Goal: Task Accomplishment & Management: Manage account settings

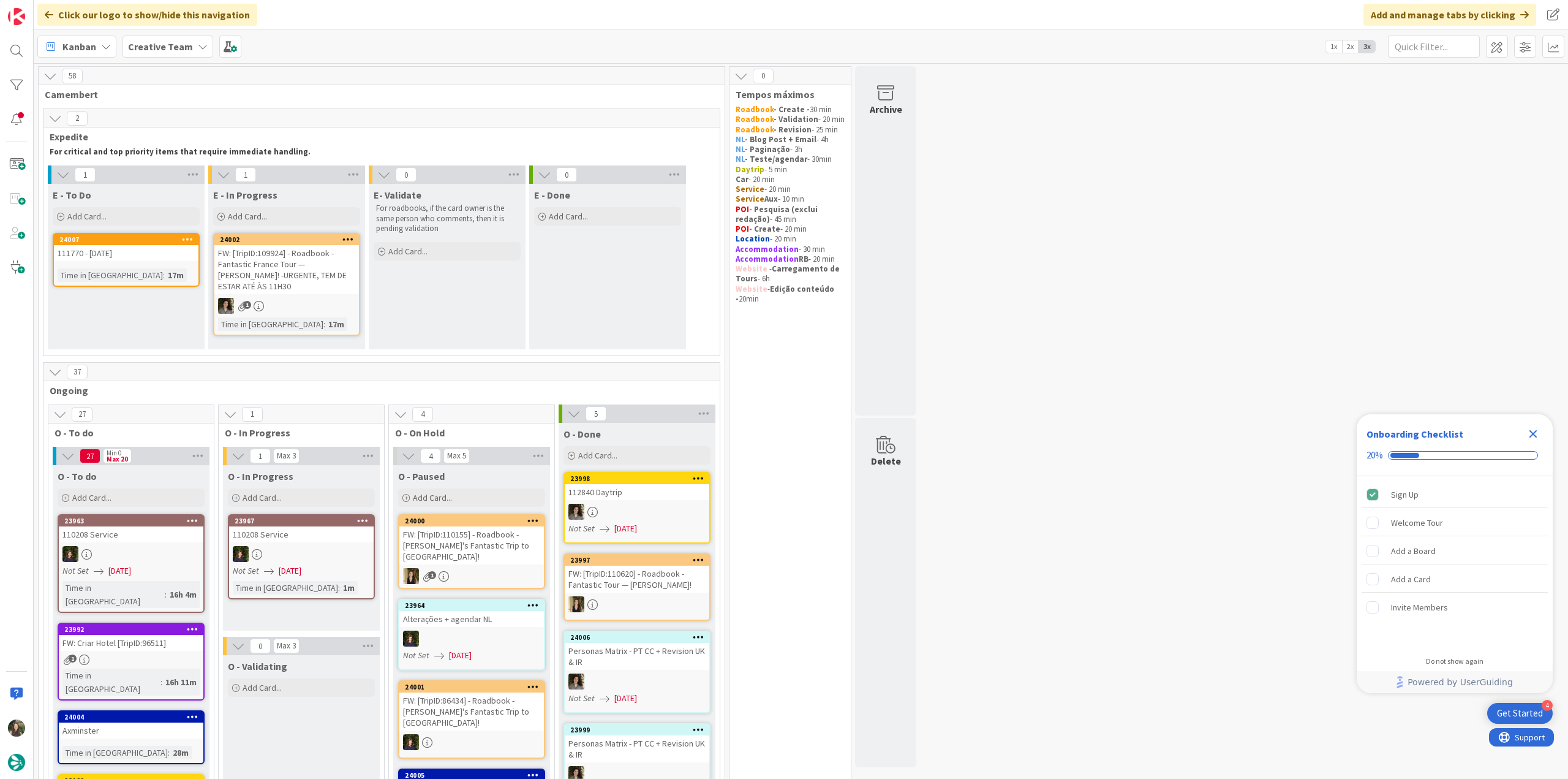
click at [1529, 434] on icon "Close Checklist" at bounding box center [1532, 433] width 15 height 15
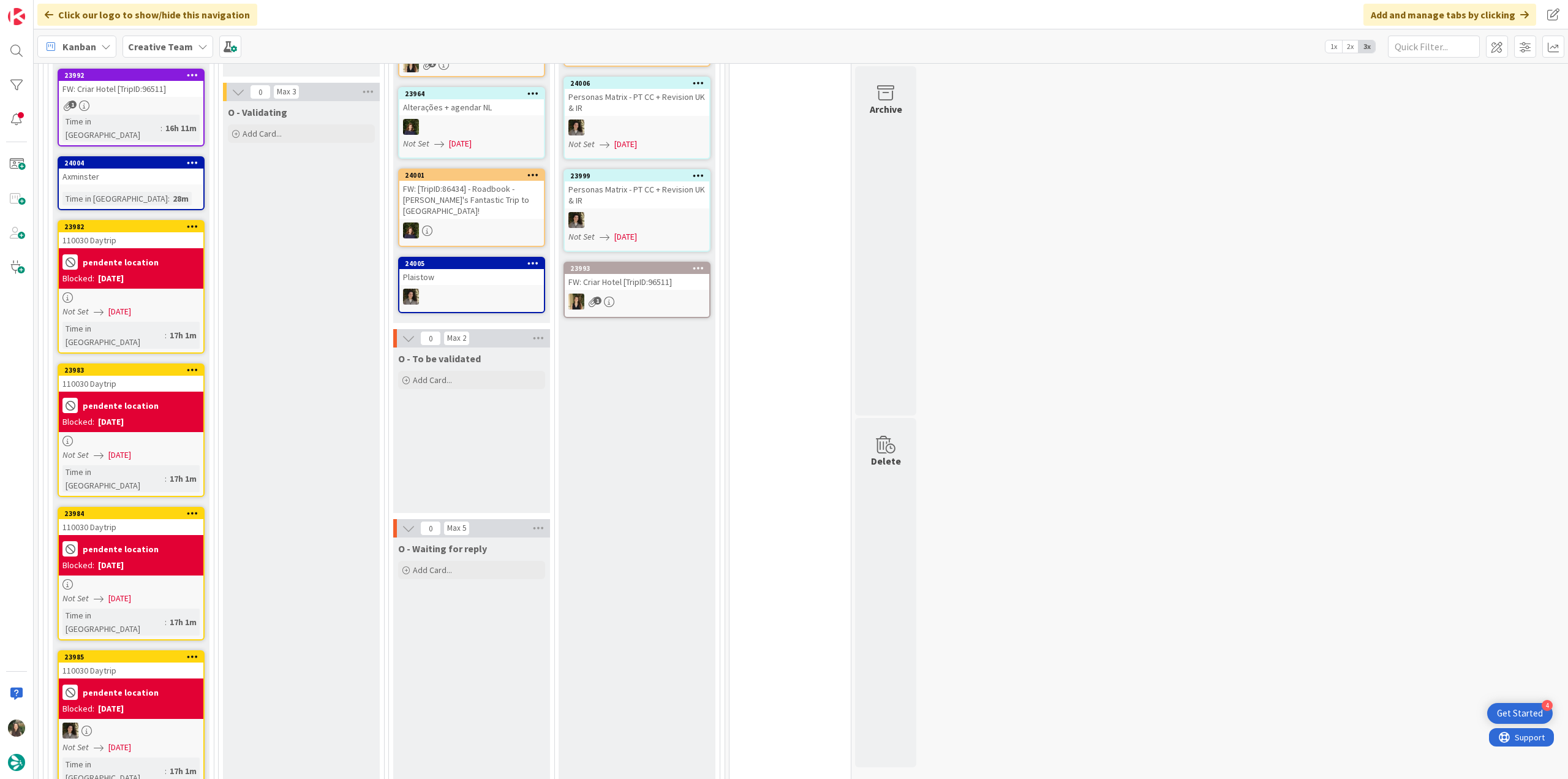
scroll to position [368, 0]
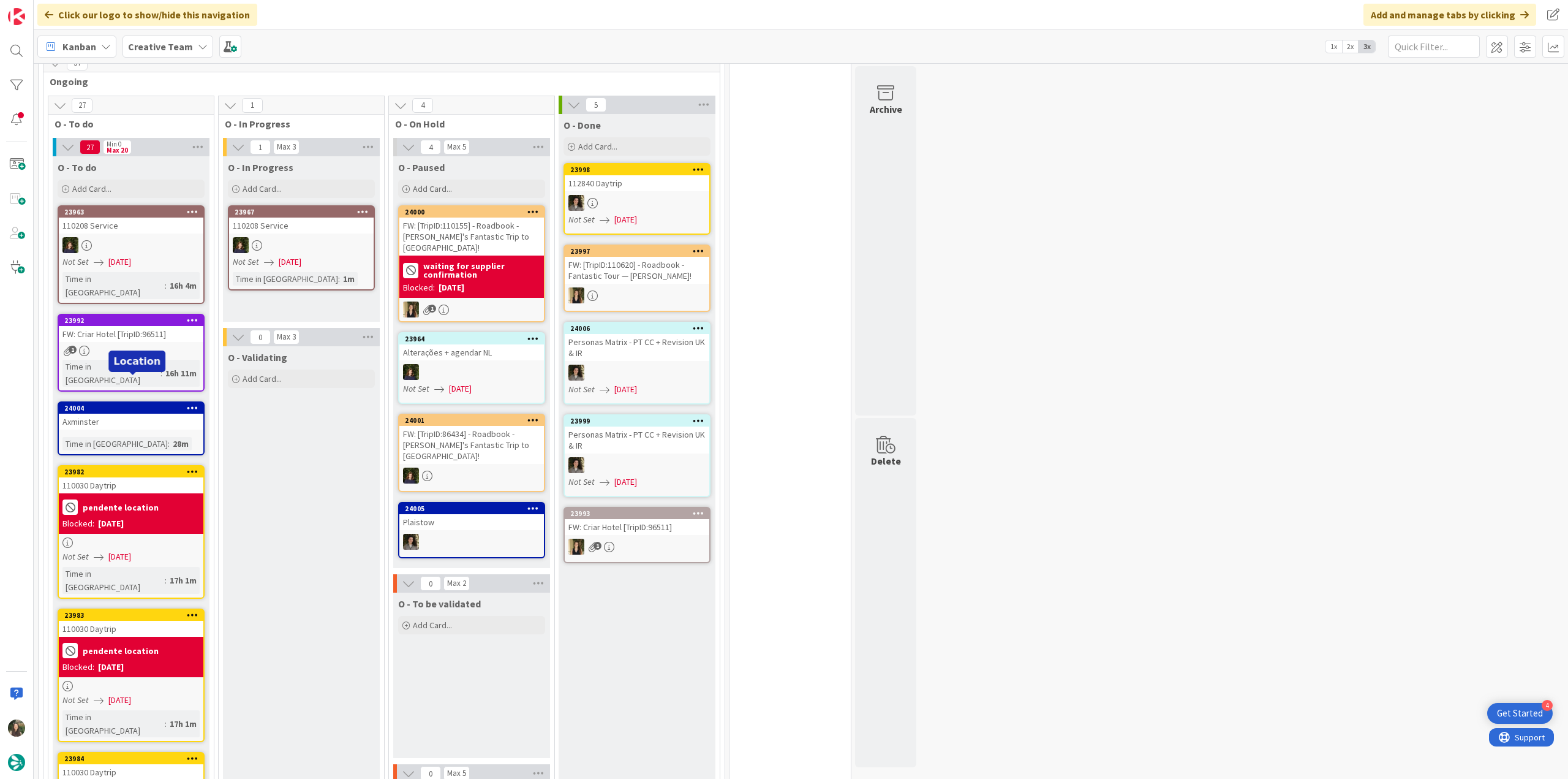
click at [157, 413] on div "Axminster" at bounding box center [131, 421] width 144 height 16
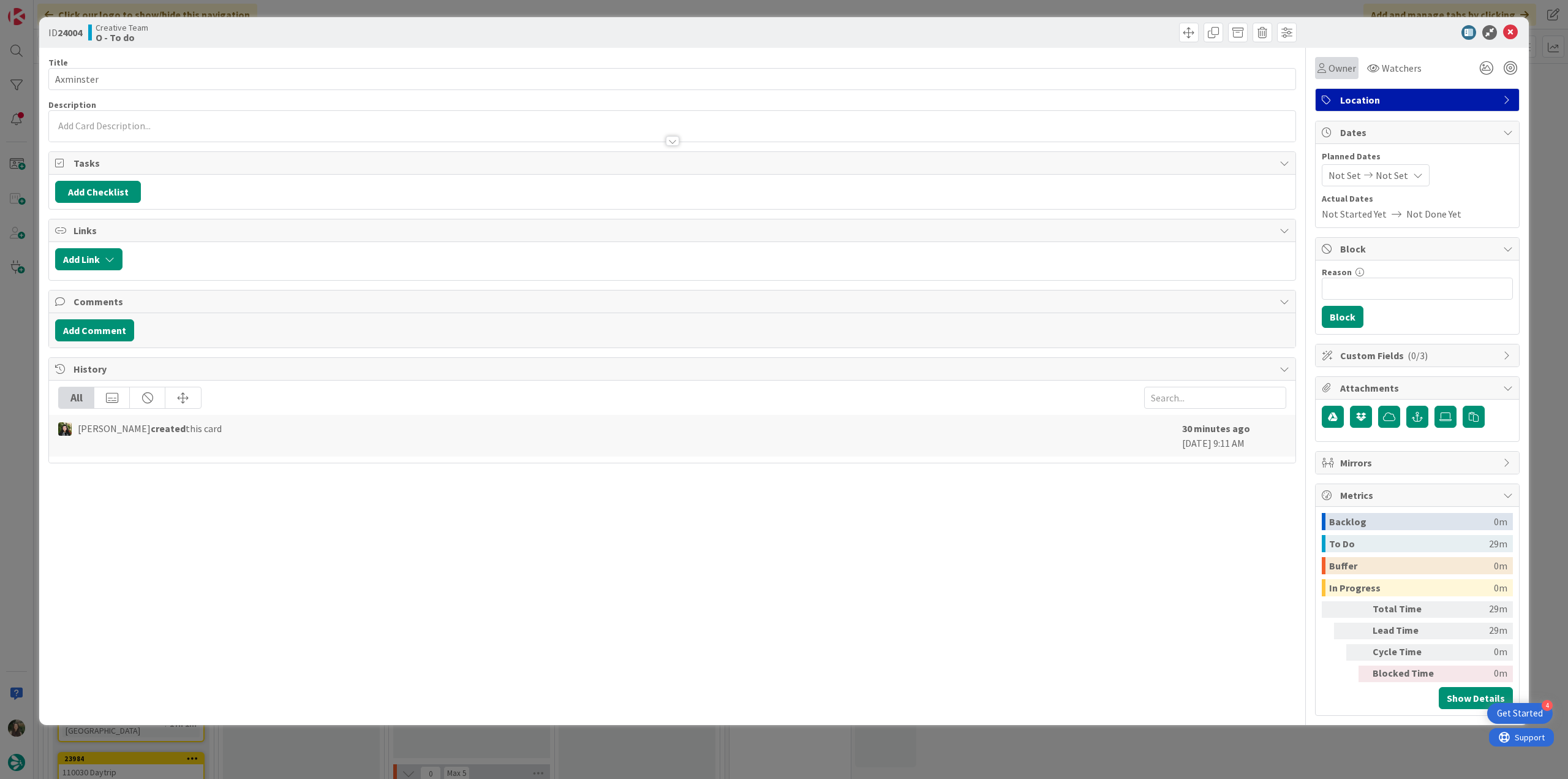
click at [1336, 74] on span "Owner" at bounding box center [1342, 68] width 28 height 15
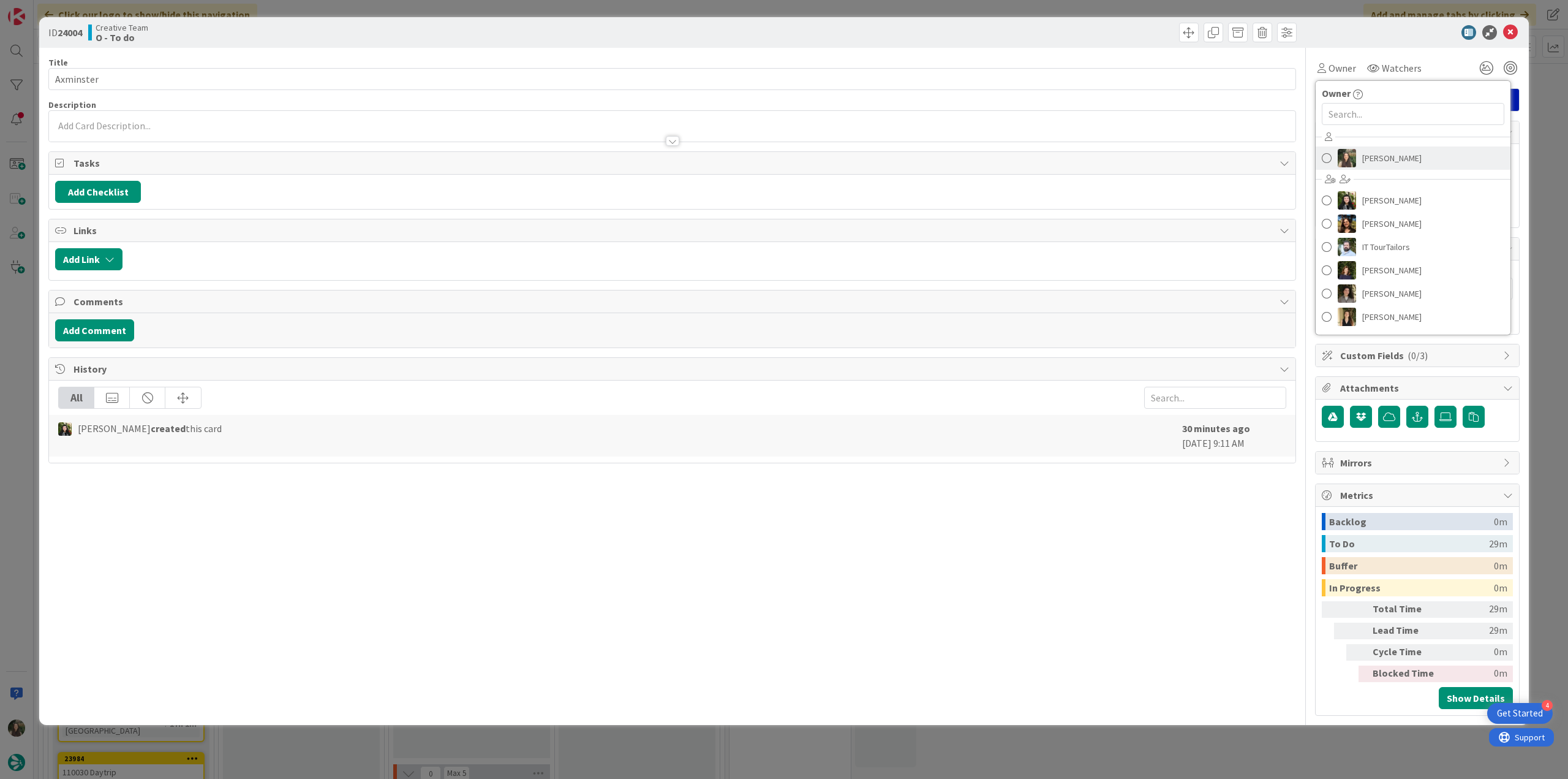
click at [1363, 150] on span "[PERSON_NAME]" at bounding box center [1391, 158] width 59 height 19
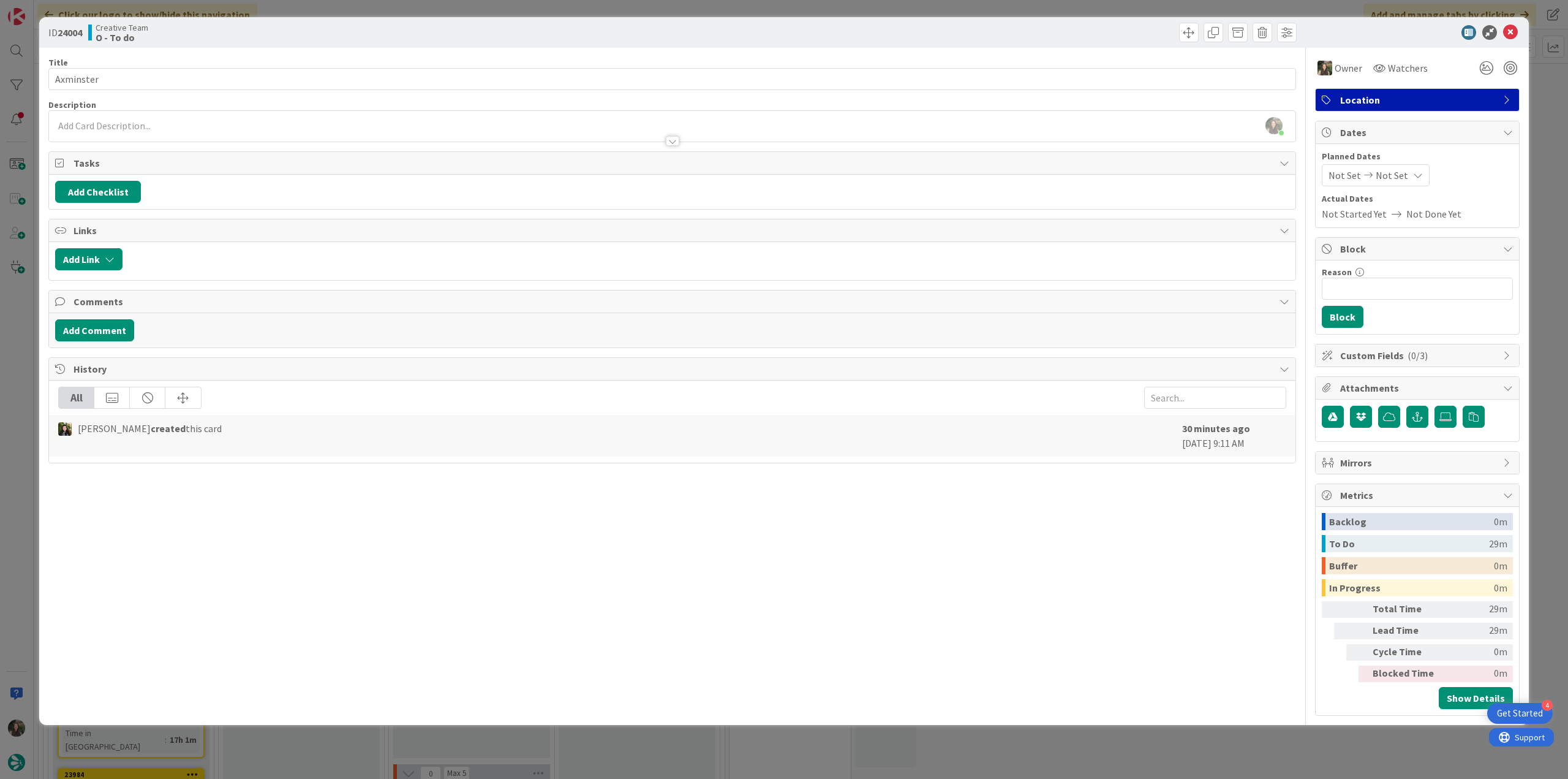
click at [28, 327] on div "ID 24004 Creative Team O - To do Title 9 / 128 Axminster Description Inês Gonça…" at bounding box center [784, 389] width 1568 height 779
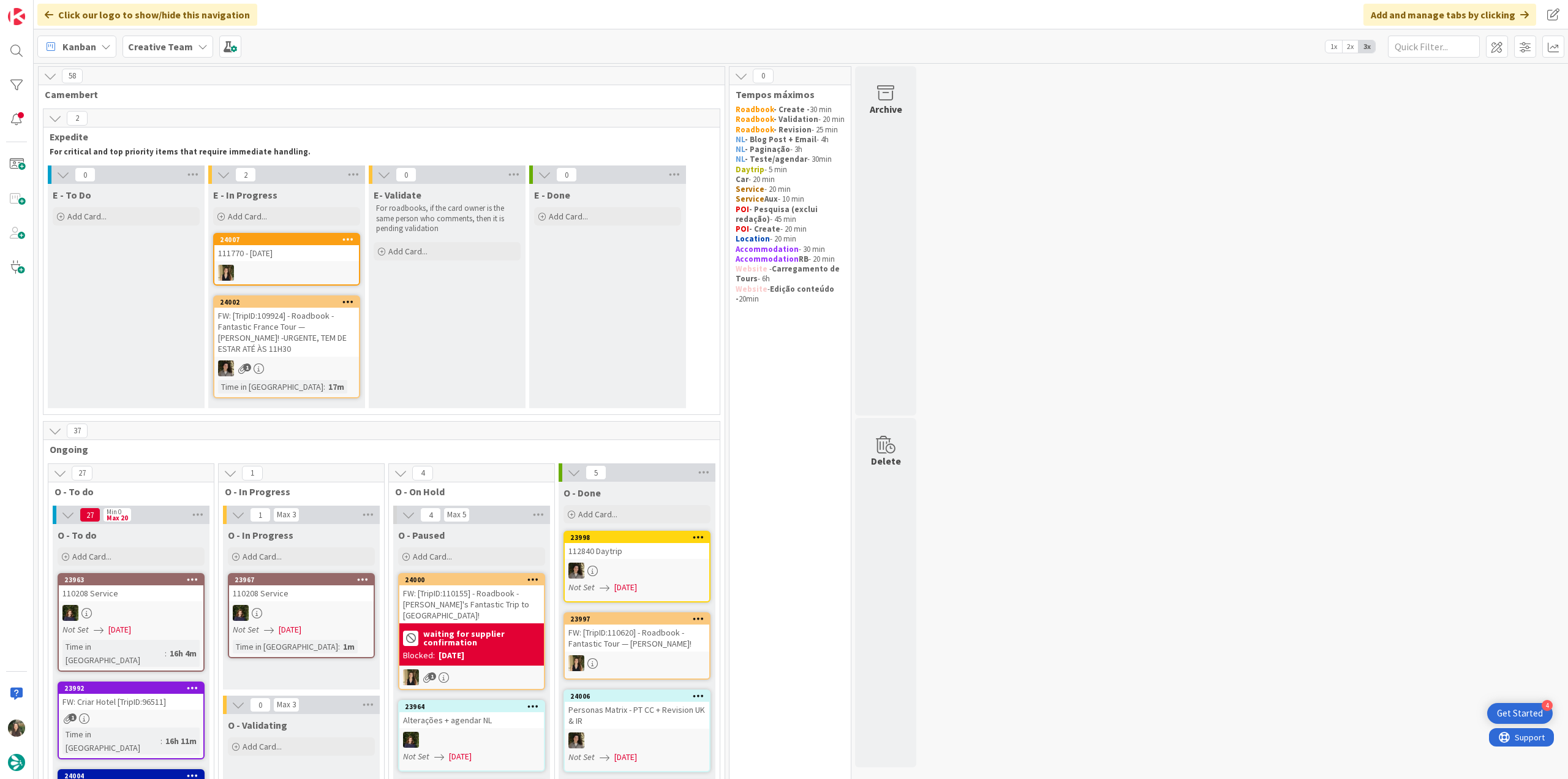
scroll to position [306, 0]
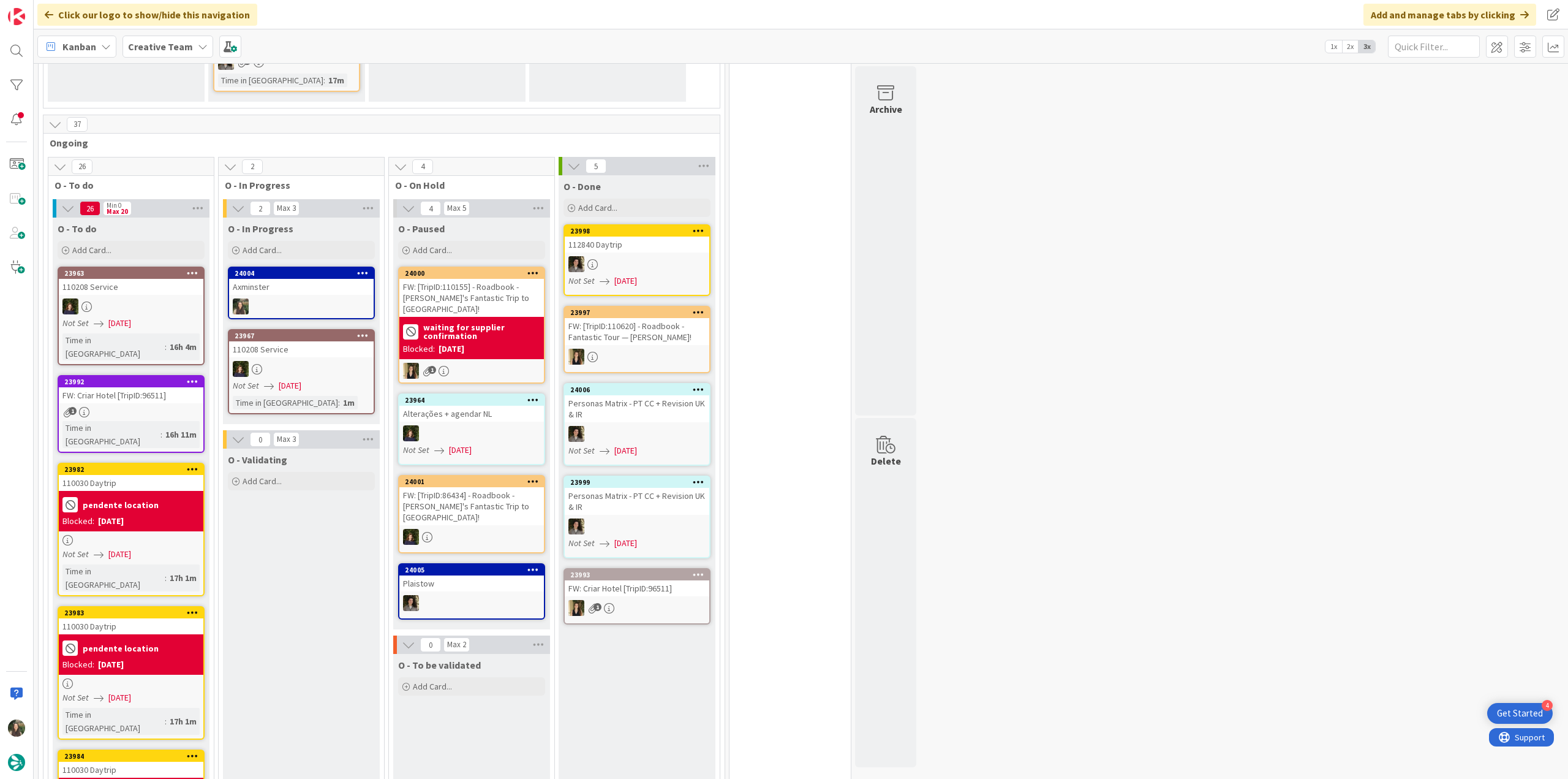
click at [299, 287] on div "Axminster" at bounding box center [301, 287] width 144 height 16
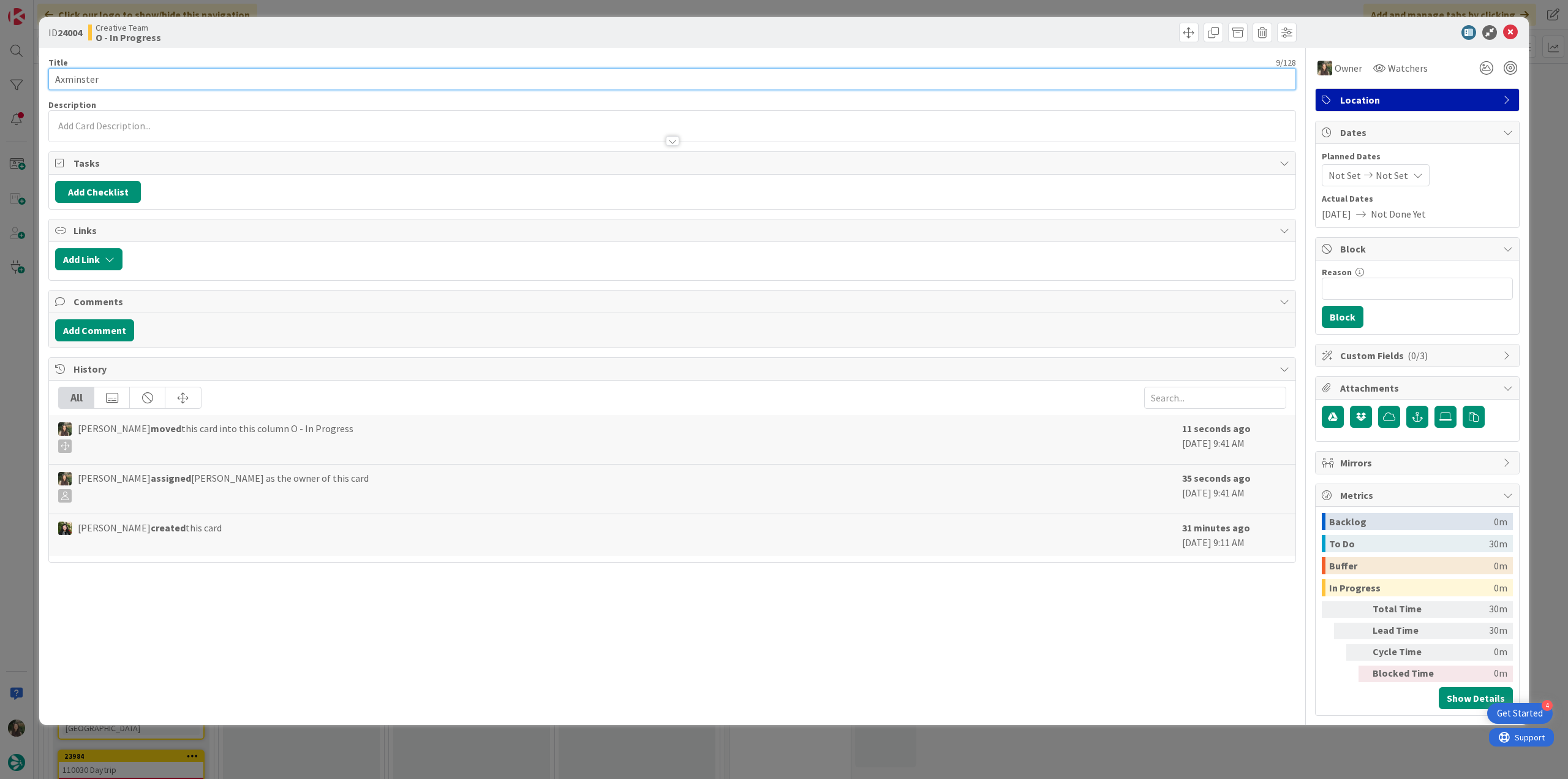
click at [66, 79] on input "Axminster" at bounding box center [672, 79] width 1248 height 22
click at [25, 324] on div "ID 24004 Creative Team O - In Progress Title 9 / 128 Axminster Description Inês…" at bounding box center [784, 389] width 1568 height 779
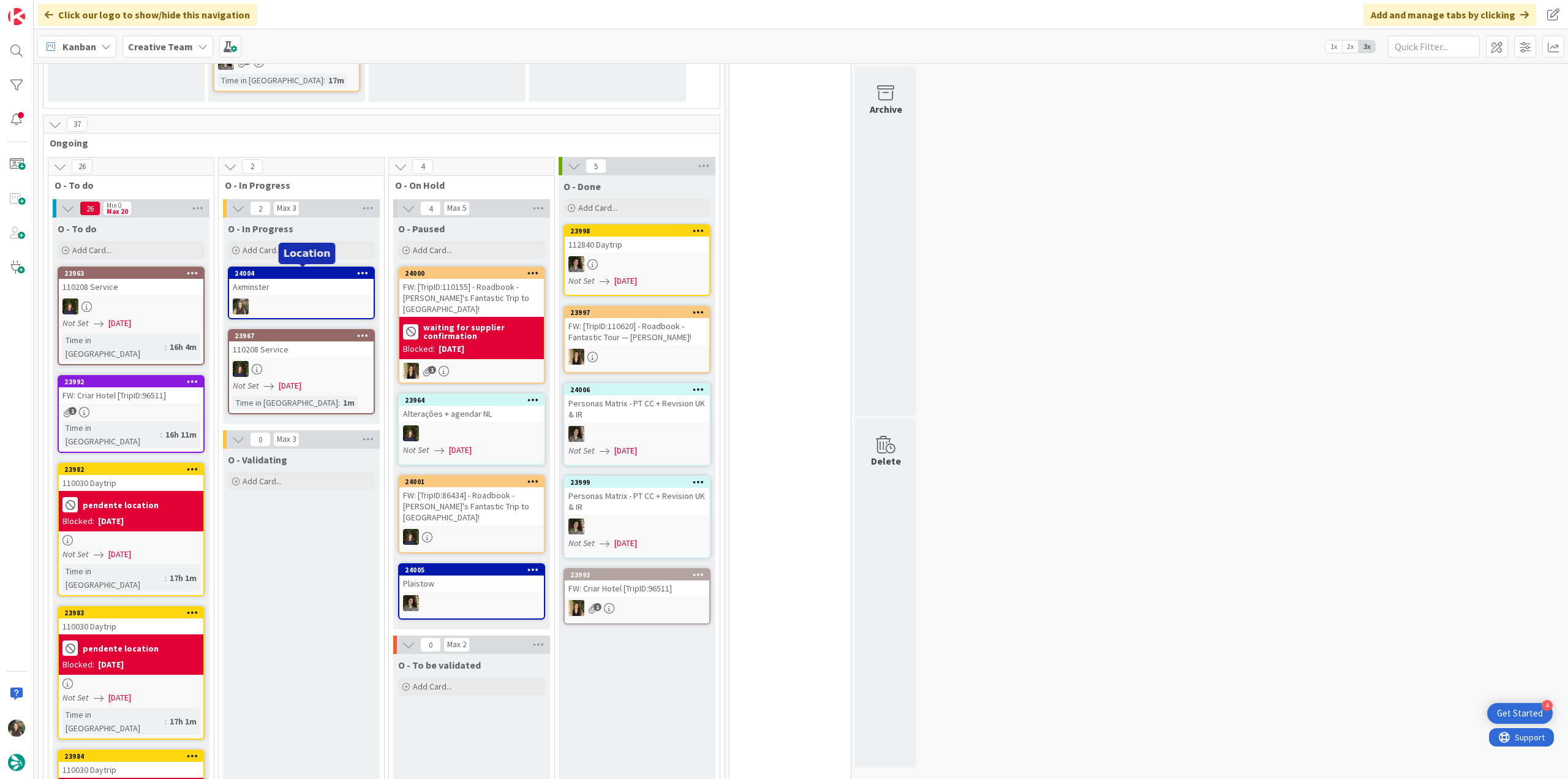
click at [287, 283] on div "Axminster" at bounding box center [301, 287] width 144 height 16
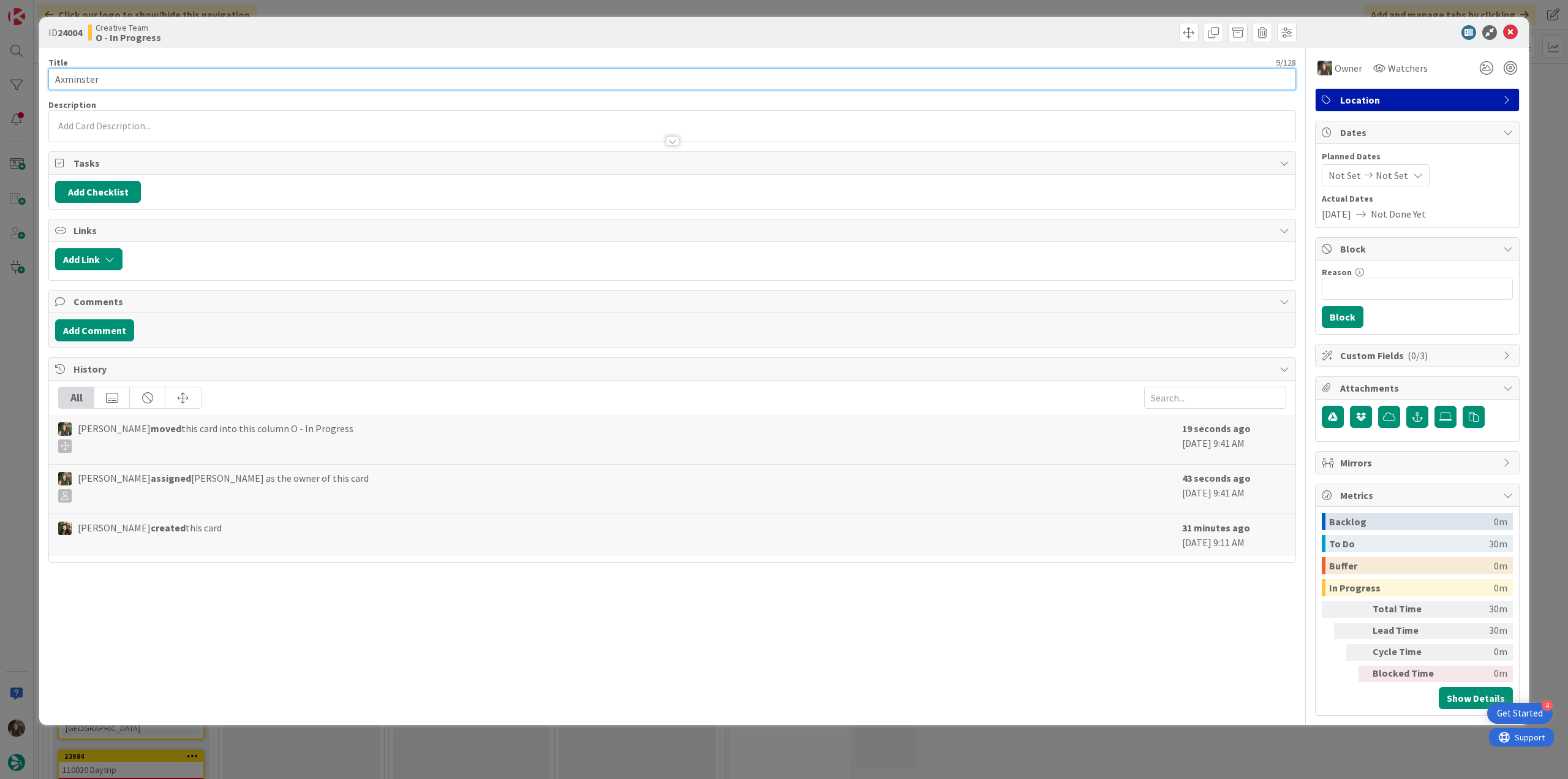
click at [82, 78] on input "Axminster" at bounding box center [672, 79] width 1248 height 22
click at [15, 376] on div "ID 24004 Creative Team O - In Progress Title 9 / 128 Axminster Description Inês…" at bounding box center [784, 389] width 1568 height 779
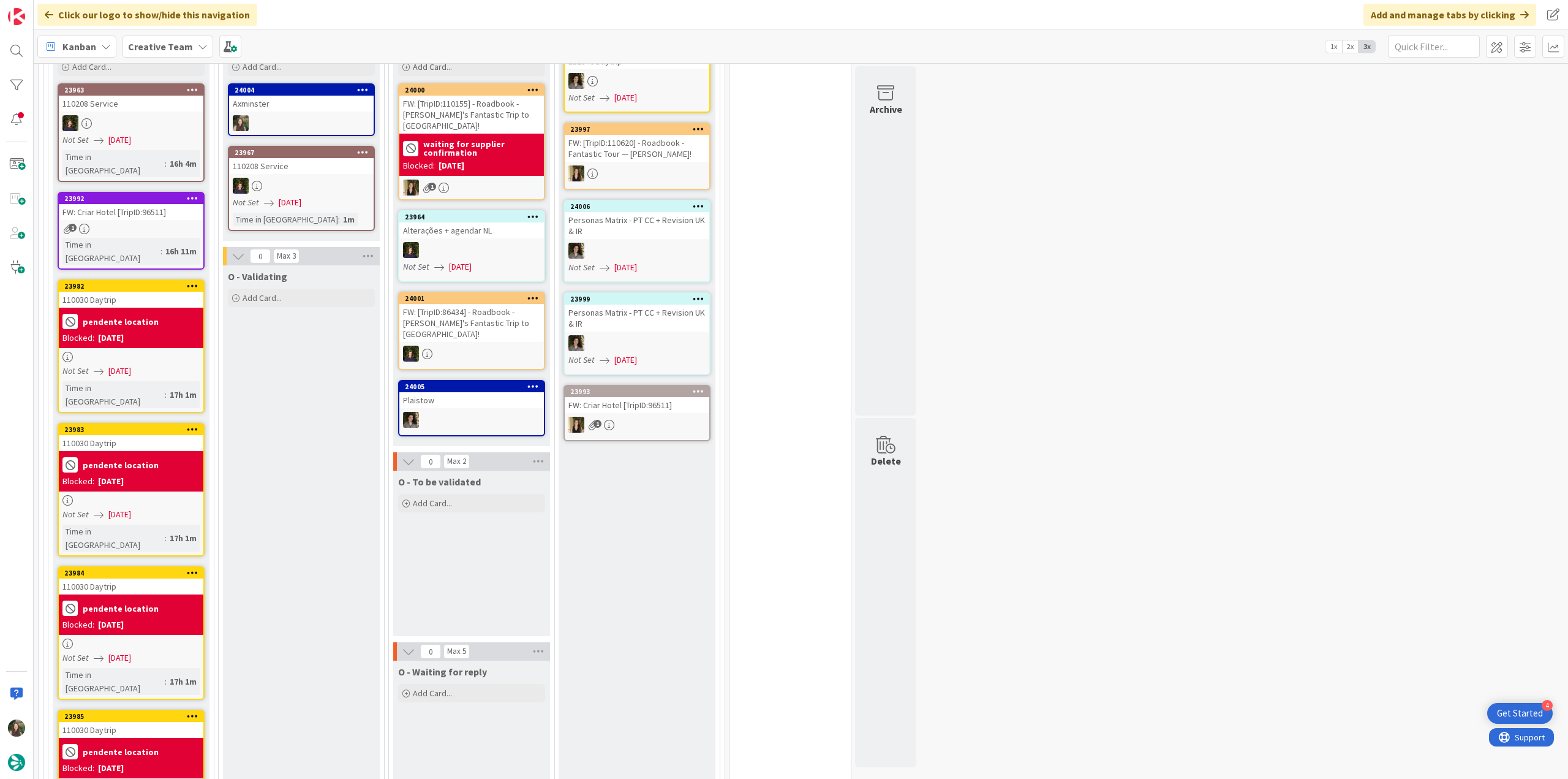
scroll to position [490, 0]
click at [159, 364] on div "Not Set 09/25/2025" at bounding box center [132, 371] width 141 height 13
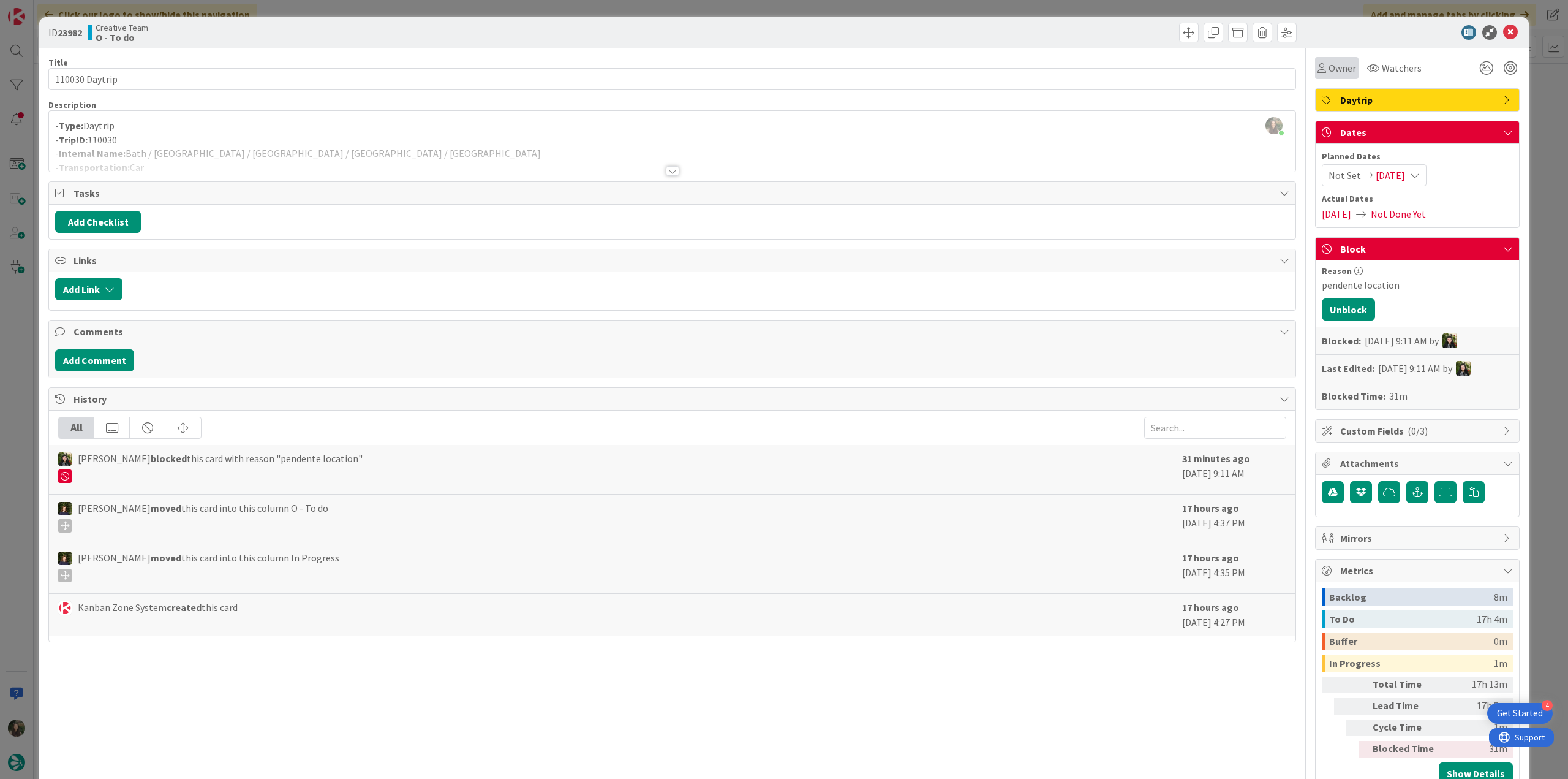
click at [1315, 77] on div "Owner" at bounding box center [1336, 68] width 44 height 22
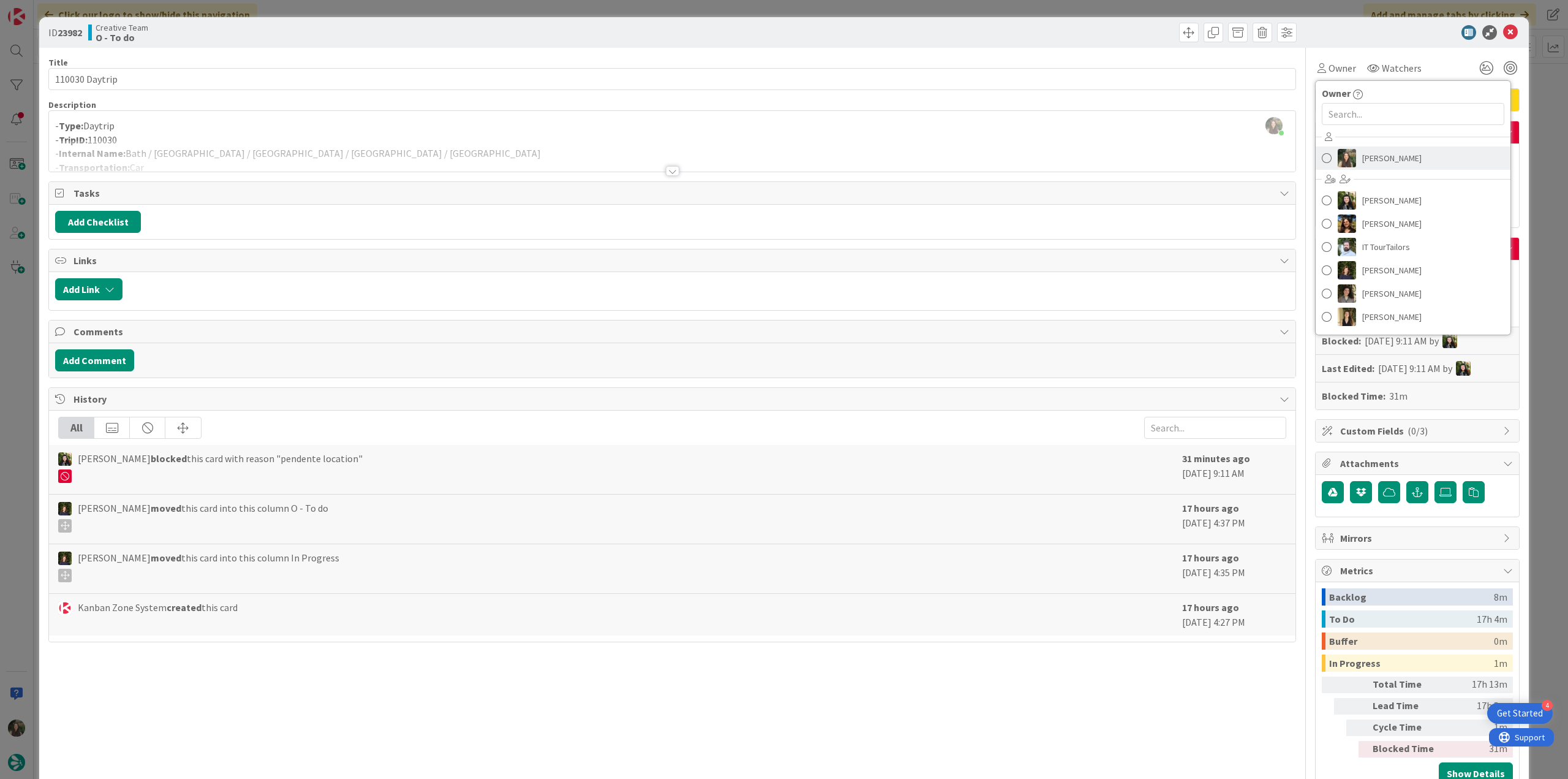
click at [1381, 149] on span "[PERSON_NAME]" at bounding box center [1391, 158] width 59 height 19
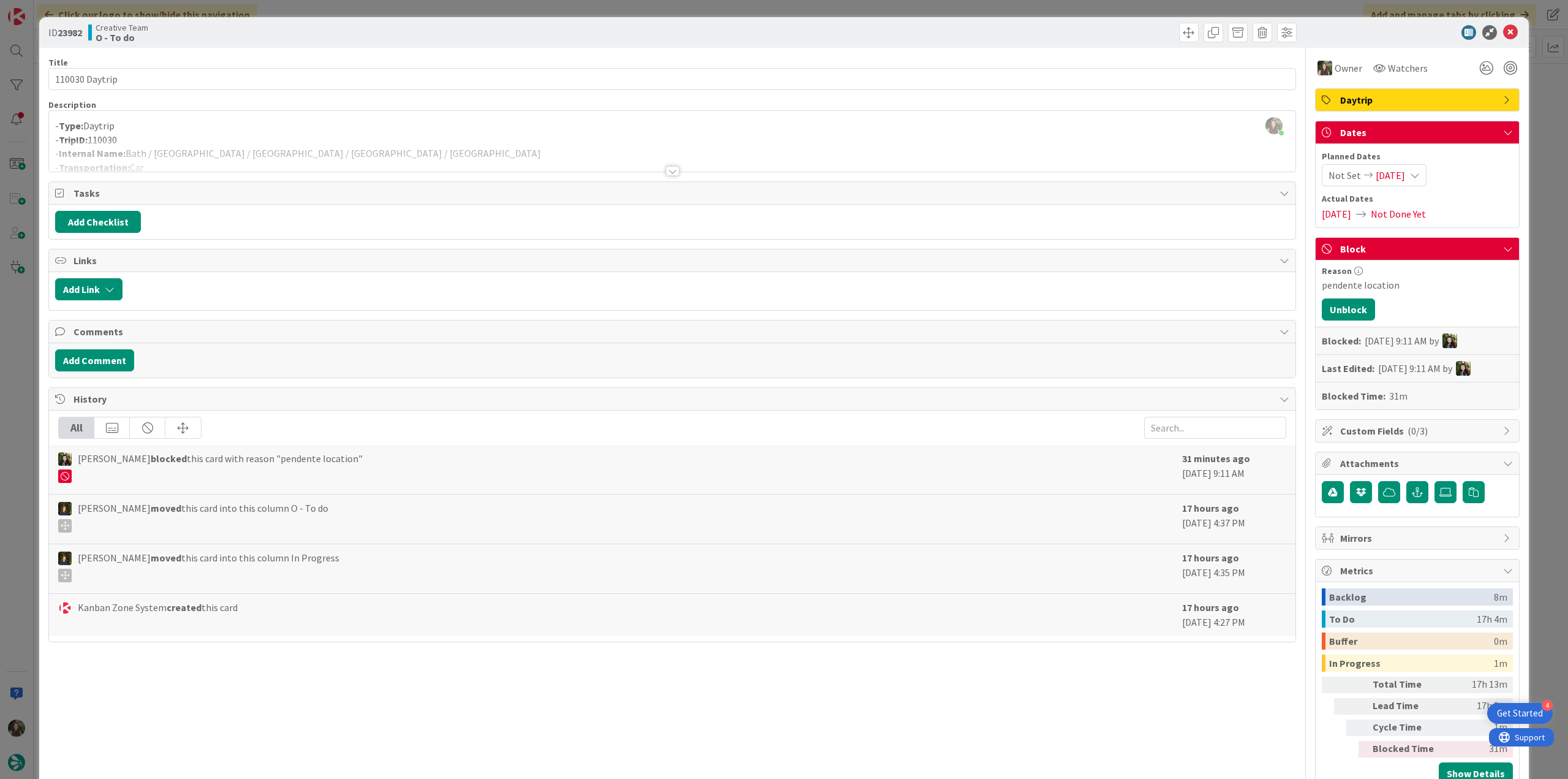
click at [1532, 99] on div "ID 23982 Creative Team O - To do Title 14 / 128 110030 Daytrip Description Inês…" at bounding box center [784, 389] width 1568 height 779
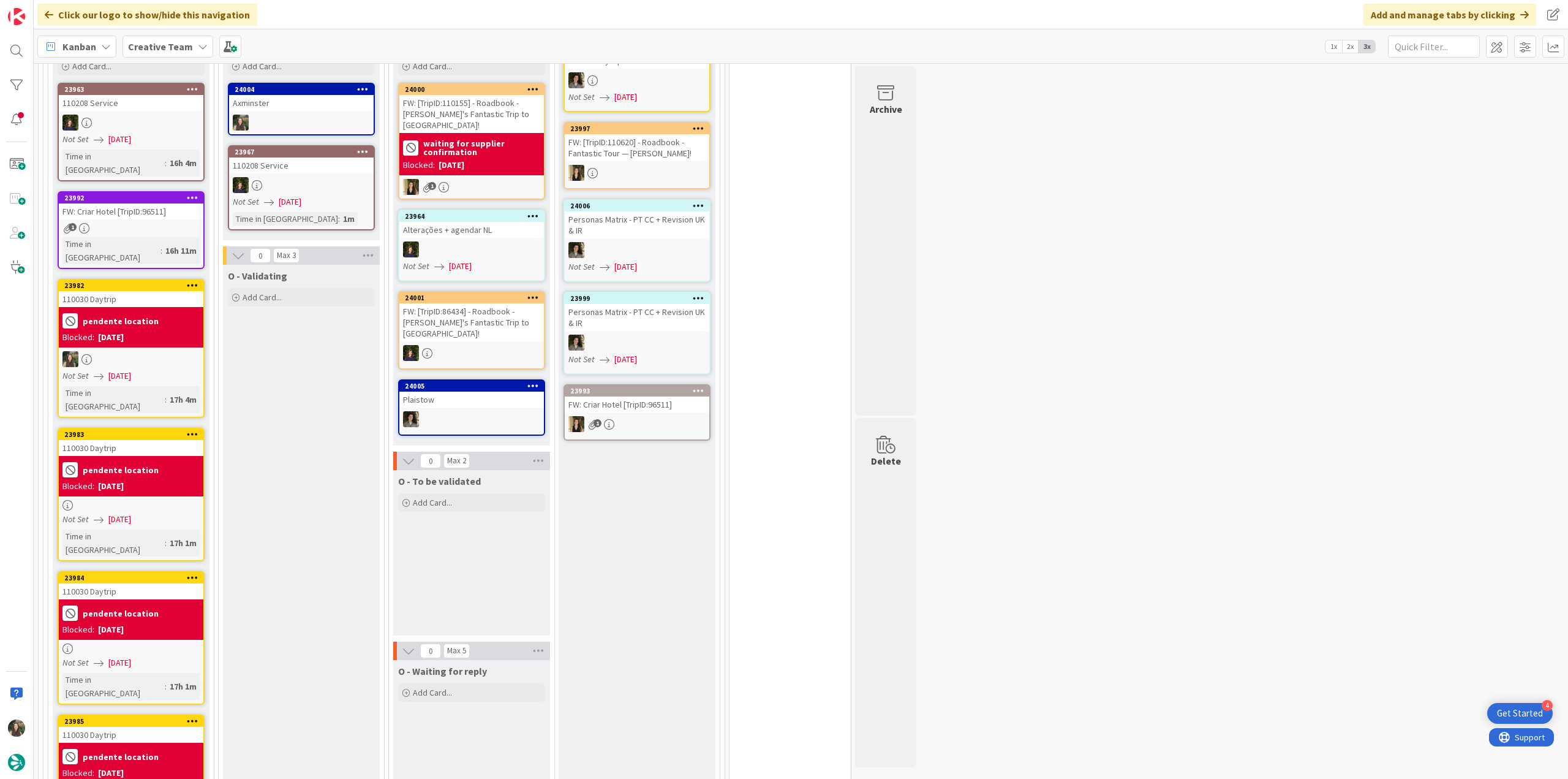
click at [152, 480] on div "Blocked: 09/26/2025" at bounding box center [131, 486] width 137 height 13
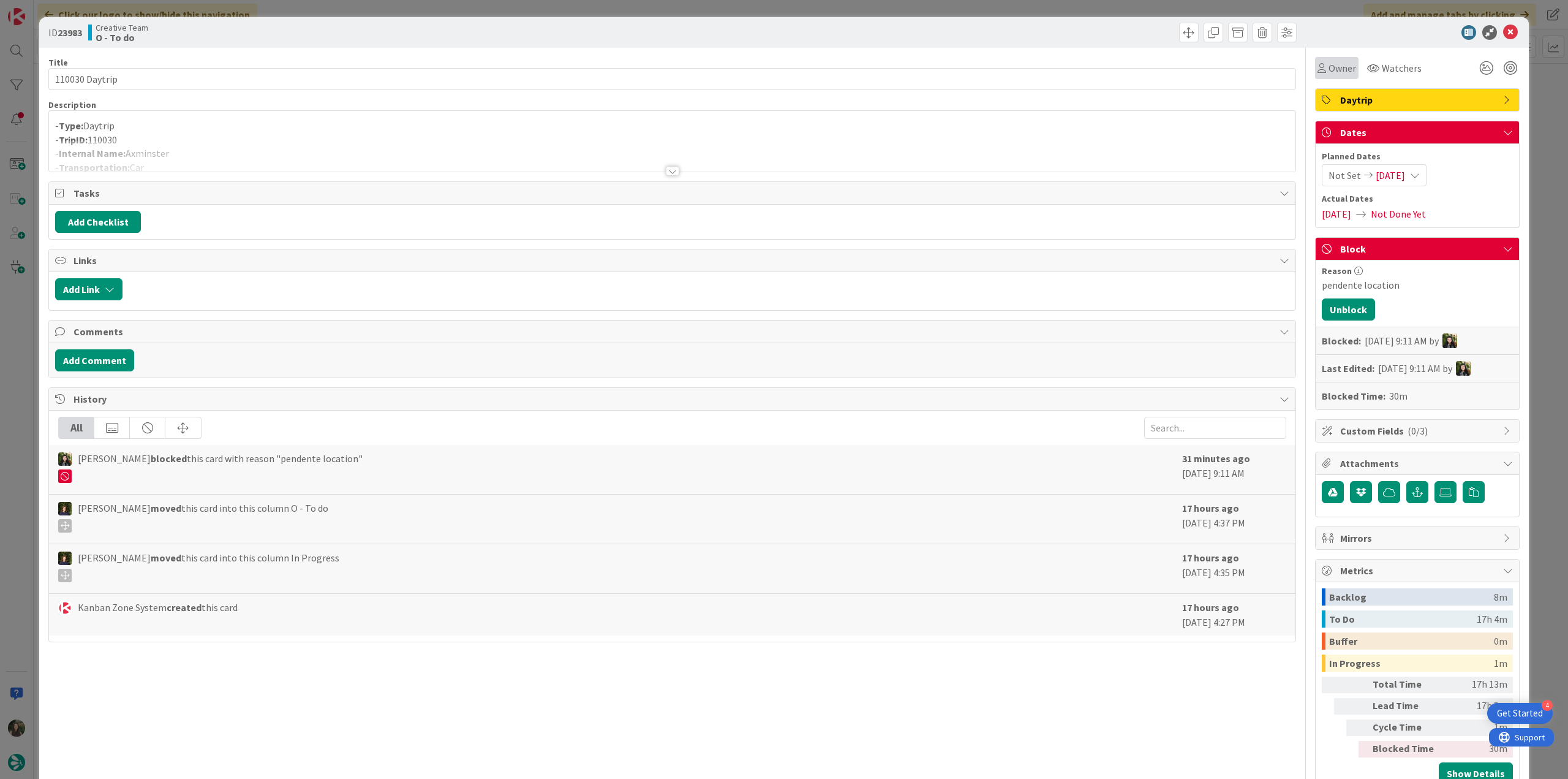
click at [1328, 72] on span "Owner" at bounding box center [1342, 68] width 28 height 15
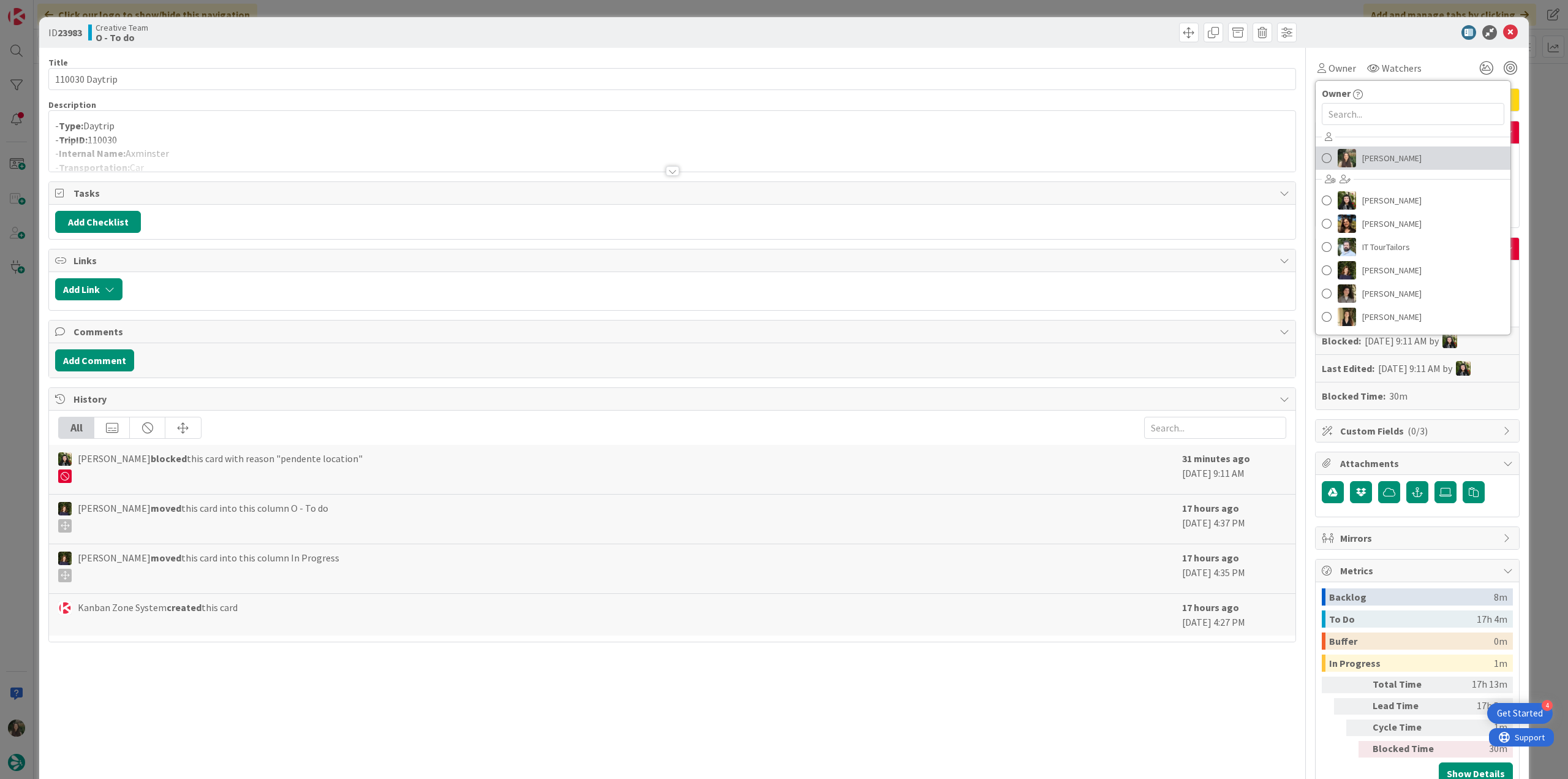
drag, startPoint x: 1343, startPoint y: 159, endPoint x: 1406, endPoint y: 148, distance: 64.0
click at [1343, 159] on img at bounding box center [1347, 158] width 19 height 19
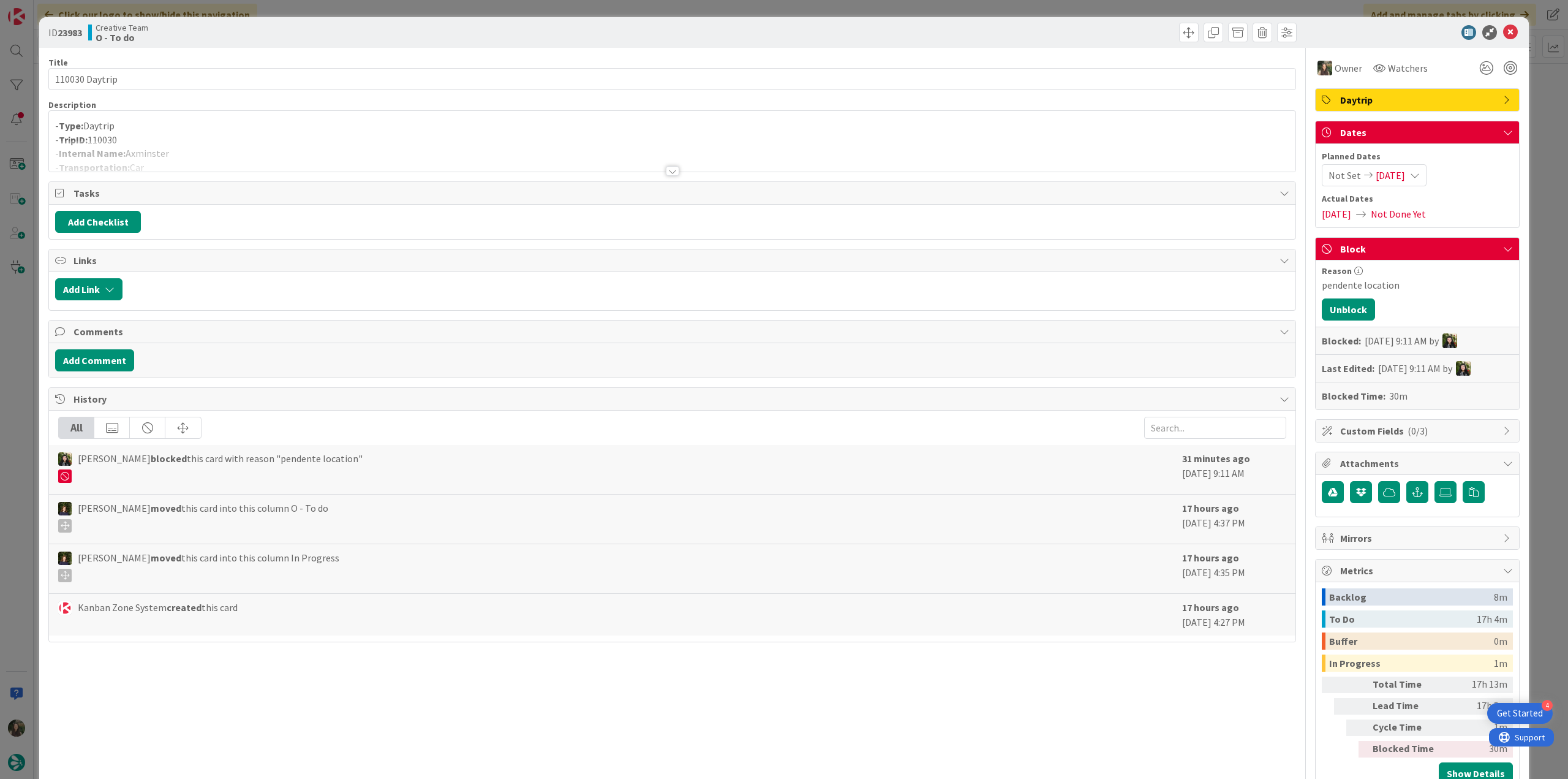
click at [1537, 100] on div "ID 23983 Creative Team O - To do Title 14 / 128 110030 Daytrip Description - Ty…" at bounding box center [784, 389] width 1568 height 779
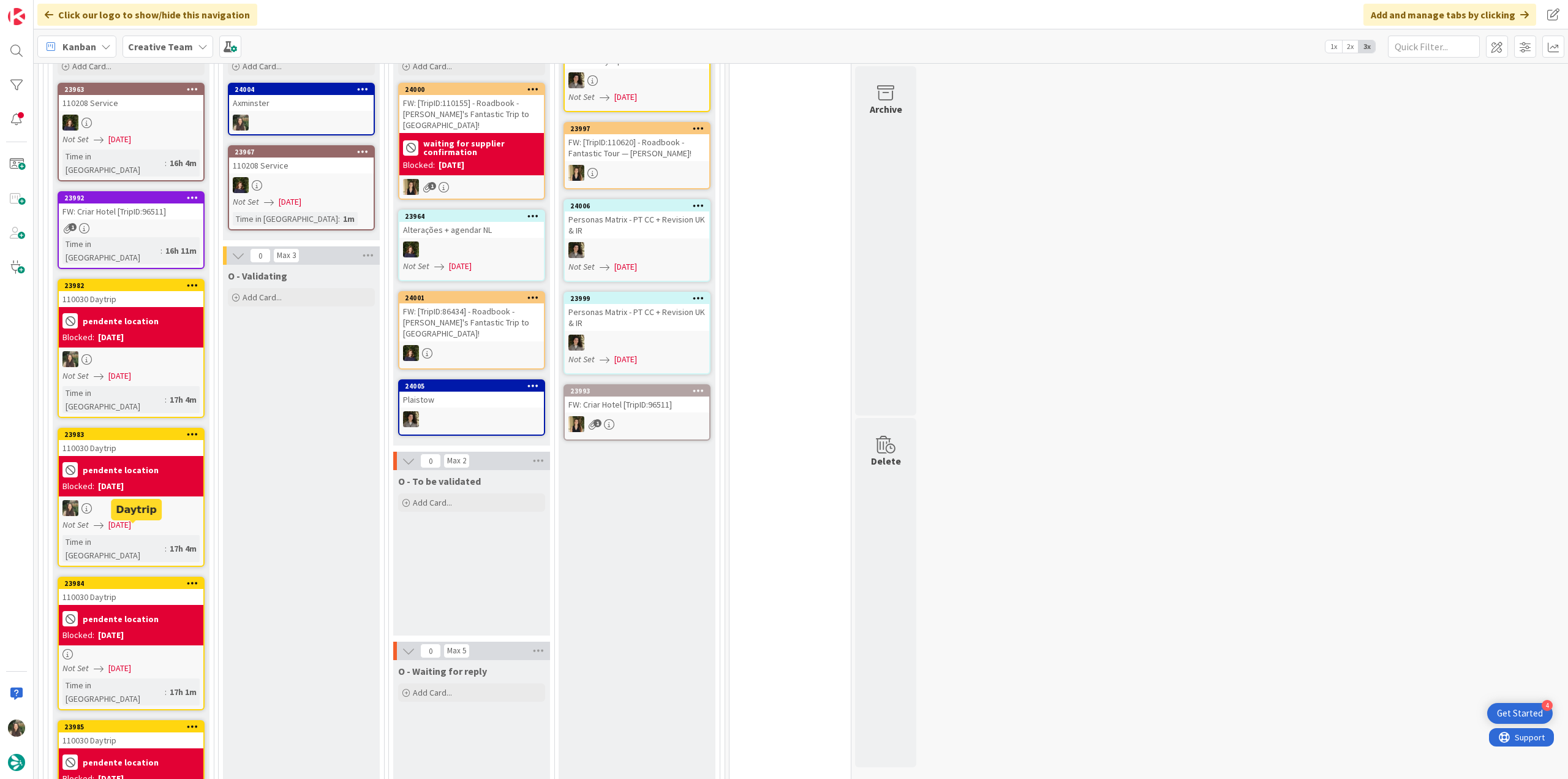
click at [164, 608] on div "pendente location" at bounding box center [131, 618] width 137 height 20
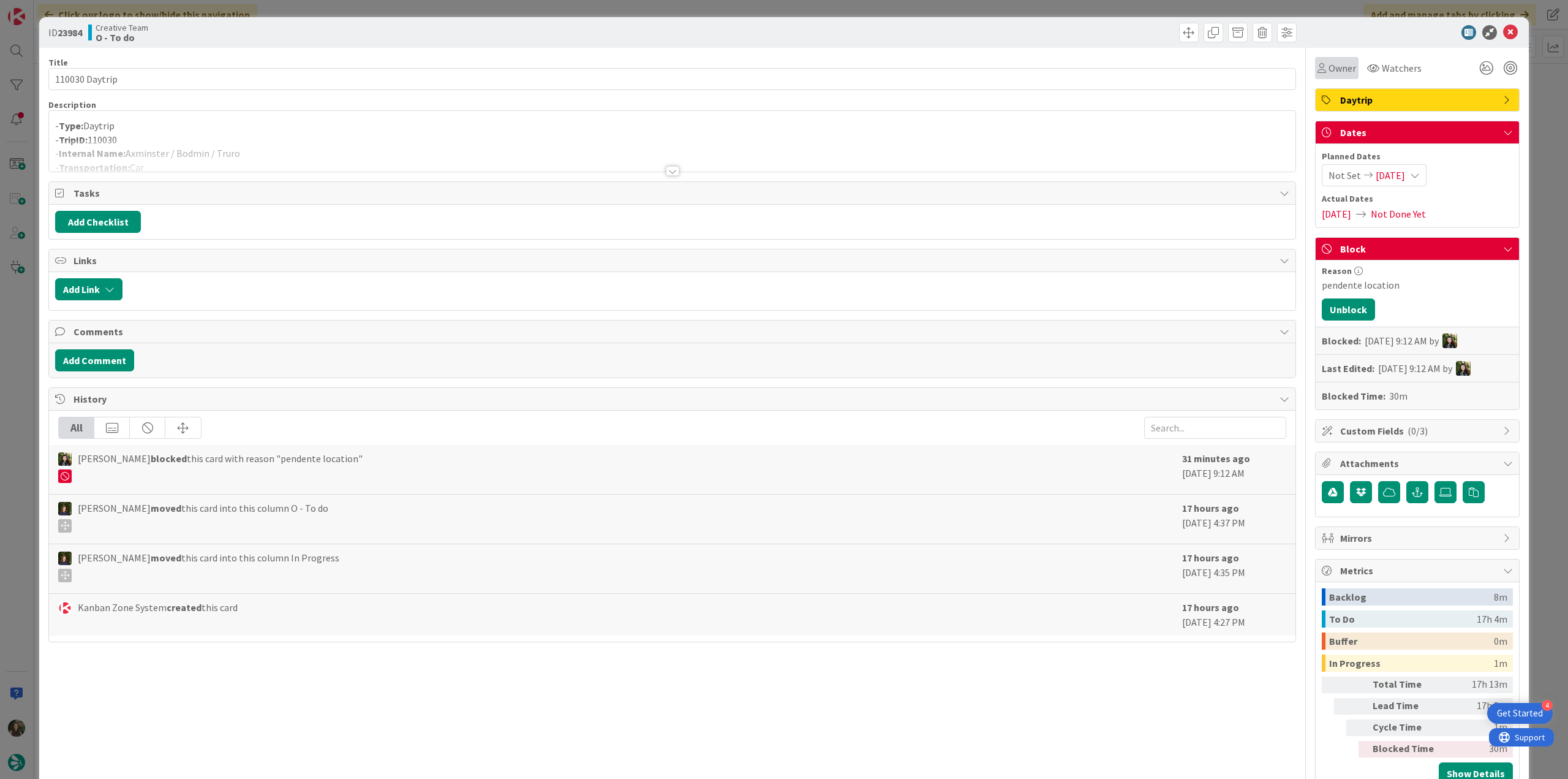
click at [1331, 69] on span "Owner" at bounding box center [1342, 68] width 28 height 15
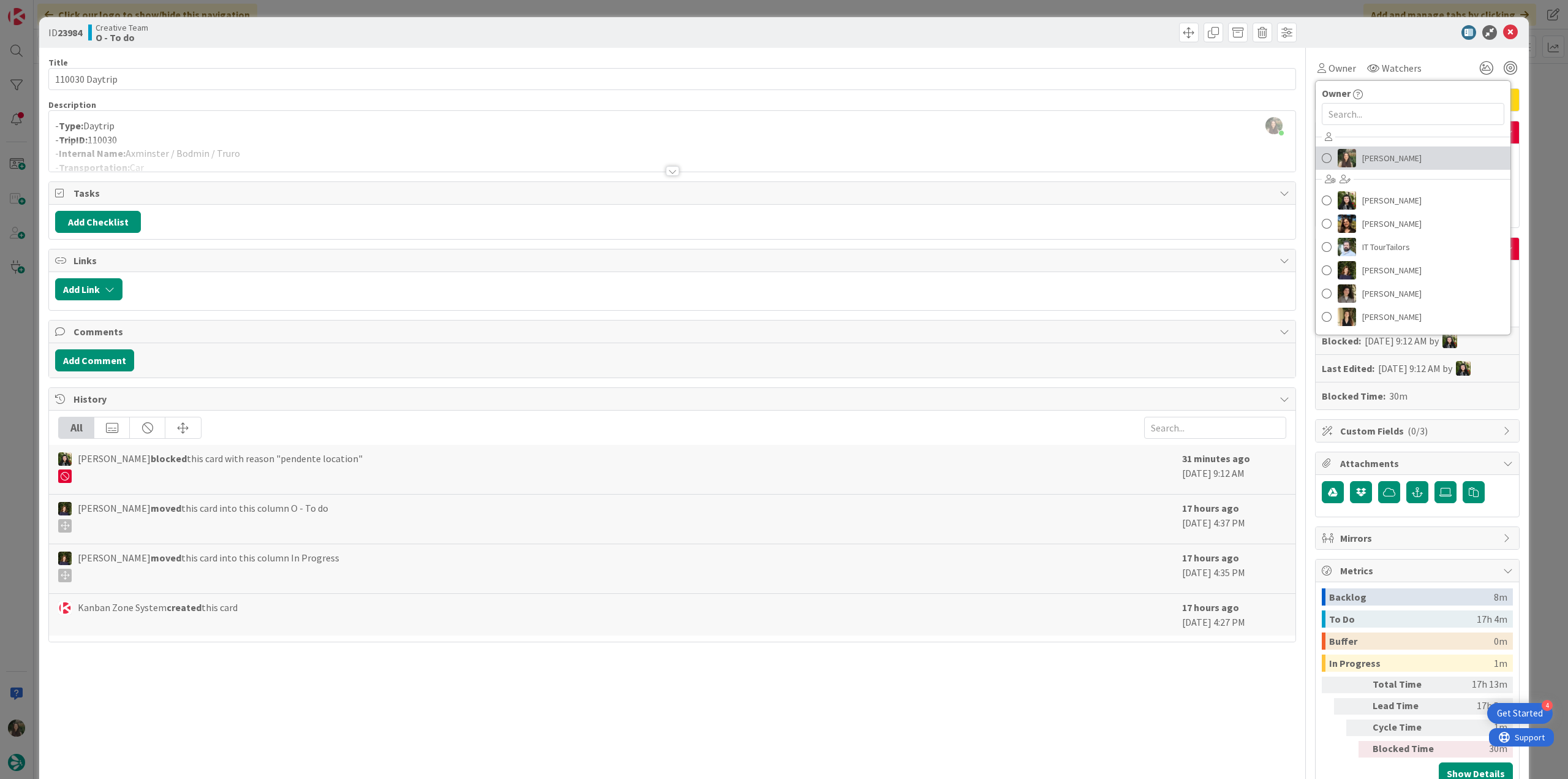
click at [1350, 153] on link "[PERSON_NAME]" at bounding box center [1413, 158] width 194 height 24
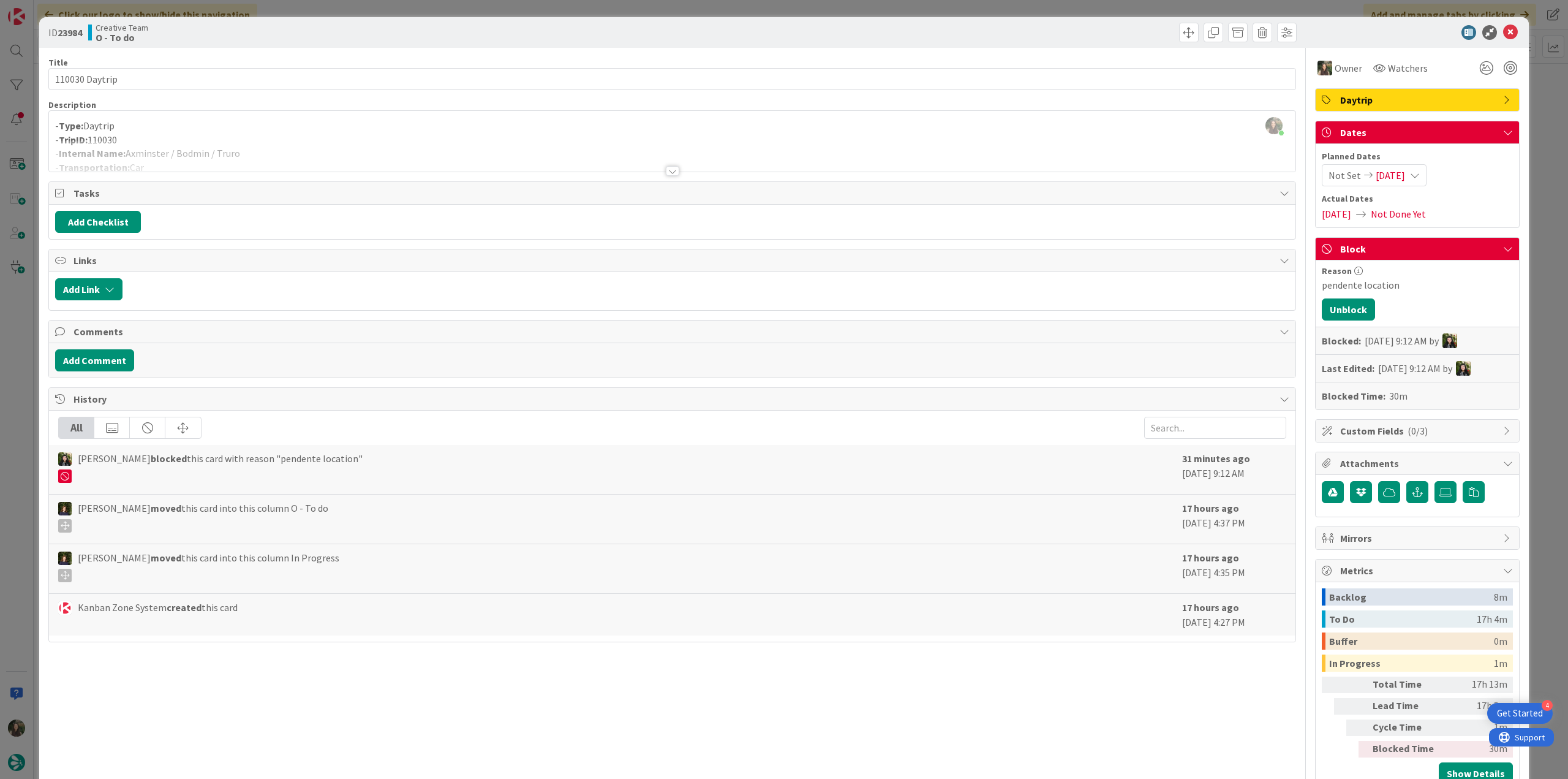
click at [1538, 93] on div "ID 23984 Creative Team O - To do Title 14 / 128 110030 Daytrip Description Inês…" at bounding box center [784, 389] width 1568 height 779
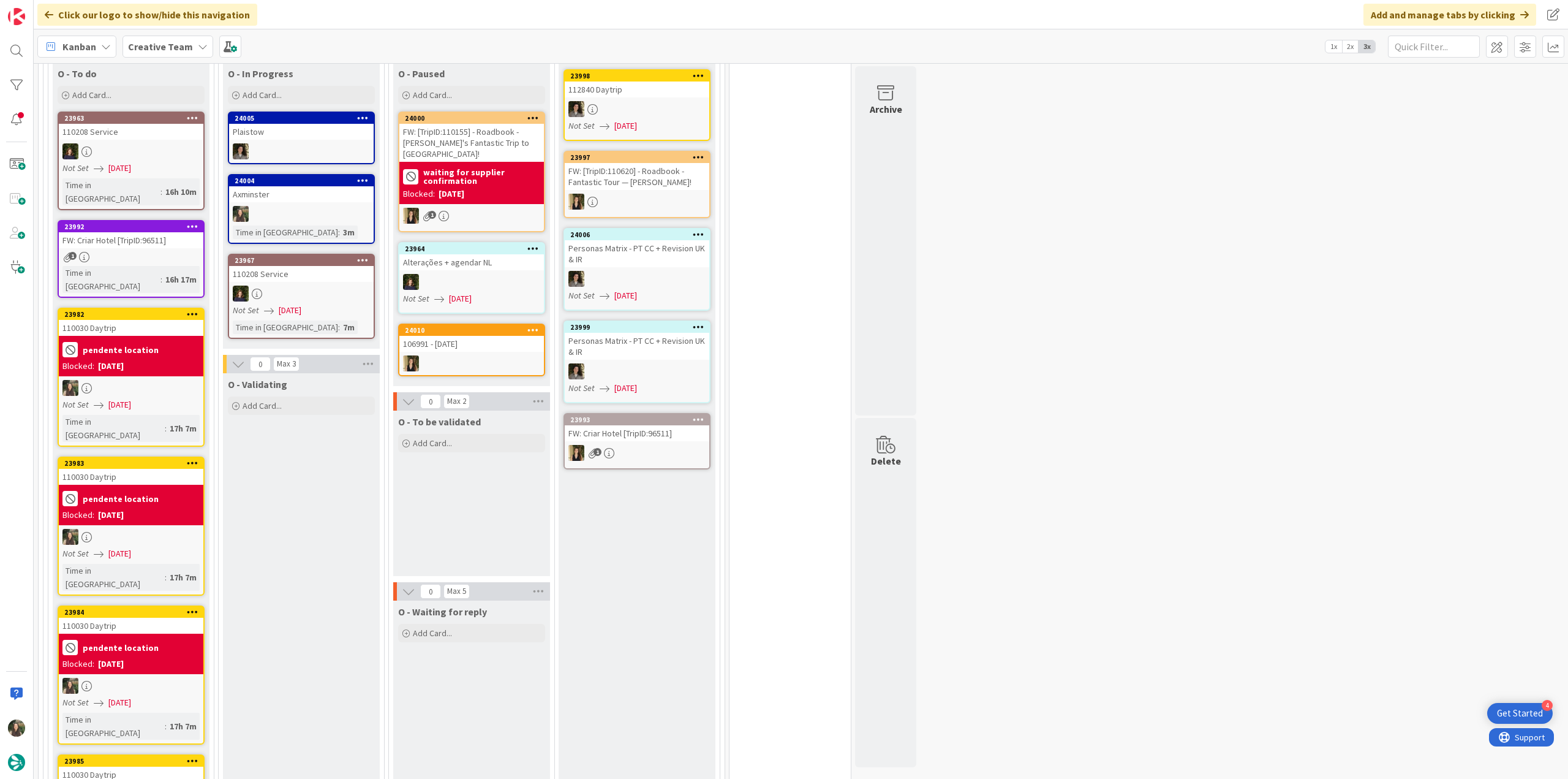
scroll to position [429, 0]
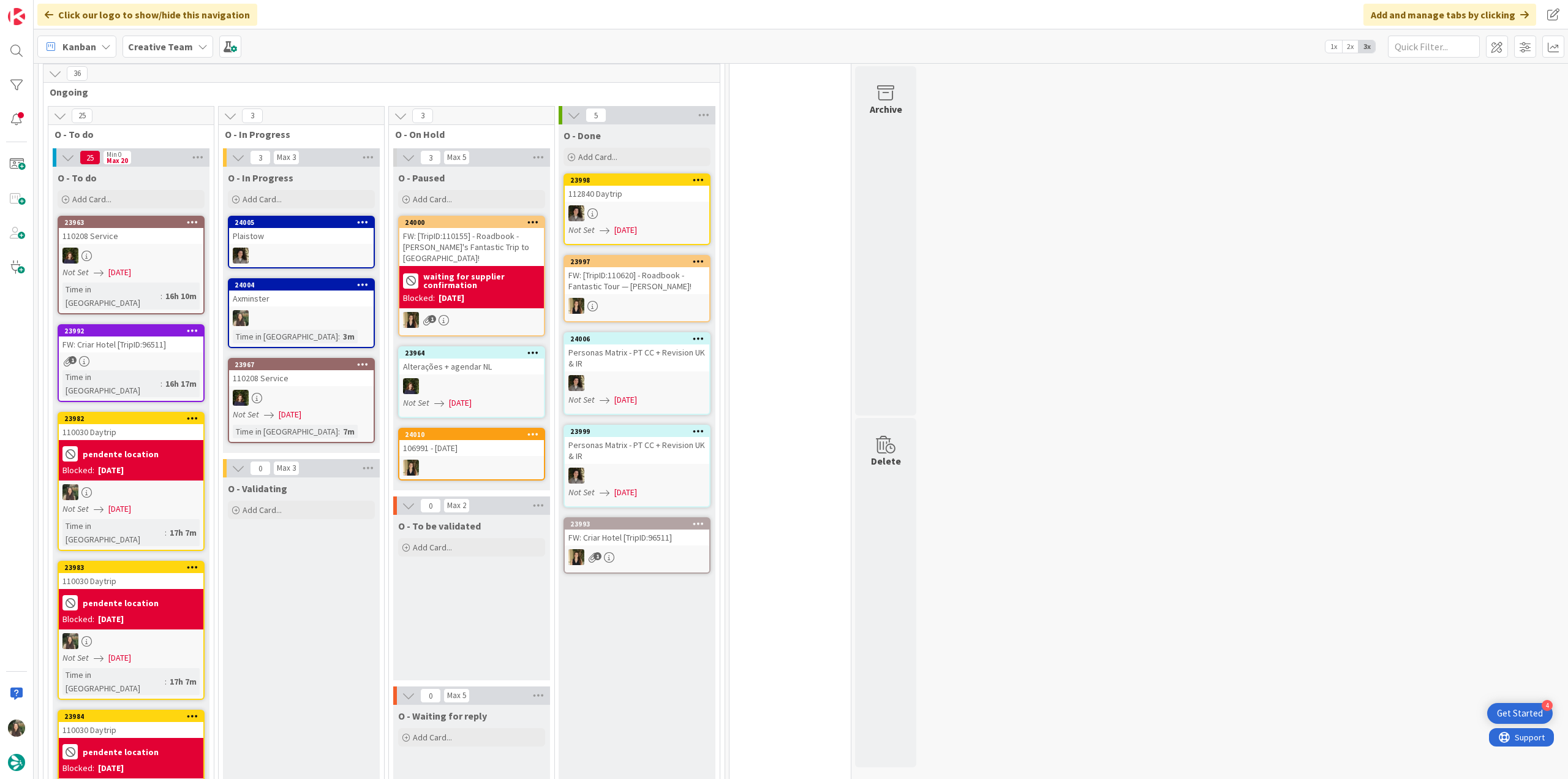
click at [129, 337] on div "FW: Criar Hotel [TripID:96511]" at bounding box center [131, 344] width 144 height 16
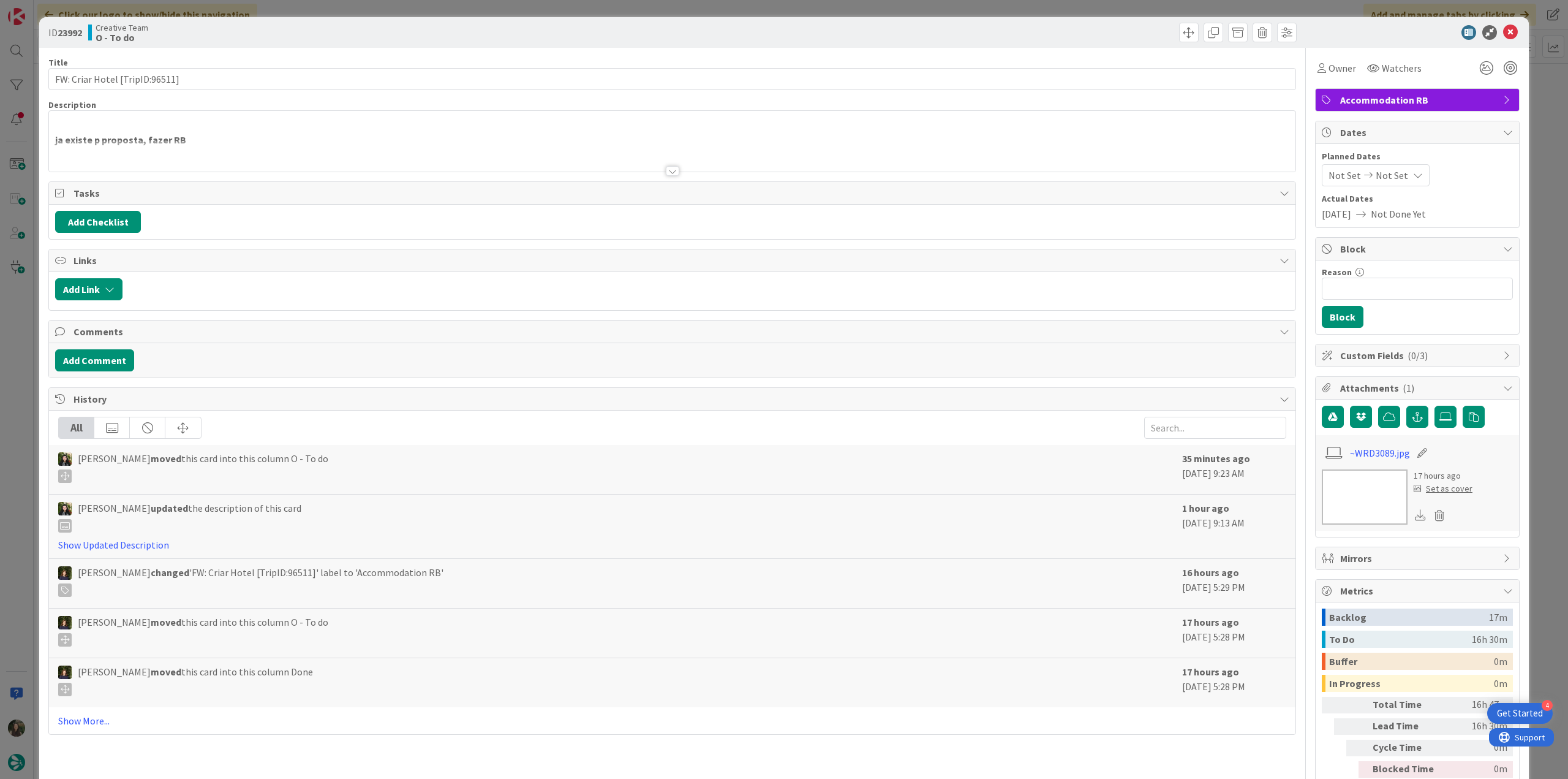
click at [265, 143] on div at bounding box center [672, 156] width 1246 height 31
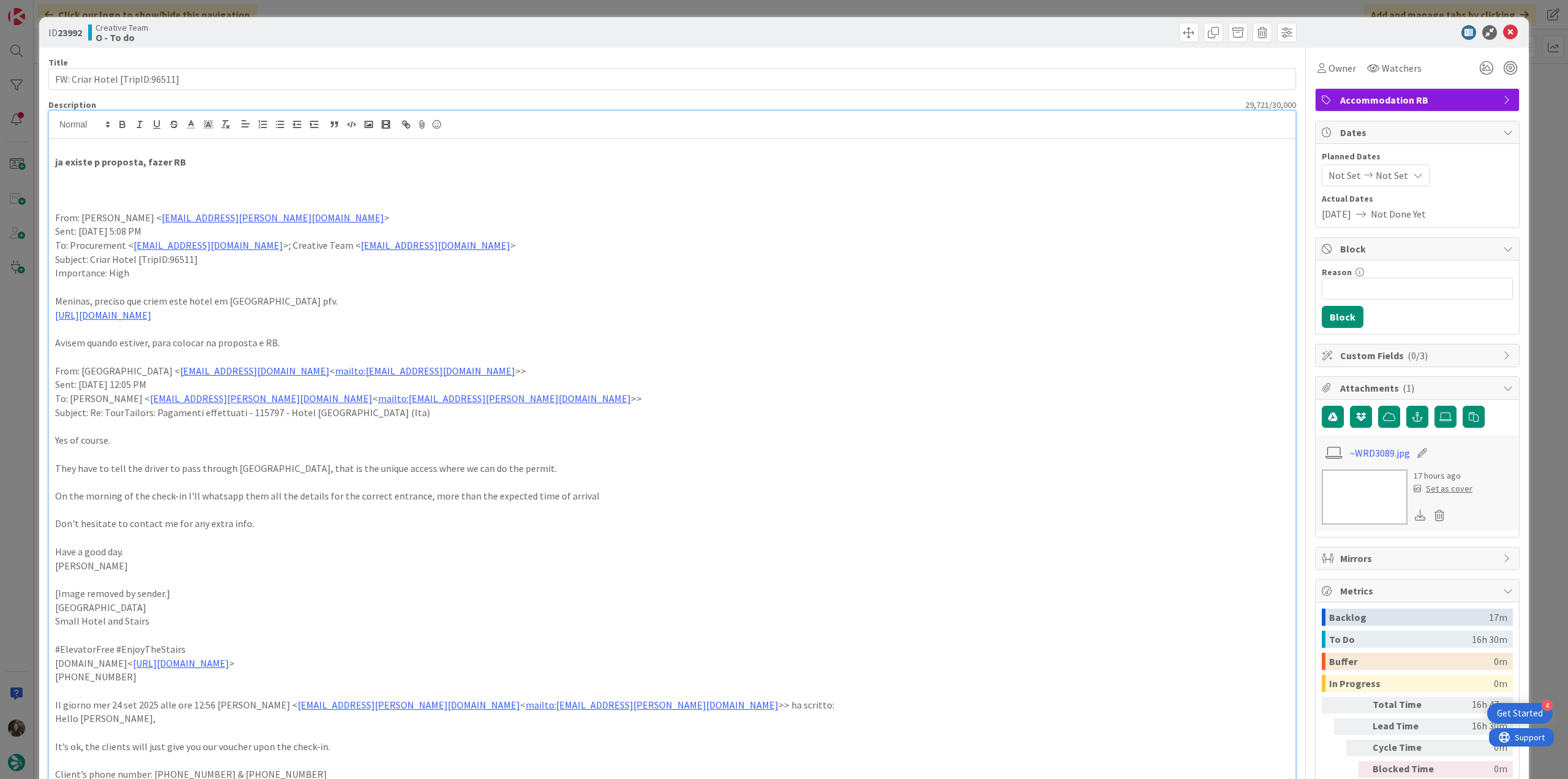
click at [18, 321] on div "ID 23992 Creative Team O - To do Title 30 / 128 FW: Criar Hotel [TripID:96511] …" at bounding box center [784, 389] width 1568 height 779
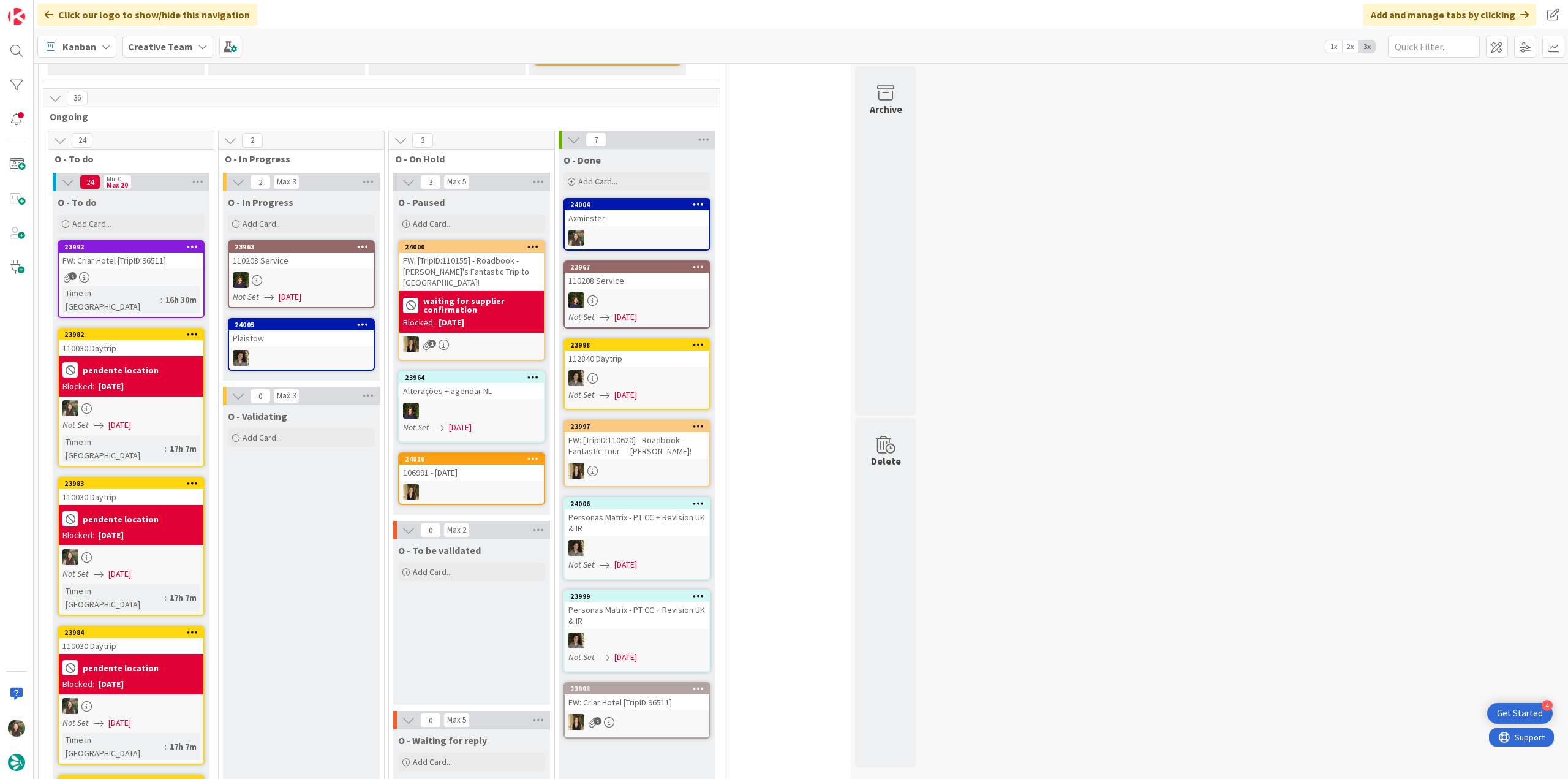
scroll to position [401, 0]
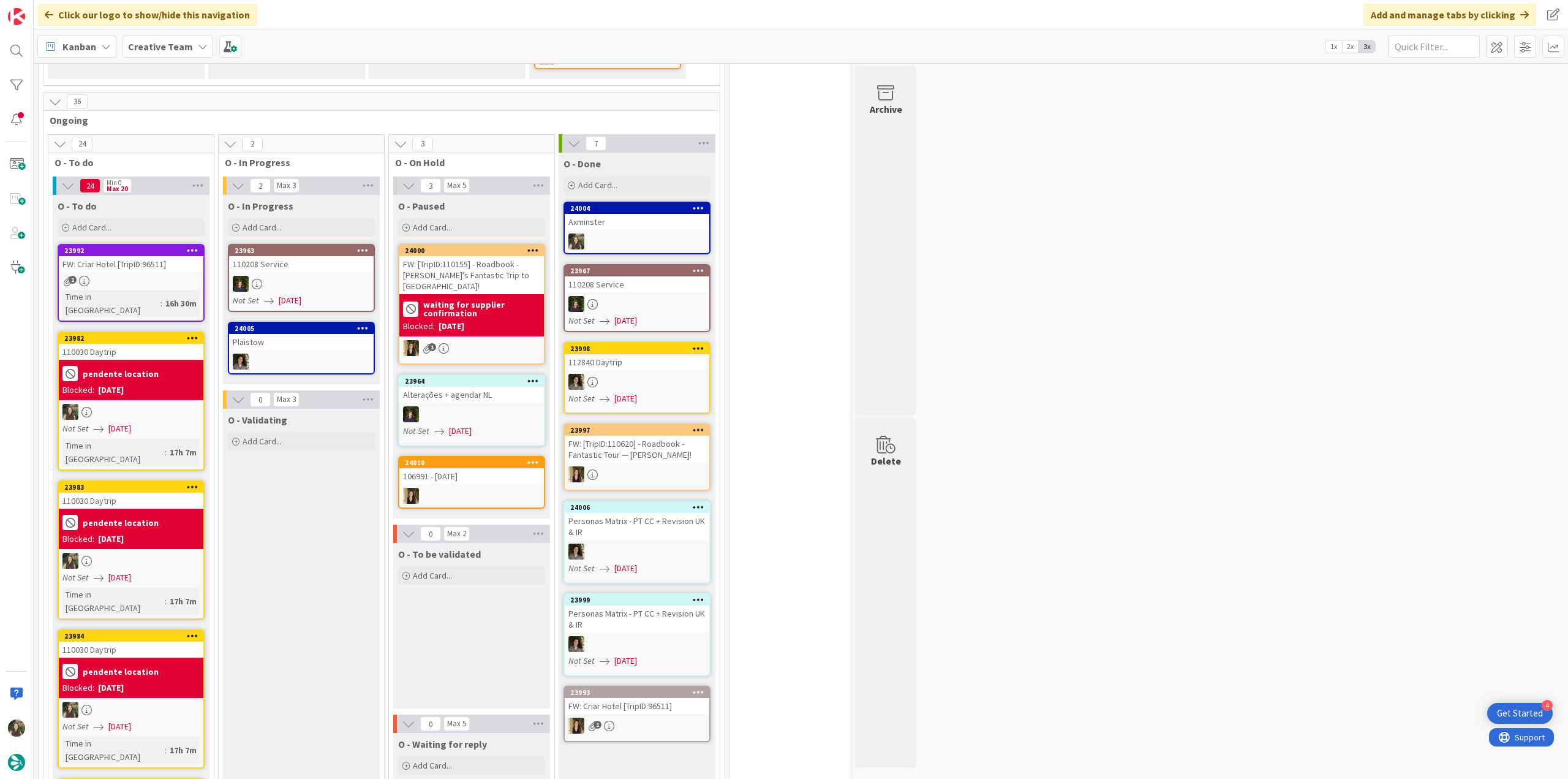
click at [651, 233] on div at bounding box center [637, 241] width 144 height 16
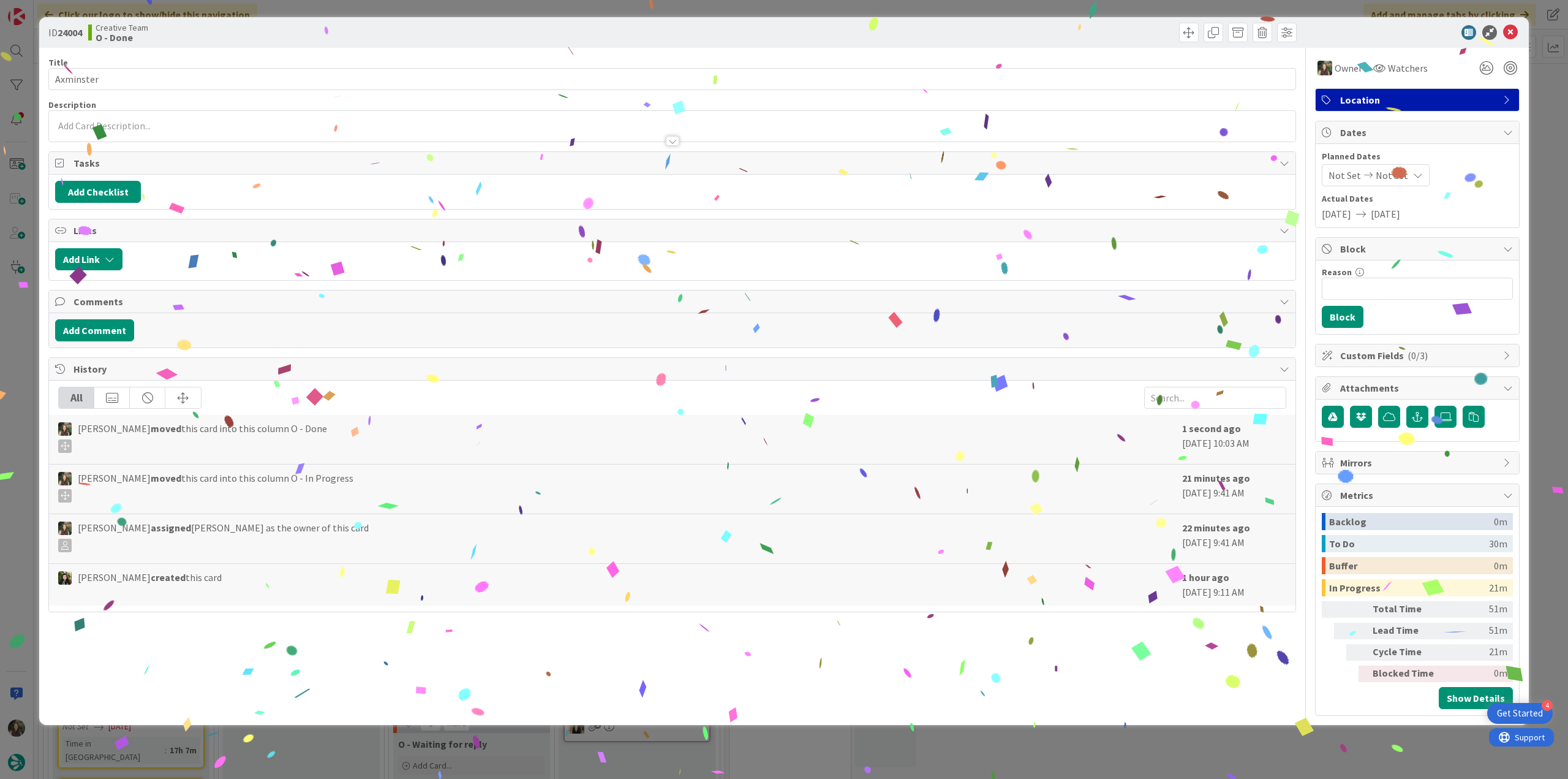
click at [1193, 747] on div "ID 24004 Creative Team O - Done Title 9 / 128 Axminster Description Owner Watch…" at bounding box center [784, 389] width 1568 height 779
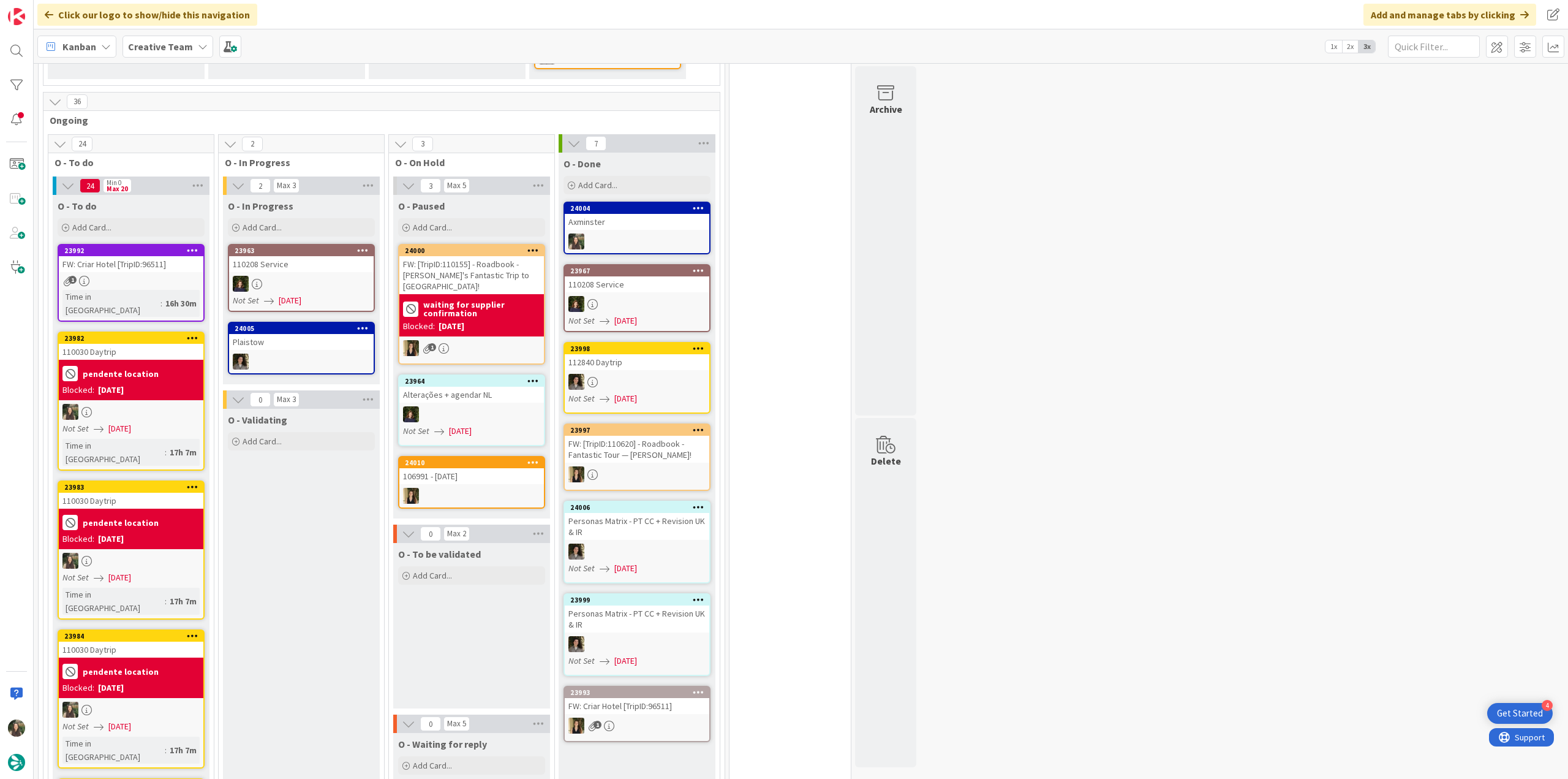
click at [182, 403] on div at bounding box center [131, 411] width 144 height 16
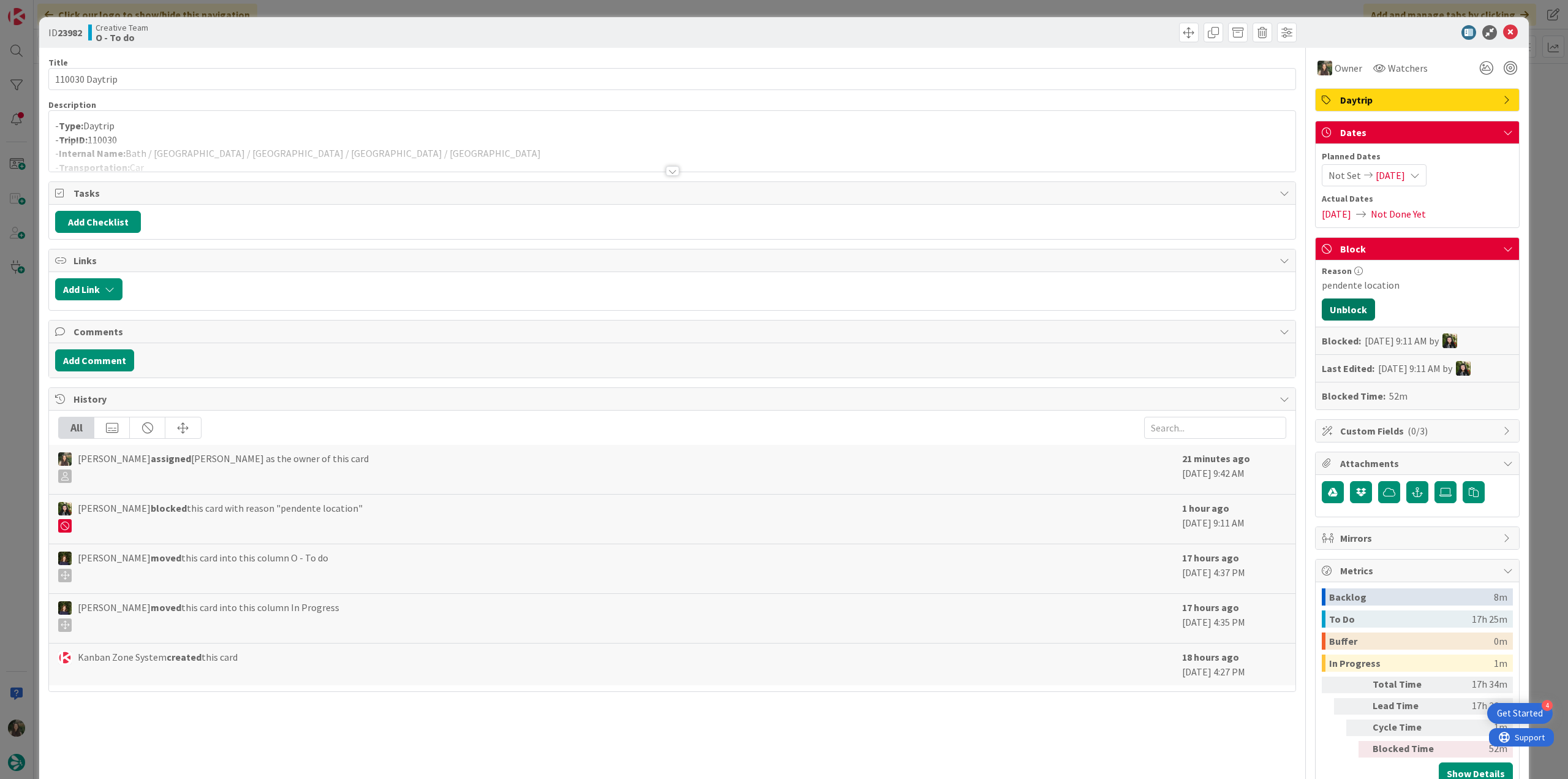
click at [1348, 308] on button "Unblock" at bounding box center [1348, 309] width 54 height 22
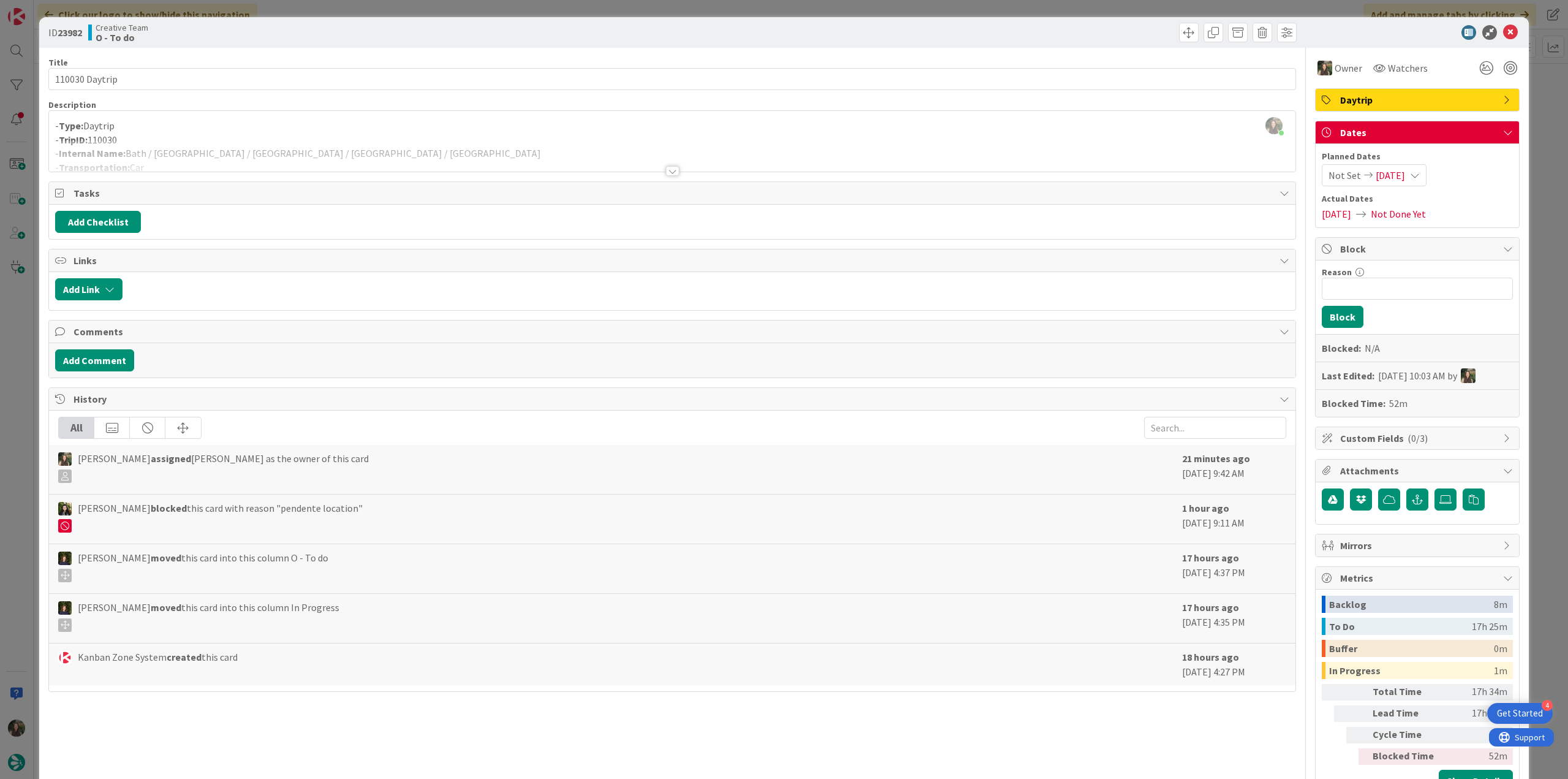
click at [1542, 236] on div "ID 23982 Creative Team O - To do Title 14 / 128 110030 Daytrip Description Inês…" at bounding box center [784, 389] width 1568 height 779
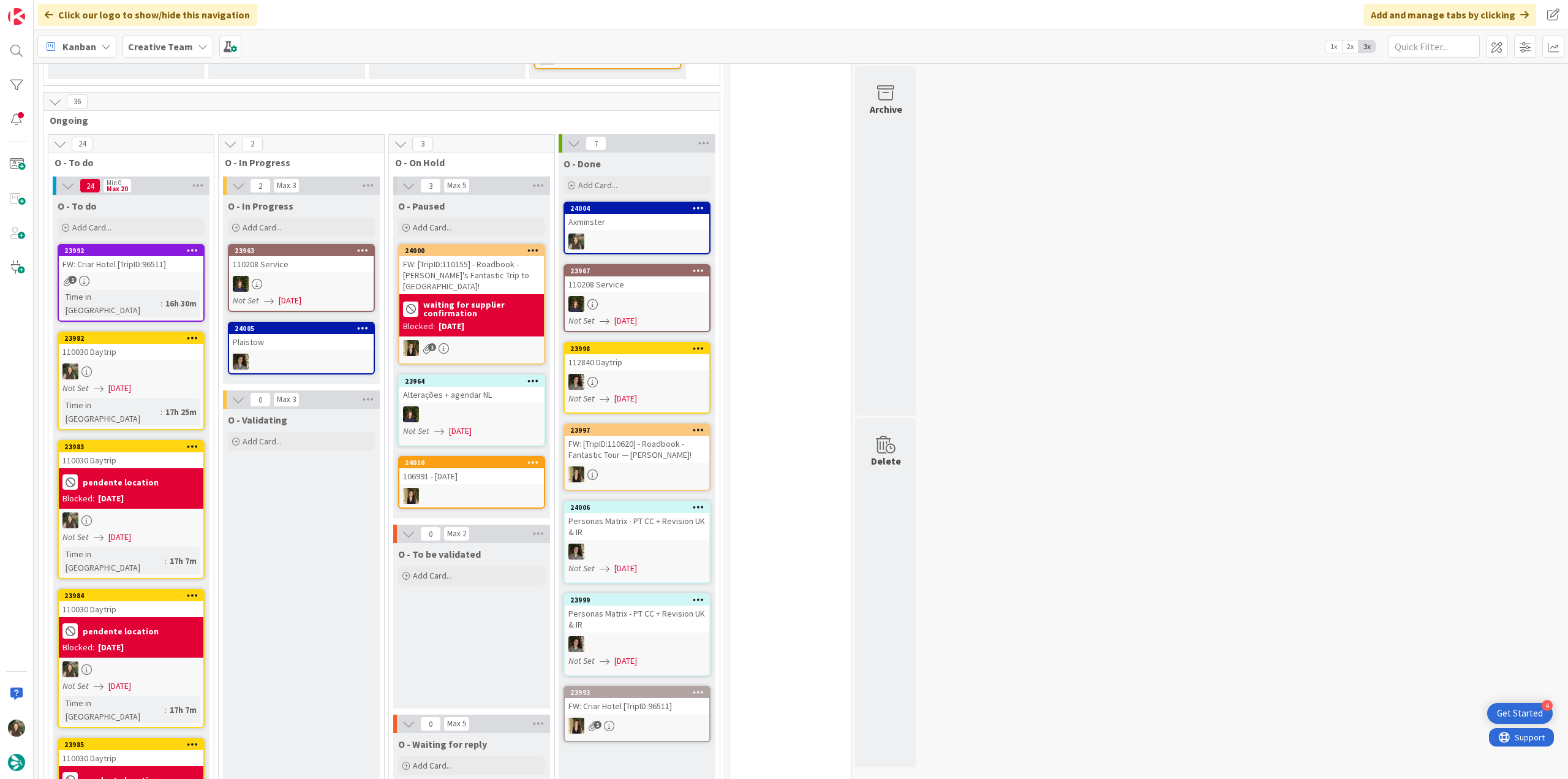
click at [139, 481] on div "23983 110030 Daytrip pendente location Blocked: 09/26/2025 Not Set 09/25/2025 T…" at bounding box center [132, 509] width 147 height 139
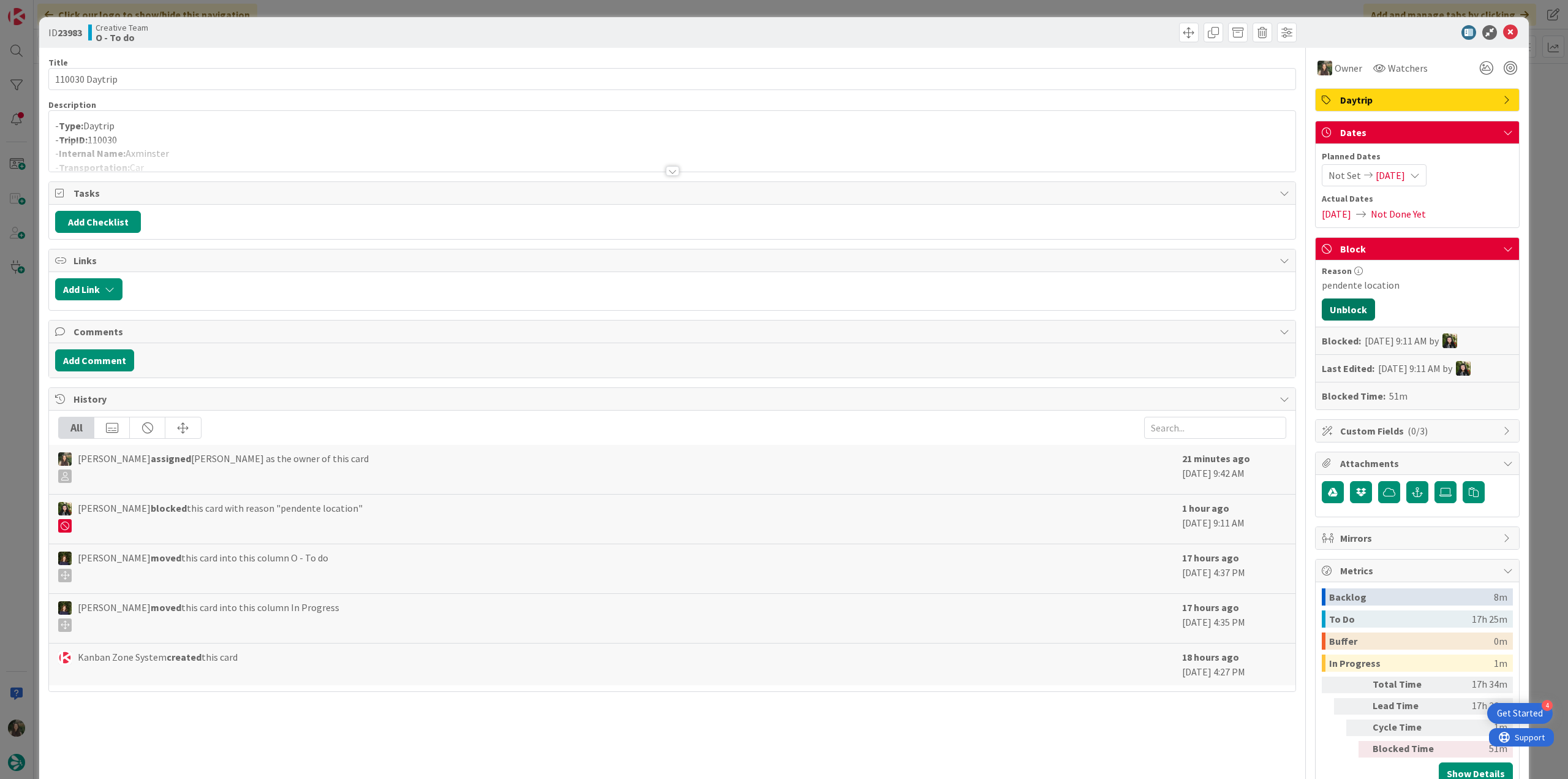
click at [1349, 310] on button "Unblock" at bounding box center [1348, 309] width 54 height 22
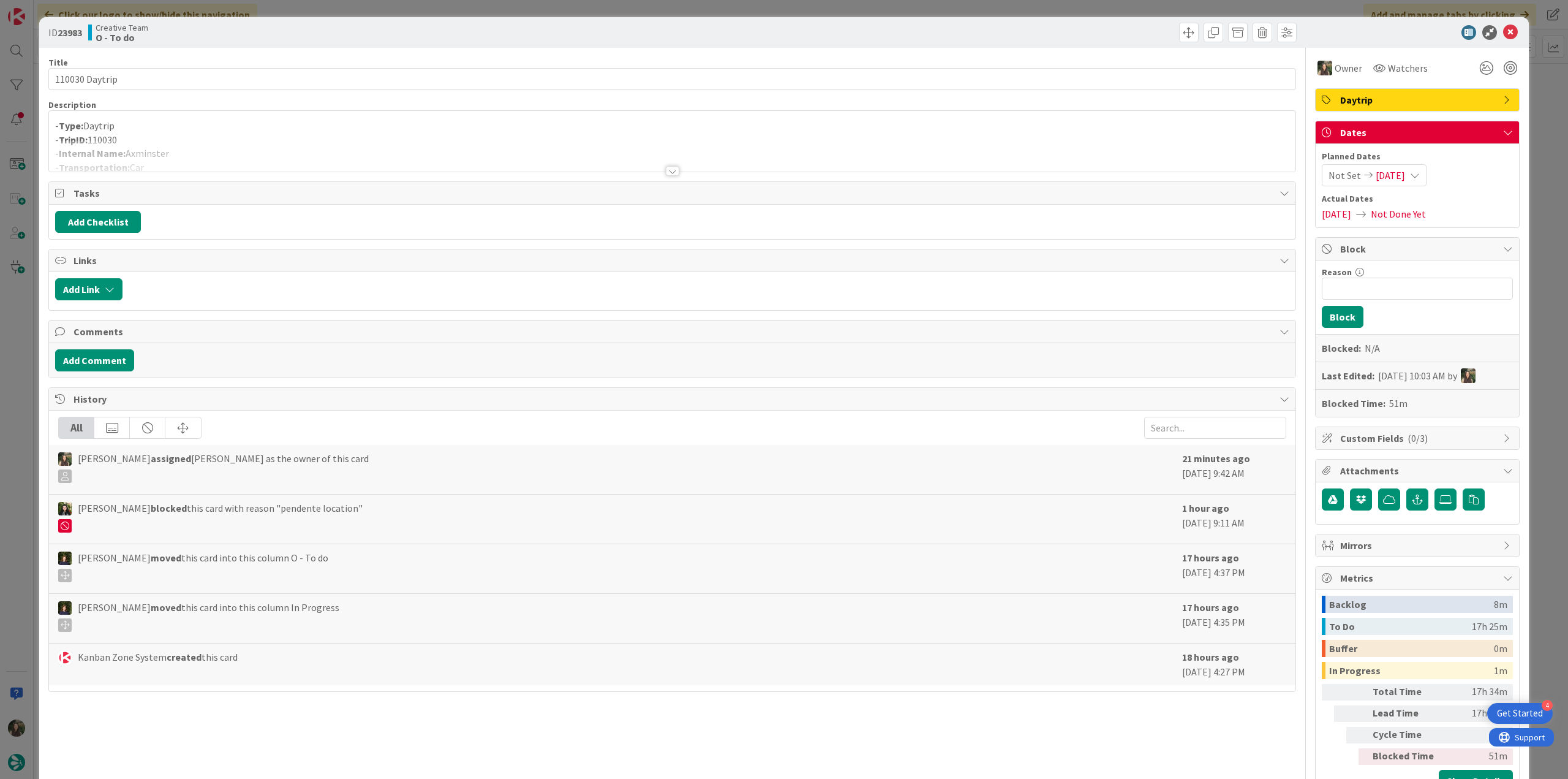
click at [1544, 237] on div "ID 23983 Creative Team O - To do Title 14 / 128 110030 Daytrip Description - Ty…" at bounding box center [784, 389] width 1568 height 779
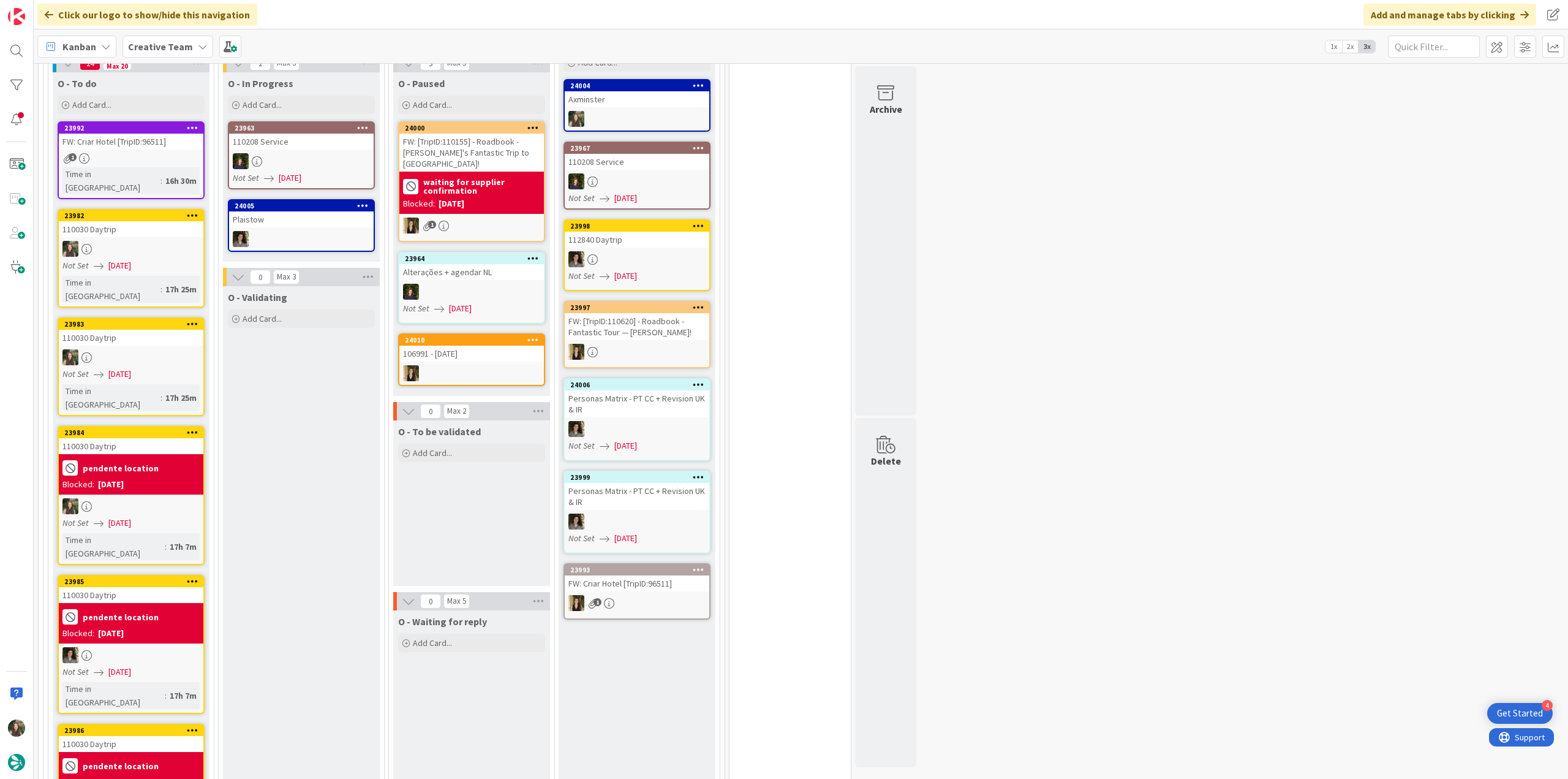
click at [148, 498] on div at bounding box center [131, 506] width 144 height 16
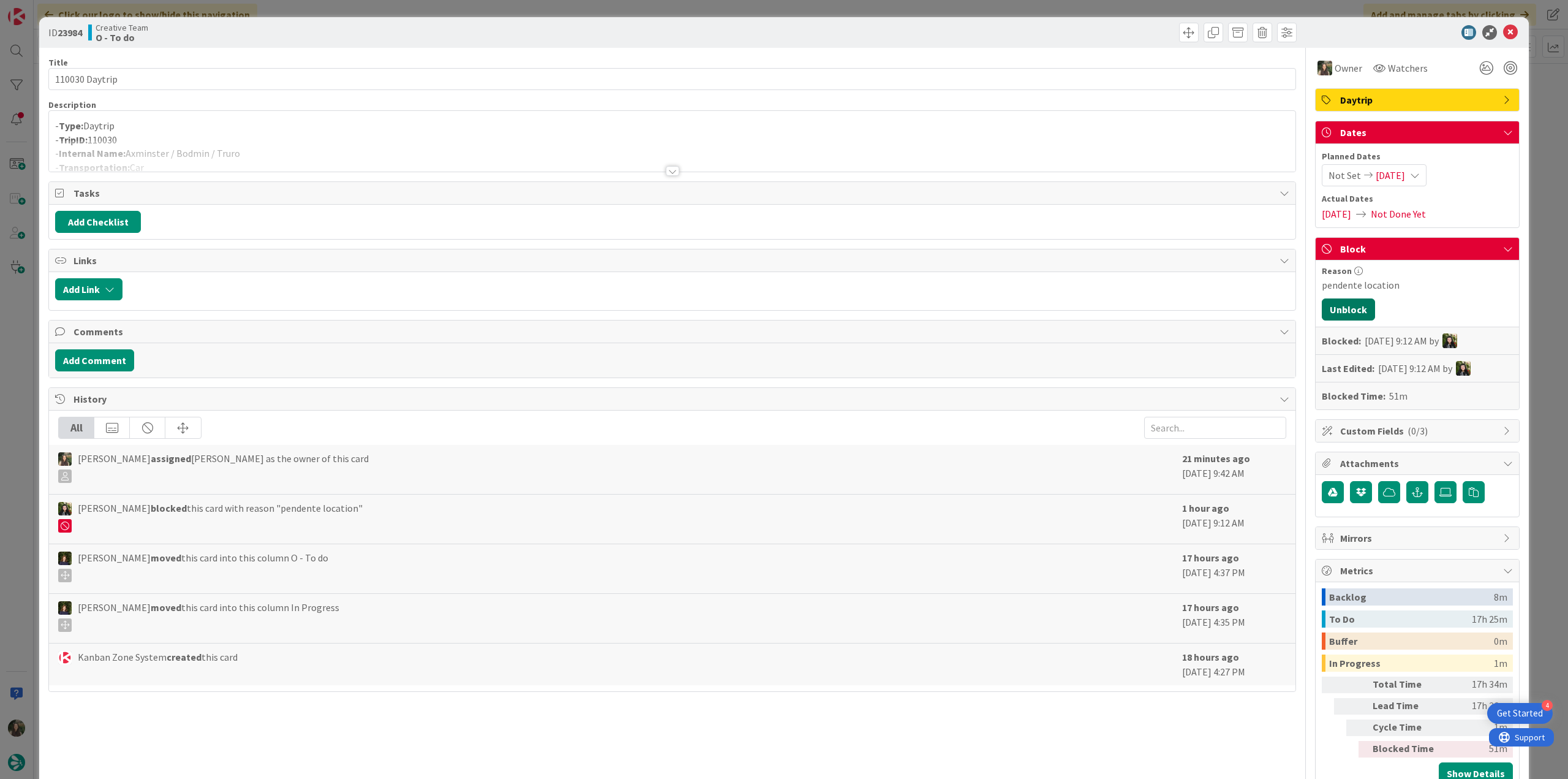
click at [1338, 307] on button "Unblock" at bounding box center [1348, 309] width 54 height 22
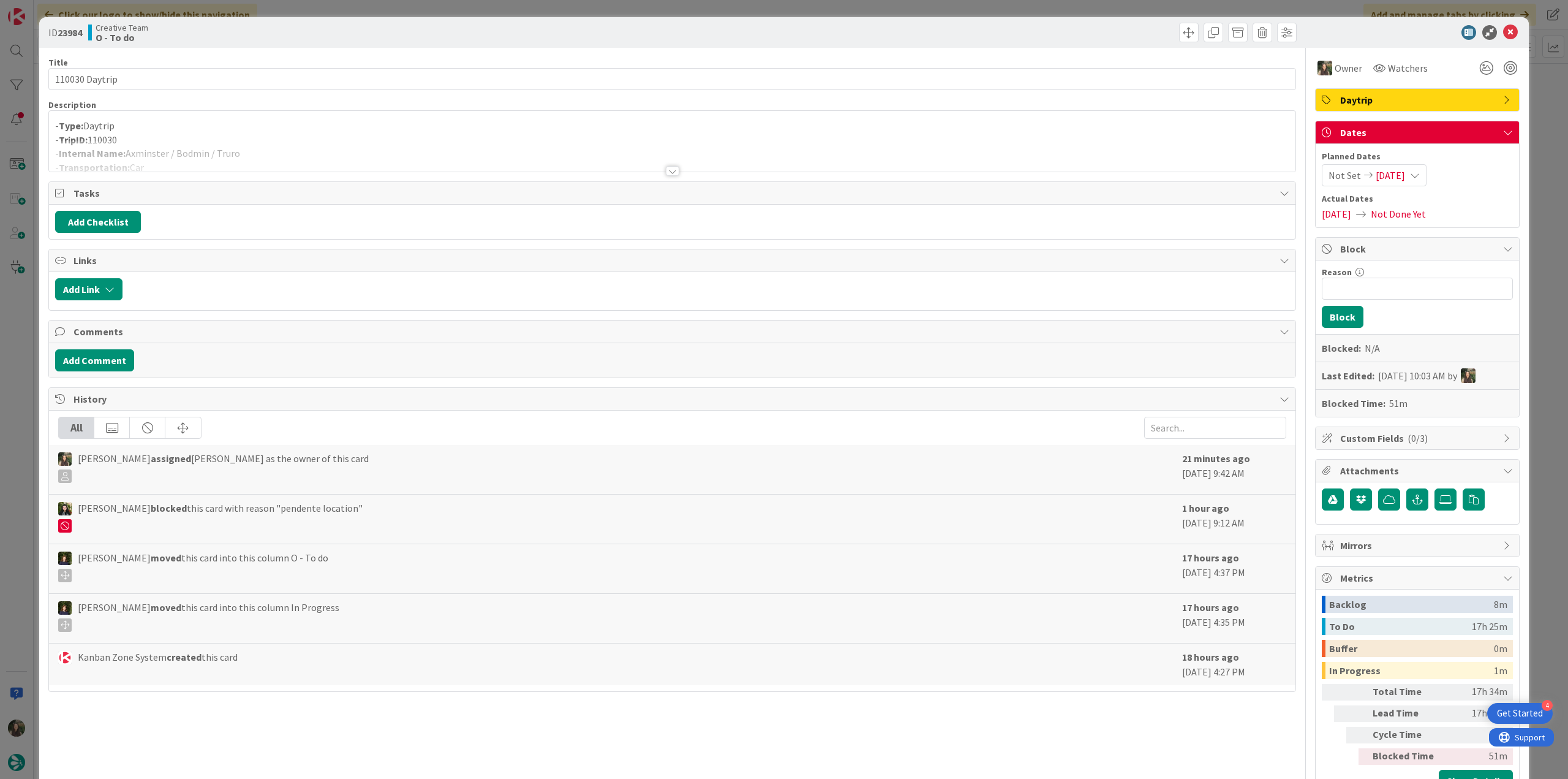
click at [1548, 228] on div "ID 23984 Creative Team O - To do Title 14 / 128 110030 Daytrip Description - Ty…" at bounding box center [784, 389] width 1568 height 779
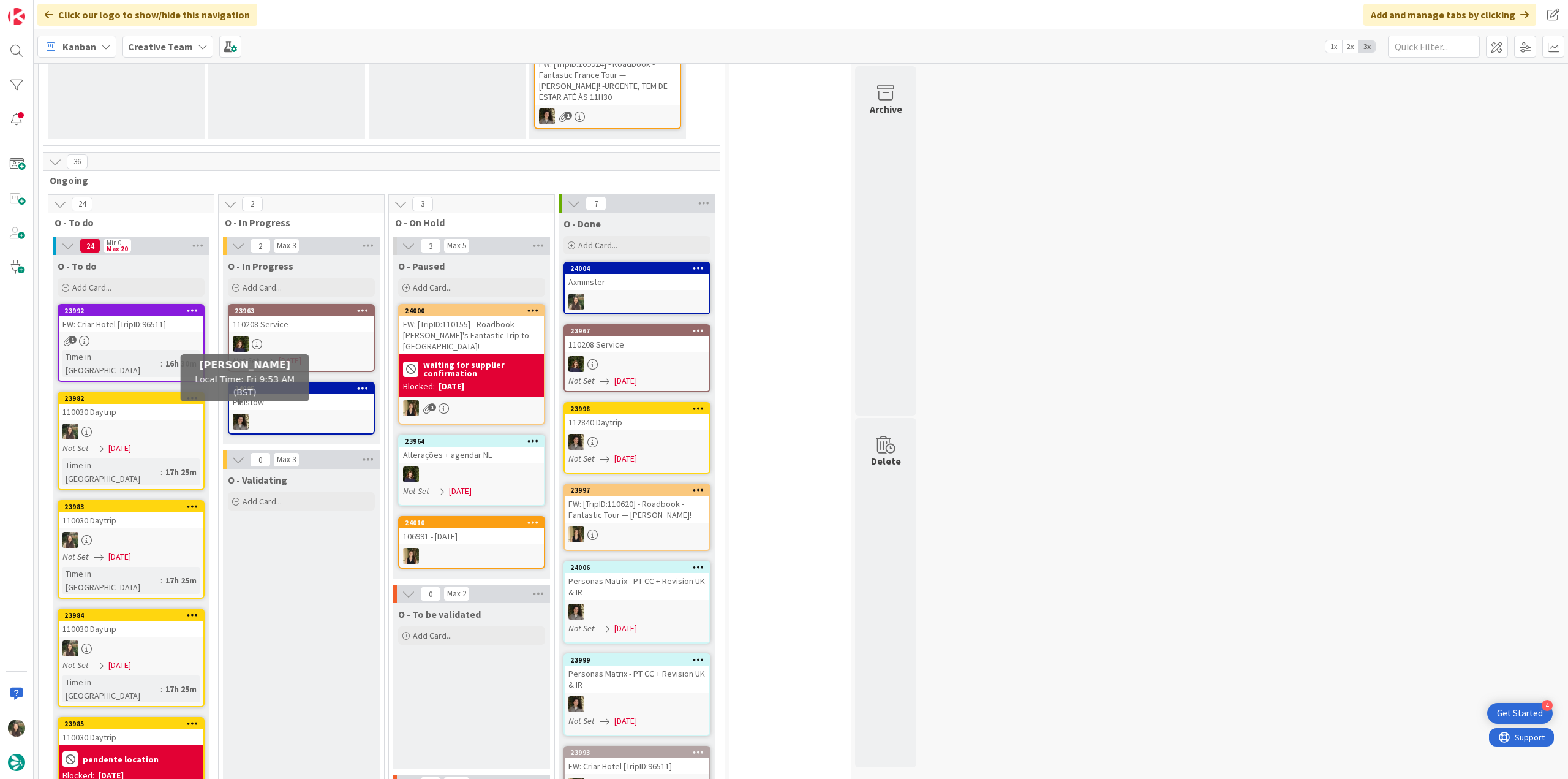
scroll to position [339, 0]
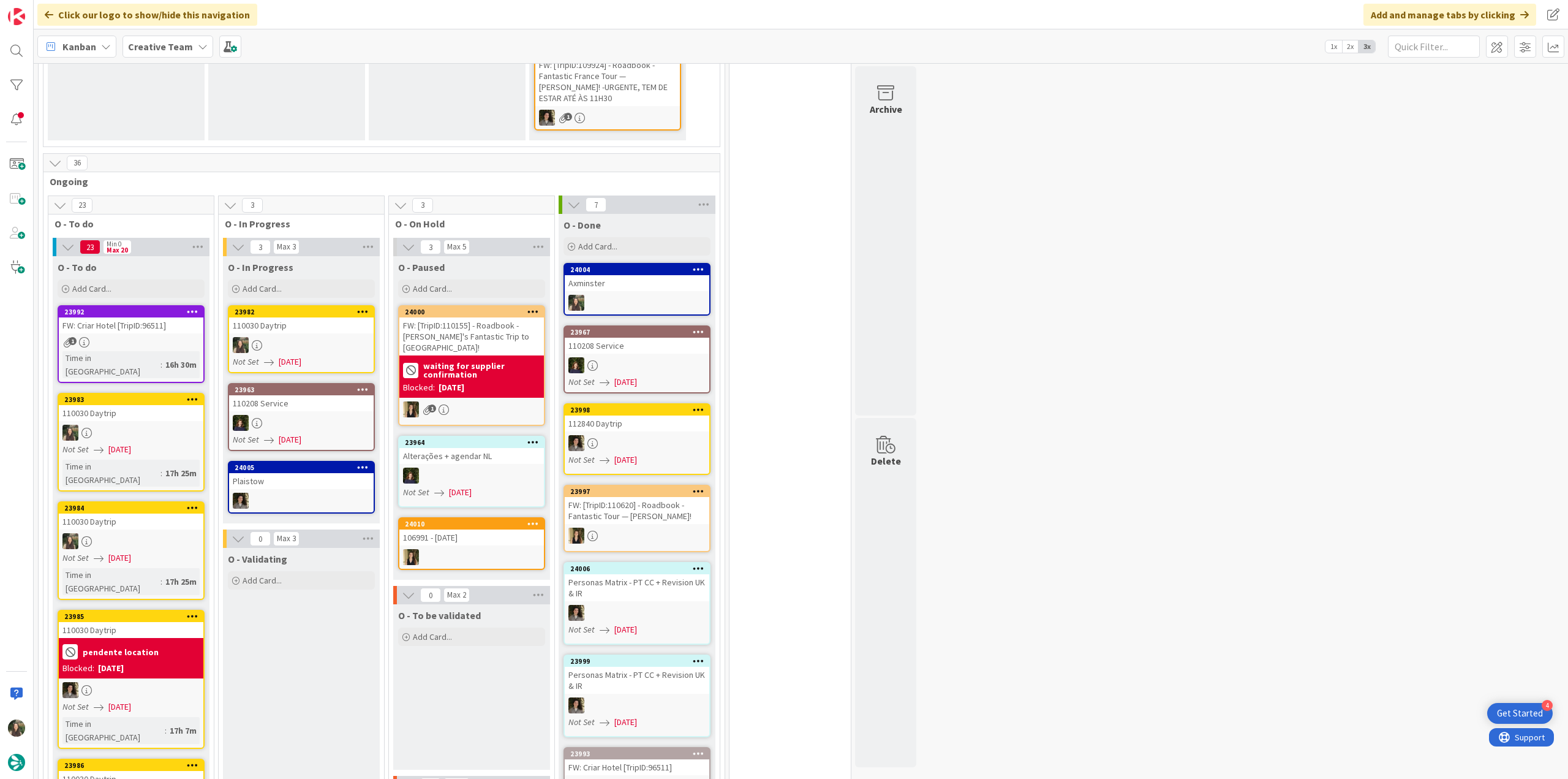
click at [314, 337] on div at bounding box center [301, 345] width 144 height 16
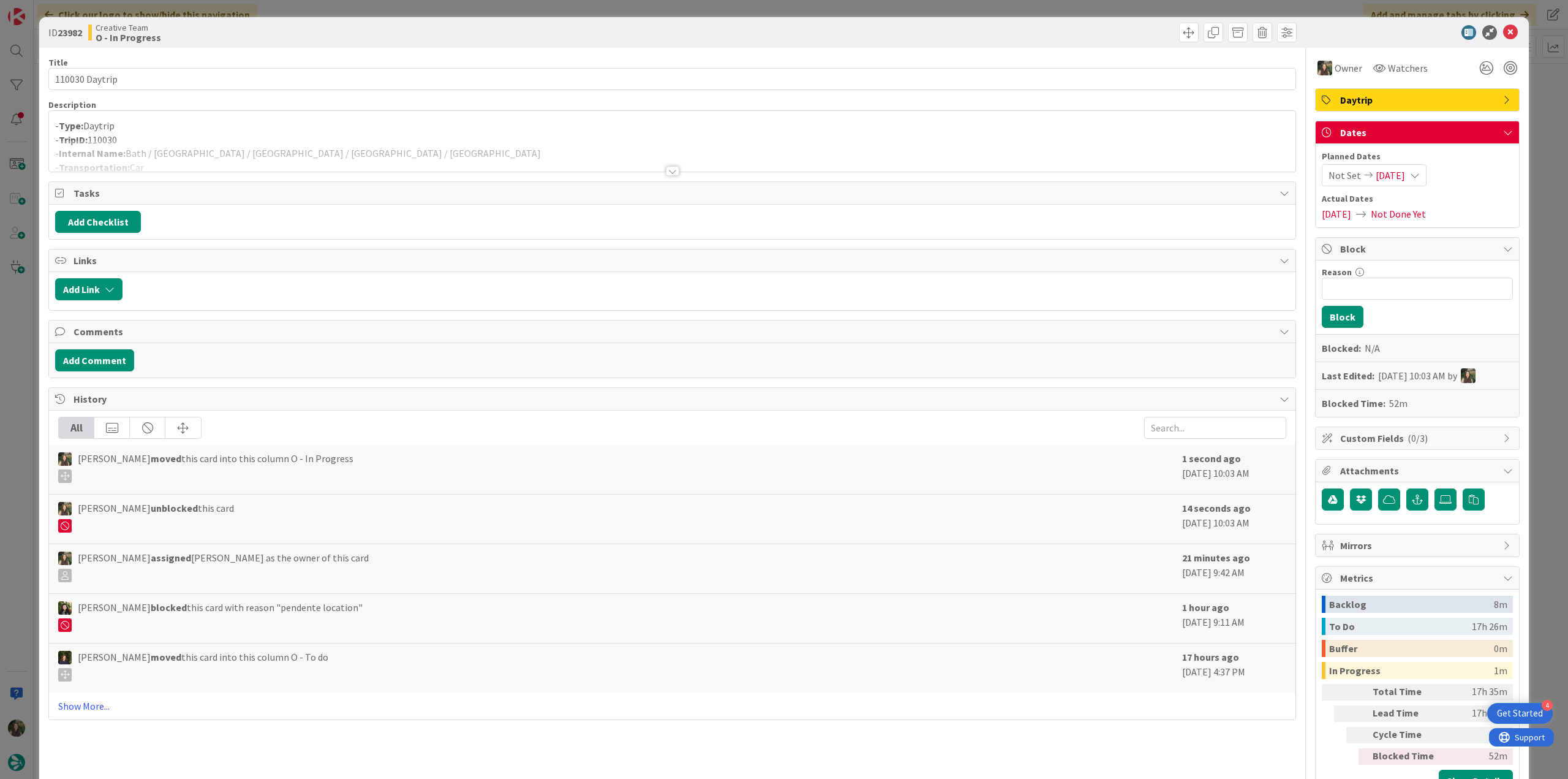
click at [332, 128] on p "- Type: Daytrip" at bounding box center [672, 126] width 1234 height 14
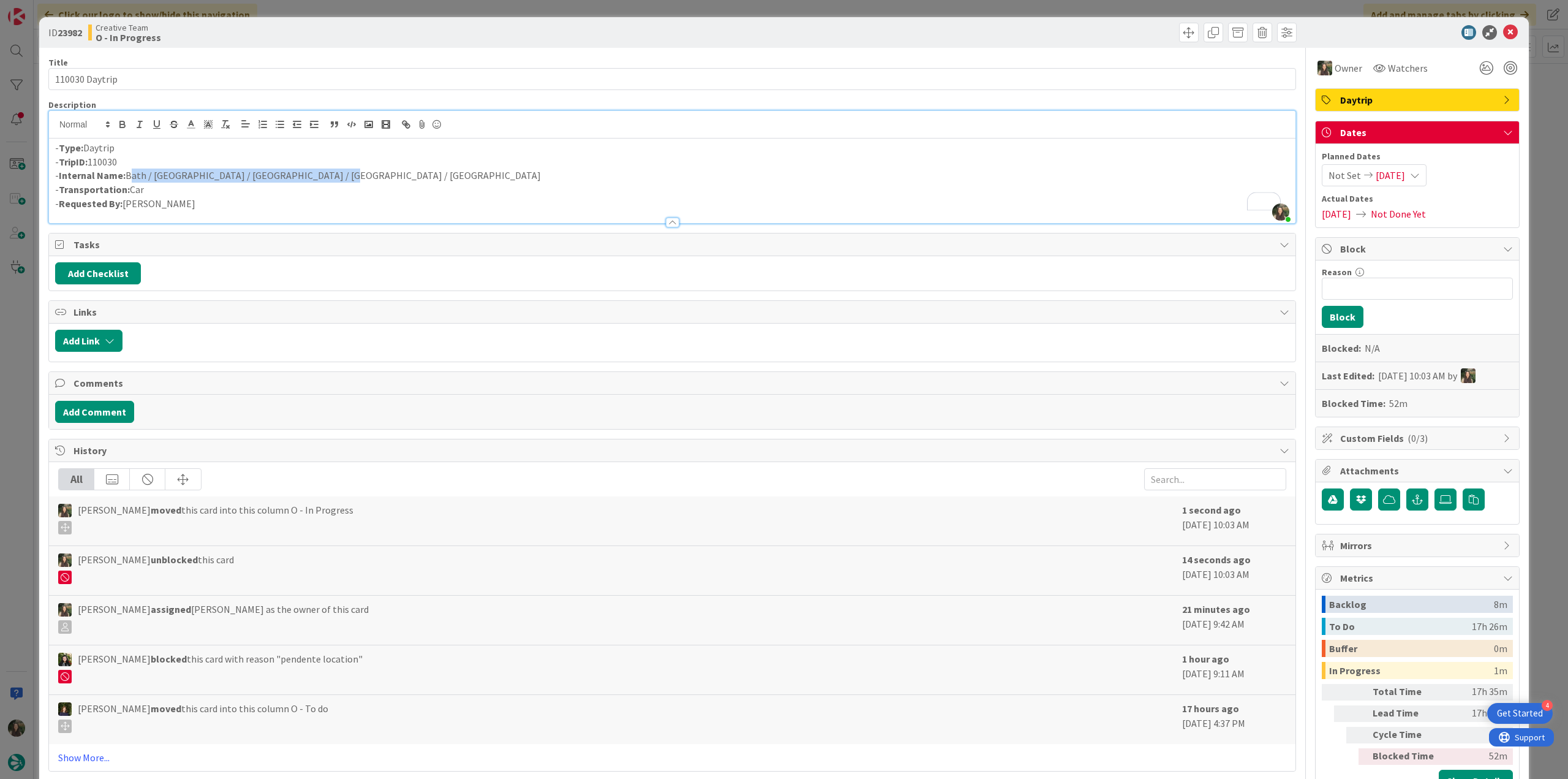
drag, startPoint x: 330, startPoint y: 175, endPoint x: 129, endPoint y: 175, distance: 201.0
click at [129, 175] on p "- Internal Name: Bath / Cheddar / Glastonbury / Wells / Axminster" at bounding box center [672, 176] width 1234 height 14
copy p "Bath / Cheddar / Glastonbury / Wells / Axminster"
click at [16, 302] on div "ID 23982 Creative Team O - In Progress Title 14 / 128 110030 Daytrip Descriptio…" at bounding box center [784, 389] width 1568 height 779
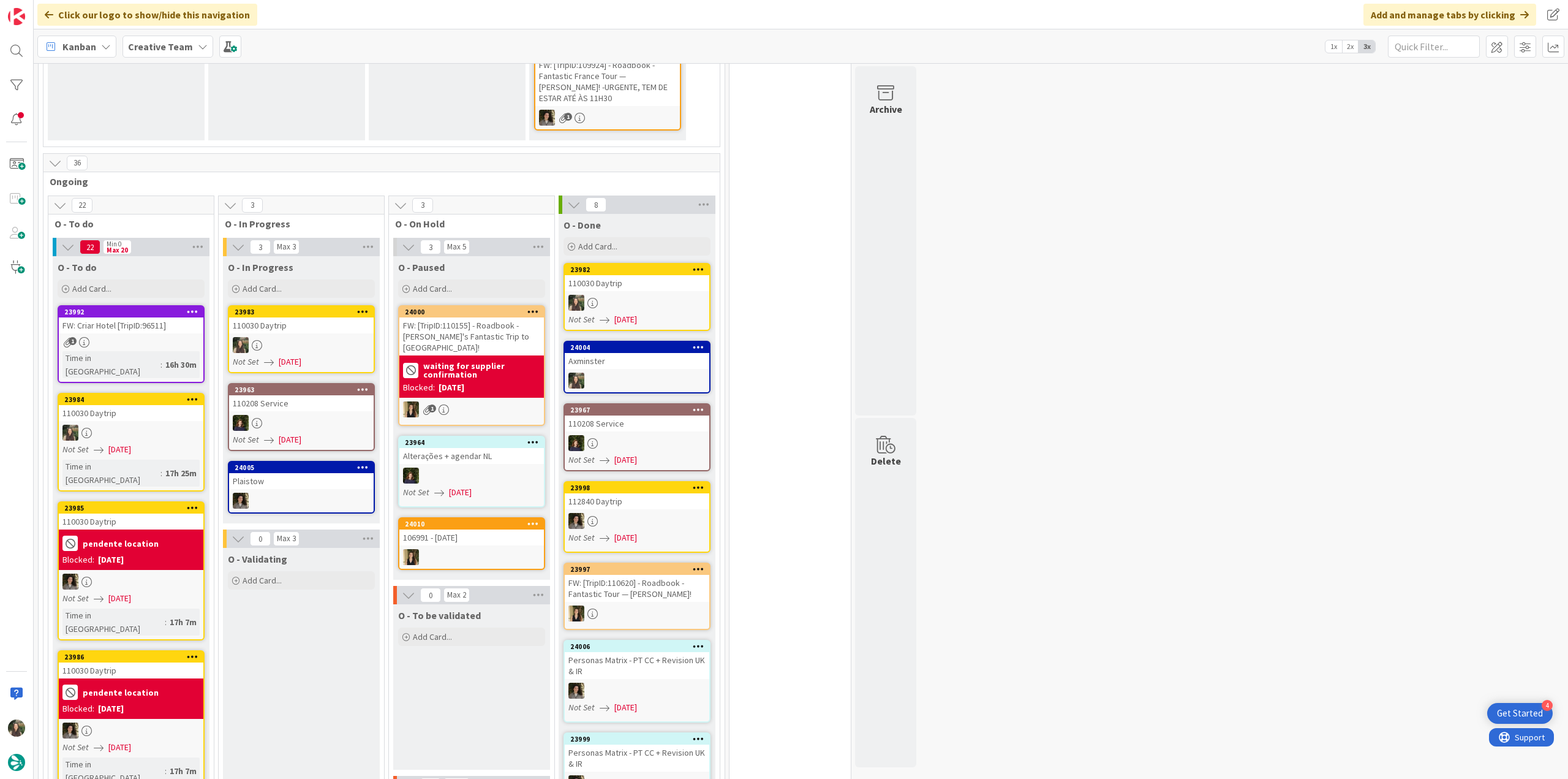
click at [301, 341] on div at bounding box center [301, 345] width 144 height 16
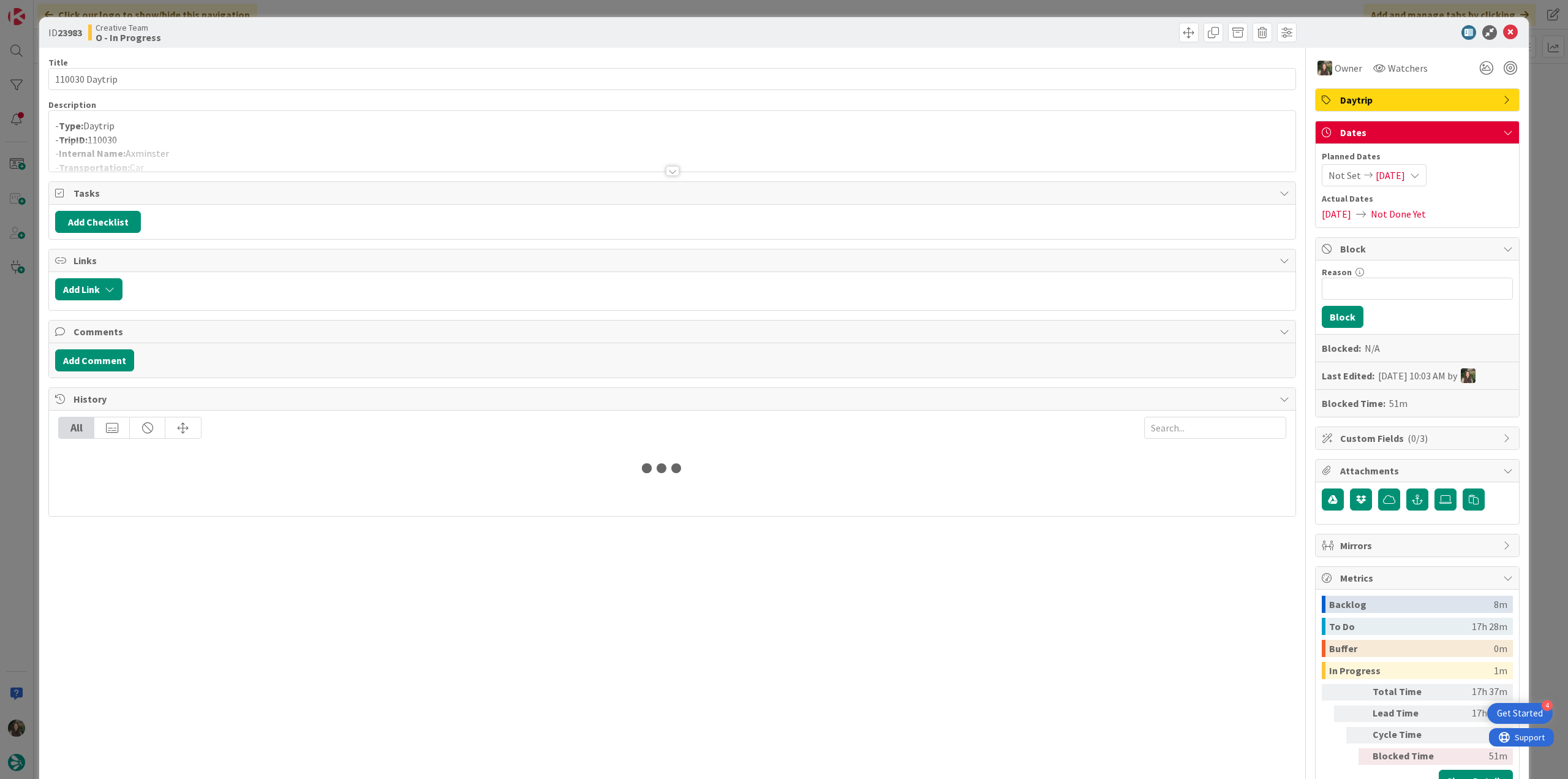
click at [182, 117] on div "- Type: Daytrip - TripID: 110030 - Internal Name: Axminster - Transportation: C…" at bounding box center [672, 144] width 1246 height 55
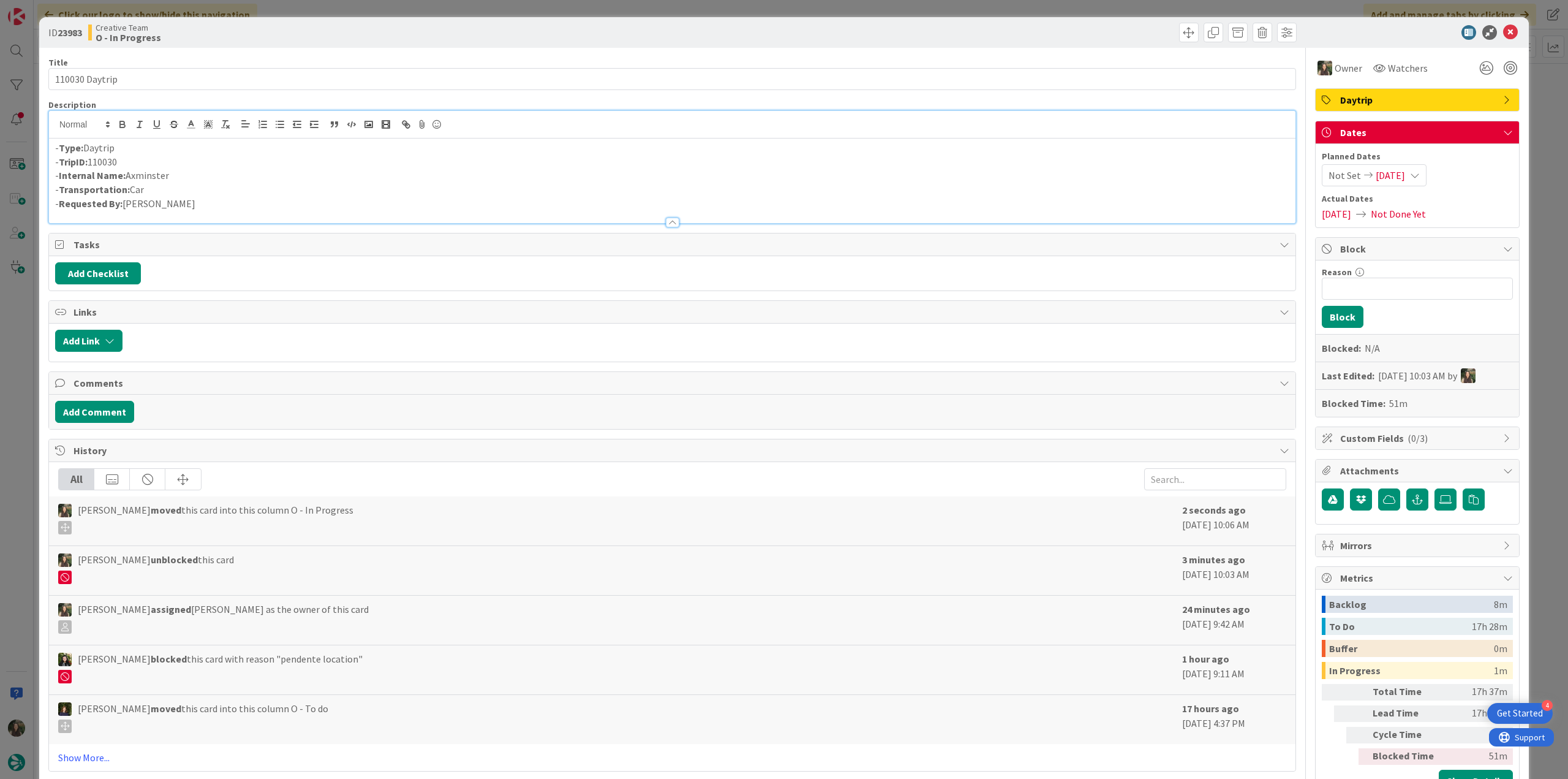
click at [148, 171] on p "- Internal Name: Axminster" at bounding box center [672, 176] width 1234 height 14
copy p "Axminster"
click at [16, 326] on div "ID 23983 Creative Team O - In Progress Title 14 / 128 110030 Daytrip Descriptio…" at bounding box center [784, 389] width 1568 height 779
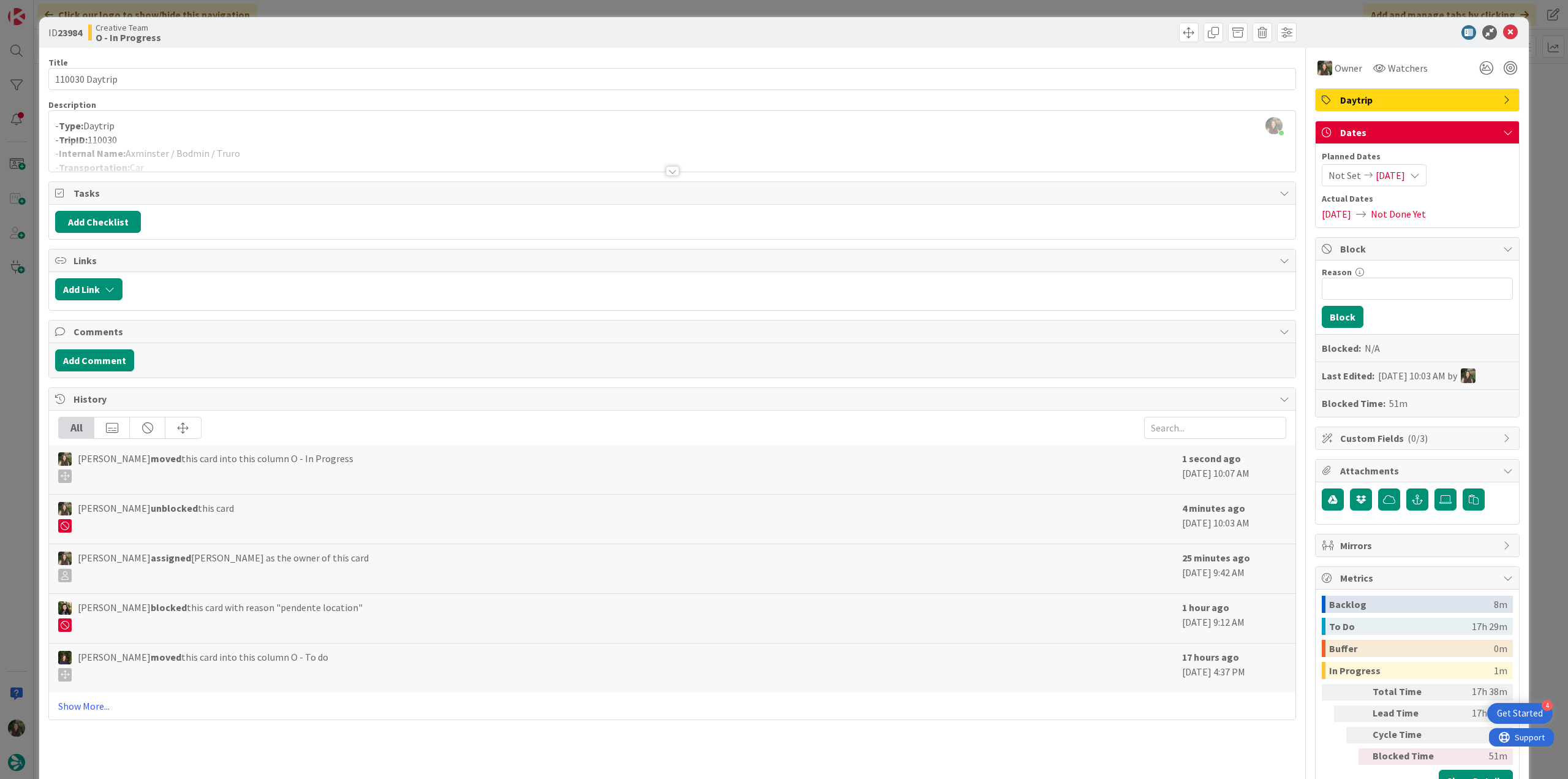
click at [294, 152] on div at bounding box center [672, 156] width 1246 height 31
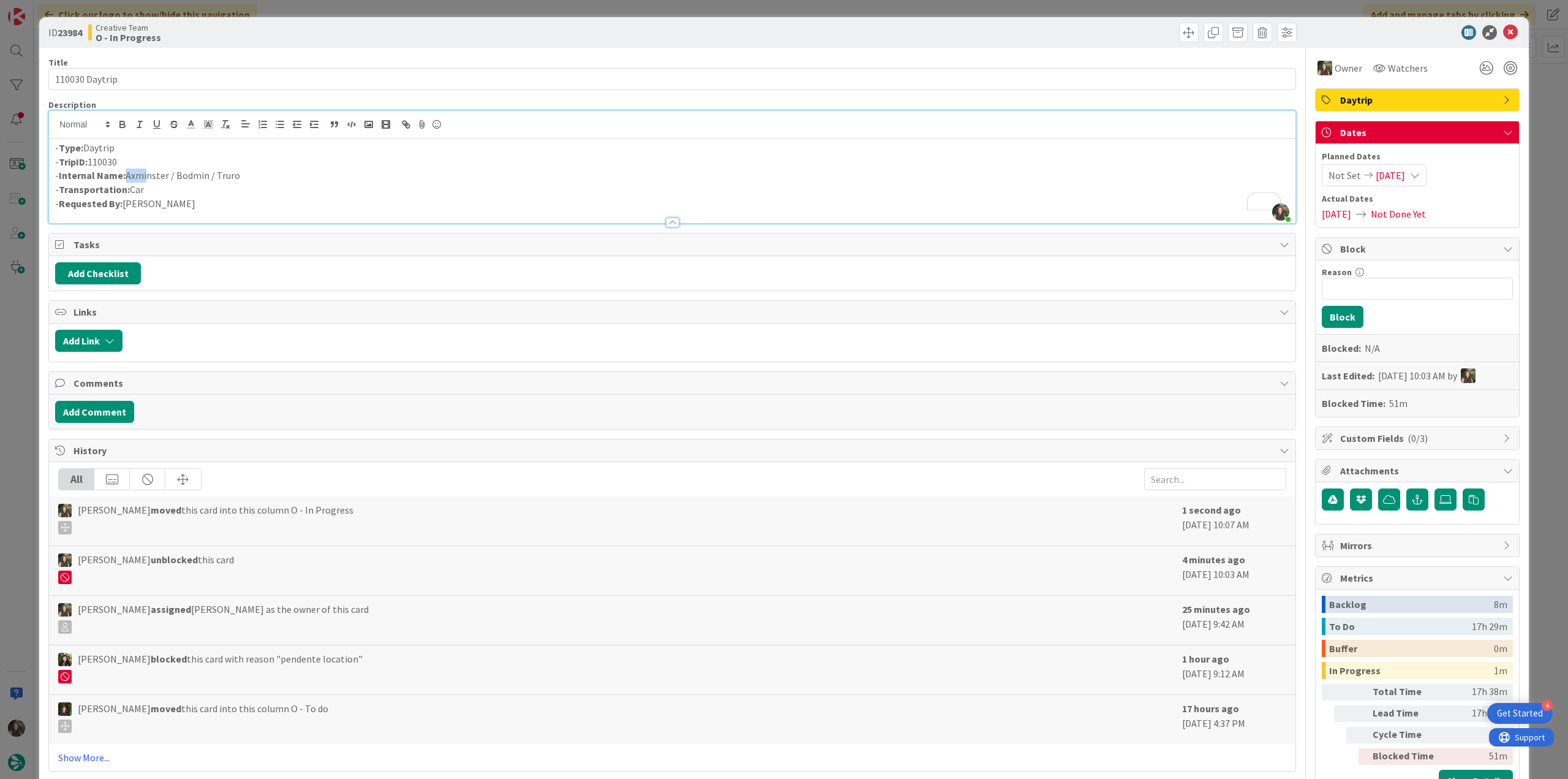
drag, startPoint x: 247, startPoint y: 174, endPoint x: 142, endPoint y: 172, distance: 105.0
click at [142, 172] on p "- Internal Name: Axminster / Bodmin / Truro" at bounding box center [672, 176] width 1234 height 14
click at [227, 181] on p "- Internal Name: Axminster / Bodmin / Truro" at bounding box center [672, 176] width 1234 height 14
drag, startPoint x: 239, startPoint y: 175, endPoint x: 127, endPoint y: 177, distance: 112.0
click at [127, 177] on p "- Internal Name: Axminster / Bodmin / Truro" at bounding box center [672, 176] width 1234 height 14
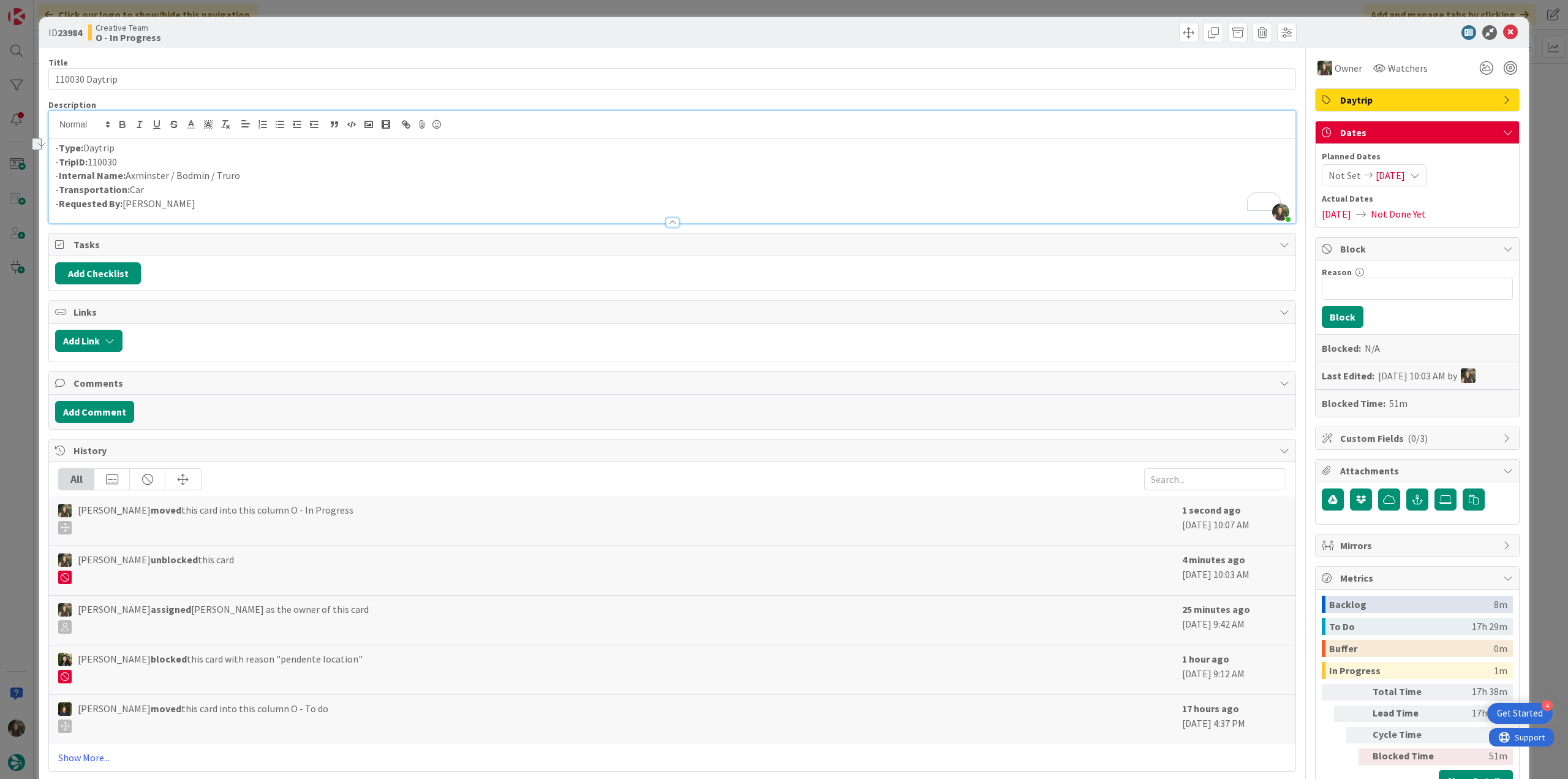
copy p "Axminster / Bodmin / Truro"
click at [24, 368] on div "ID 23984 Creative Team O - In Progress Title 14 / 128 110030 Daytrip Descriptio…" at bounding box center [784, 389] width 1568 height 779
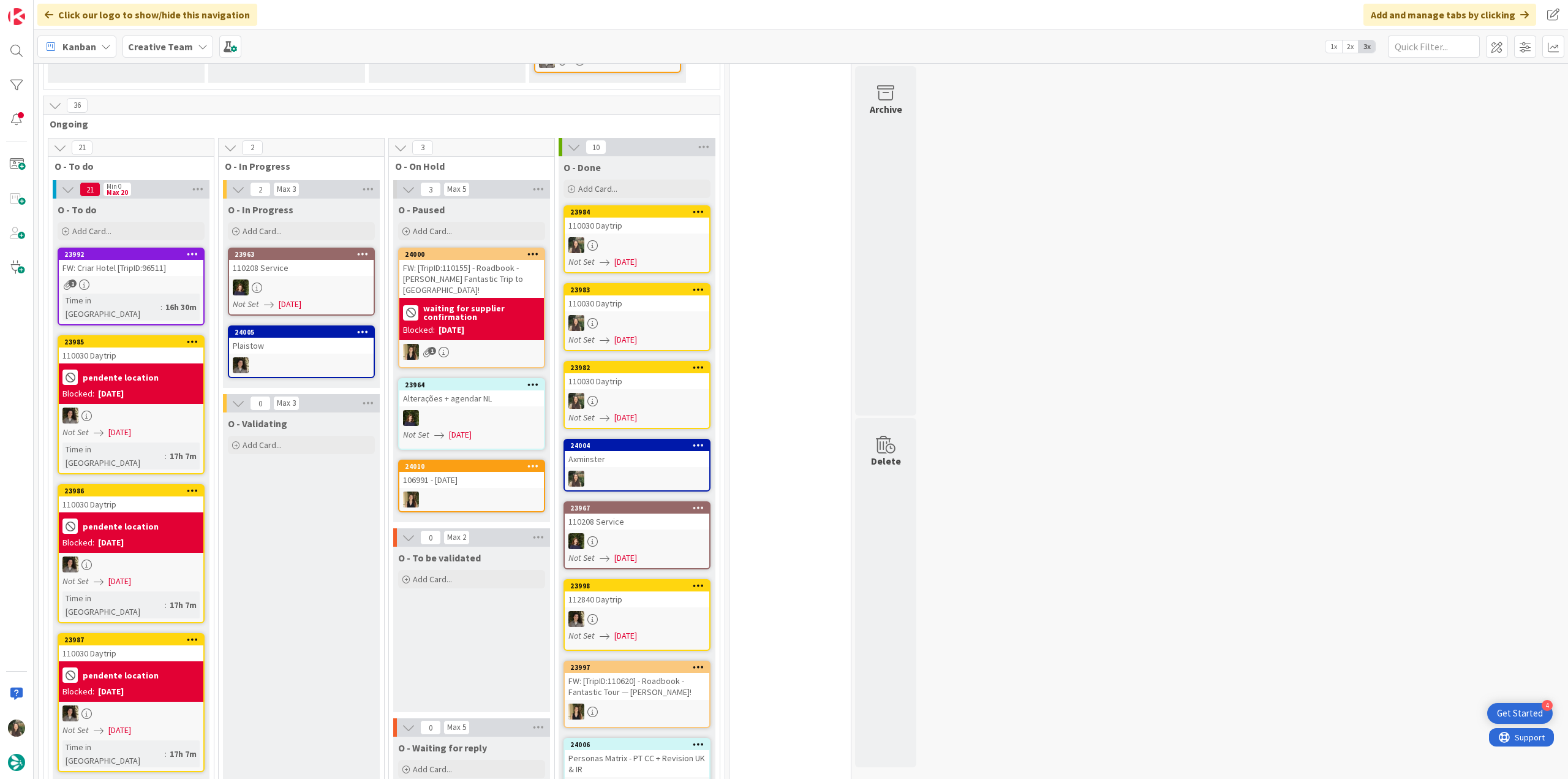
scroll to position [368, 0]
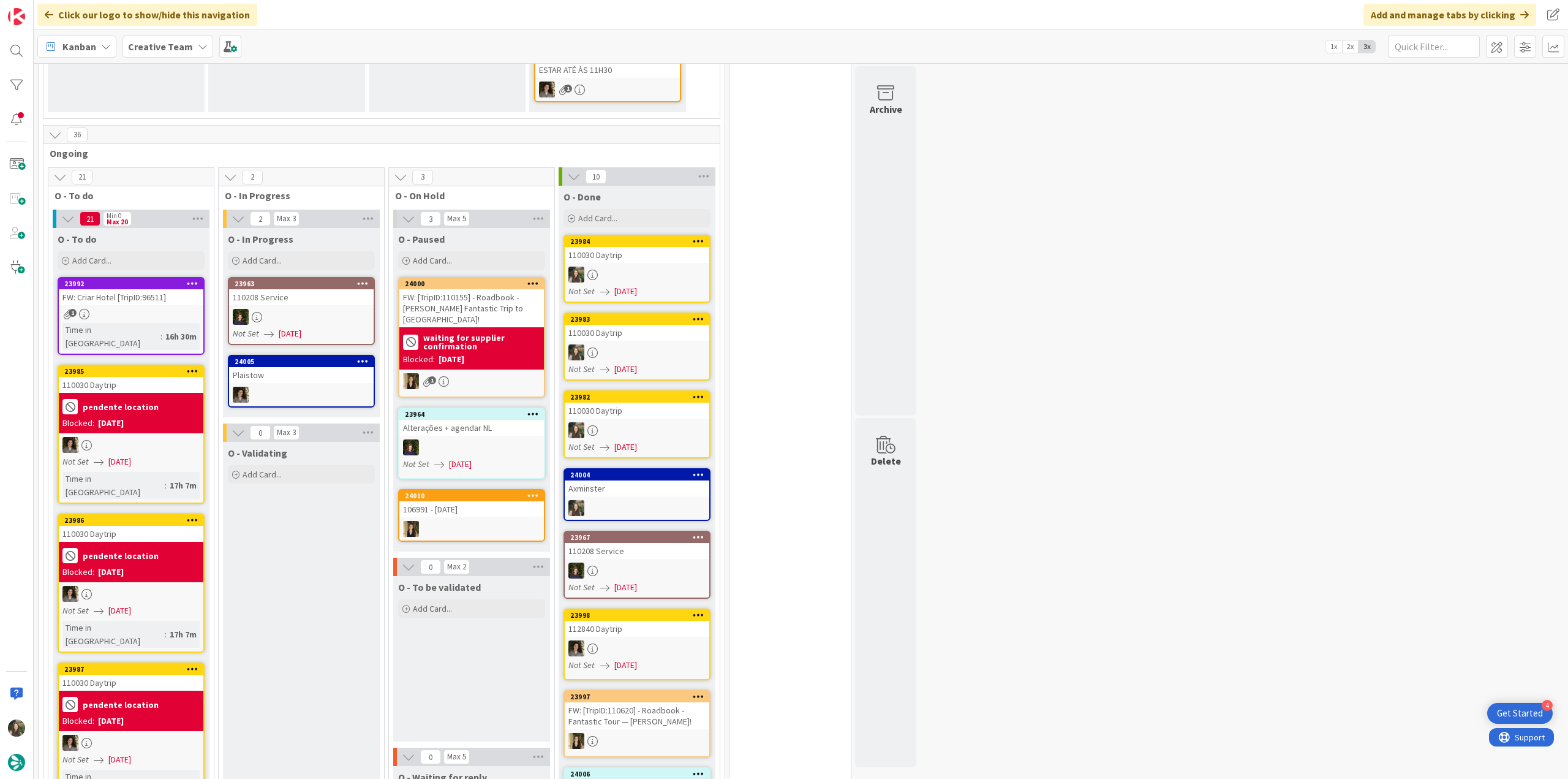
click at [198, 314] on div "1" at bounding box center [131, 314] width 144 height 11
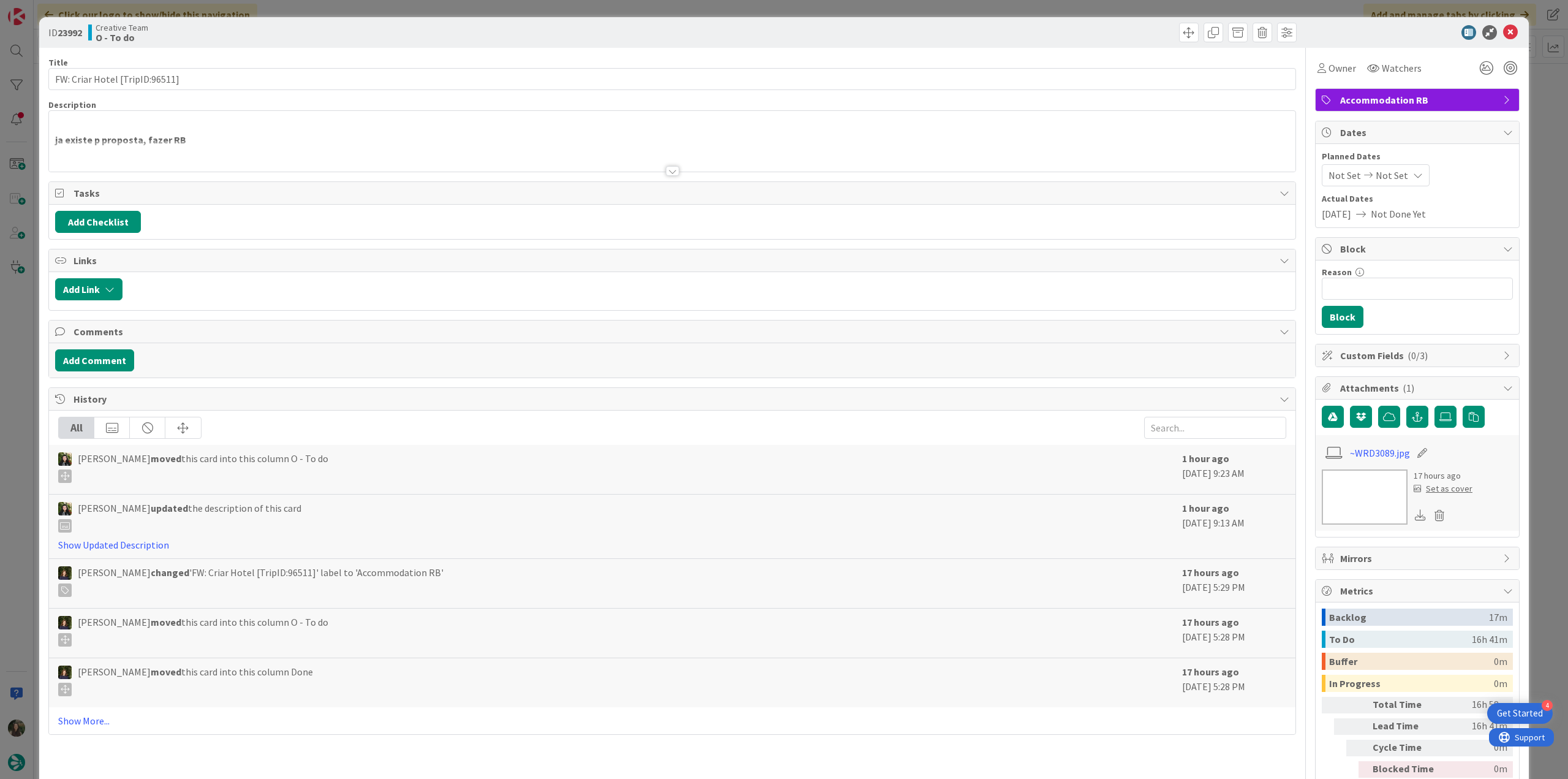
click at [195, 140] on div at bounding box center [672, 156] width 1246 height 31
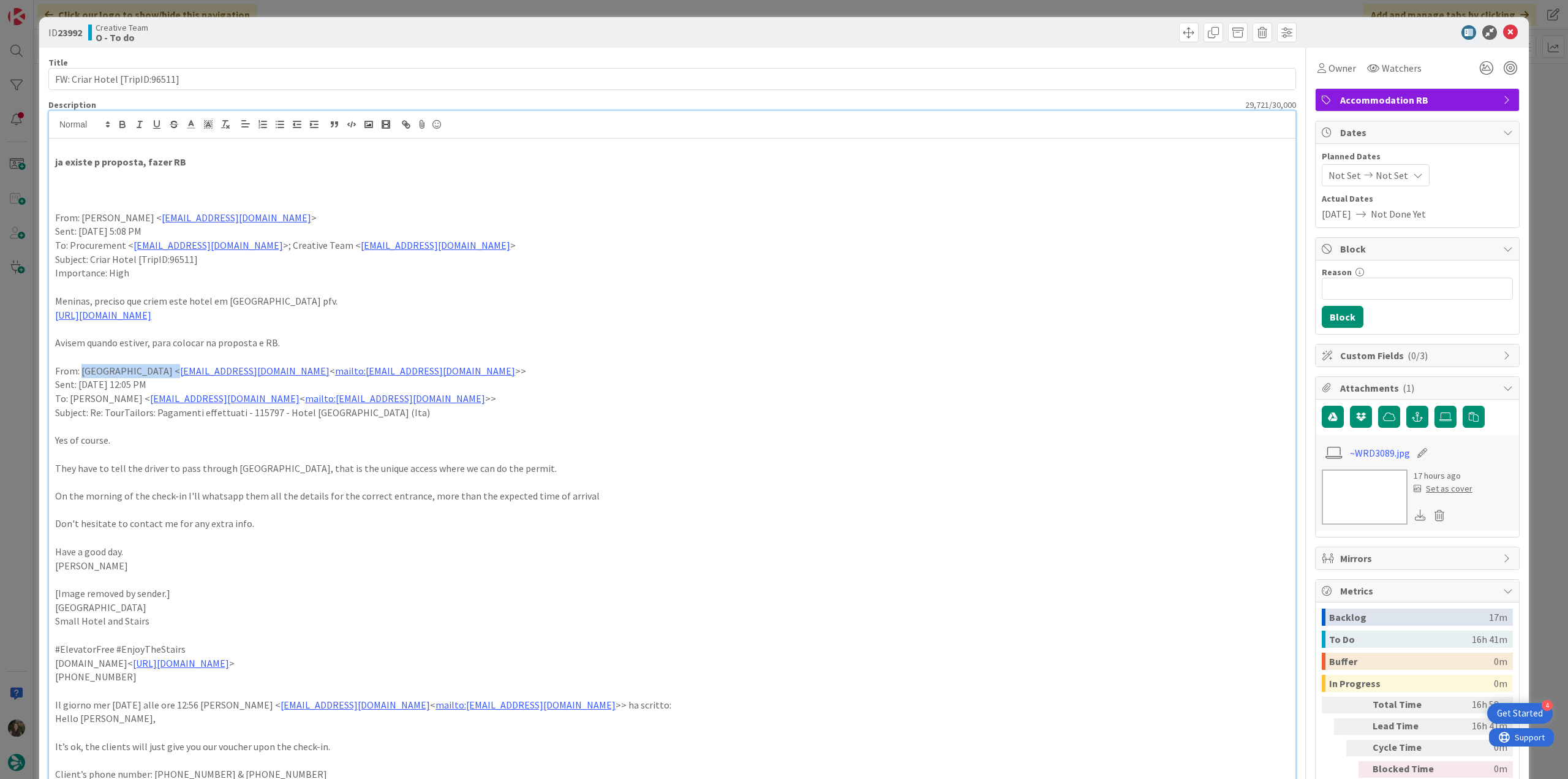
drag, startPoint x: 87, startPoint y: 368, endPoint x: 156, endPoint y: 368, distance: 69.0
click at [156, 368] on p "From: Torre del Fuggisole < info@torredelfuggisole.com < mailto:info@torredelfu…" at bounding box center [672, 371] width 1234 height 14
copy p "Torre del Fuggisole"
click at [29, 374] on div "ID 23992 Creative Team O - To do Title 30 / 128 FW: Criar Hotel [TripID:96511] …" at bounding box center [784, 389] width 1568 height 779
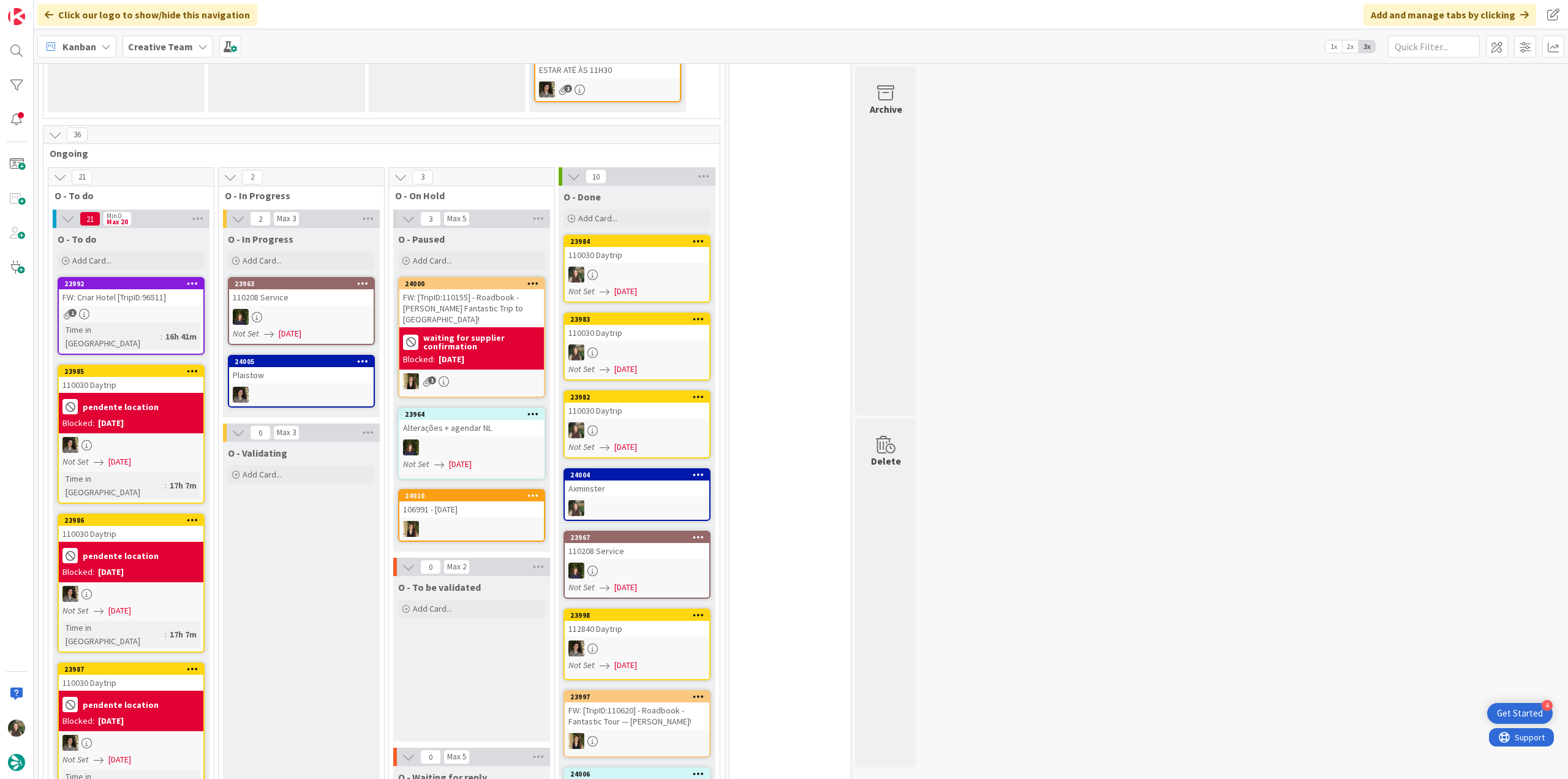
click at [139, 314] on div "1" at bounding box center [131, 314] width 144 height 11
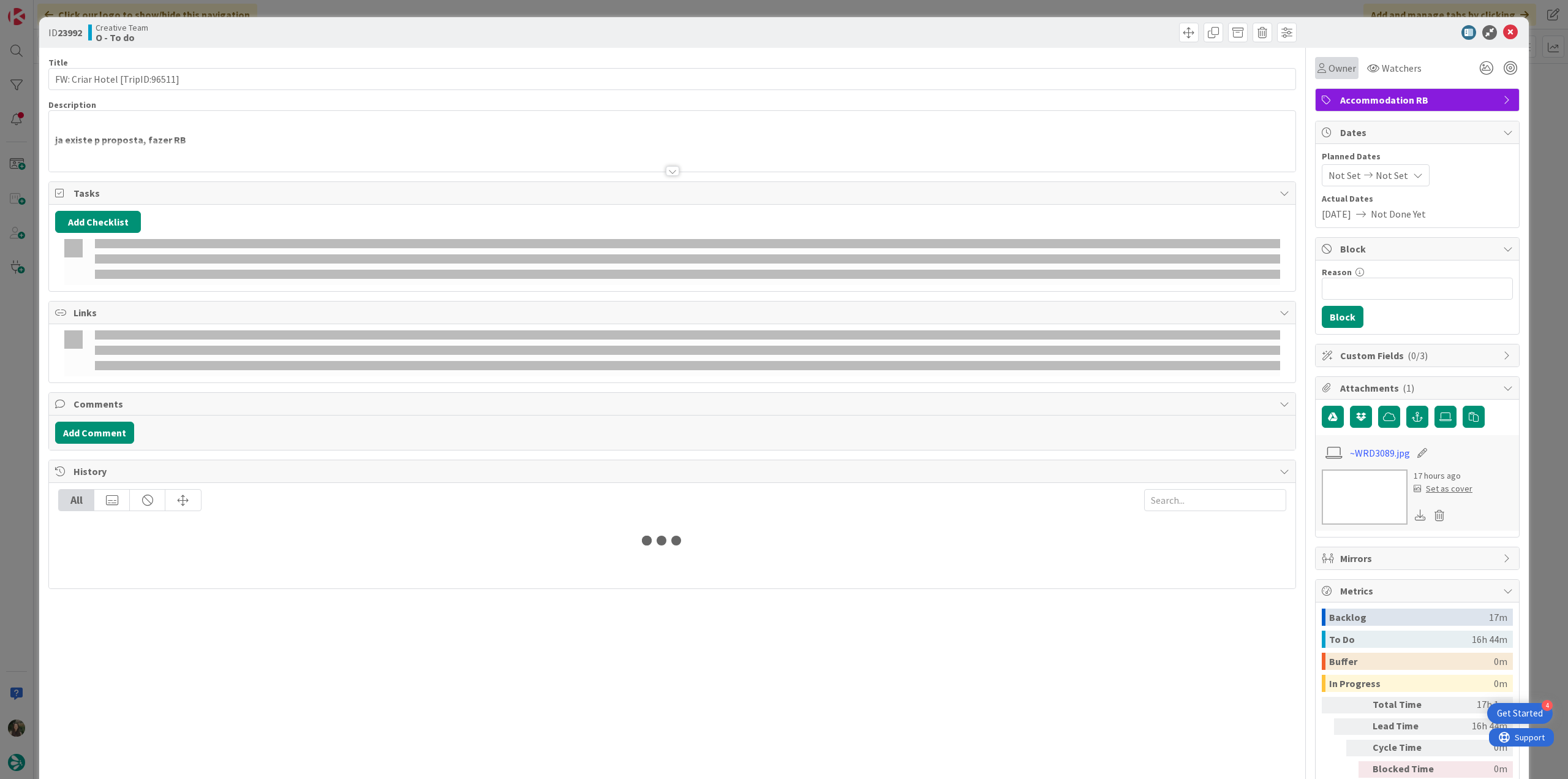
click at [1336, 74] on span "Owner" at bounding box center [1342, 68] width 28 height 15
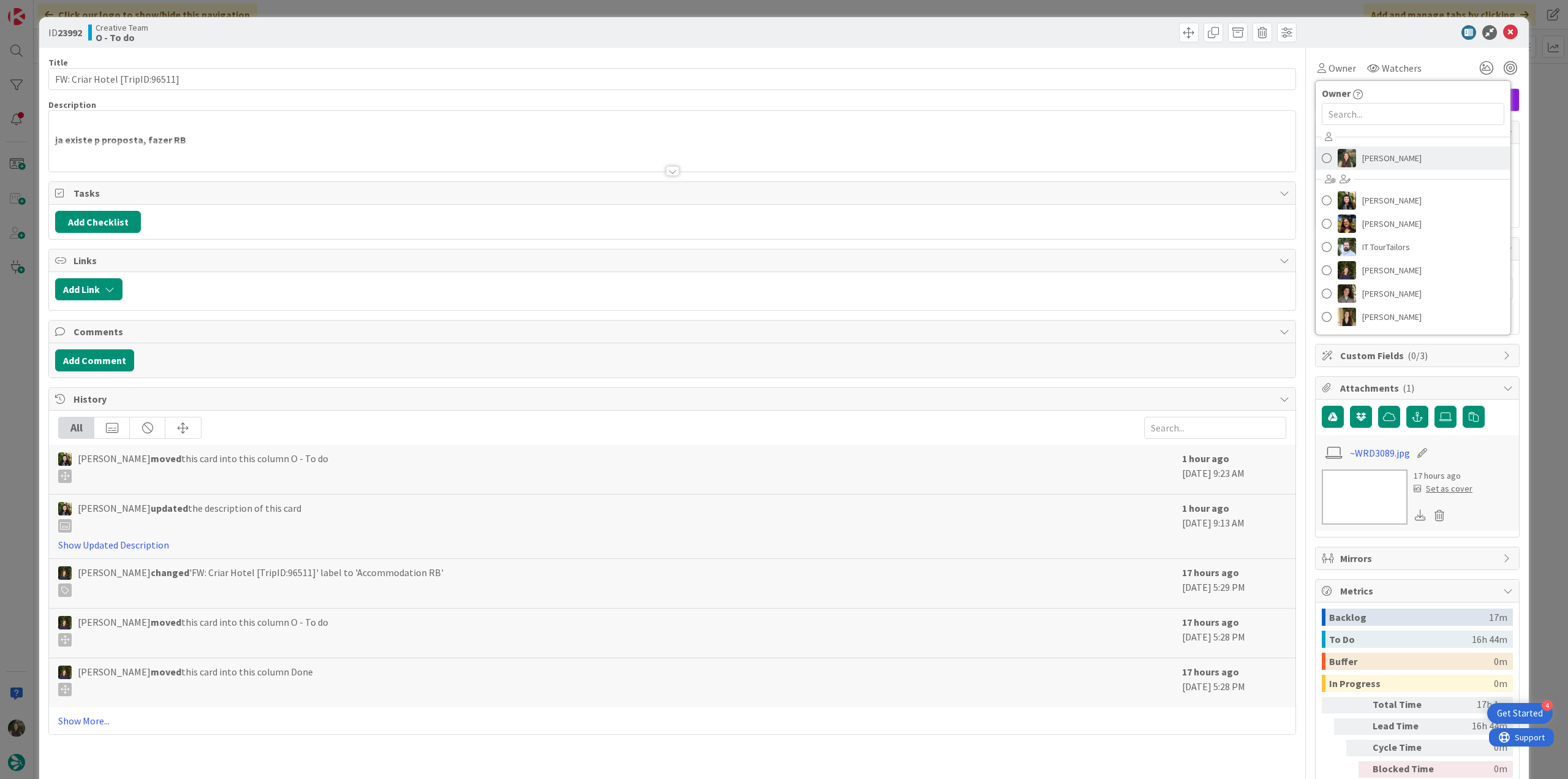
click at [1368, 152] on span "[PERSON_NAME]" at bounding box center [1391, 158] width 59 height 19
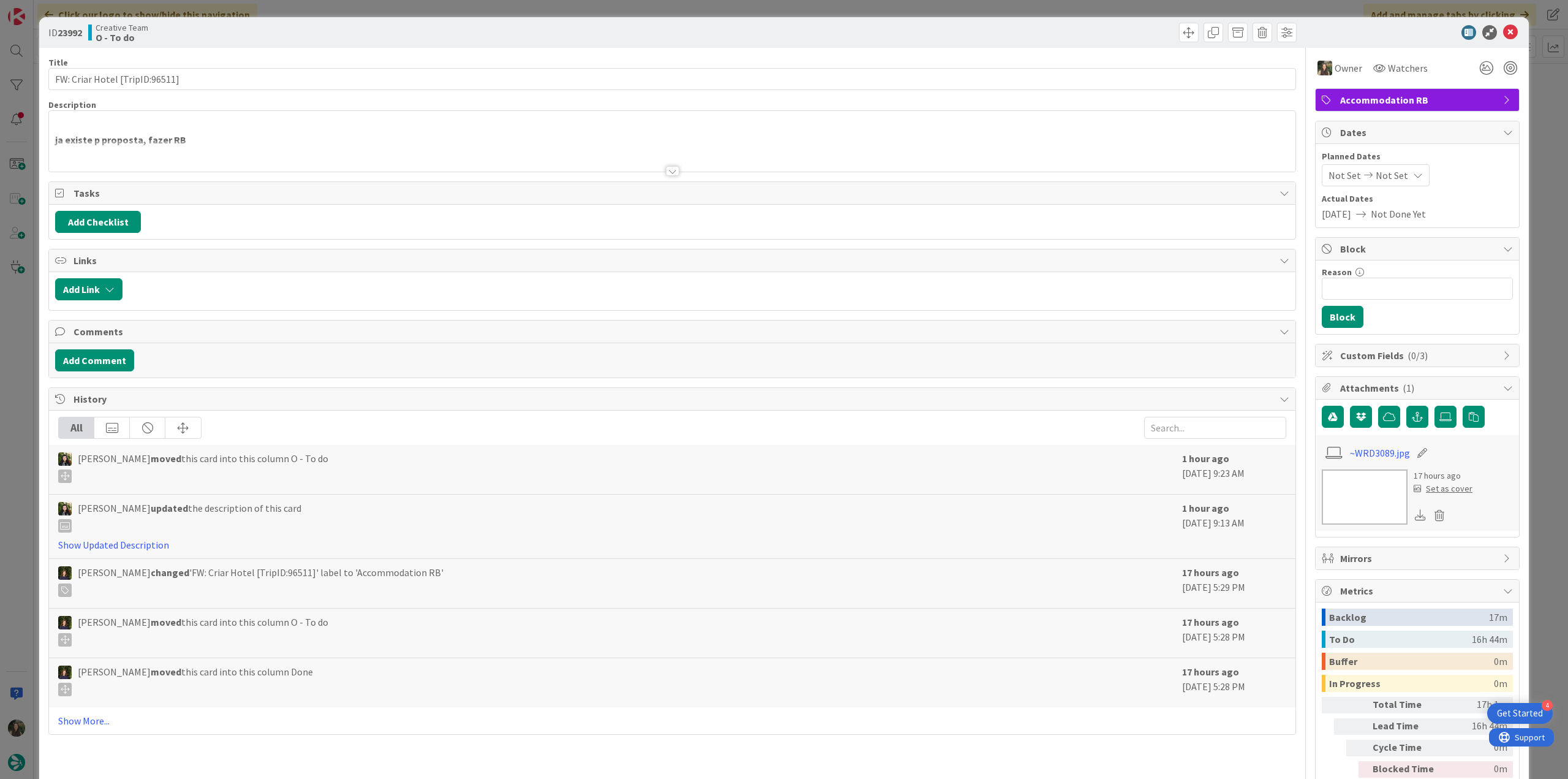
click at [1526, 97] on div "ID 23992 Creative Team O - To do Title 30 / 128 FW: Criar Hotel [TripID:96511] …" at bounding box center [784, 389] width 1568 height 779
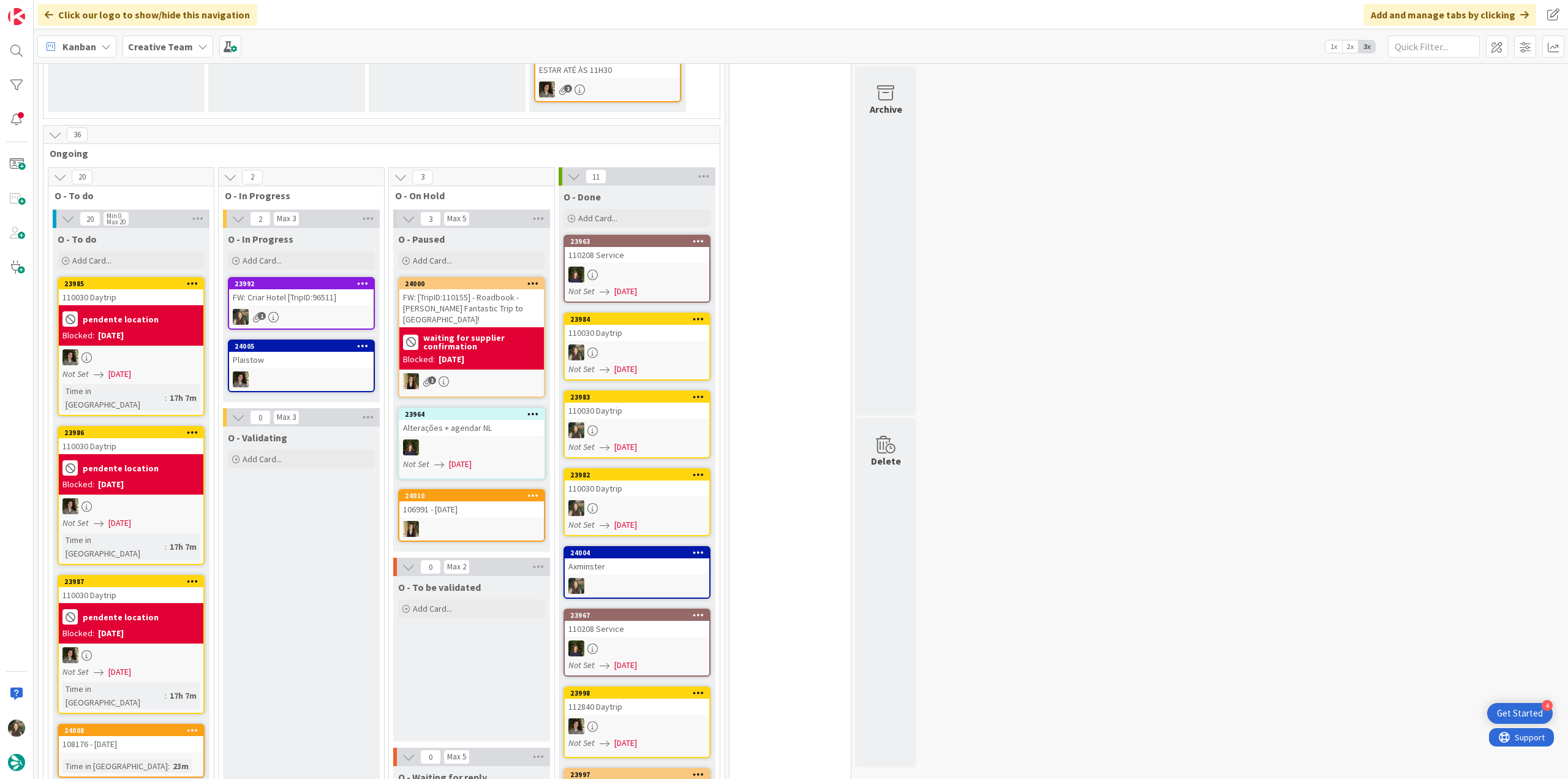
click at [328, 309] on div "1" at bounding box center [301, 317] width 144 height 16
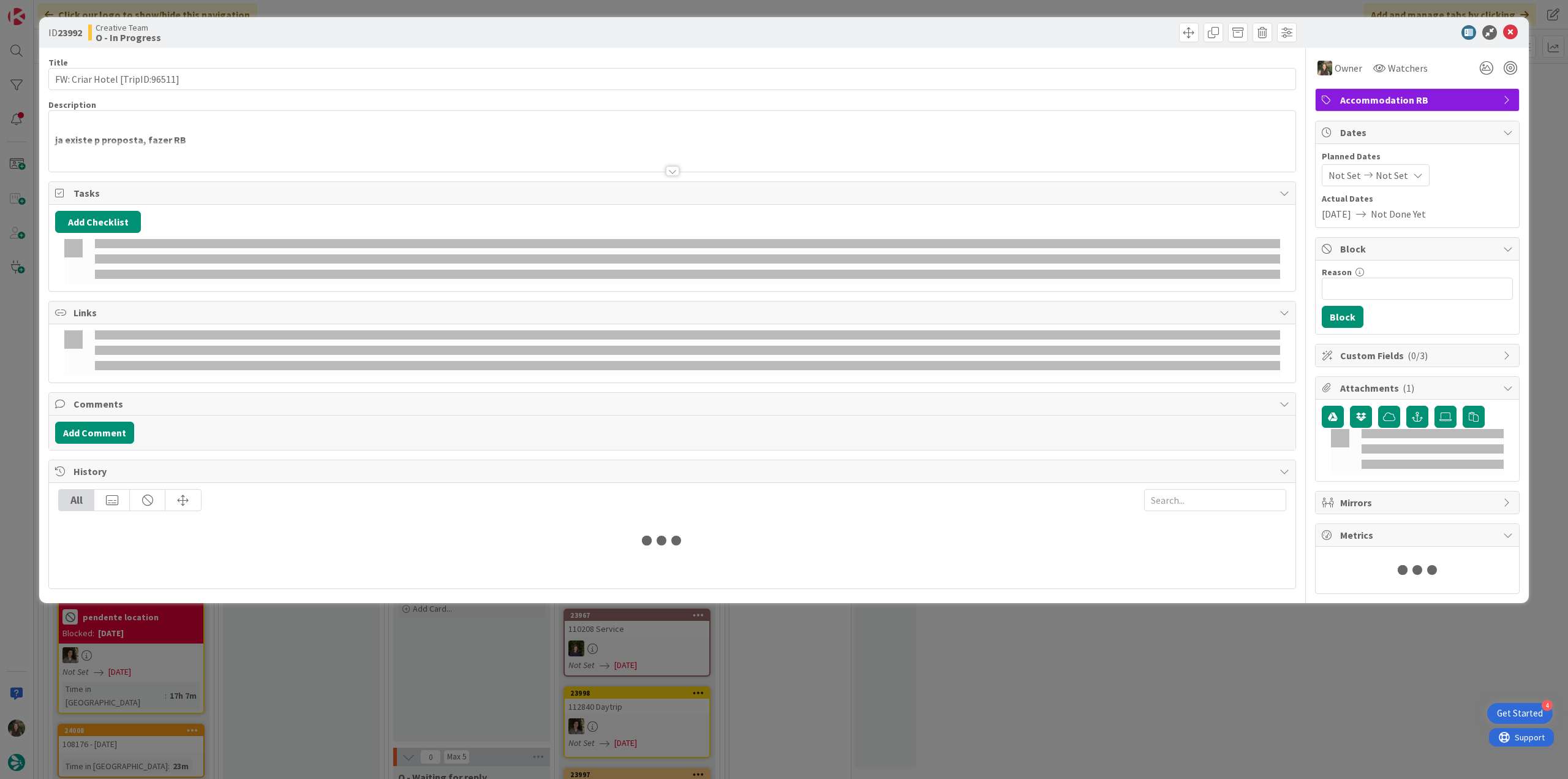
click at [280, 144] on div at bounding box center [672, 156] width 1246 height 31
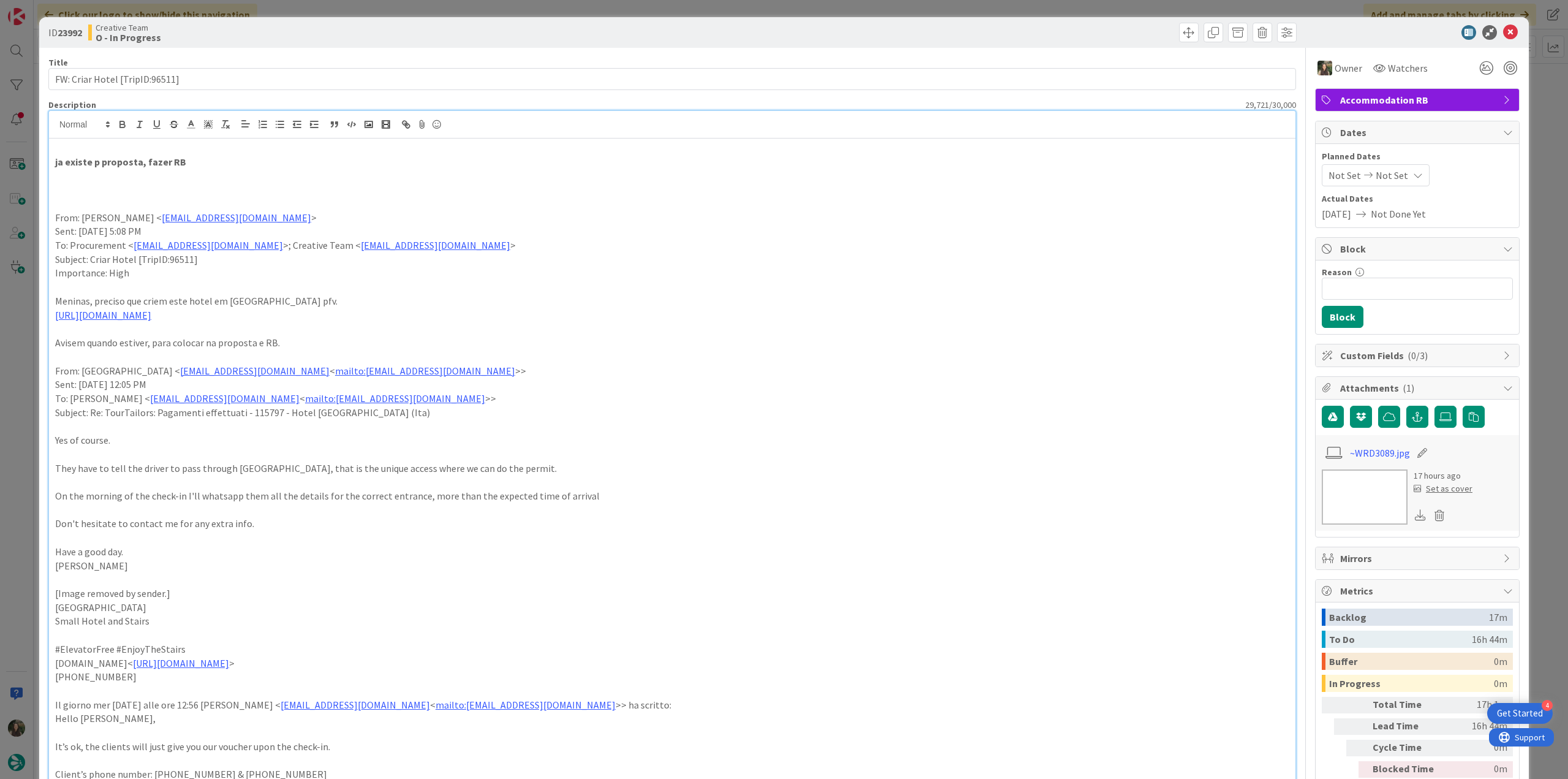
click at [22, 324] on div "ID 23992 Creative Team O - In Progress Title 30 / 128 FW: Criar Hotel [TripID:9…" at bounding box center [784, 389] width 1568 height 779
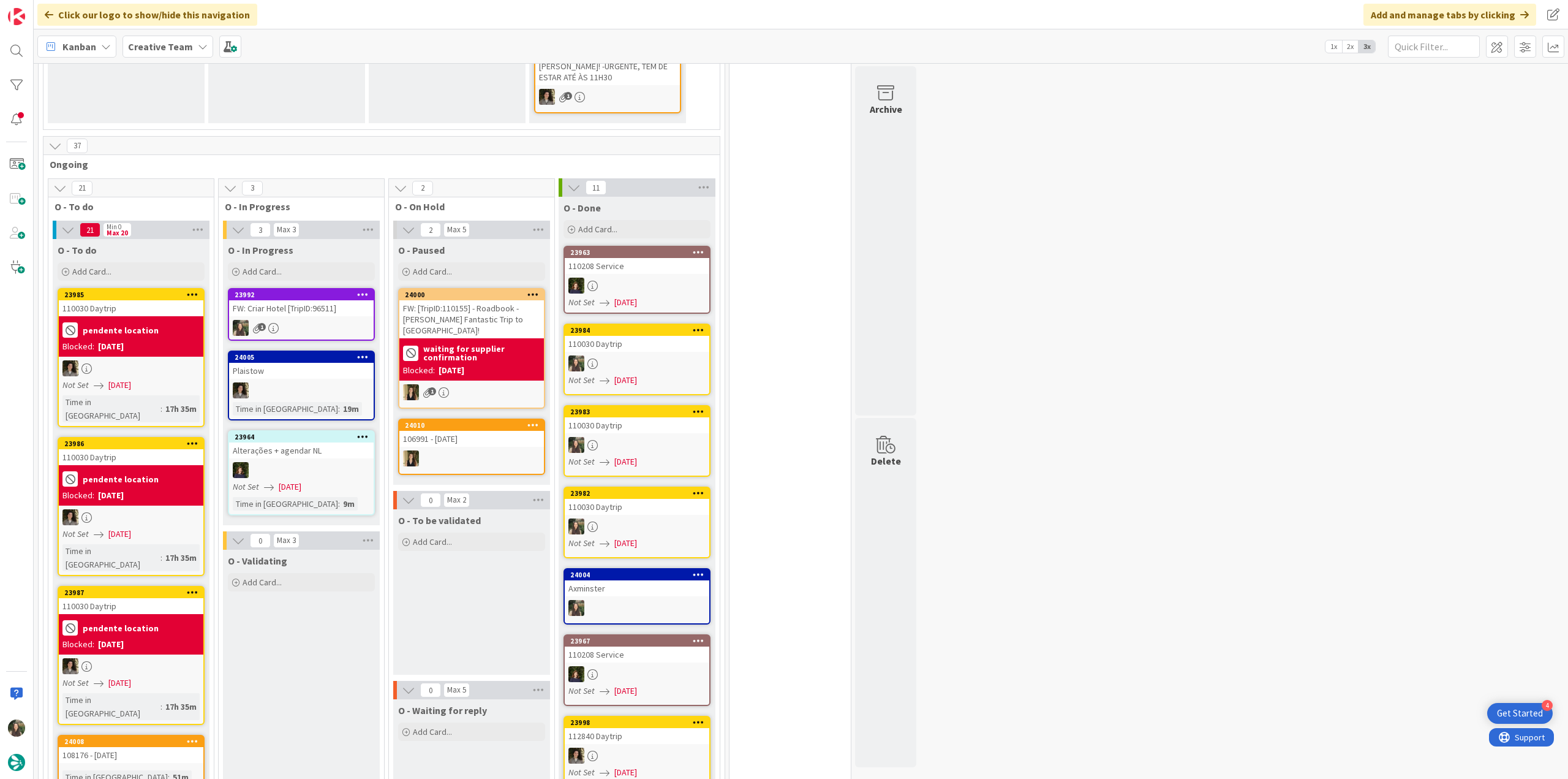
click at [302, 320] on div "1" at bounding box center [301, 328] width 144 height 16
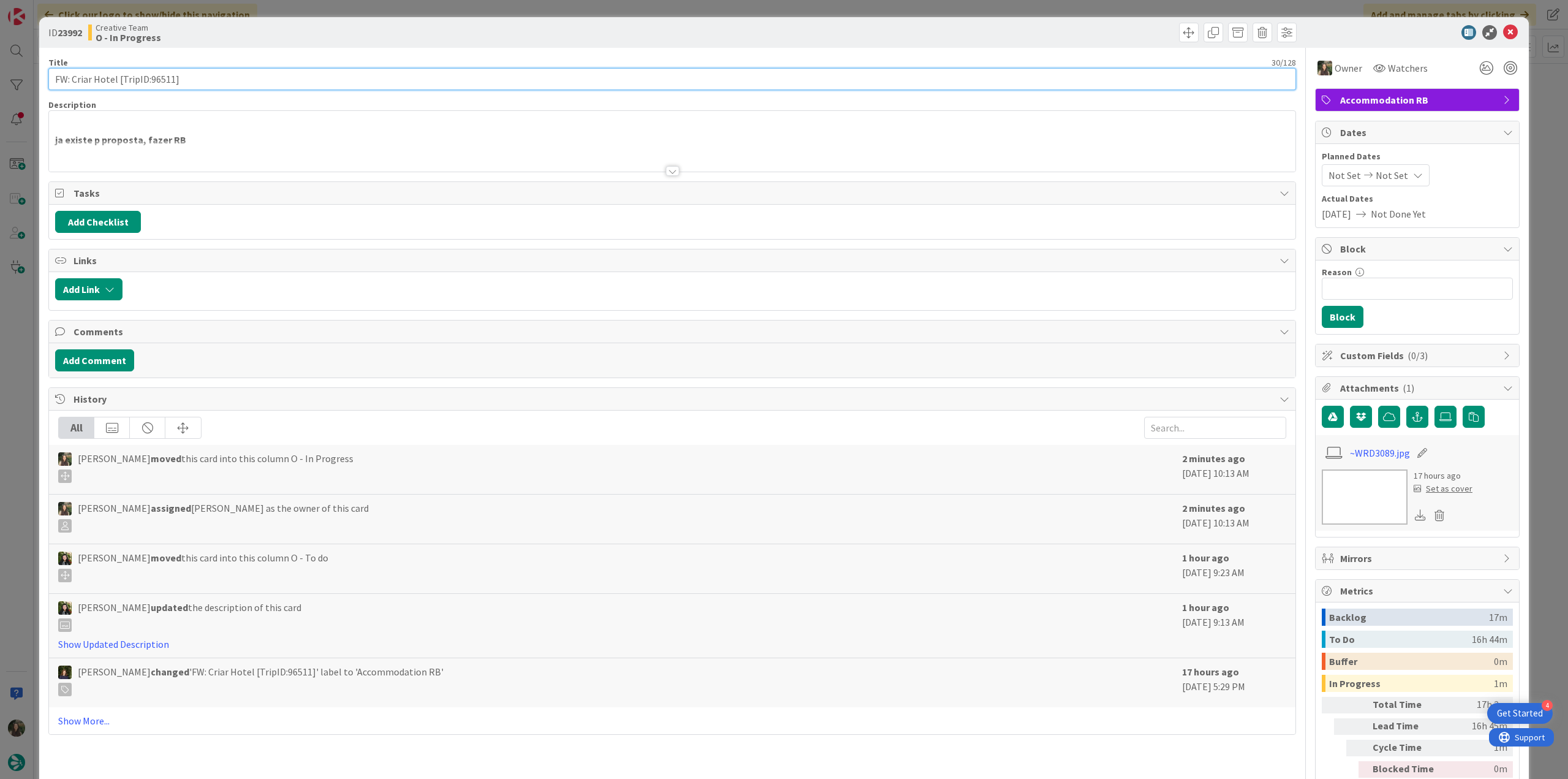
drag, startPoint x: 186, startPoint y: 79, endPoint x: 145, endPoint y: 114, distance: 53.9
click at [117, 80] on input "FW: Criar Hotel [TripID:96511]" at bounding box center [672, 79] width 1248 height 22
click at [16, 423] on div "ID 23992 Creative Team O - In Progress Title 30 / 128 FW: Criar Hotel [TripID:9…" at bounding box center [784, 389] width 1568 height 779
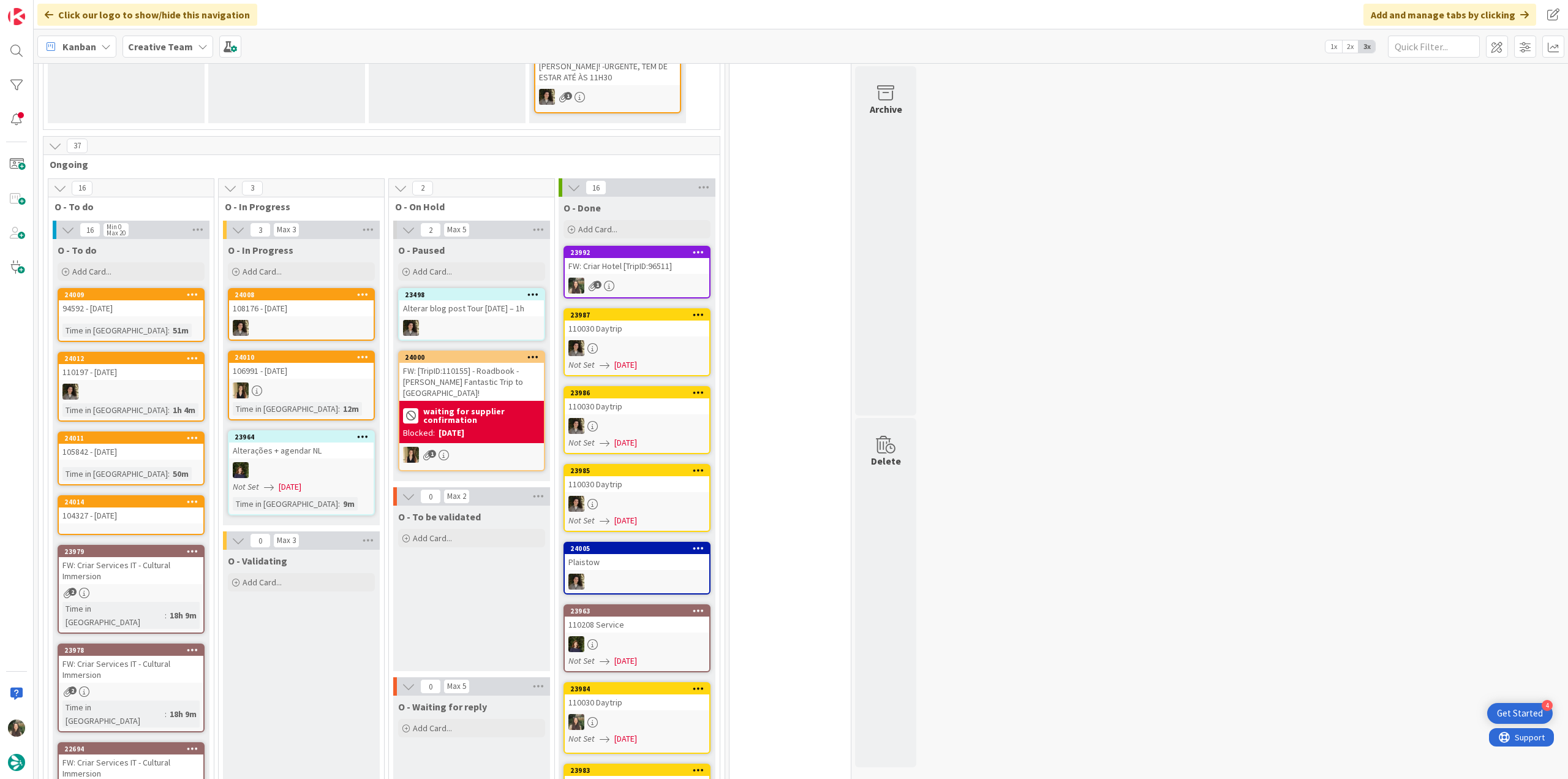
click at [671, 274] on div "23992 FW: Criar Hotel [TripID:96511] 1" at bounding box center [637, 272] width 147 height 53
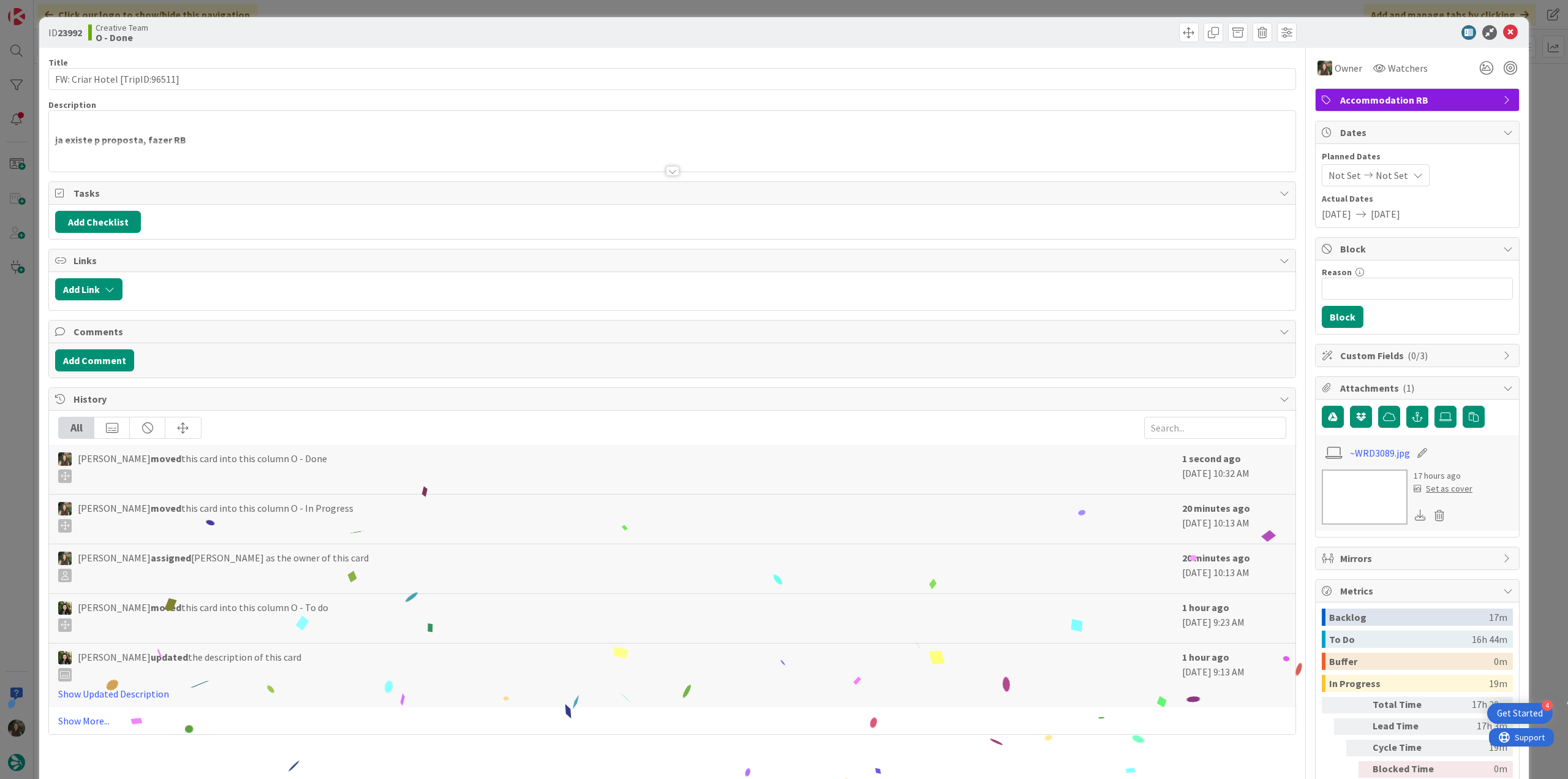
click at [1529, 554] on div "ID 23992 Creative Team O - Done Title 30 / 128 FW: Criar Hotel [TripID:96511] D…" at bounding box center [784, 389] width 1568 height 779
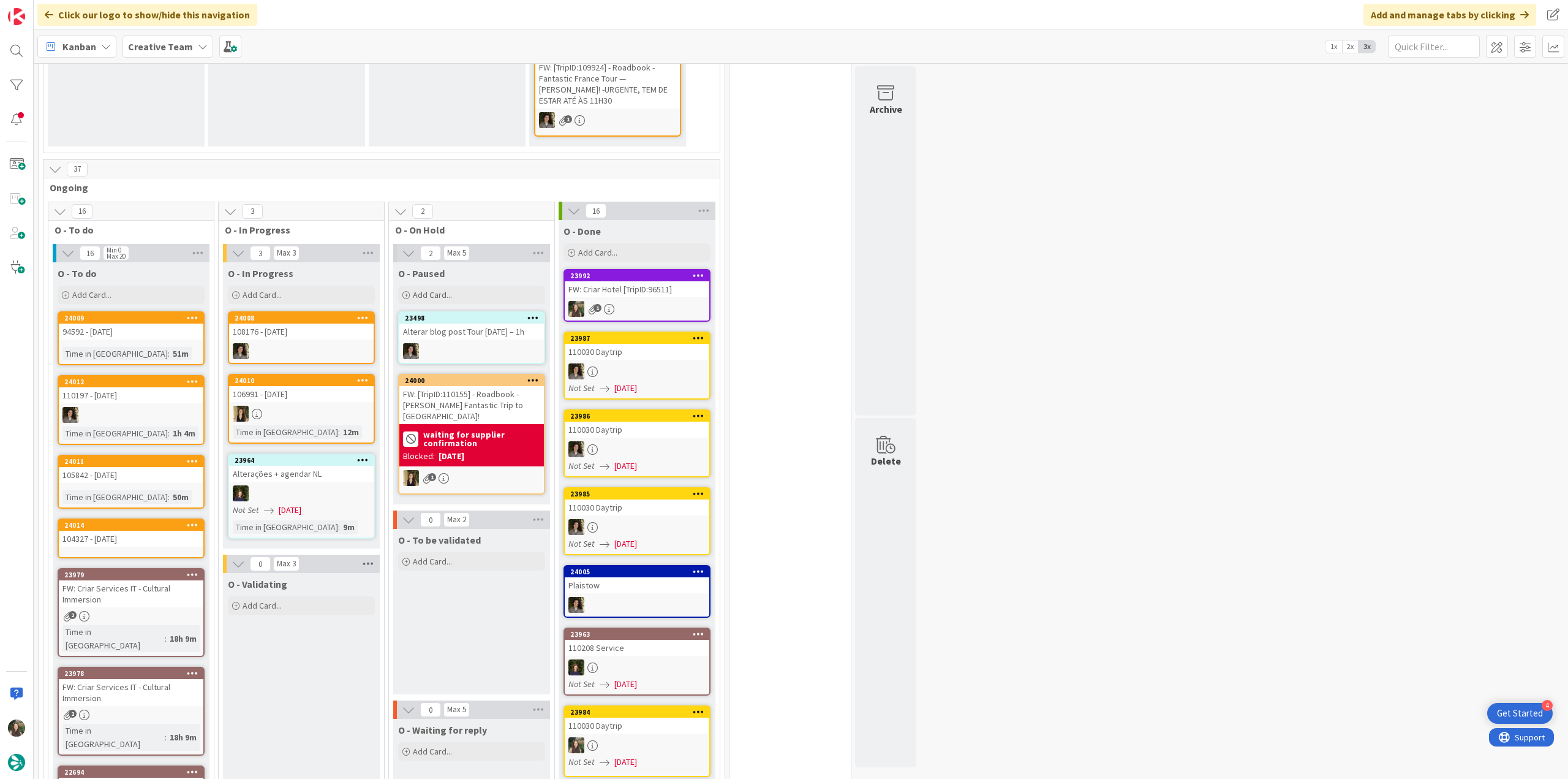
scroll to position [429, 0]
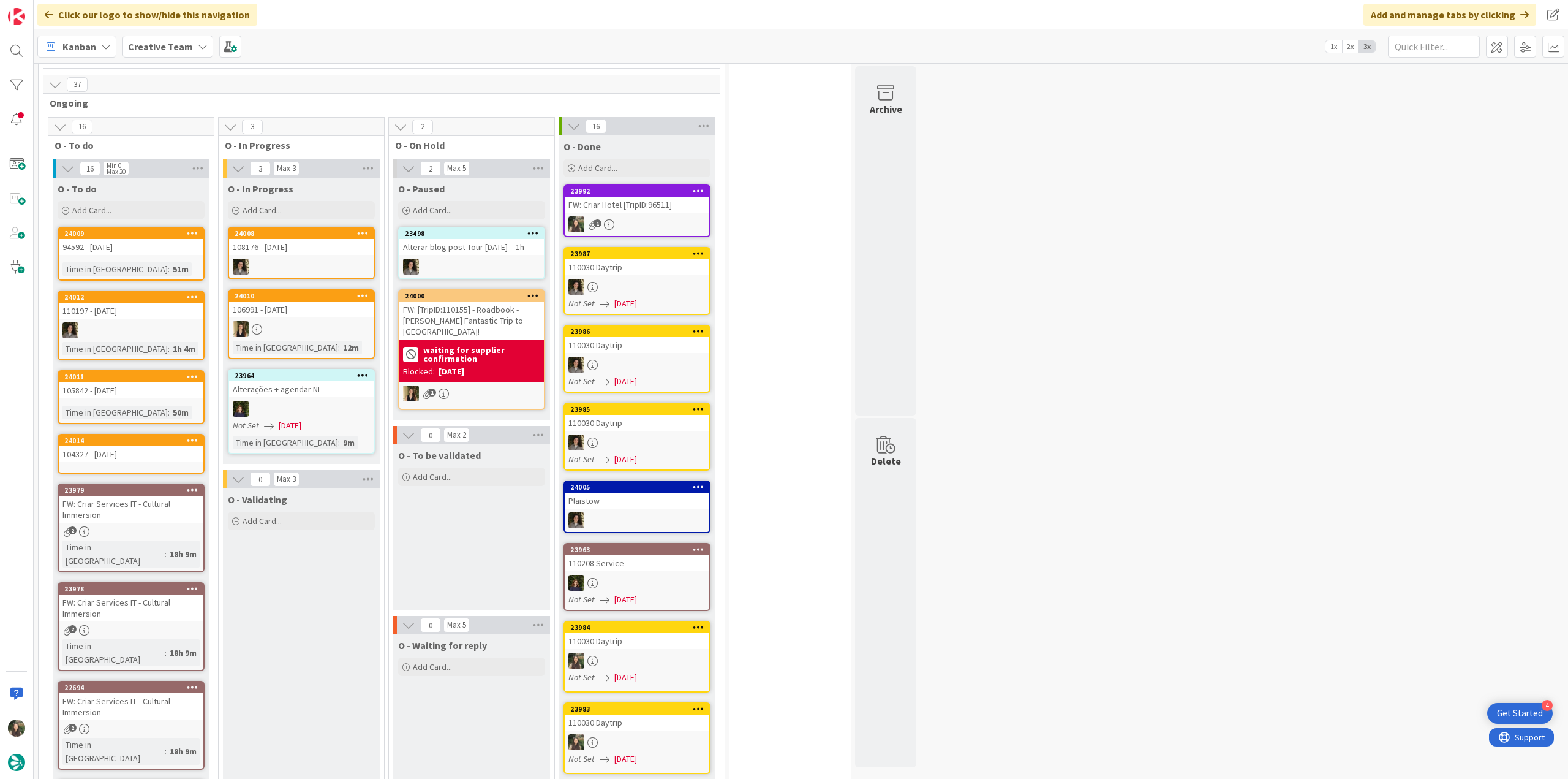
click at [115, 253] on div "94592 - 27 oct" at bounding box center [131, 247] width 144 height 16
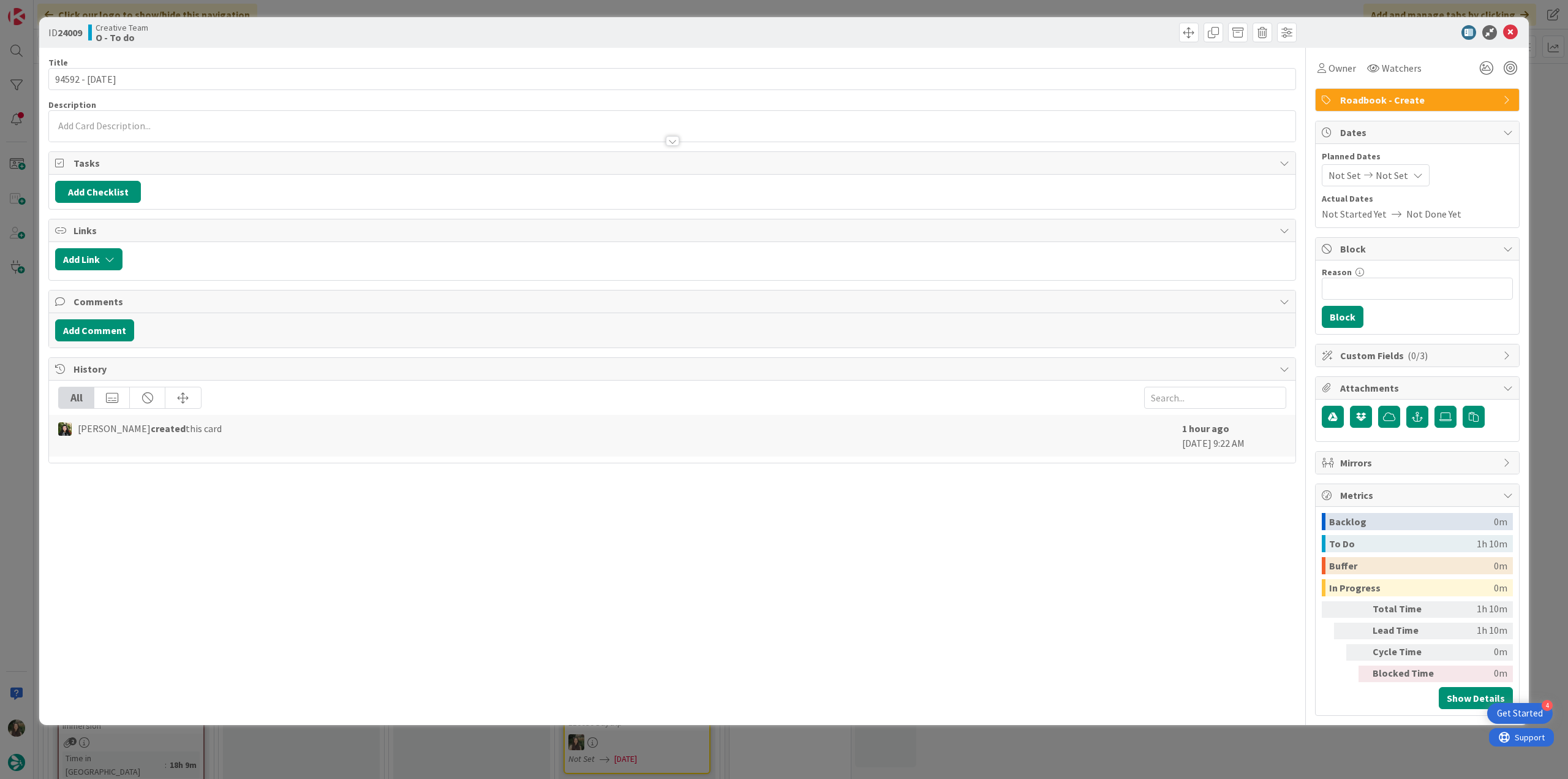
click at [22, 329] on div "ID 24009 Creative Team O - To do Title 14 / 128 94592 - 27 oct Description Owne…" at bounding box center [784, 389] width 1568 height 779
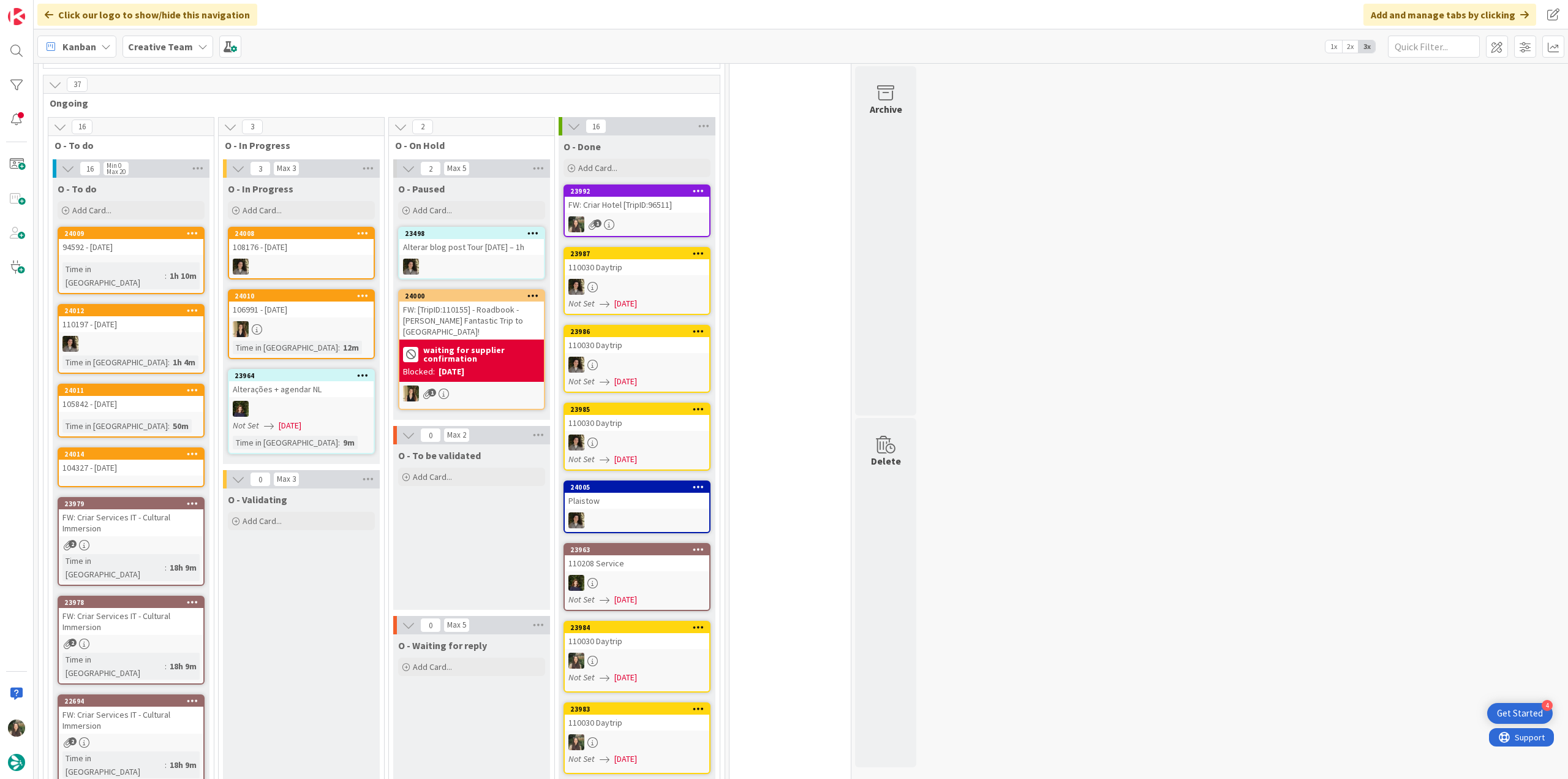
click at [122, 246] on div "94592 - 27 oct" at bounding box center [131, 247] width 144 height 16
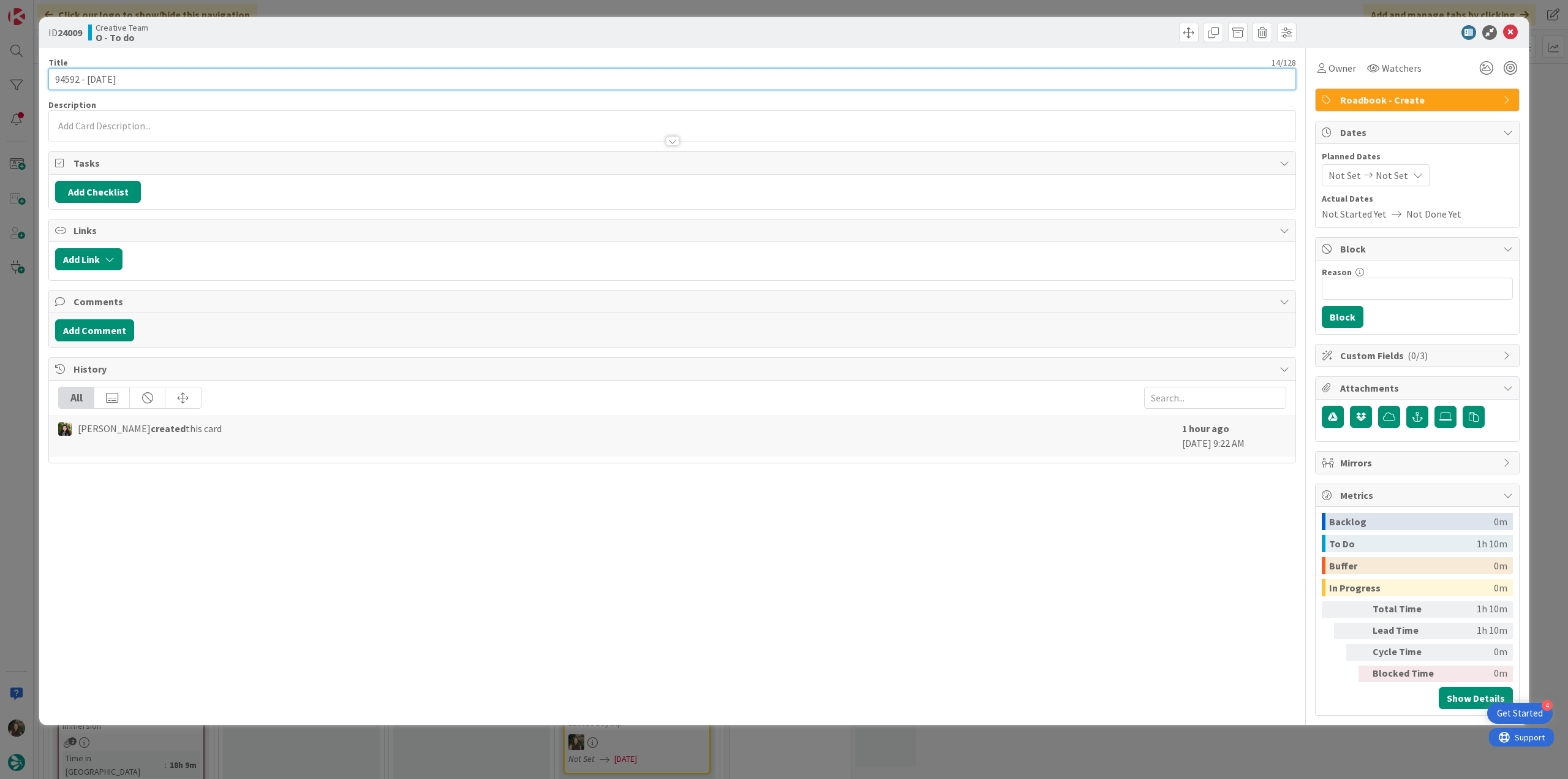
click at [64, 83] on input "94592 - 27 oct" at bounding box center [672, 79] width 1248 height 22
click at [1342, 67] on span "Owner" at bounding box center [1342, 68] width 28 height 15
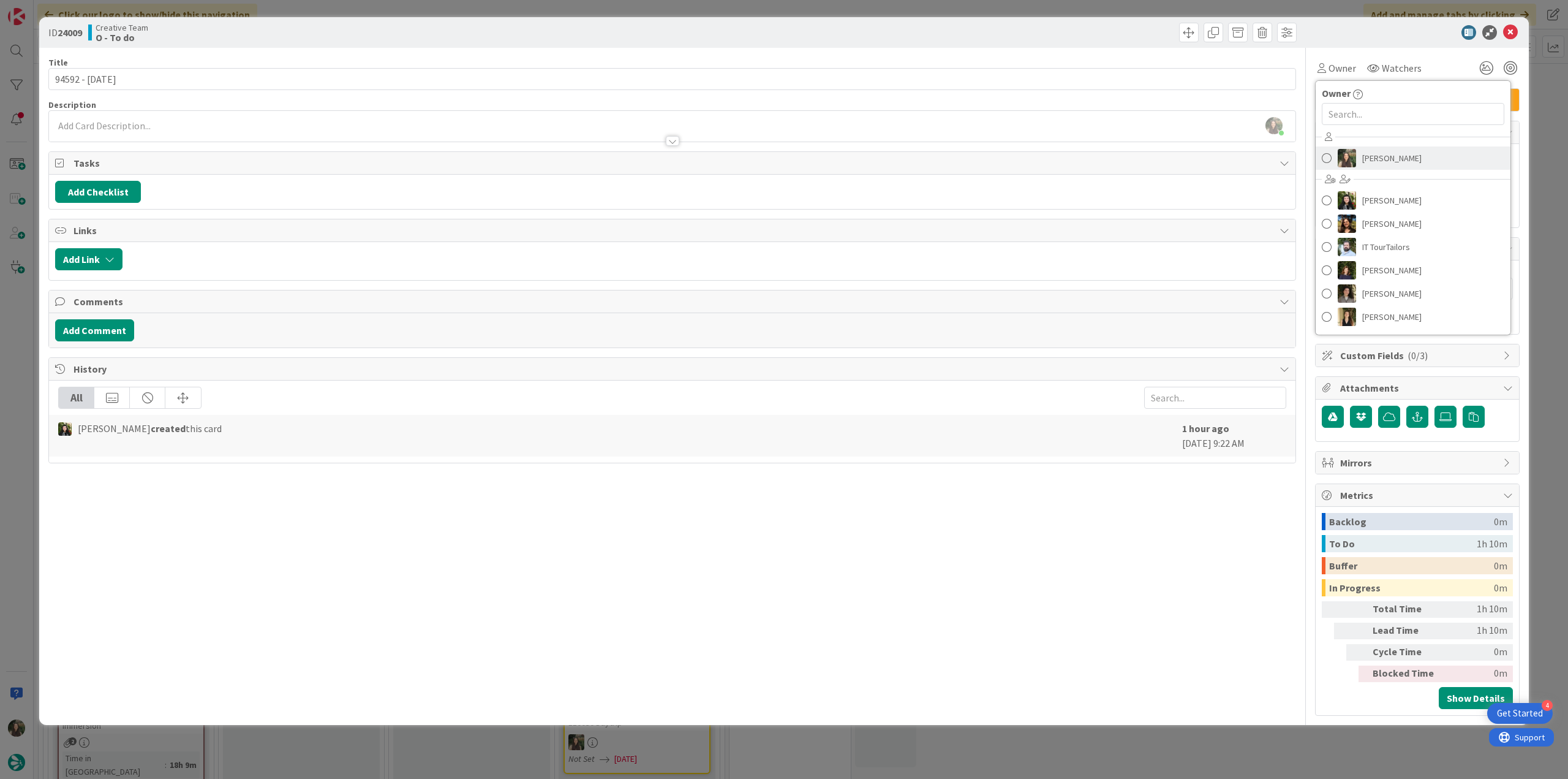
click at [1417, 152] on link "[PERSON_NAME]" at bounding box center [1413, 158] width 194 height 24
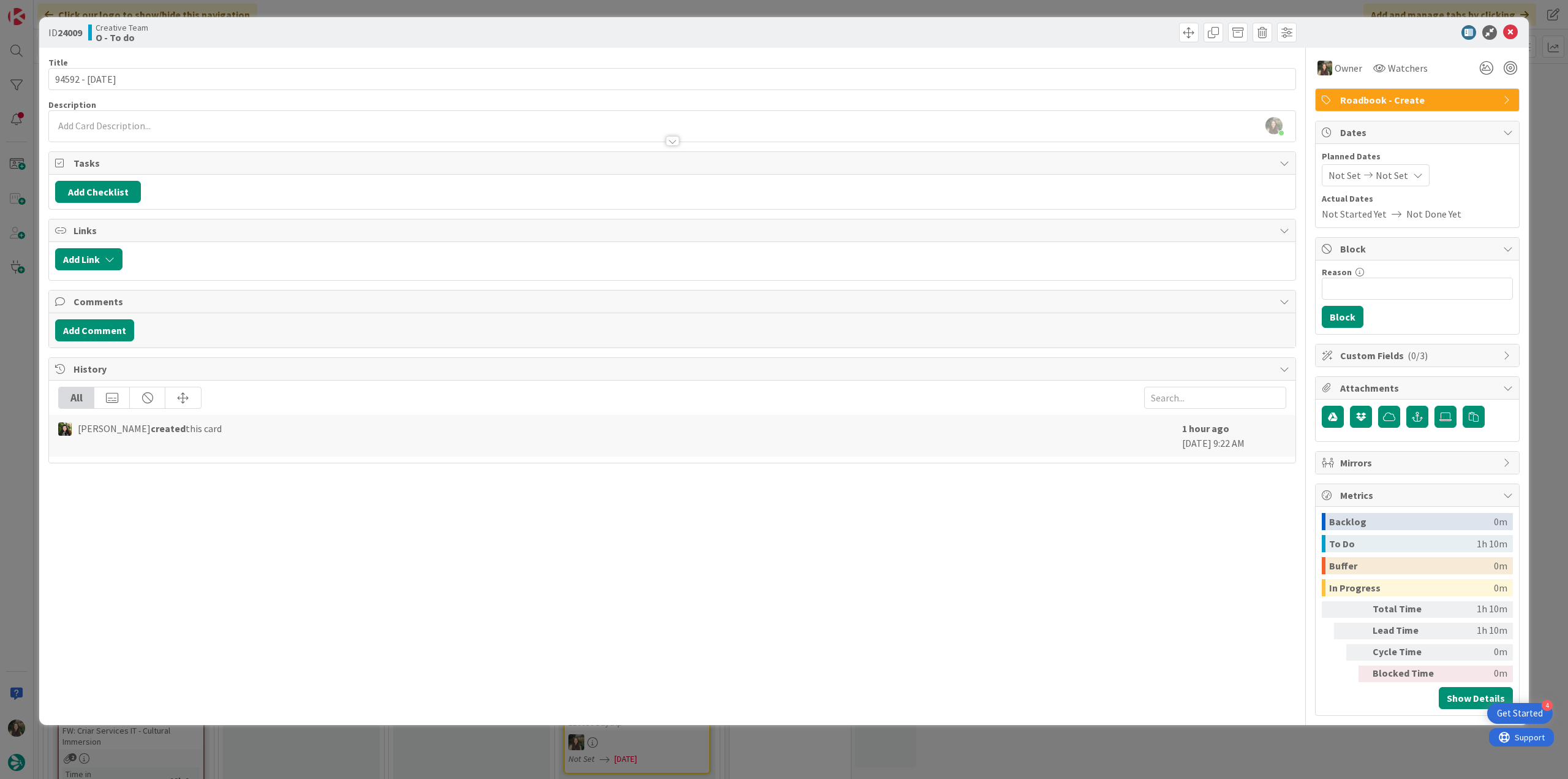
click at [1541, 97] on div "ID 24009 Creative Team O - To do Title 14 / 128 94592 - 27 oct Description Inês…" at bounding box center [784, 389] width 1568 height 779
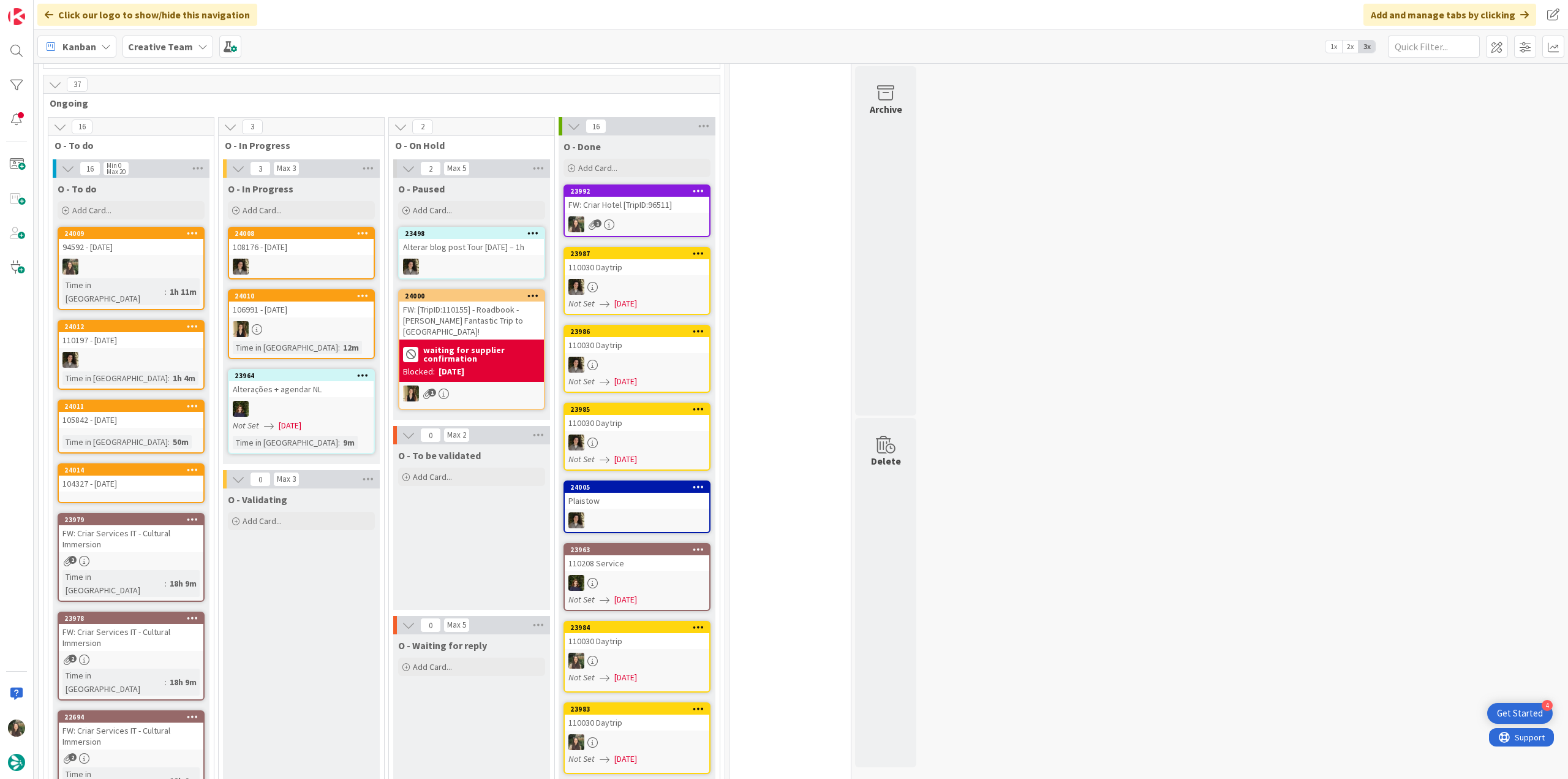
click at [142, 267] on div at bounding box center [131, 266] width 144 height 16
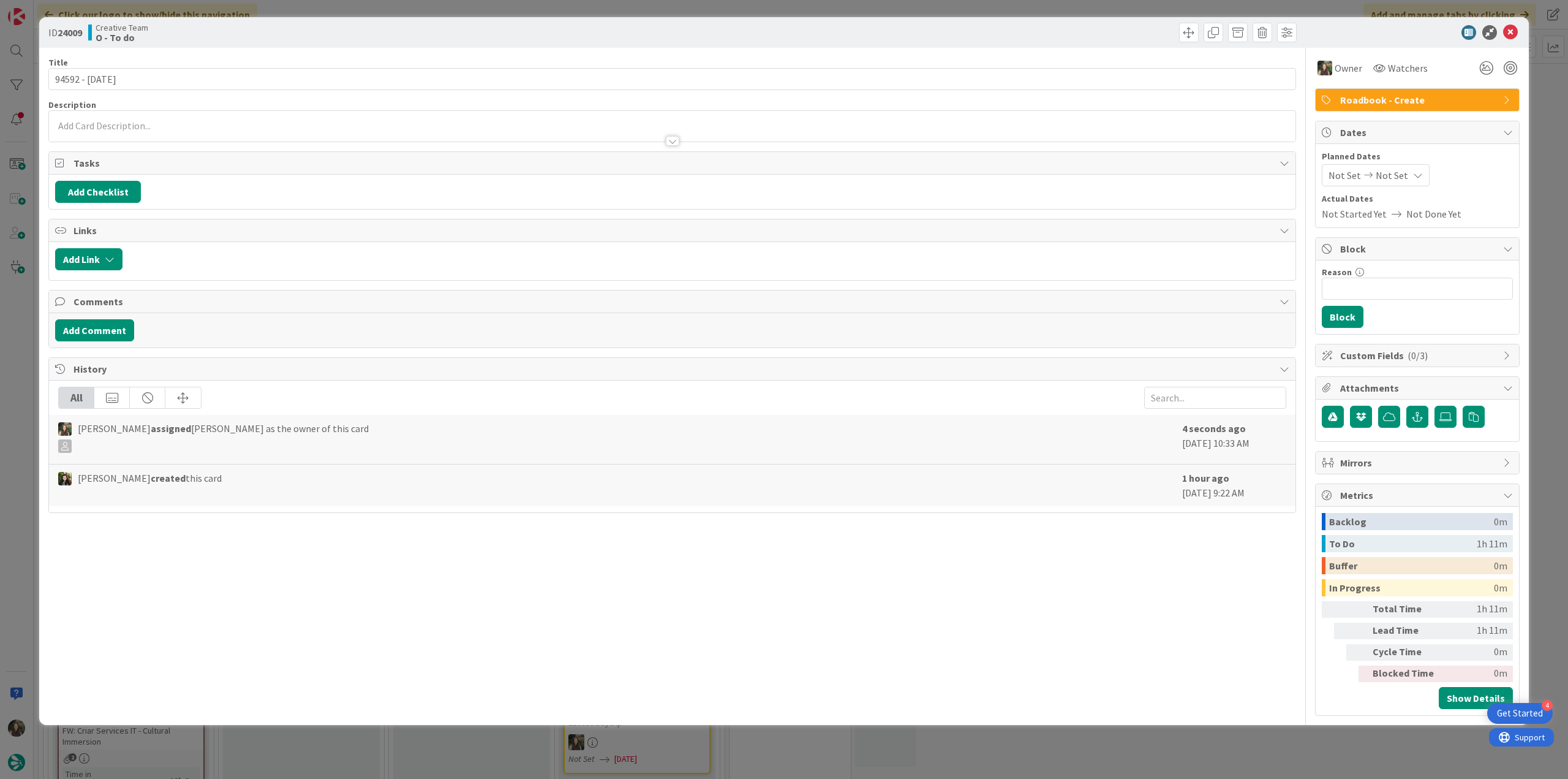
click at [19, 329] on div "ID 24009 Creative Team O - To do Title 14 / 128 94592 - 27 oct Description Owne…" at bounding box center [784, 389] width 1568 height 779
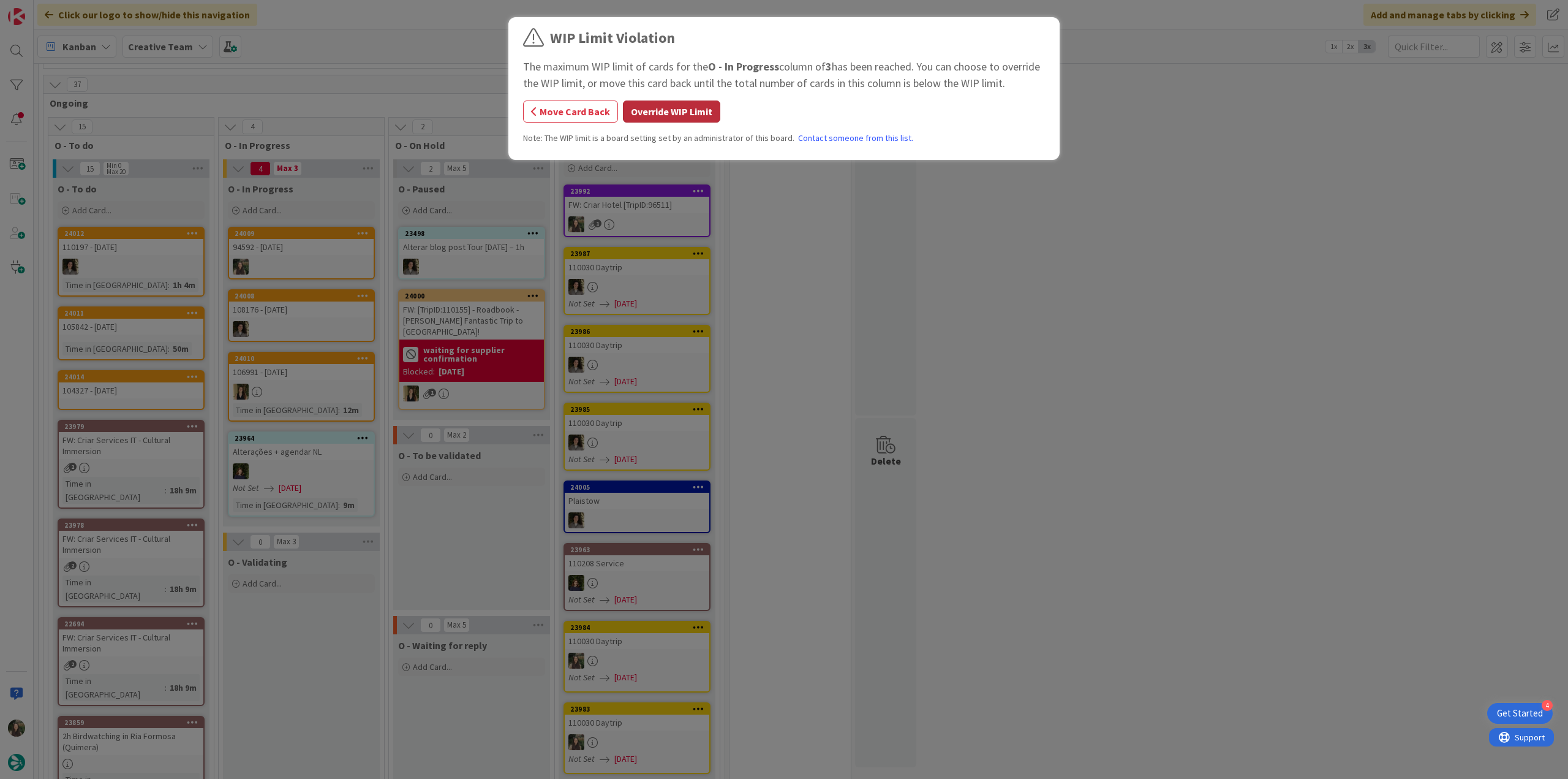
click at [677, 107] on button "Override WIP Limit" at bounding box center [671, 111] width 97 height 22
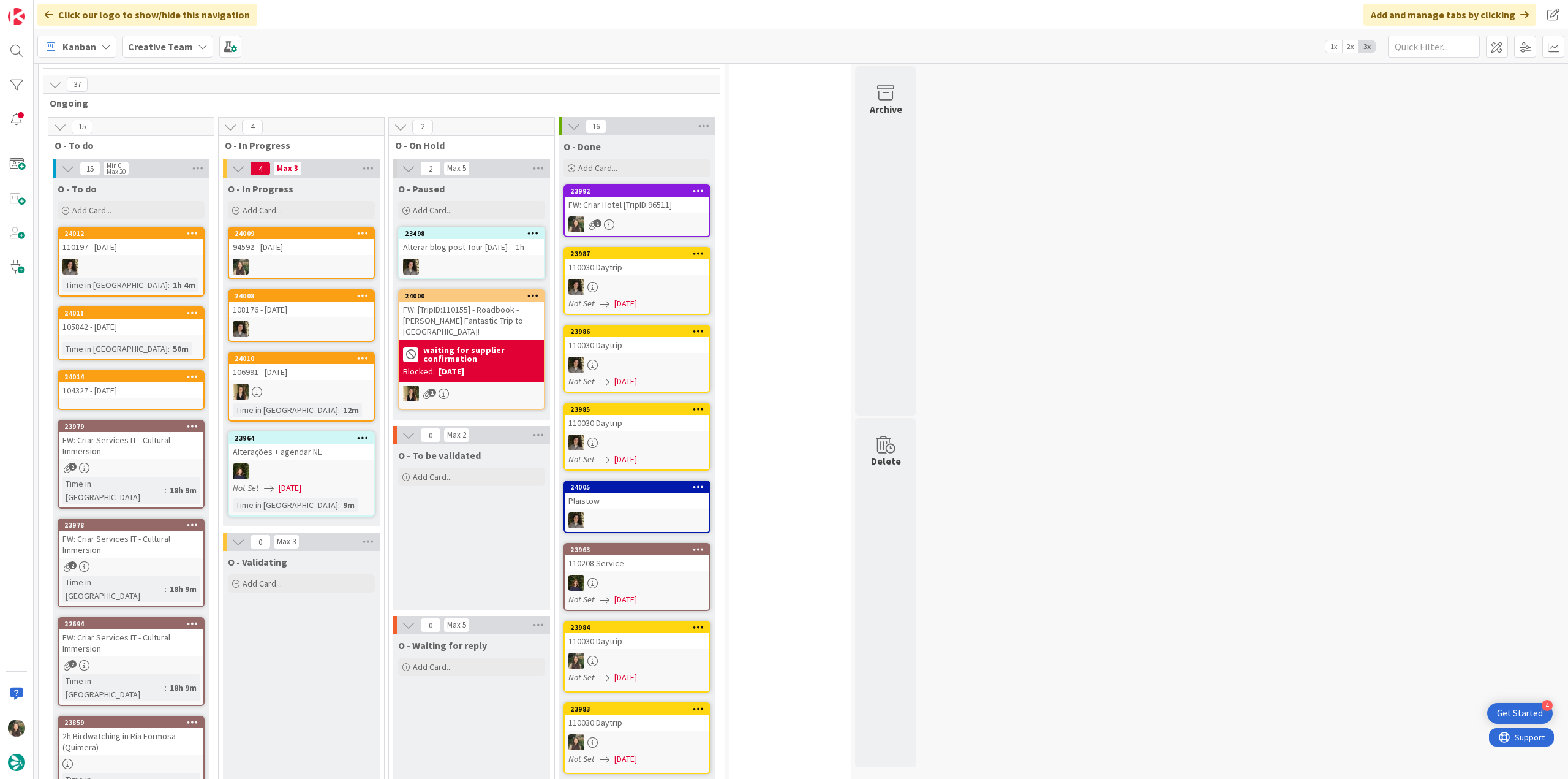
click at [314, 248] on div "94592 - 27 oct" at bounding box center [301, 247] width 144 height 16
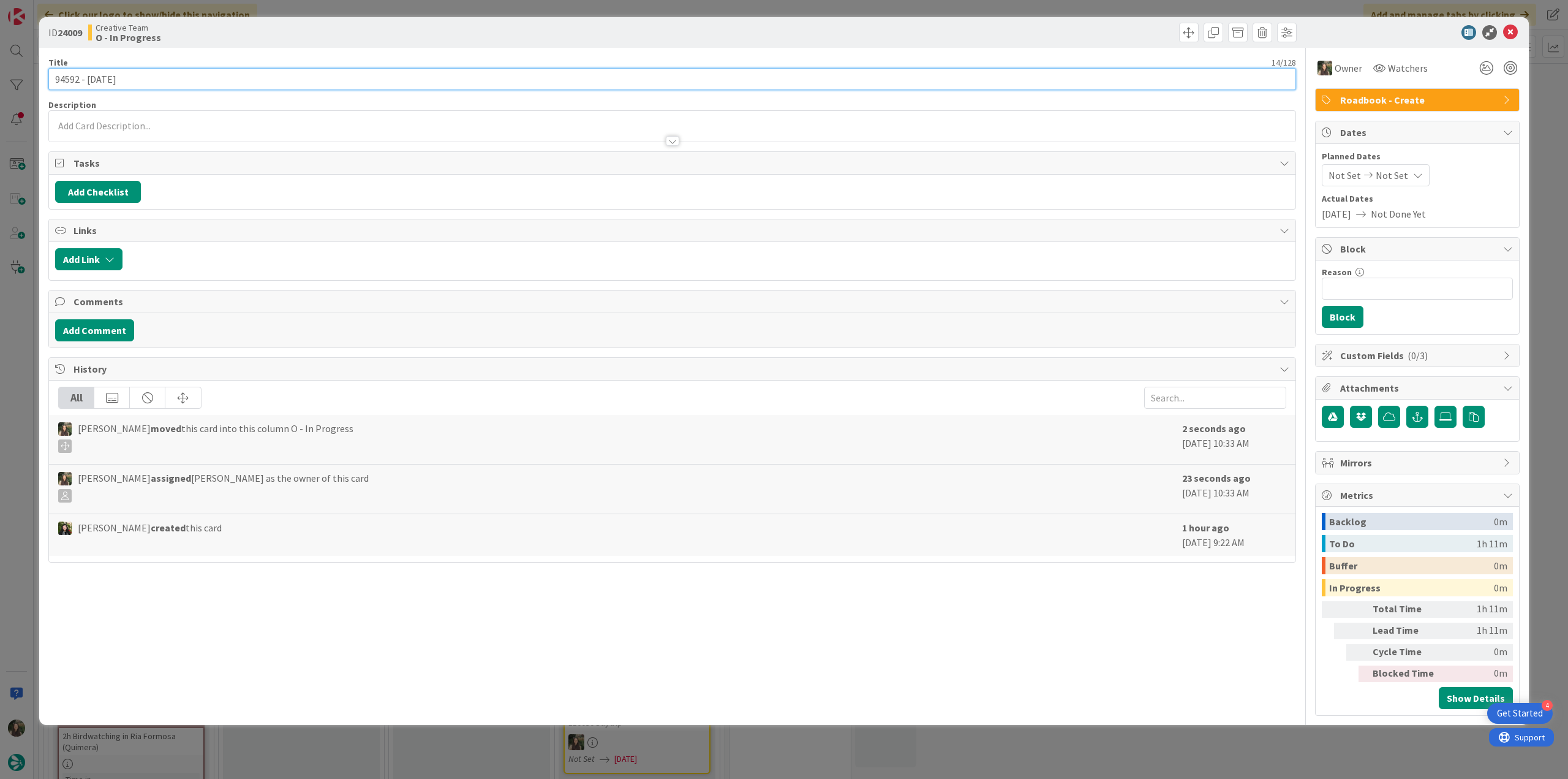
click at [72, 82] on input "94592 - 27 oct" at bounding box center [672, 79] width 1248 height 22
click at [72, 80] on input "94592 - 27 oct" at bounding box center [672, 79] width 1248 height 22
click at [68, 72] on input "94592 - 27 oct" at bounding box center [672, 79] width 1248 height 22
click at [69, 72] on input "94592 - 27 oct" at bounding box center [672, 79] width 1248 height 22
click at [16, 343] on div "ID 24009 Creative Team O - In Progress Title 14 / 128 94592 - 27 oct Descriptio…" at bounding box center [784, 389] width 1568 height 779
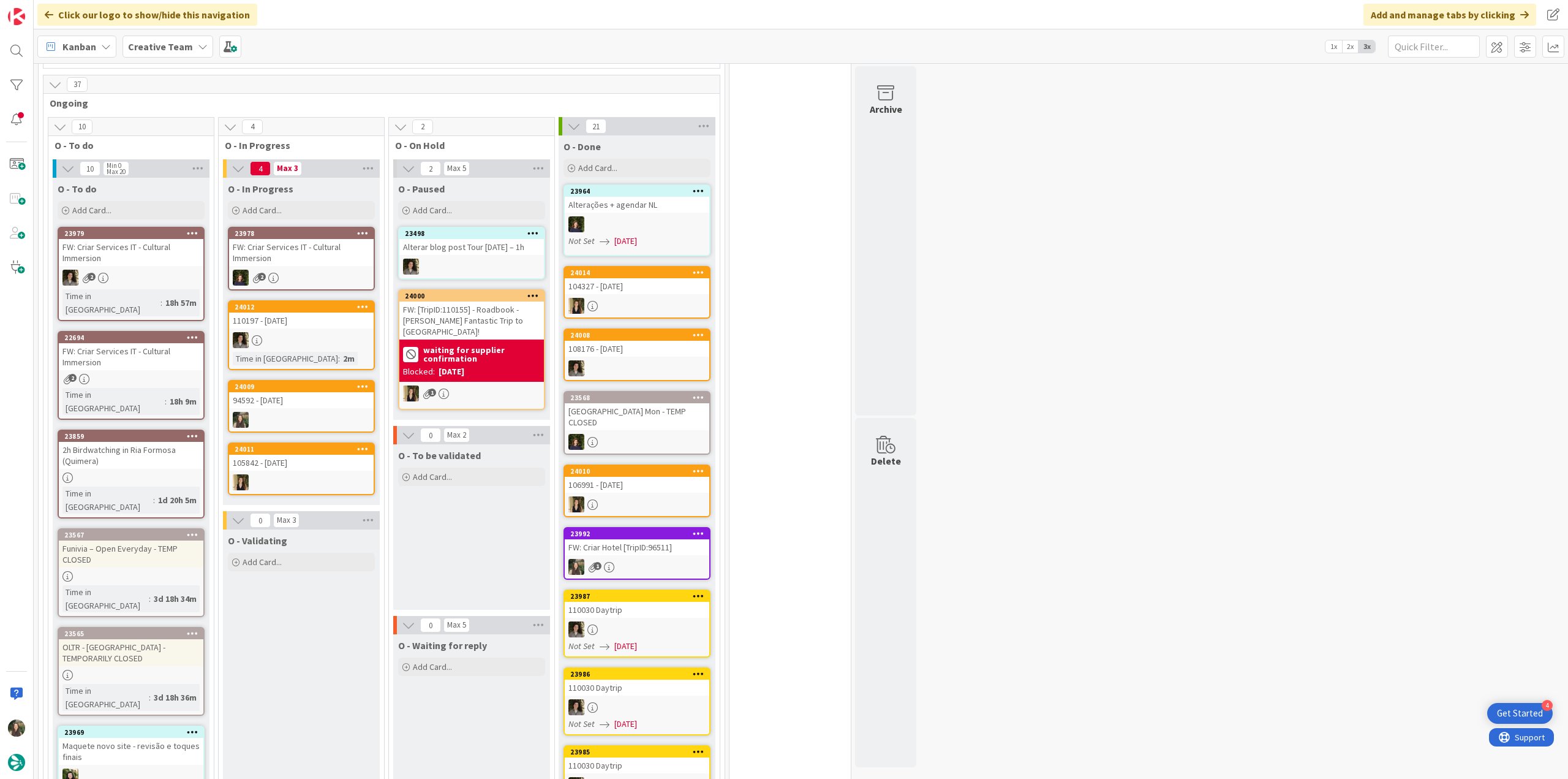
click at [323, 405] on div "94592 - 27 oct" at bounding box center [301, 400] width 144 height 16
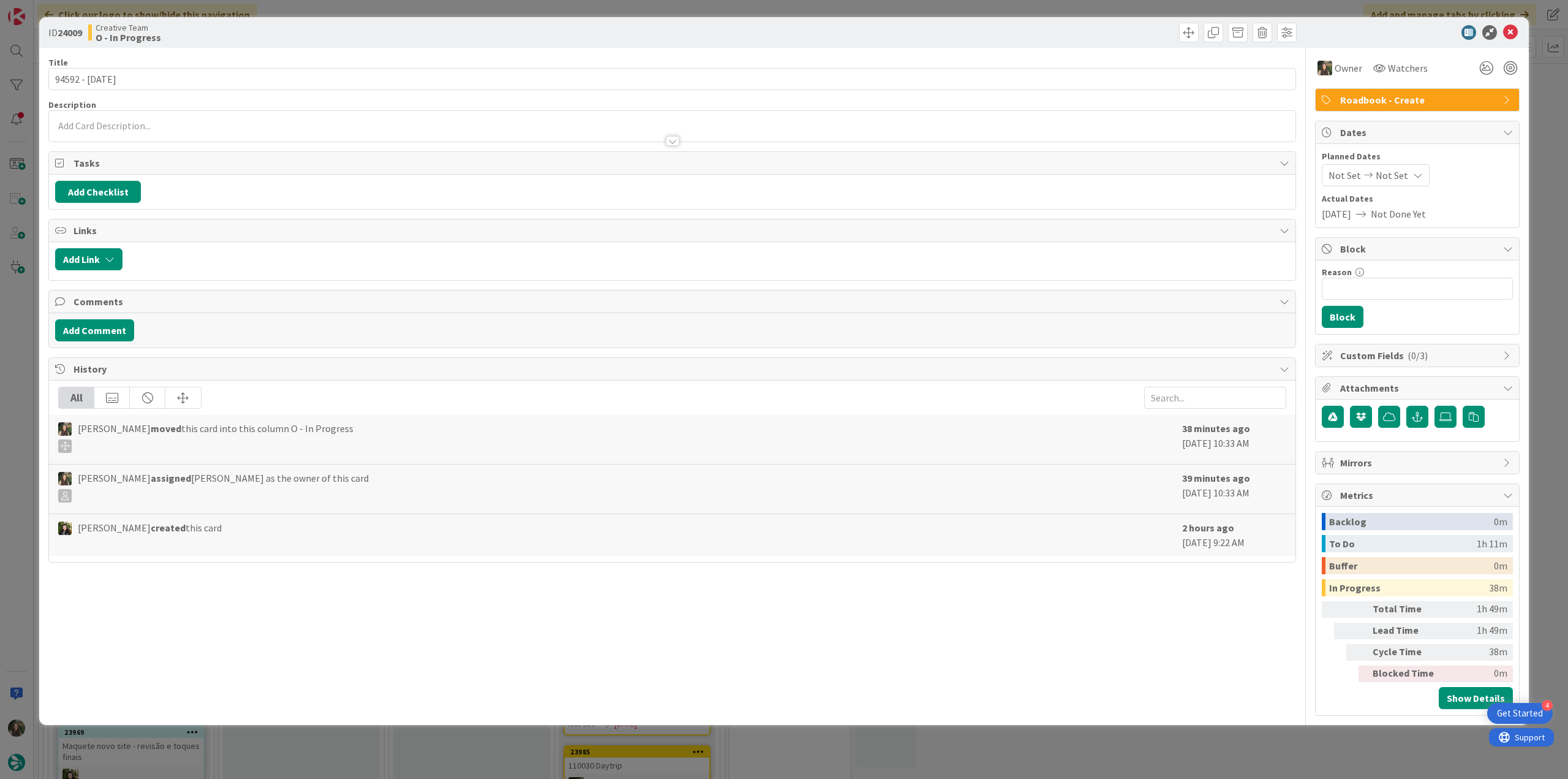
drag, startPoint x: 1252, startPoint y: 743, endPoint x: 919, endPoint y: 640, distance: 348.6
click at [1251, 743] on div "ID 24009 Creative Team O - In Progress Title 14 / 128 94592 - 27 oct Descriptio…" at bounding box center [784, 389] width 1568 height 779
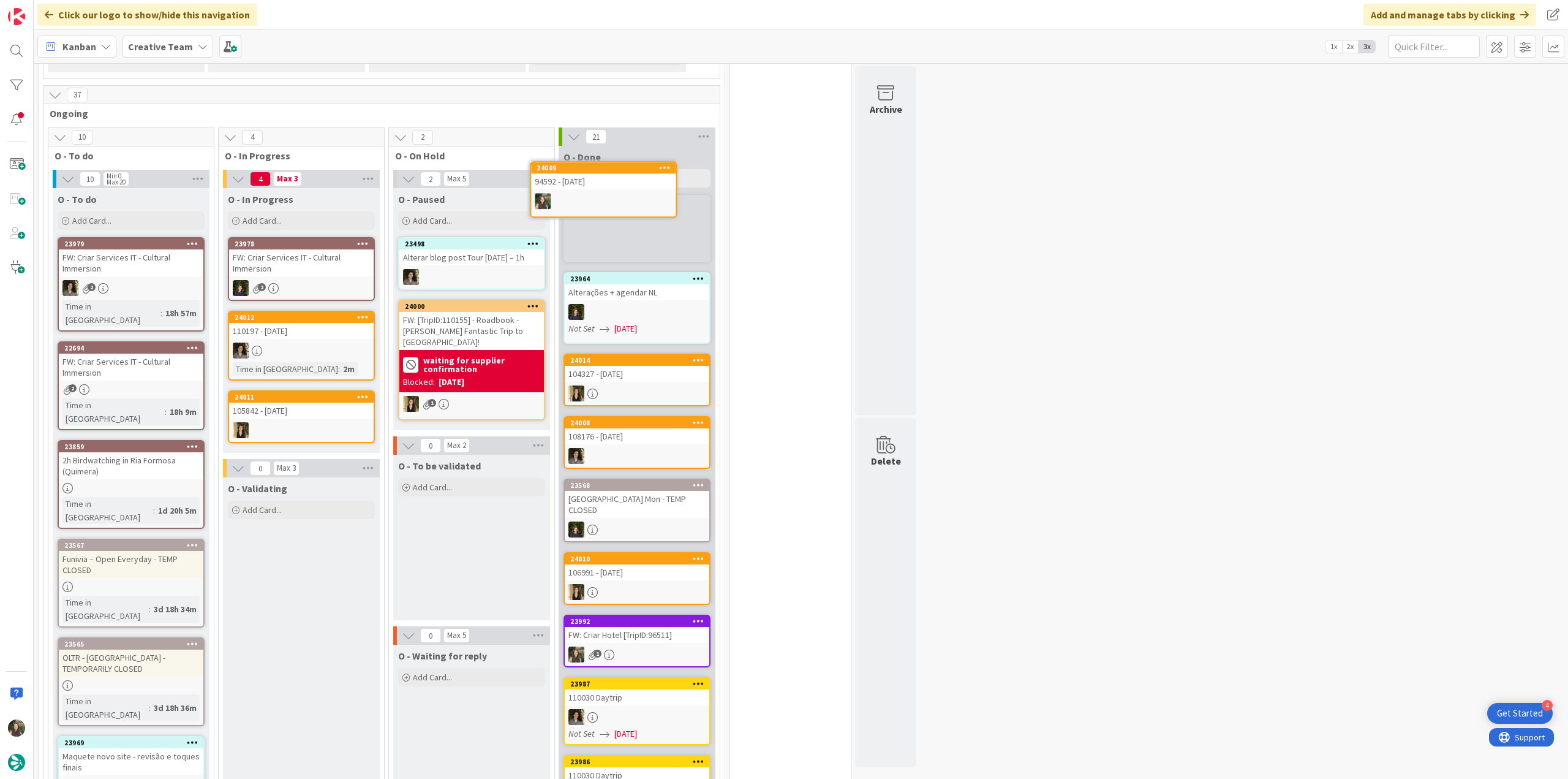
scroll to position [406, 0]
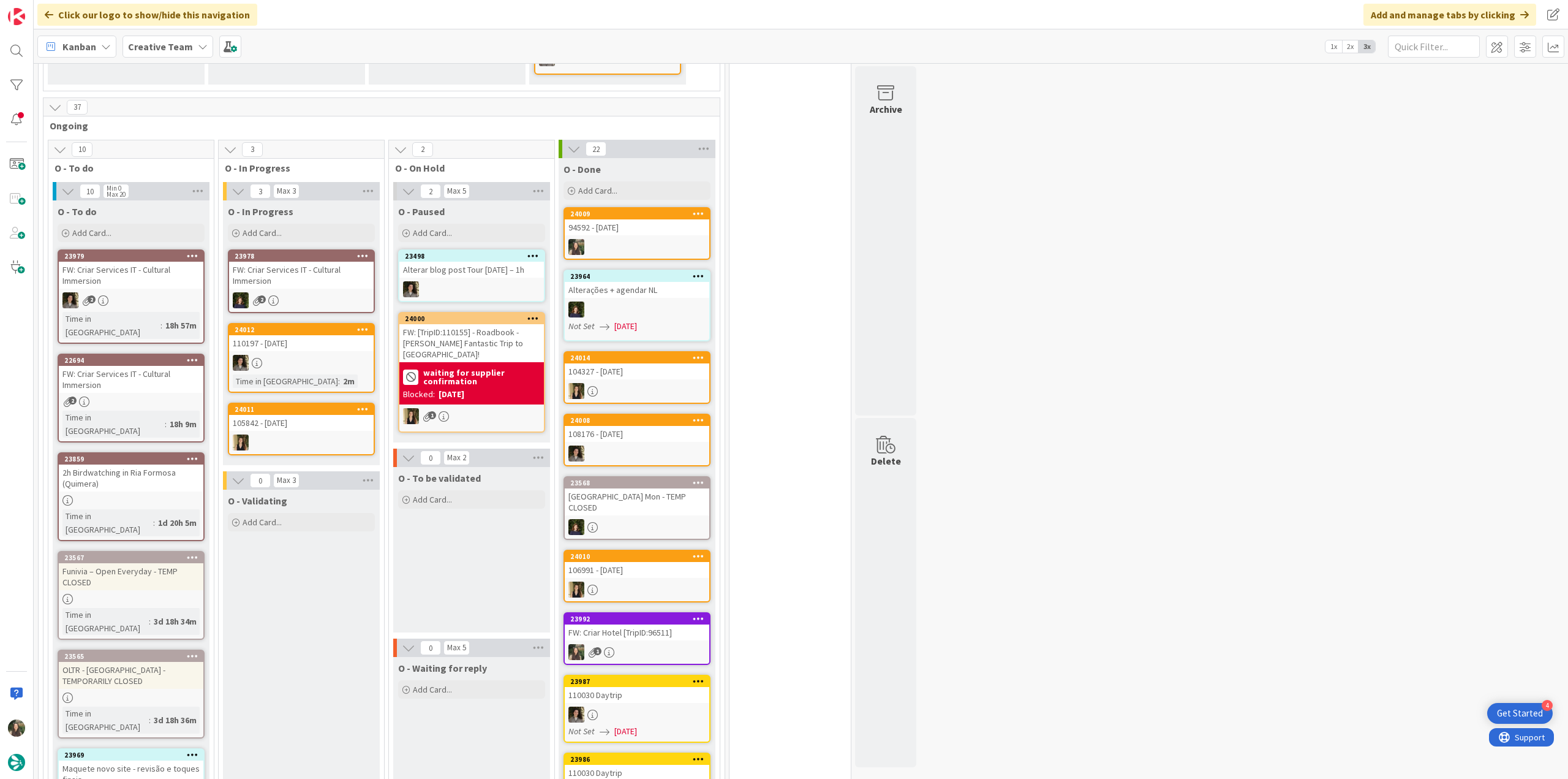
drag, startPoint x: 335, startPoint y: 406, endPoint x: 658, endPoint y: 227, distance: 369.3
click at [658, 227] on div "94592 - 27 oct" at bounding box center [637, 227] width 144 height 16
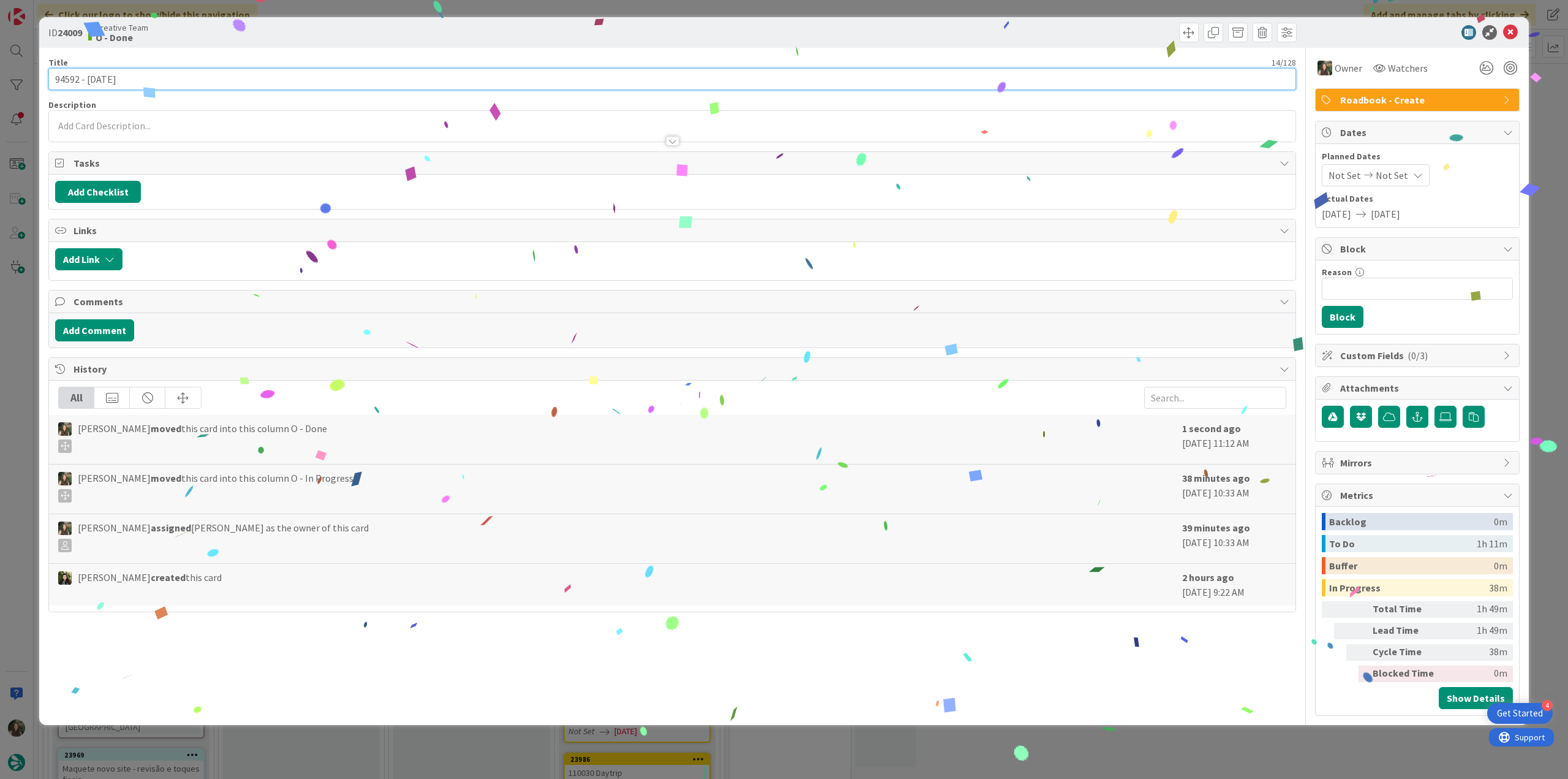
click at [71, 82] on input "94592 - 27 oct" at bounding box center [672, 79] width 1248 height 22
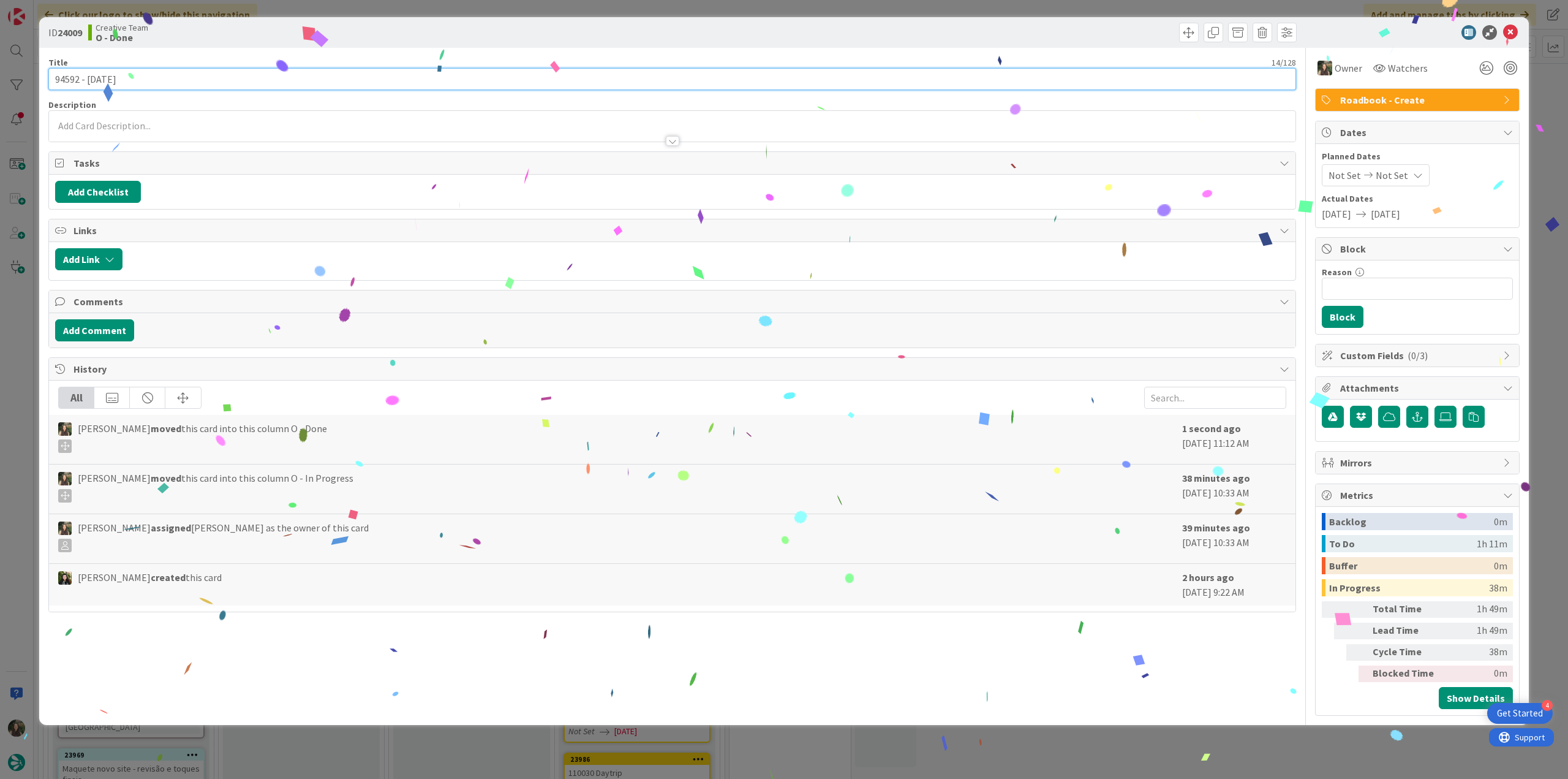
click at [70, 82] on input "94592 - 27 oct" at bounding box center [672, 79] width 1248 height 22
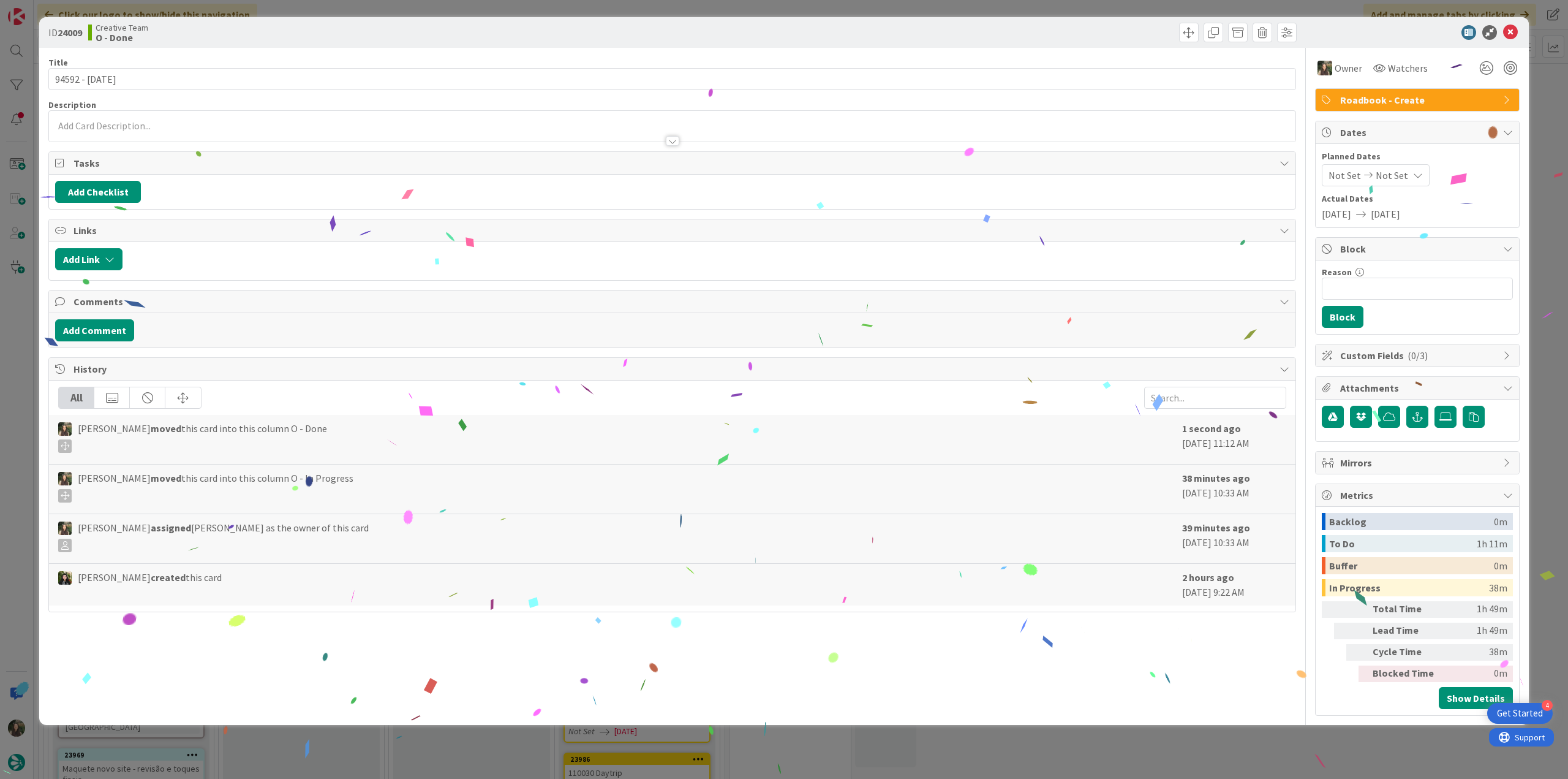
click at [31, 323] on div "ID 24009 Creative Team O - Done Title 14 / 128 94592 - 27 oct Description Owner…" at bounding box center [784, 389] width 1568 height 779
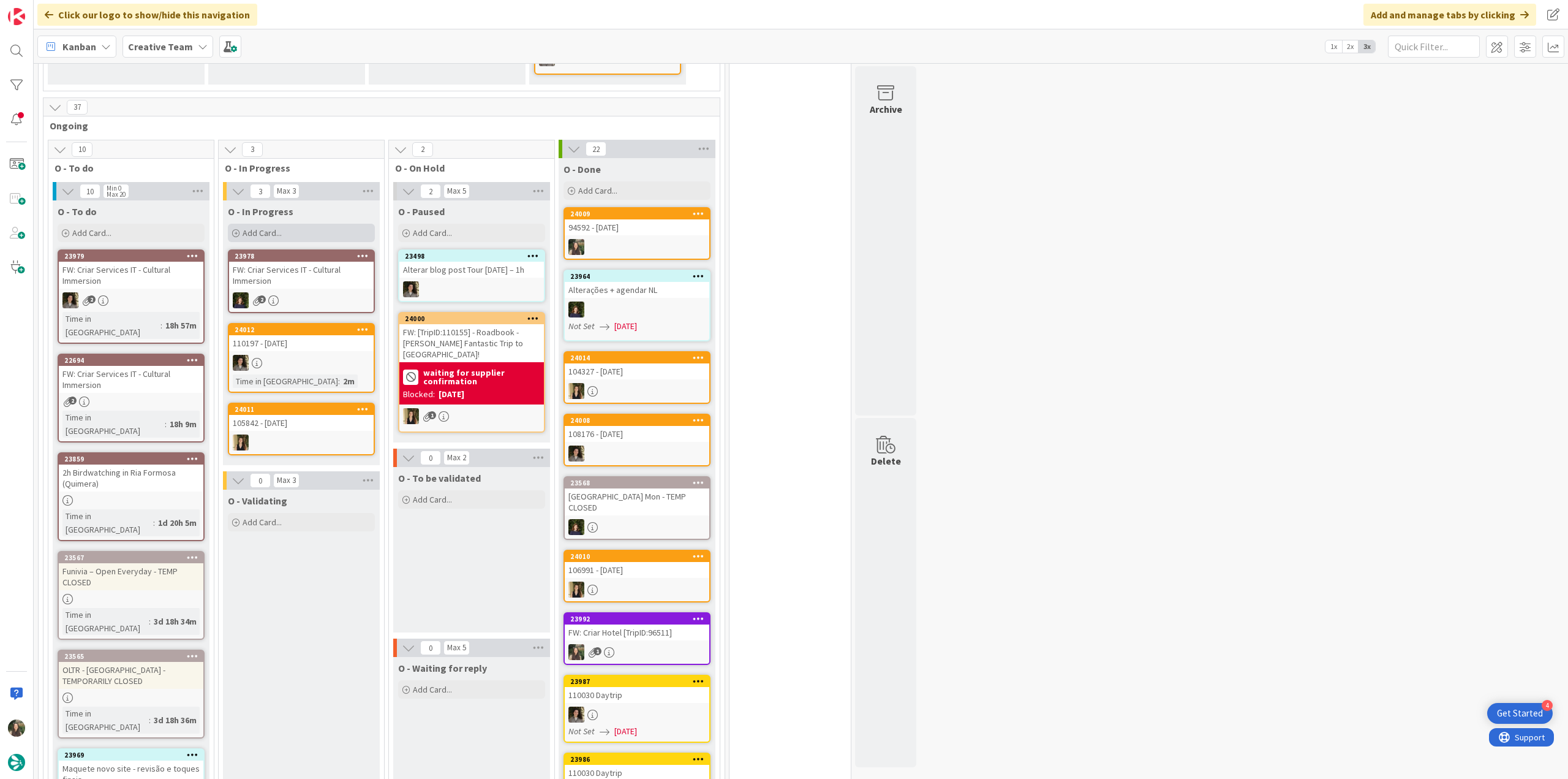
click at [288, 229] on div "Add Card..." at bounding box center [302, 233] width 147 height 19
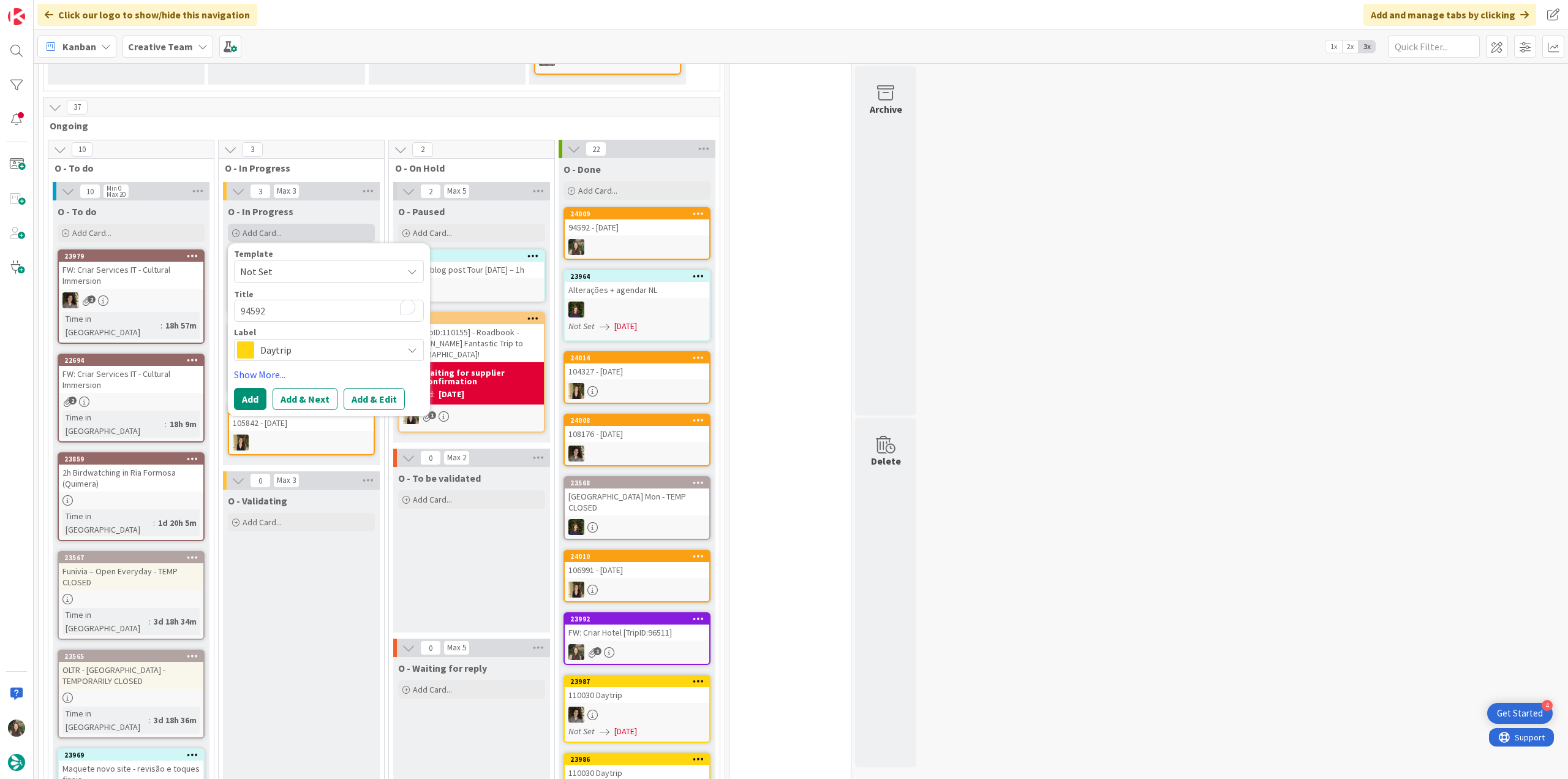
type textarea "x"
type textarea "94592 -"
type textarea "x"
type textarea "94592 -"
type textarea "x"
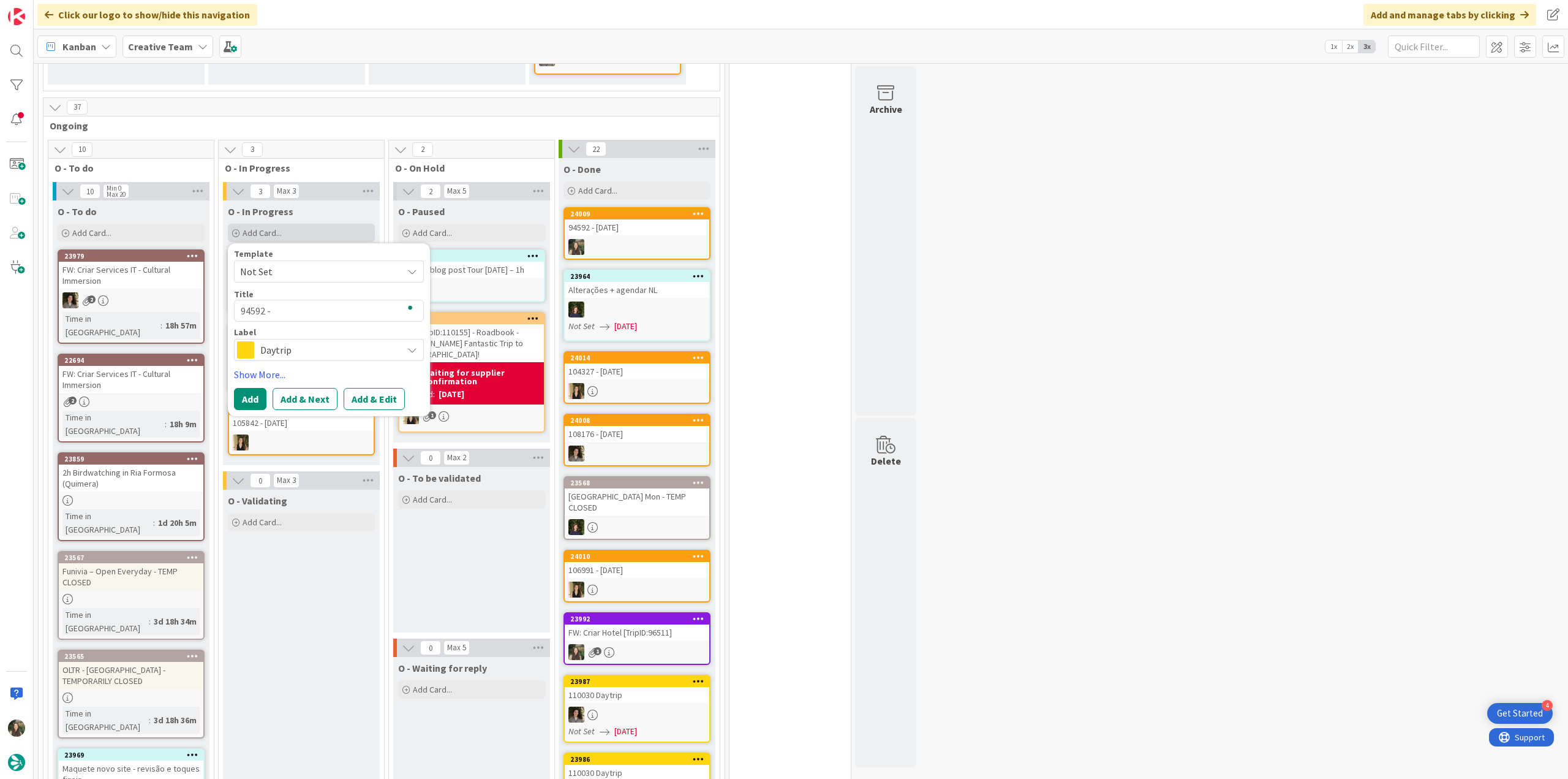
type textarea "94592 - c"
type textarea "x"
type textarea "94592 - co"
type textarea "x"
type textarea "94592 - con"
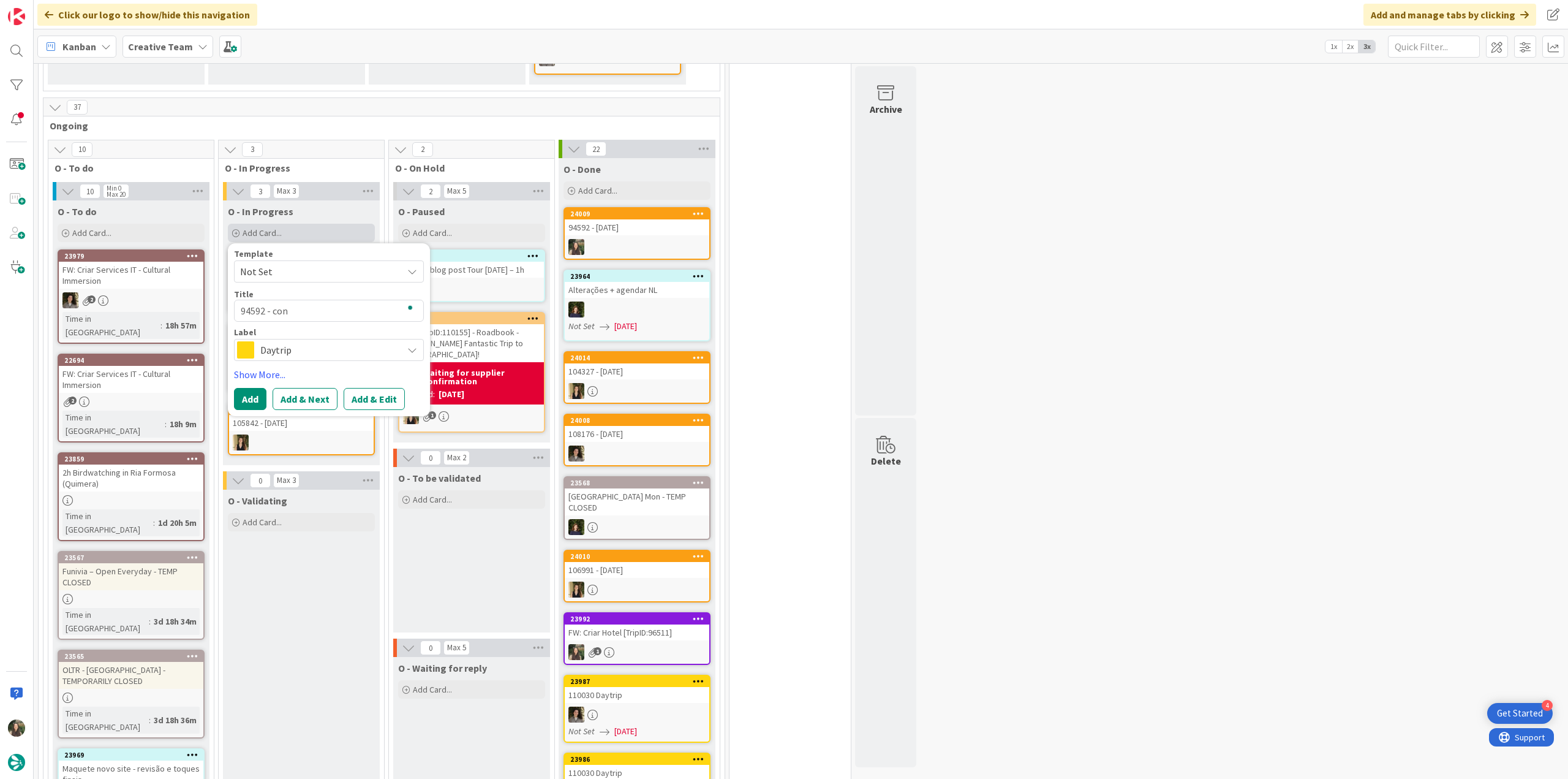
type textarea "x"
type textarea "94592 - cont"
type textarea "x"
type textarea "94592 - conti"
type textarea "x"
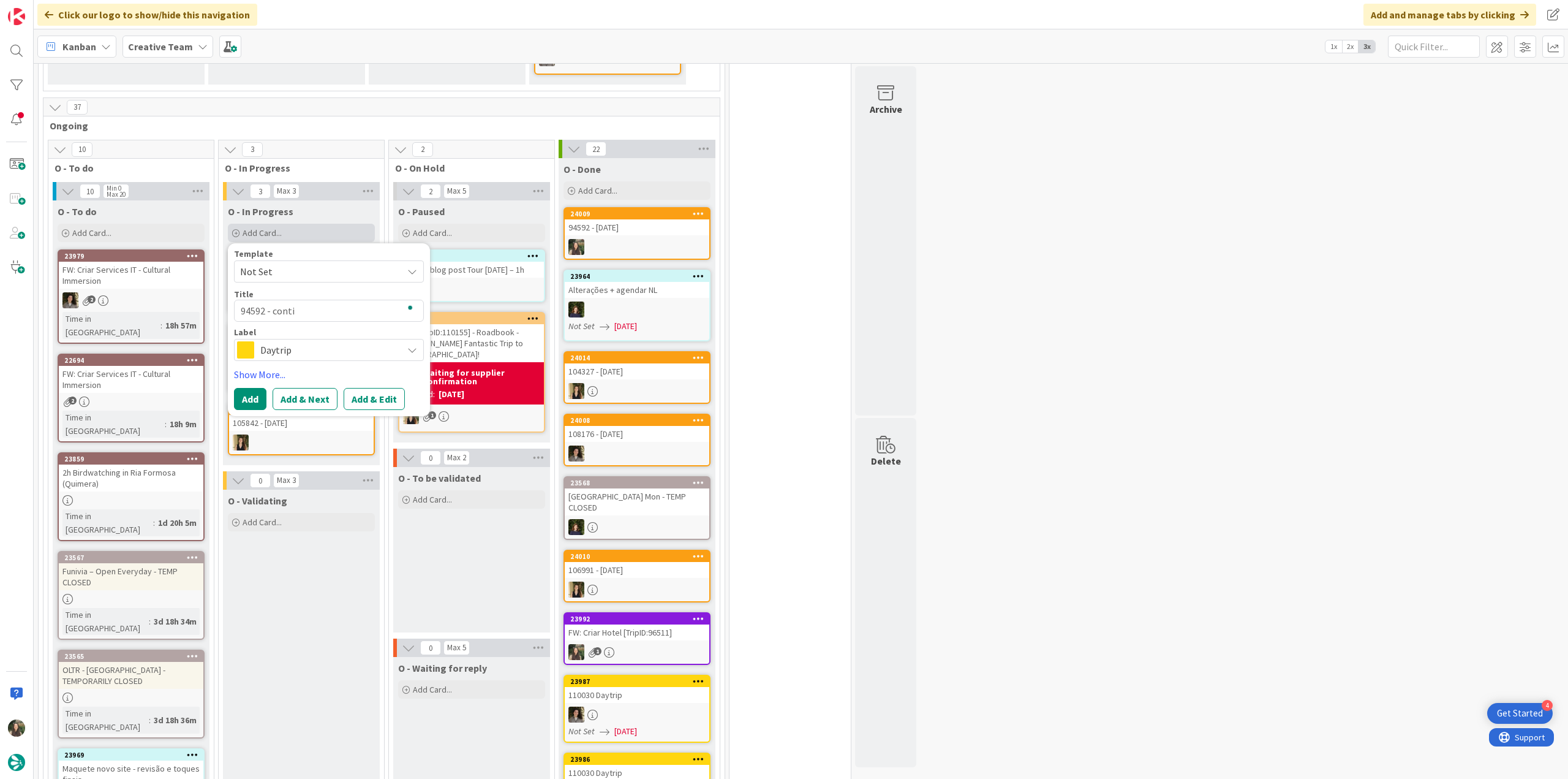
type textarea "94592 - contin"
type textarea "x"
type textarea "94592 - continu"
type textarea "x"
type textarea "94592 - continua"
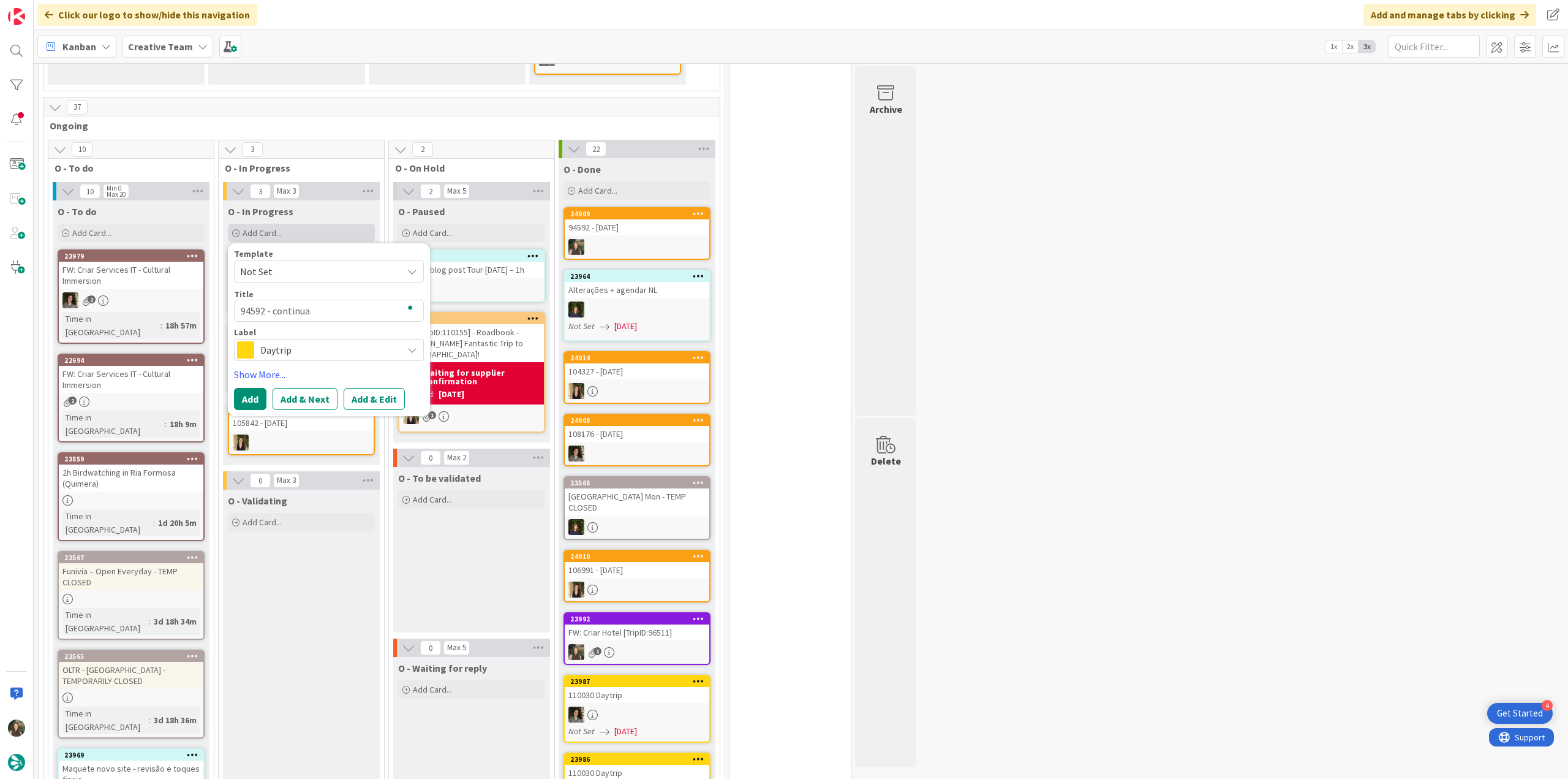
type textarea "x"
type textarea "94592 - continuaç"
type textarea "x"
type textarea "94592 - continuaçã"
type textarea "x"
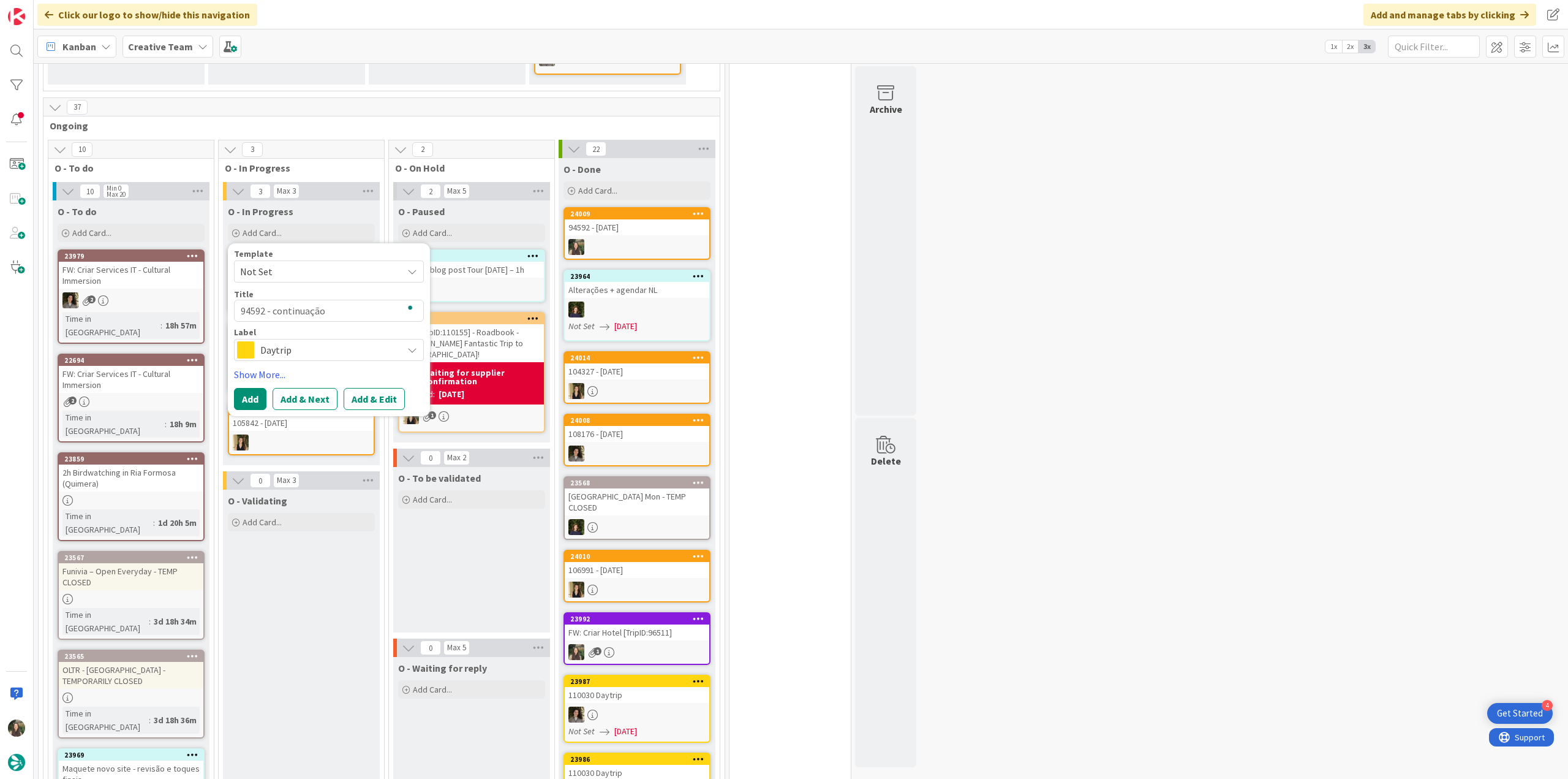
type textarea "94592 - continuação"
click at [293, 351] on span "Daytrip" at bounding box center [328, 350] width 136 height 17
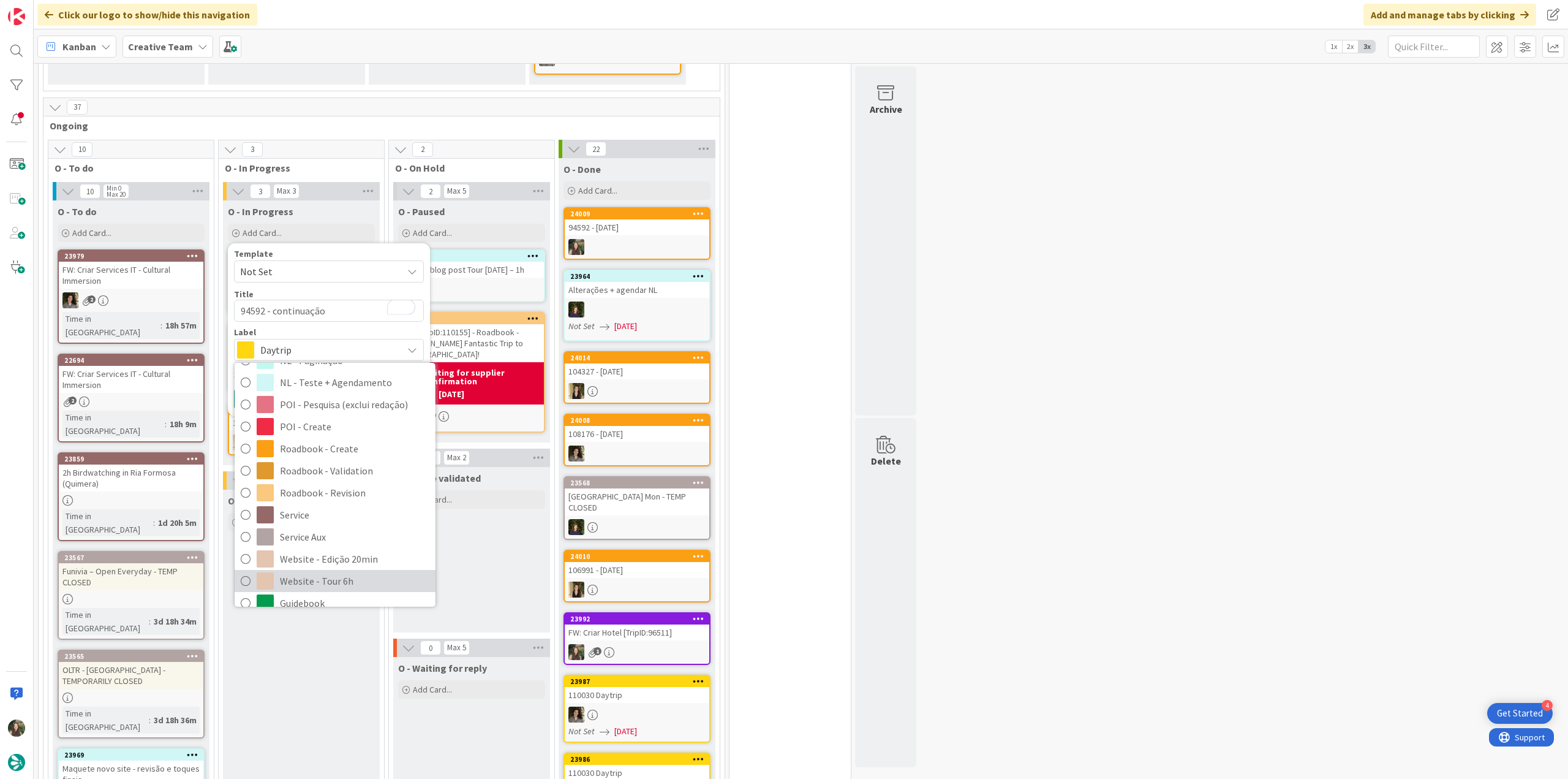
scroll to position [228, 0]
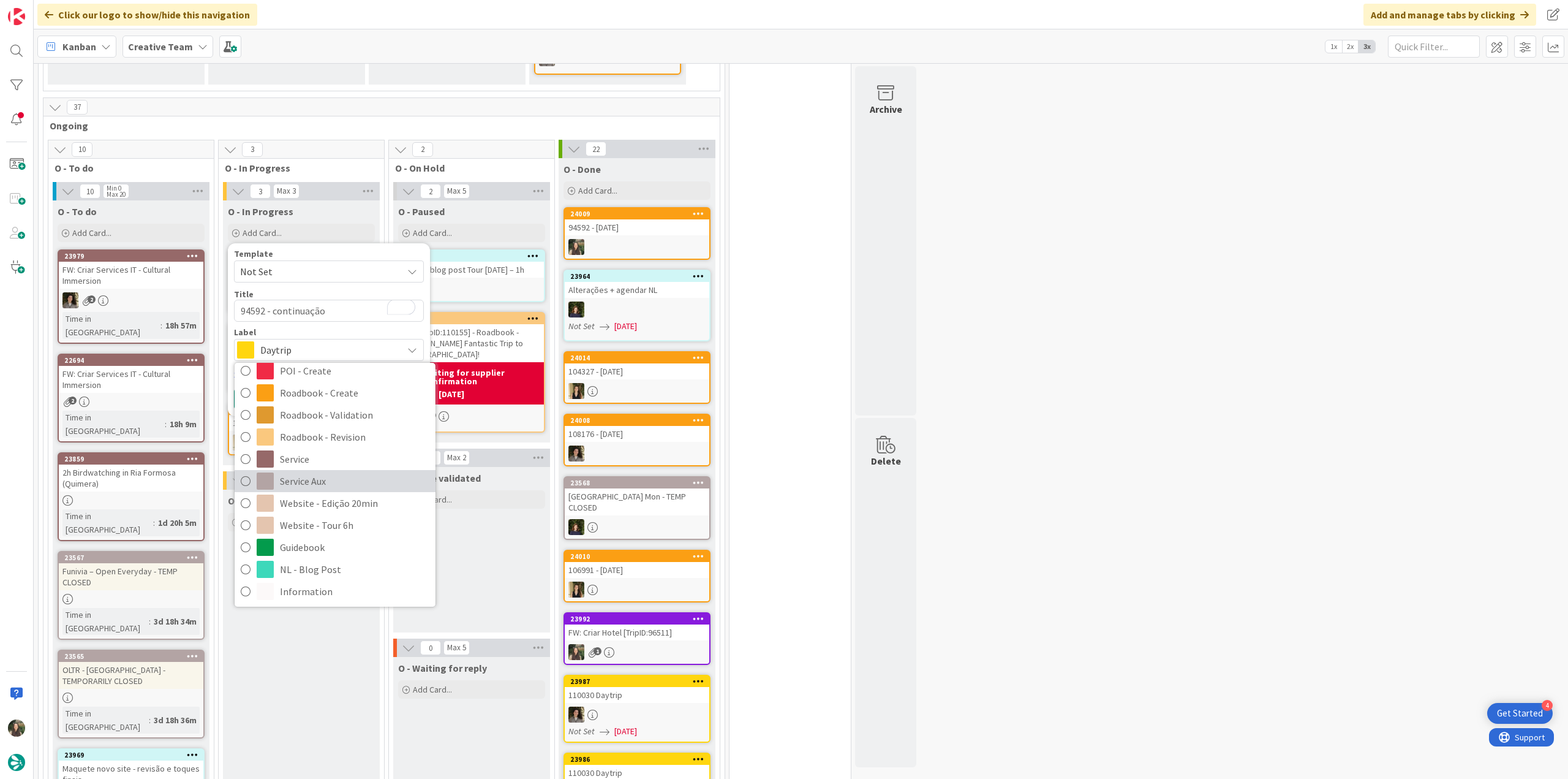
drag, startPoint x: 352, startPoint y: 486, endPoint x: 320, endPoint y: 472, distance: 34.9
click at [352, 486] on span "Service Aux" at bounding box center [354, 481] width 149 height 19
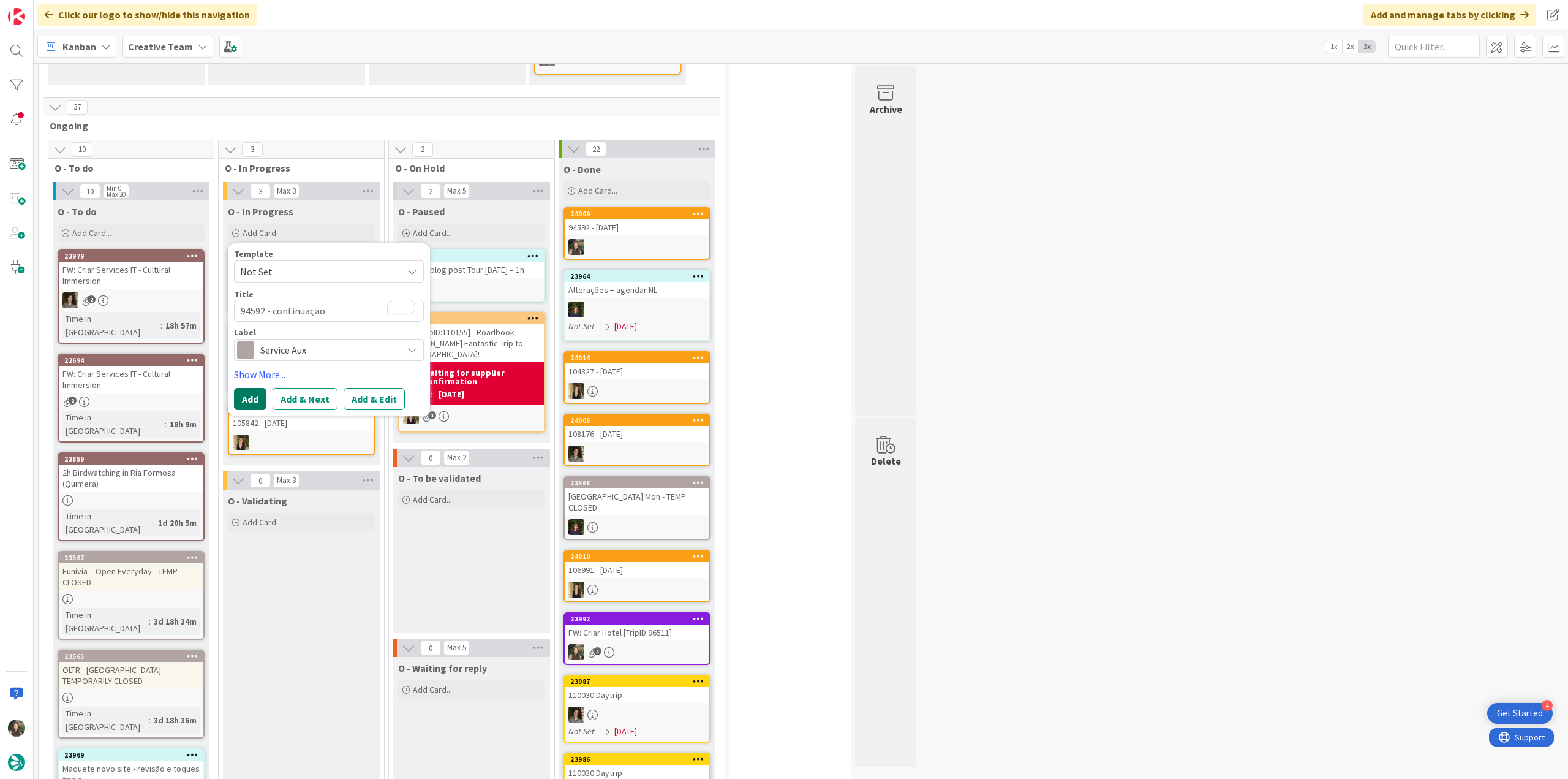
click at [247, 398] on button "Add" at bounding box center [250, 398] width 32 height 22
type textarea "x"
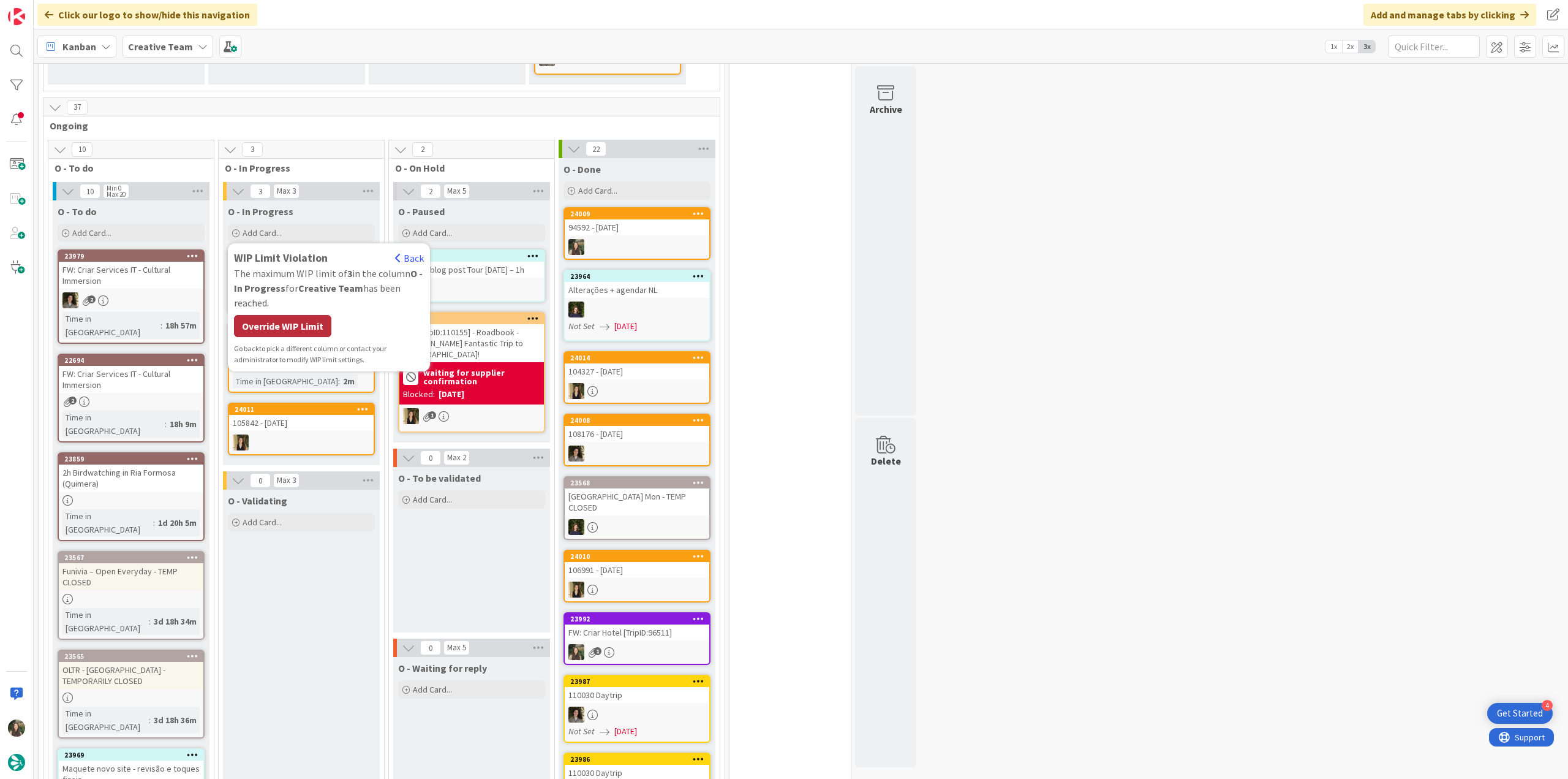
click at [288, 323] on div "Override WIP Limit" at bounding box center [282, 325] width 97 height 22
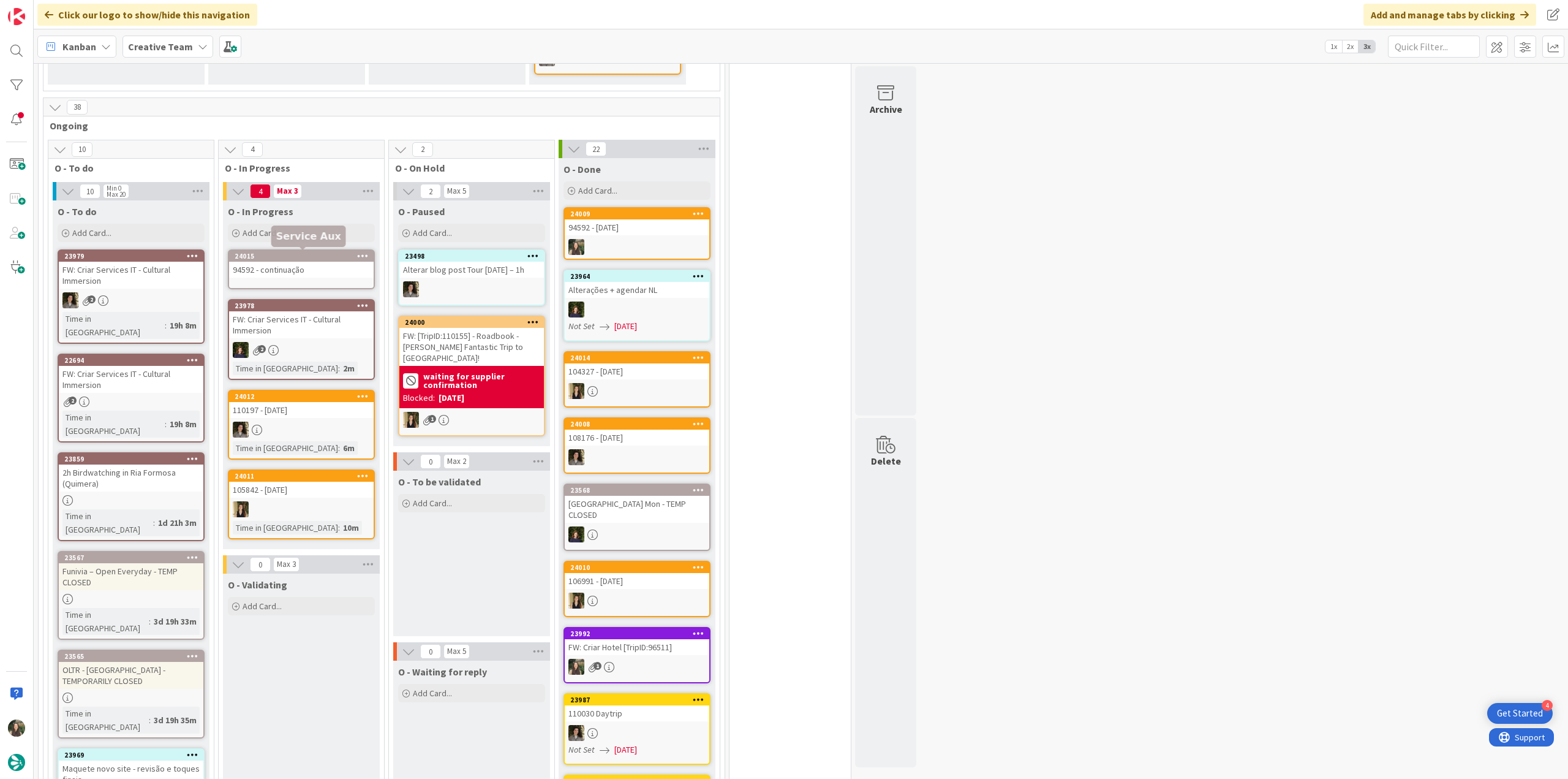
click at [285, 255] on div "24015" at bounding box center [304, 256] width 139 height 9
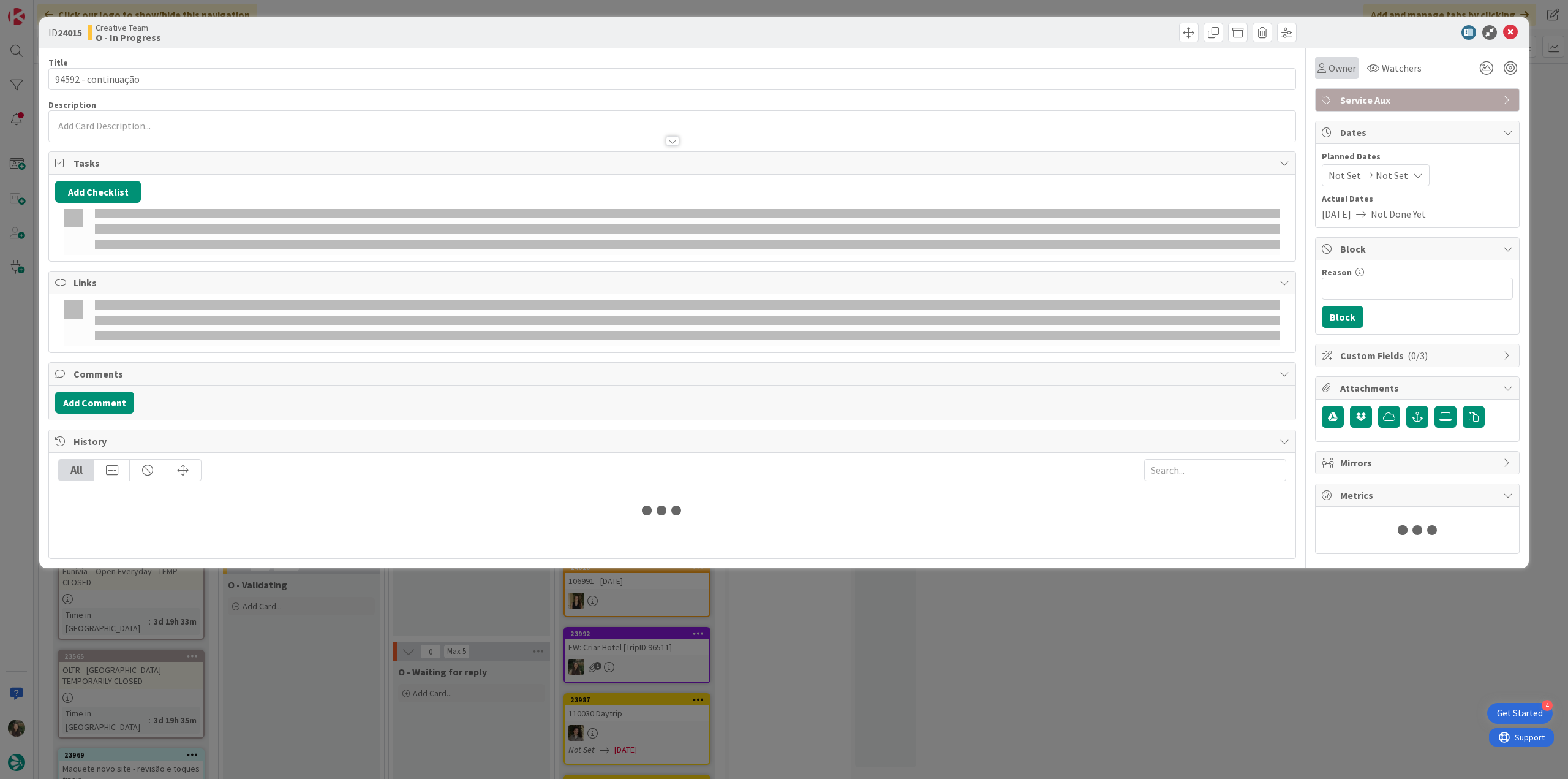
click at [1342, 65] on span "Owner" at bounding box center [1342, 68] width 28 height 15
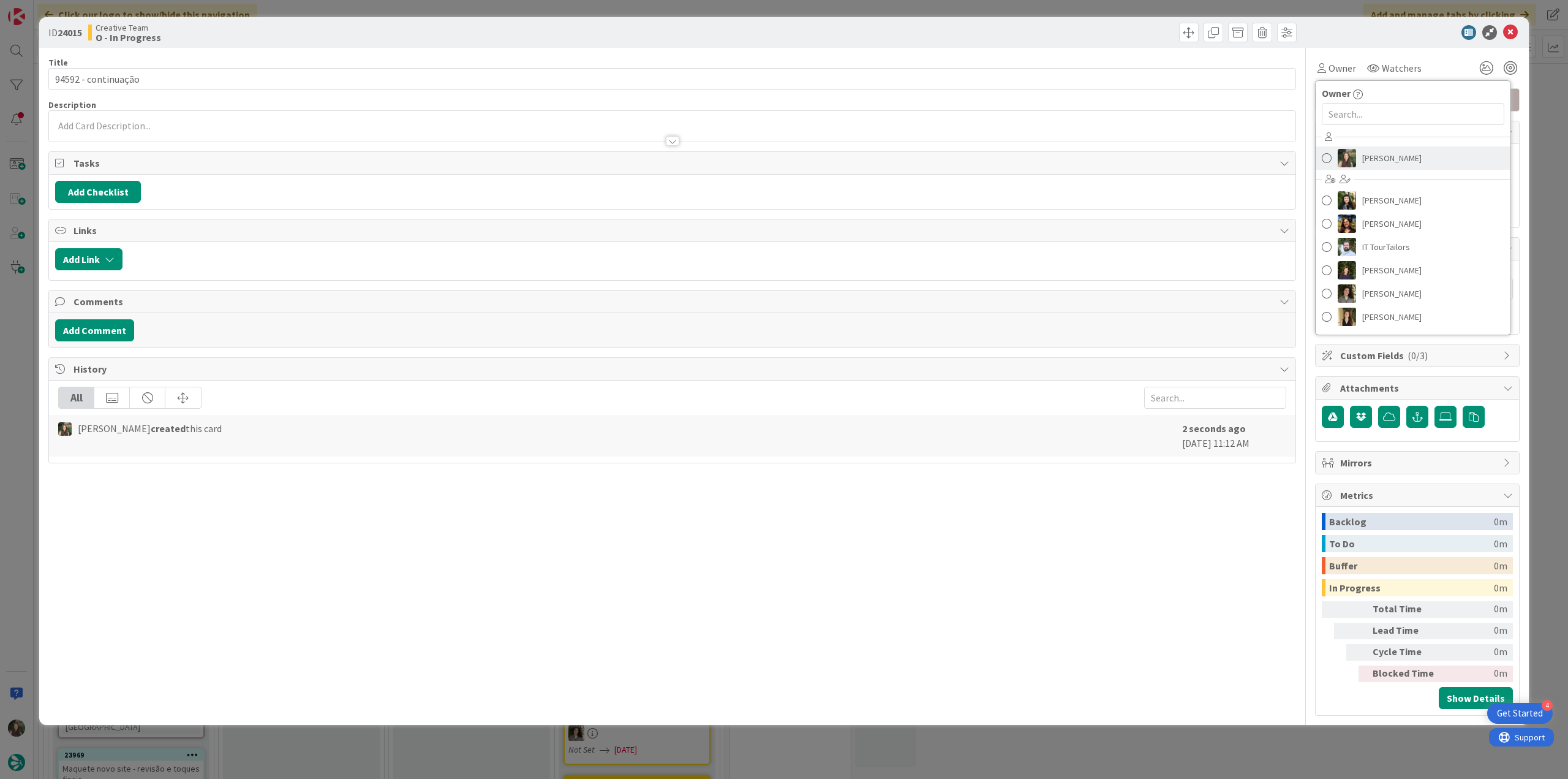
click at [1362, 147] on link "[PERSON_NAME]" at bounding box center [1413, 158] width 194 height 24
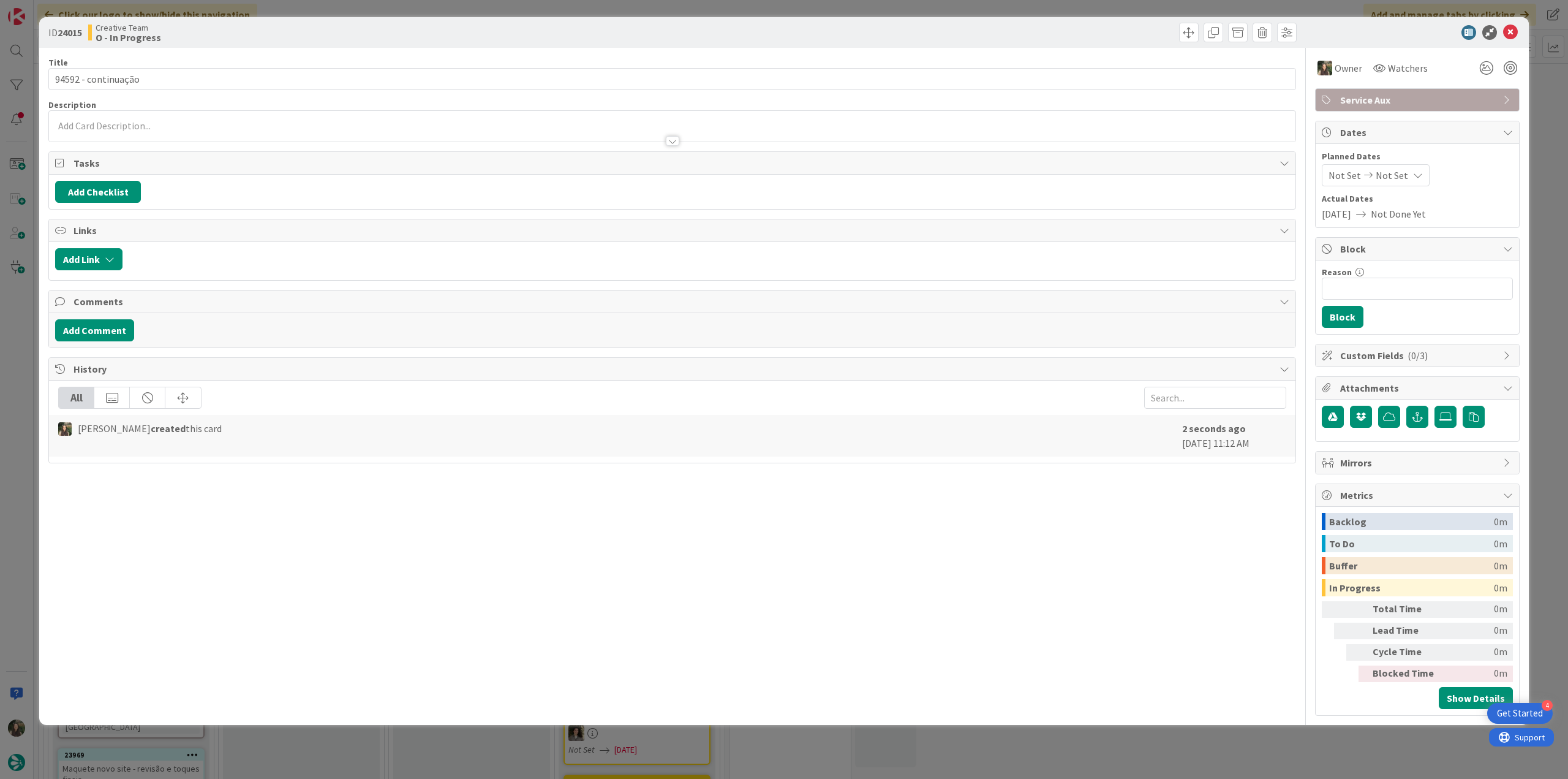
drag, startPoint x: 1539, startPoint y: 101, endPoint x: 1525, endPoint y: 104, distance: 14.3
click at [1539, 100] on div "ID 24015 Creative Team O - In Progress Title 19 / 128 94592 - continuação Descr…" at bounding box center [784, 389] width 1568 height 779
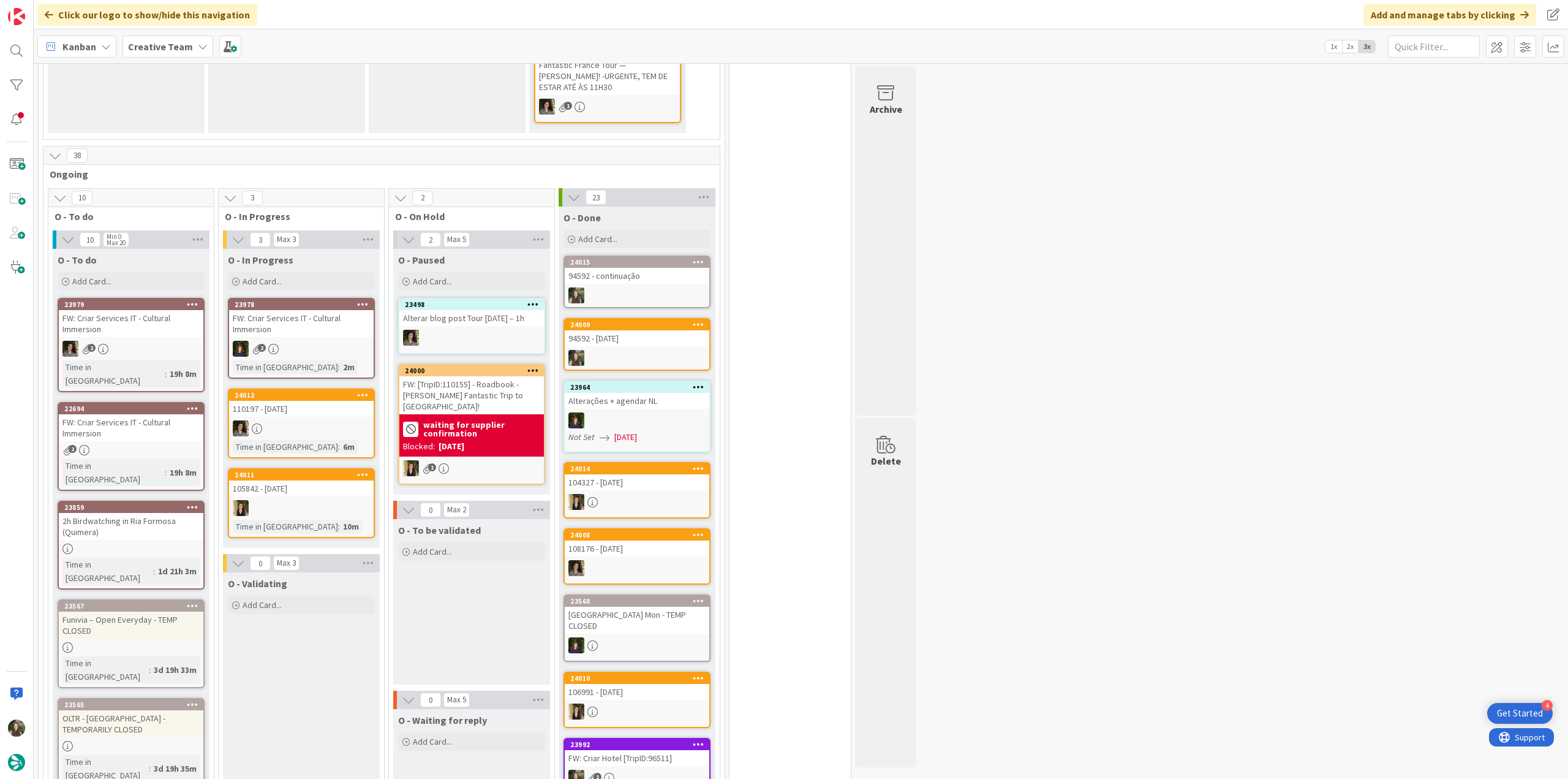
scroll to position [490, 0]
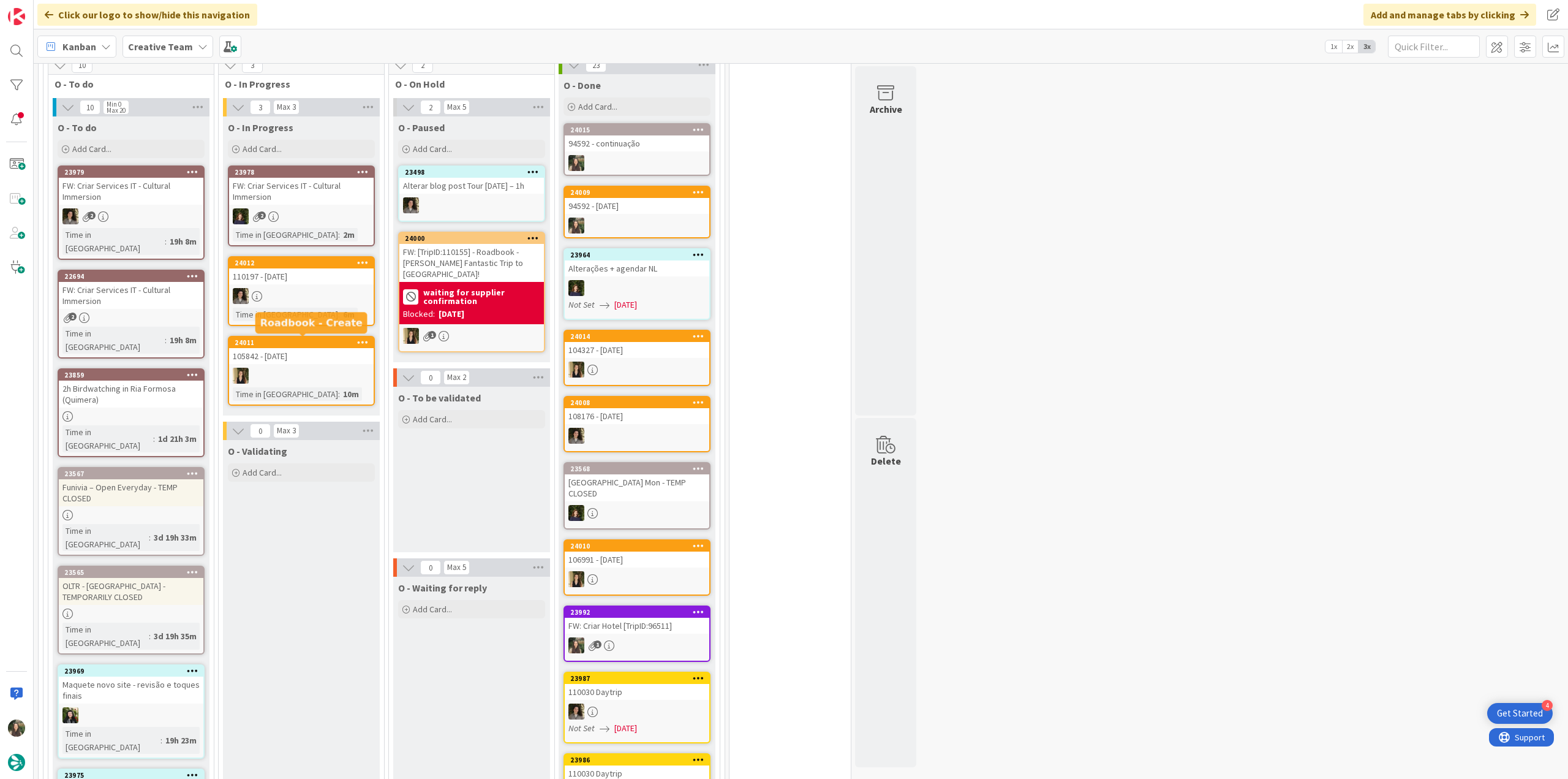
click at [177, 308] on div "22694 FW: Criar Services IT - Cultural Immersion 2 Time in Column : 19h 8m" at bounding box center [132, 314] width 147 height 89
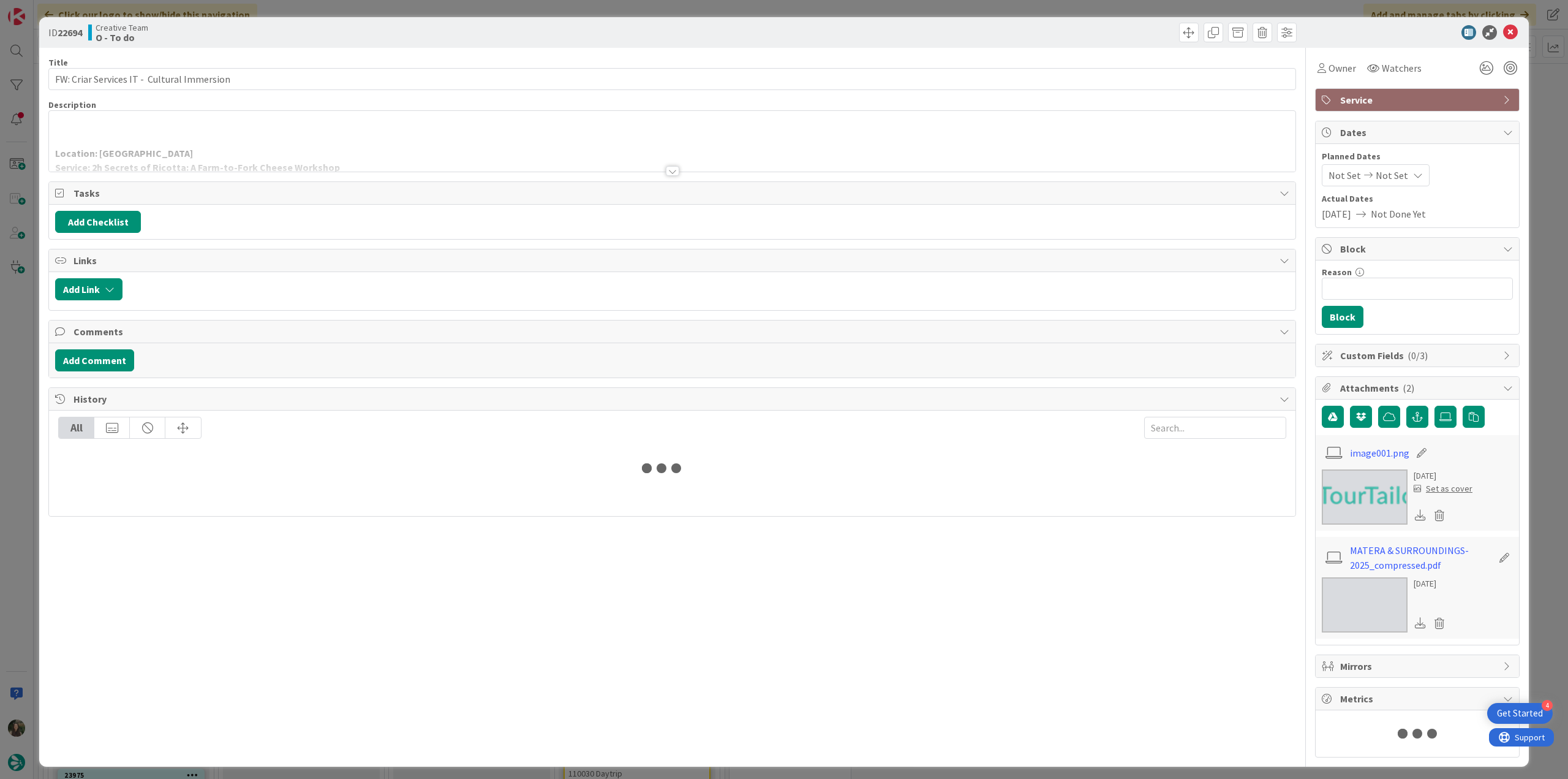
click at [261, 133] on p at bounding box center [672, 140] width 1234 height 14
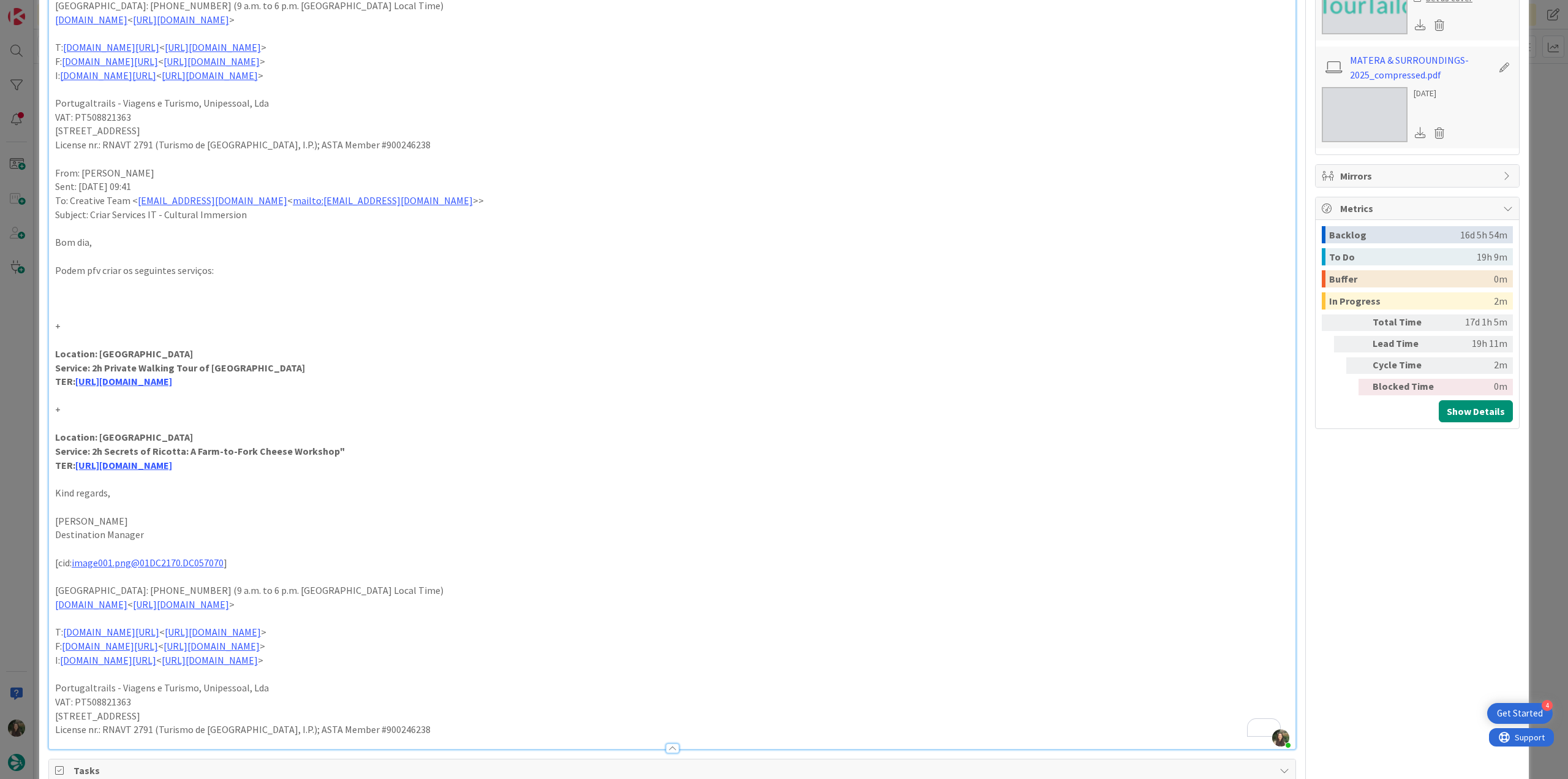
scroll to position [245, 0]
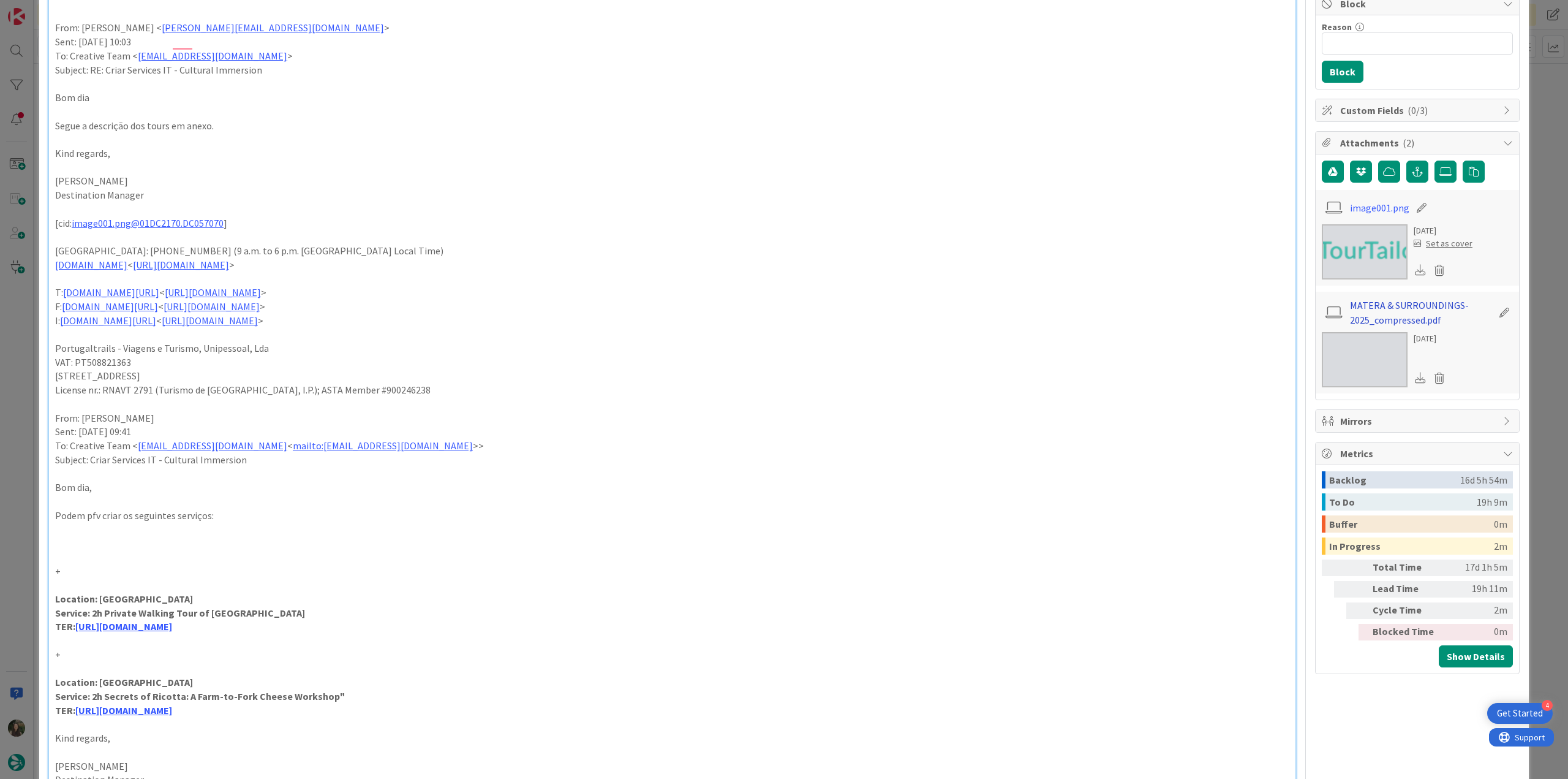
click at [1379, 307] on link "MATERA & SURROUNDINGS-2025_compressed.pdf" at bounding box center [1421, 312] width 142 height 29
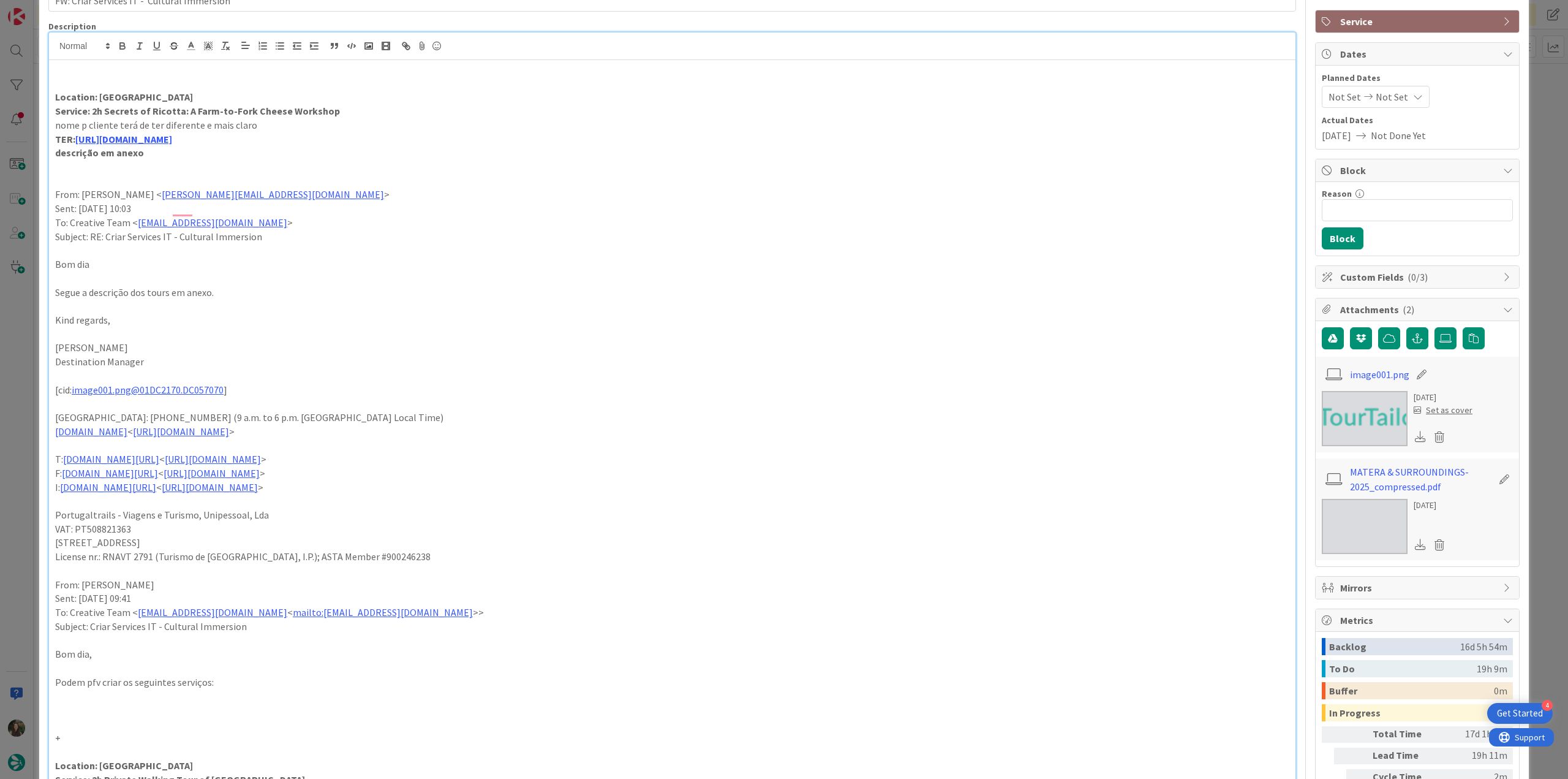
scroll to position [0, 0]
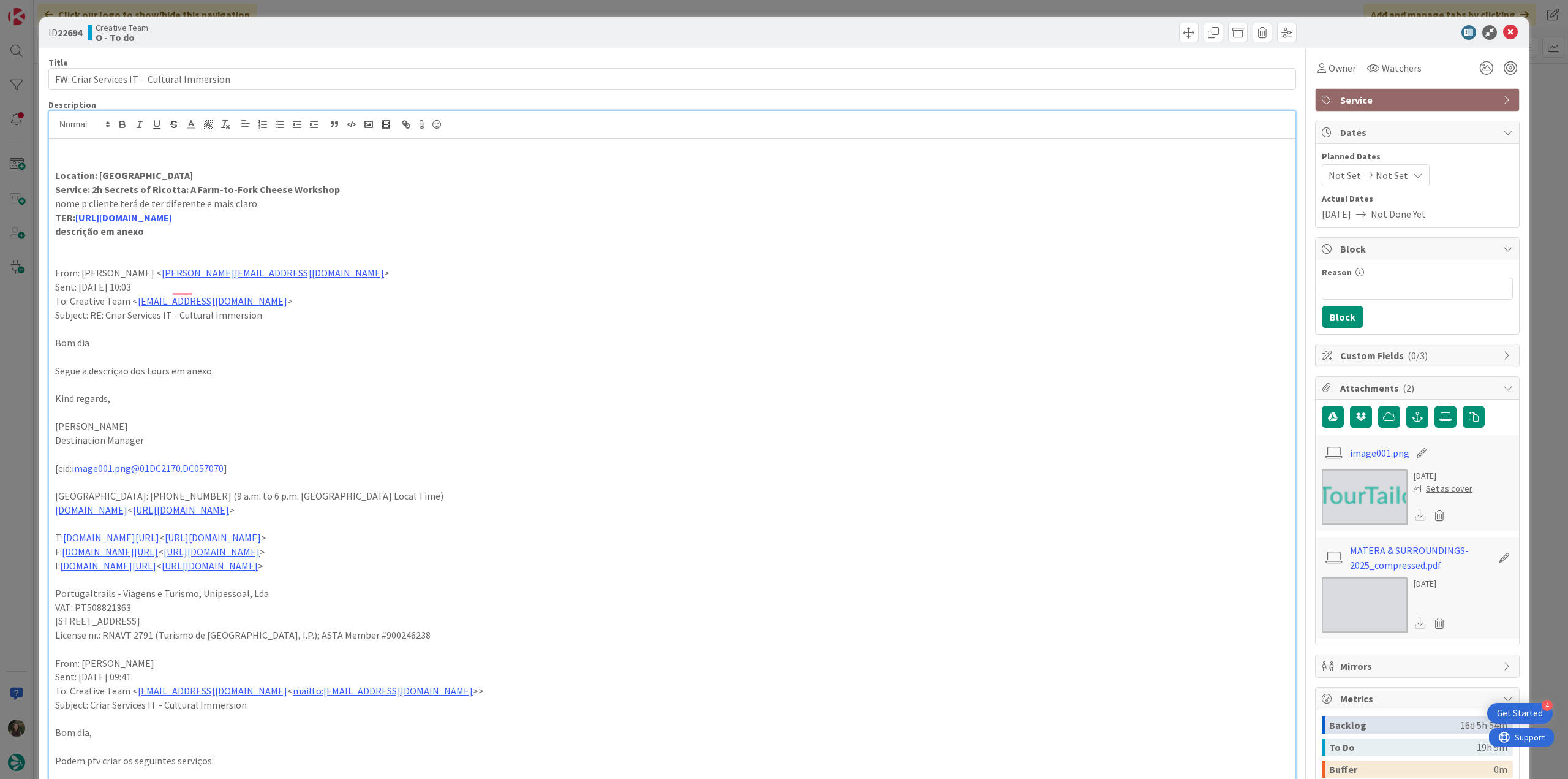
click at [16, 328] on div "ID 22694 Creative Team O - To do Title 43 / 128 FW: Criar Services IT - Cultura…" at bounding box center [784, 389] width 1568 height 779
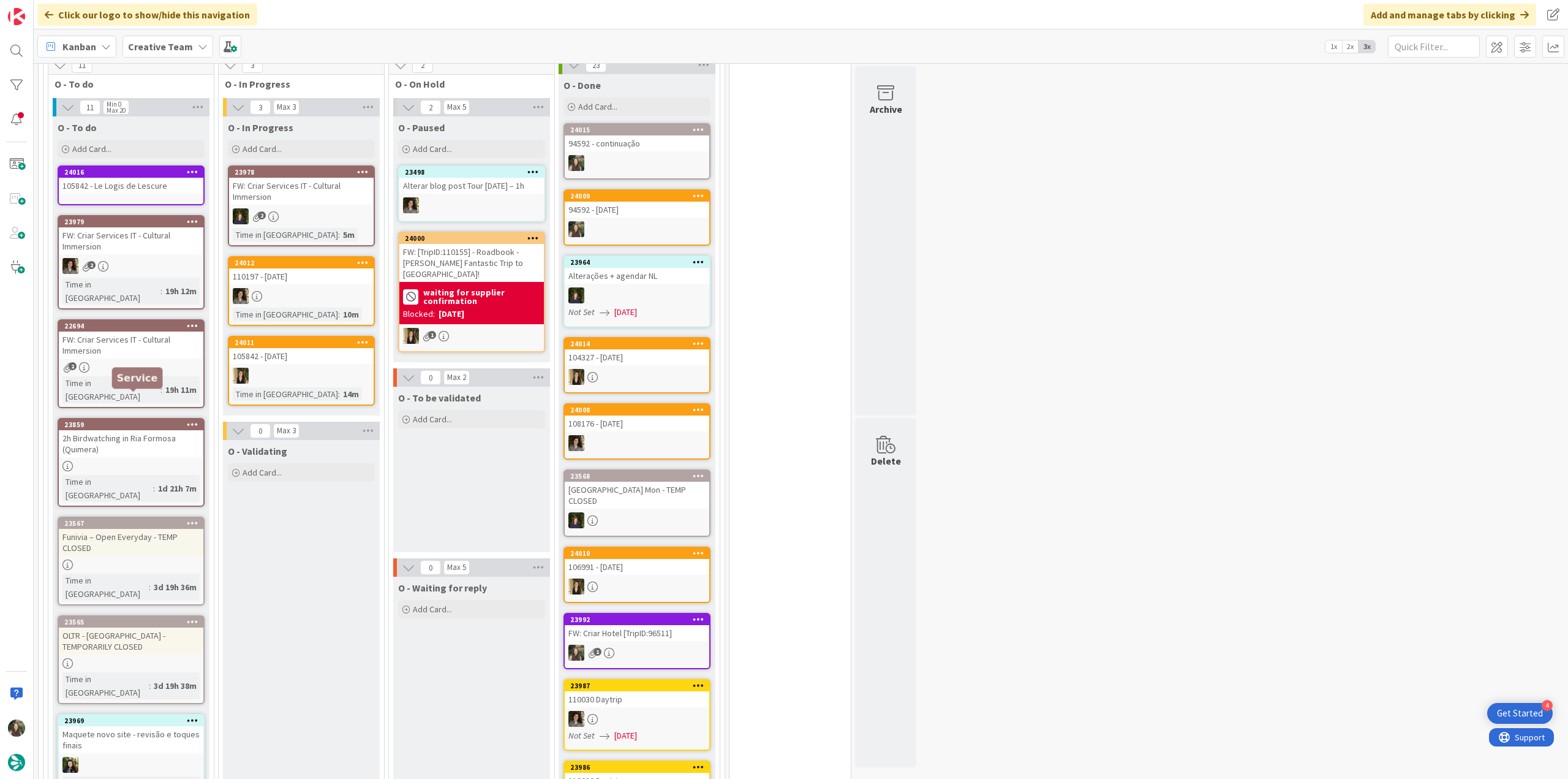
click at [143, 430] on div "2h Birdwatching in Ria Formosa (Quimera)" at bounding box center [131, 444] width 144 height 27
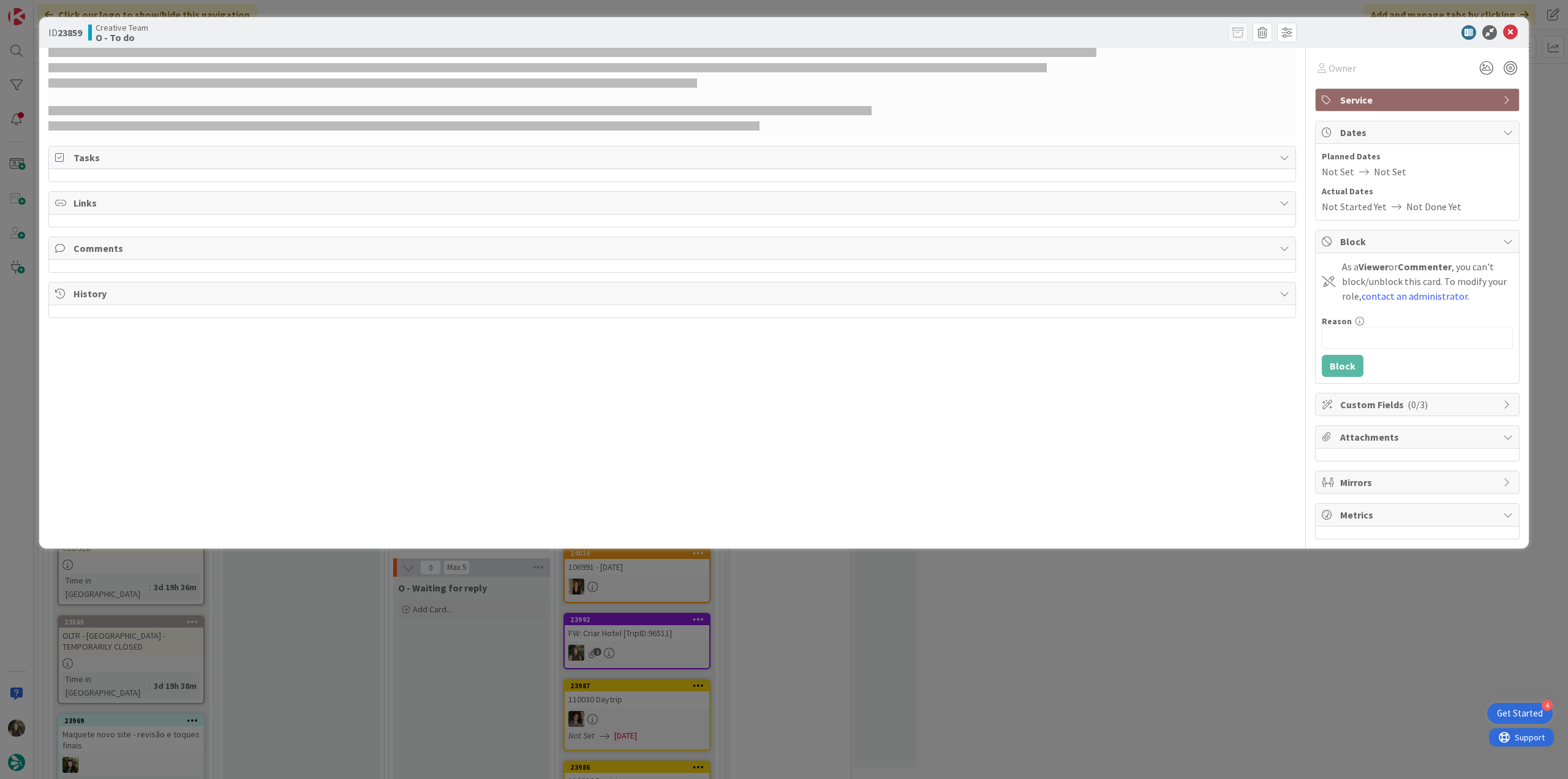
click at [15, 340] on div "ID 23859 Creative Team O - To do Owner Service Tasks Links Comments History Own…" at bounding box center [784, 389] width 1568 height 779
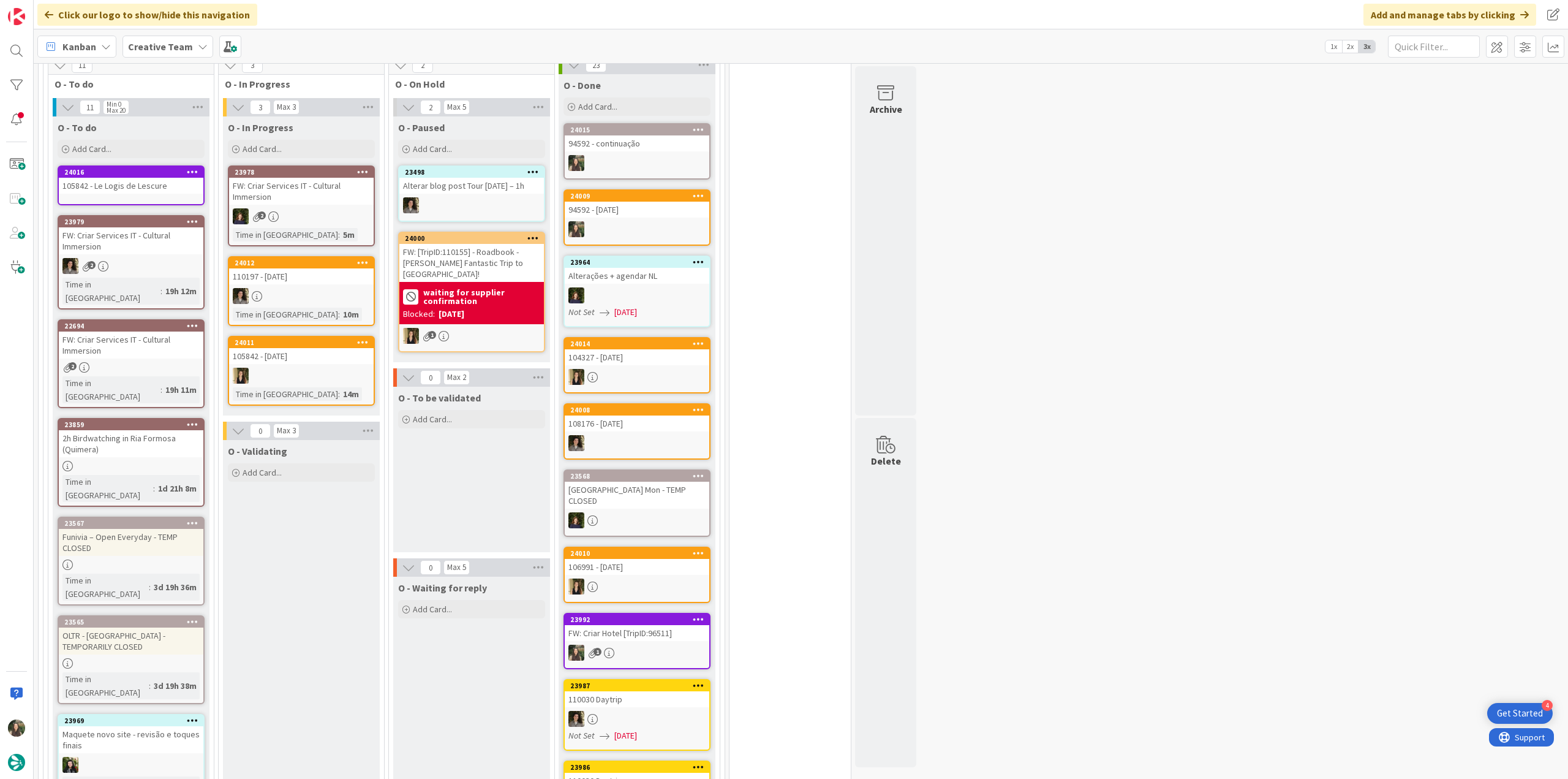
click at [139, 331] on div "FW: Criar Services IT - Cultural Immersion" at bounding box center [131, 345] width 144 height 27
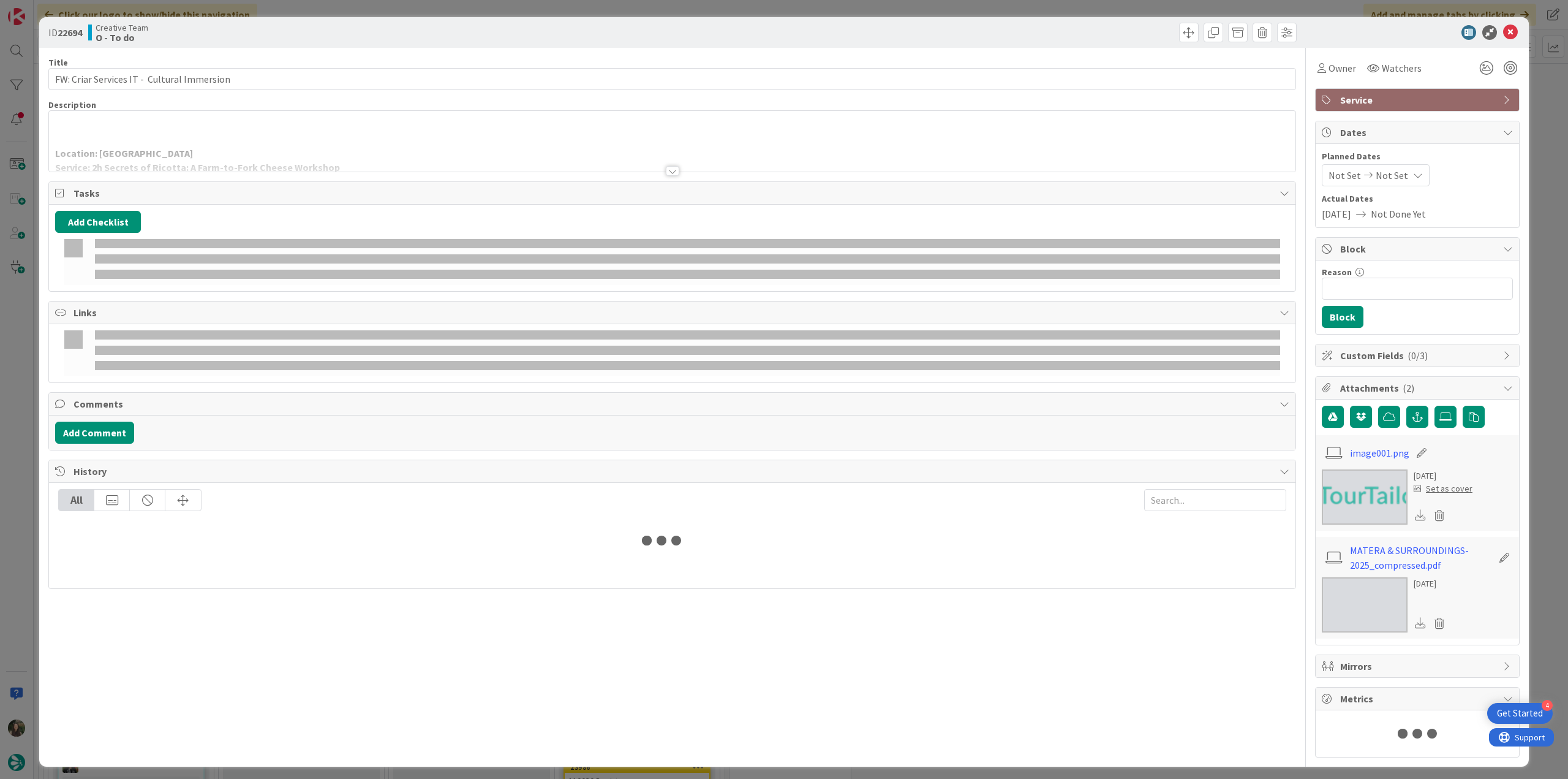
click at [251, 140] on div at bounding box center [672, 156] width 1246 height 31
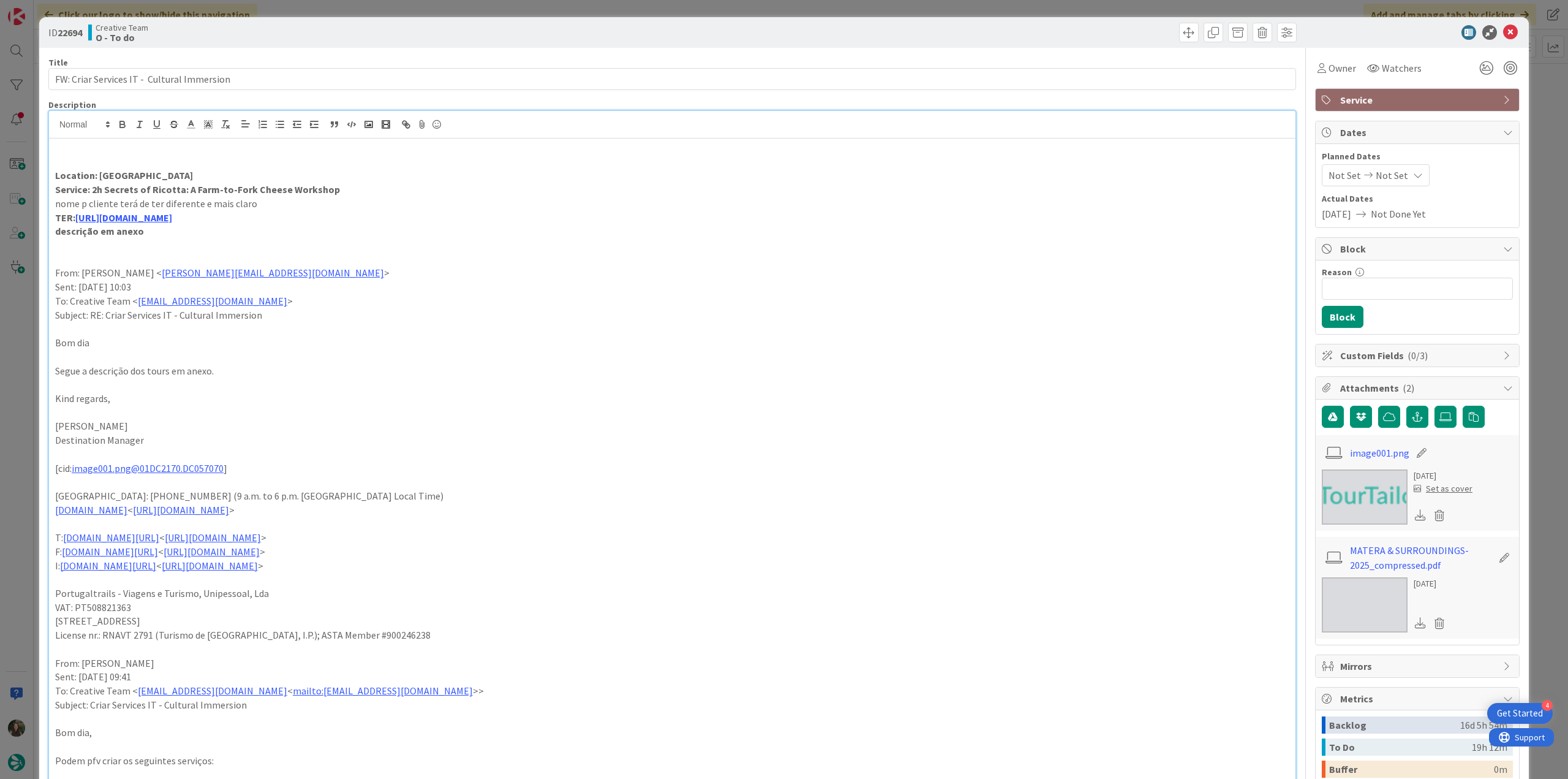
scroll to position [490, 0]
click at [1537, 77] on div "ID 22694 Creative Team O - To do Title 43 / 128 FW: Criar Services IT - Cultura…" at bounding box center [784, 389] width 1568 height 779
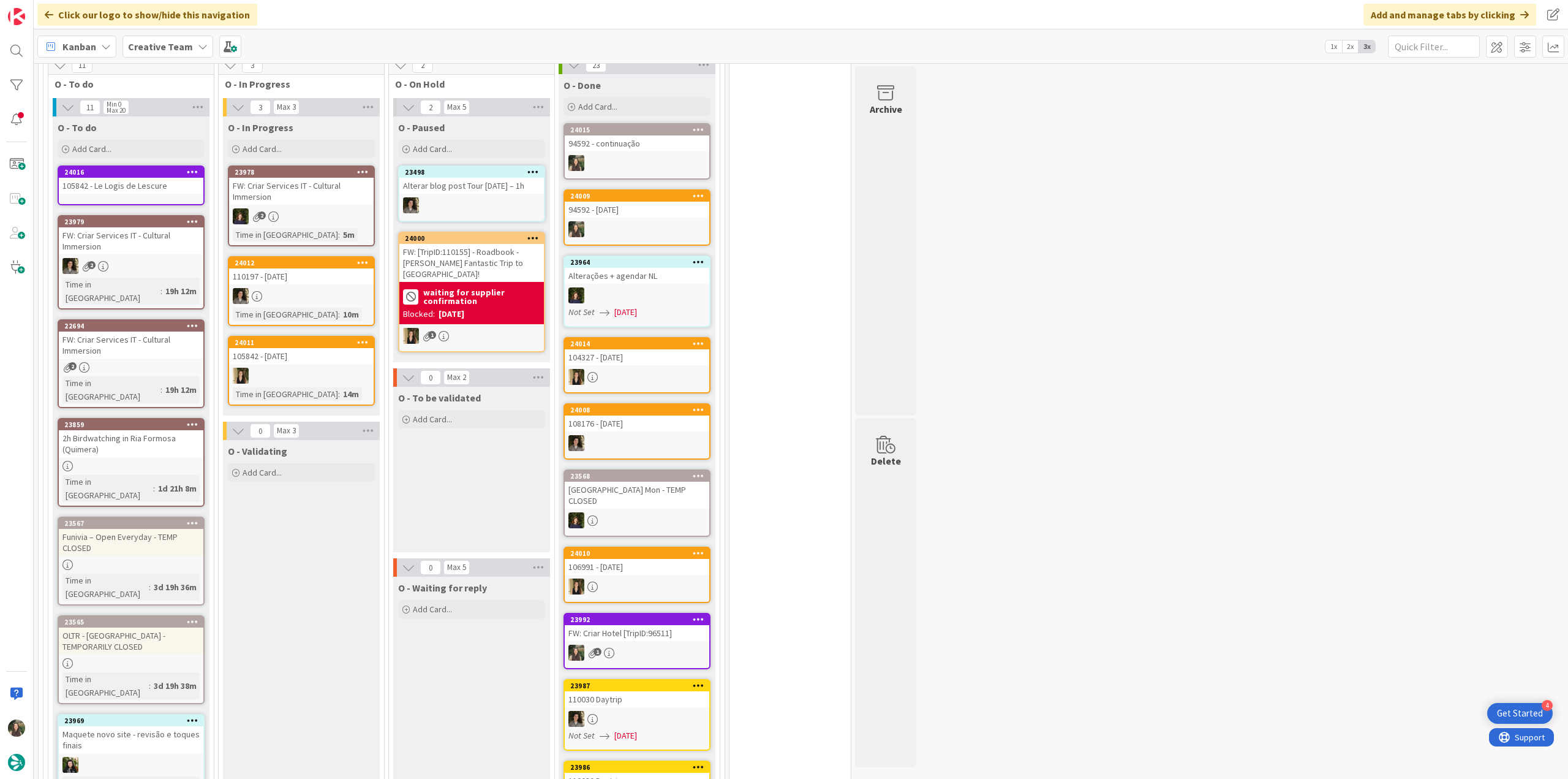
click at [124, 339] on div "FW: Criar Services IT - Cultural Immersion" at bounding box center [131, 345] width 144 height 27
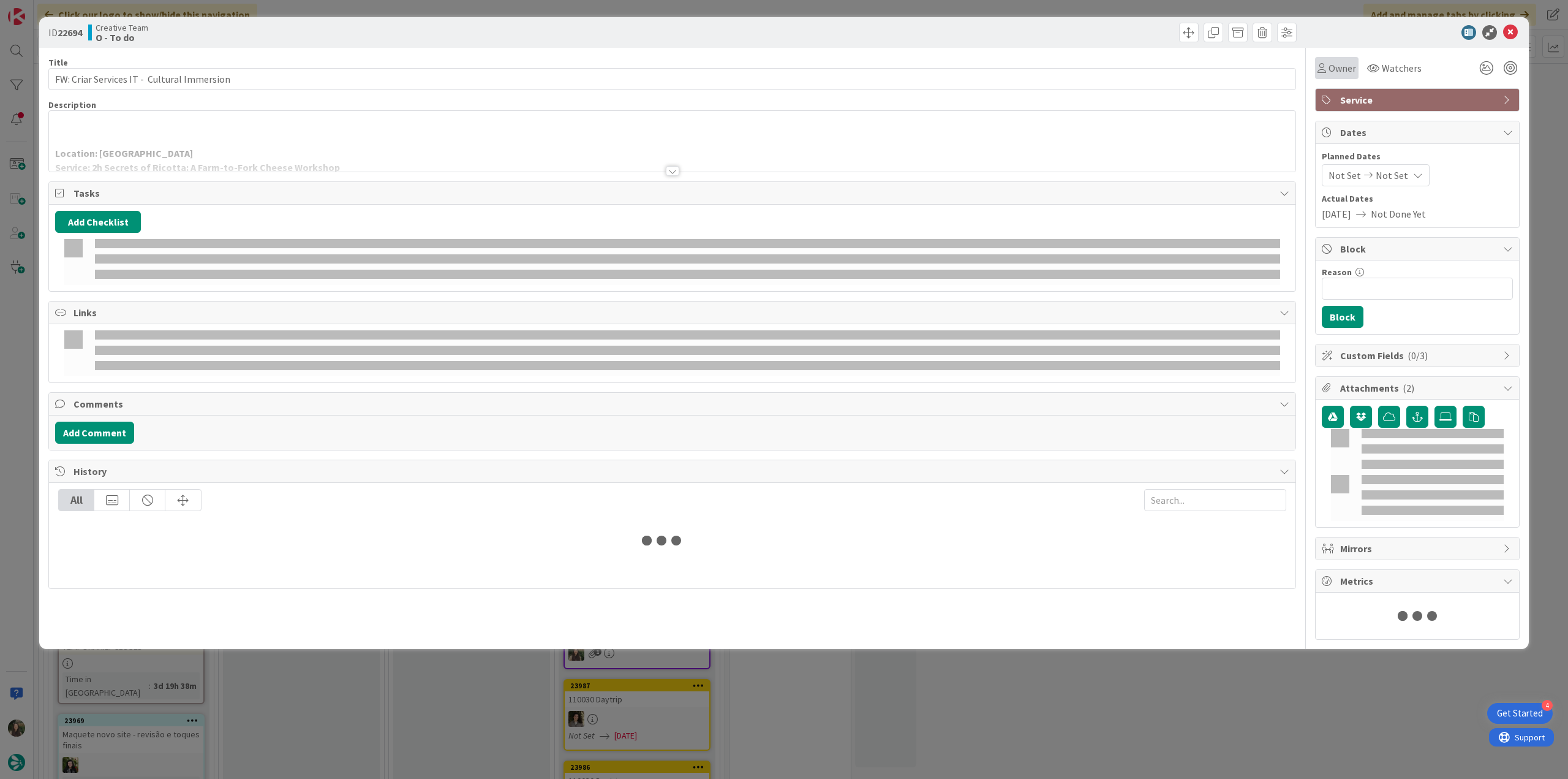
click at [1333, 76] on div "Owner" at bounding box center [1336, 68] width 44 height 22
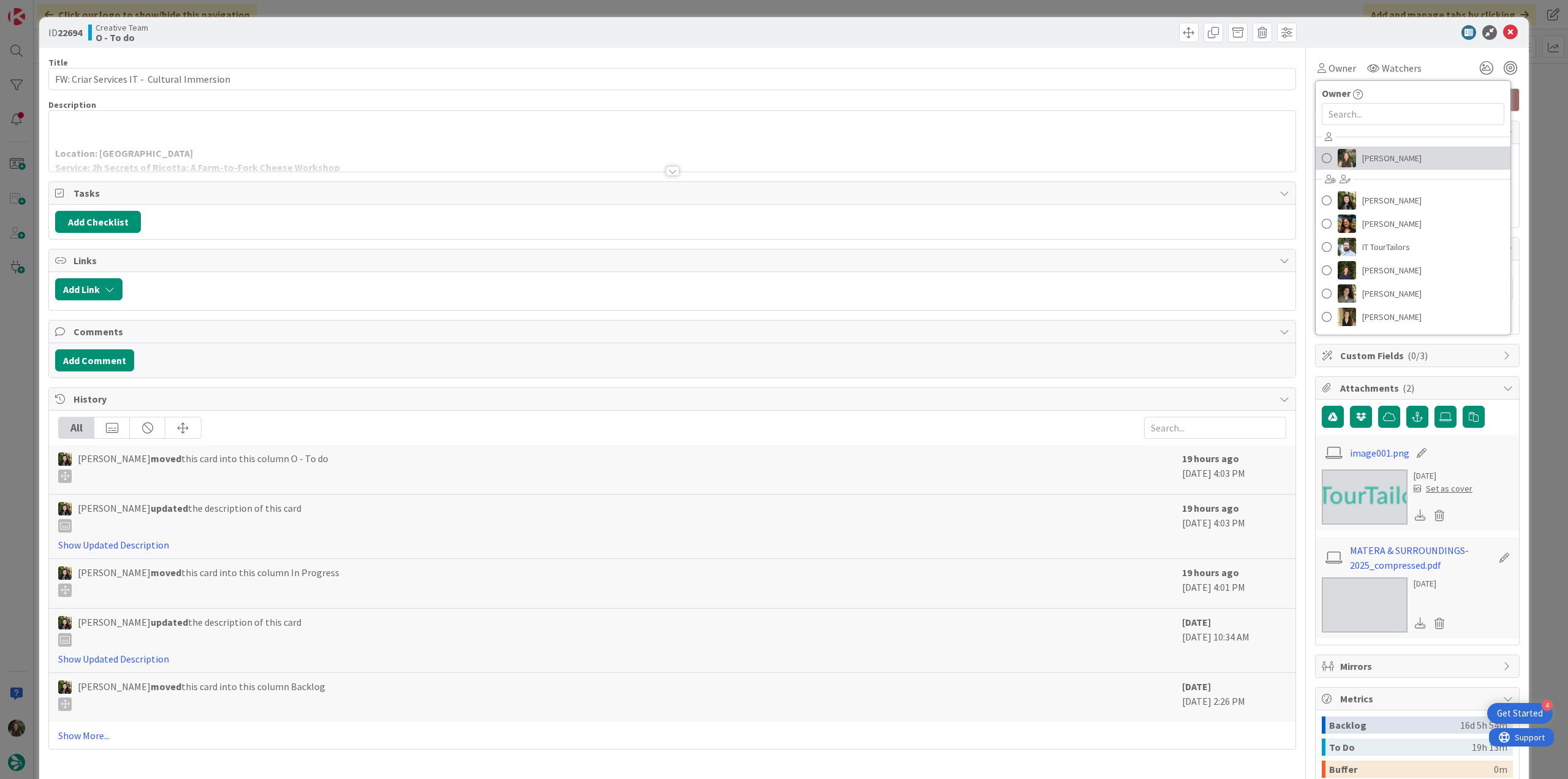
click at [1345, 152] on img at bounding box center [1347, 158] width 19 height 19
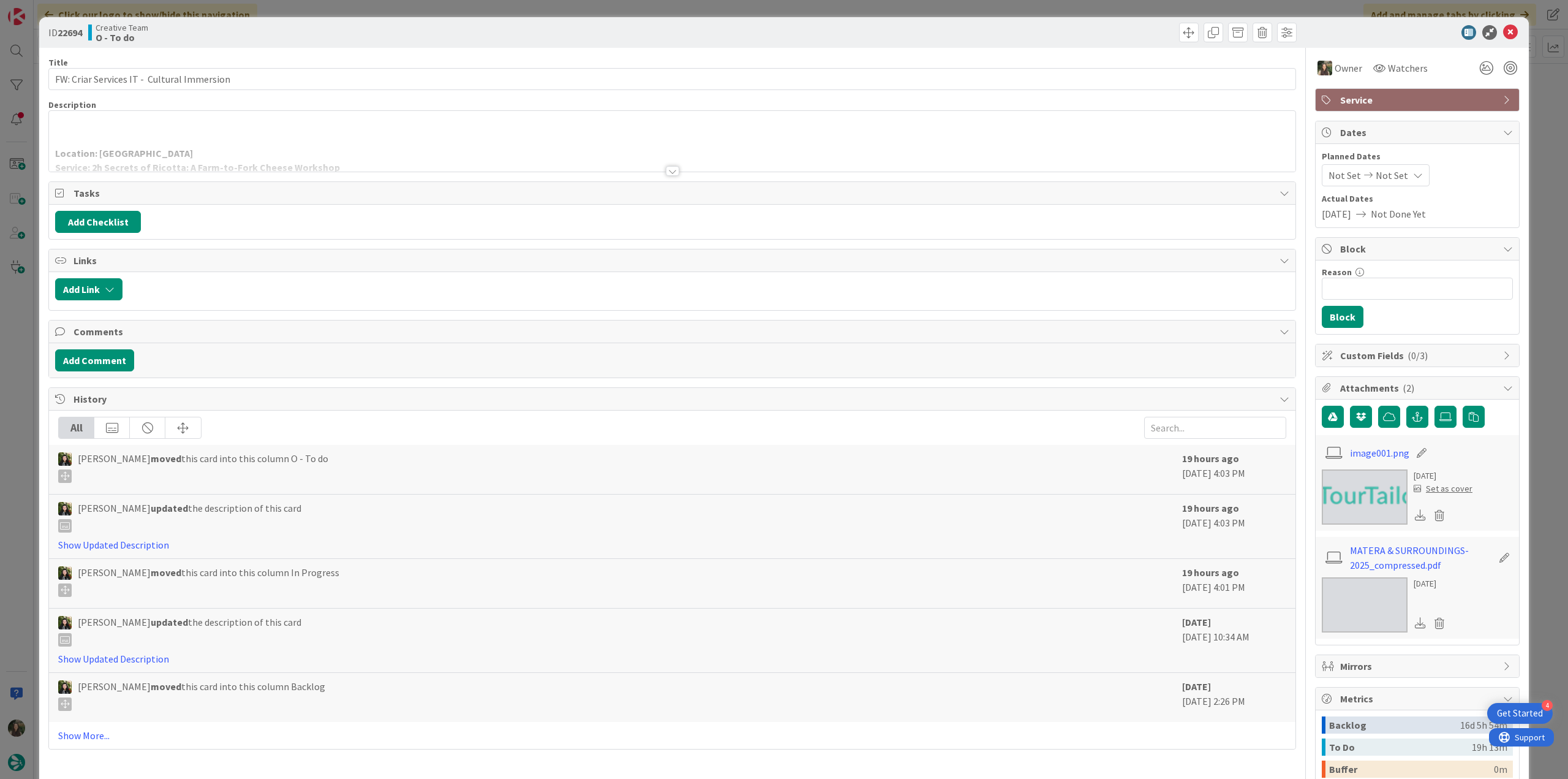
click at [1529, 102] on div "ID 22694 Creative Team O - To do Title 43 / 128 FW: Criar Services IT - Cultura…" at bounding box center [784, 389] width 1568 height 779
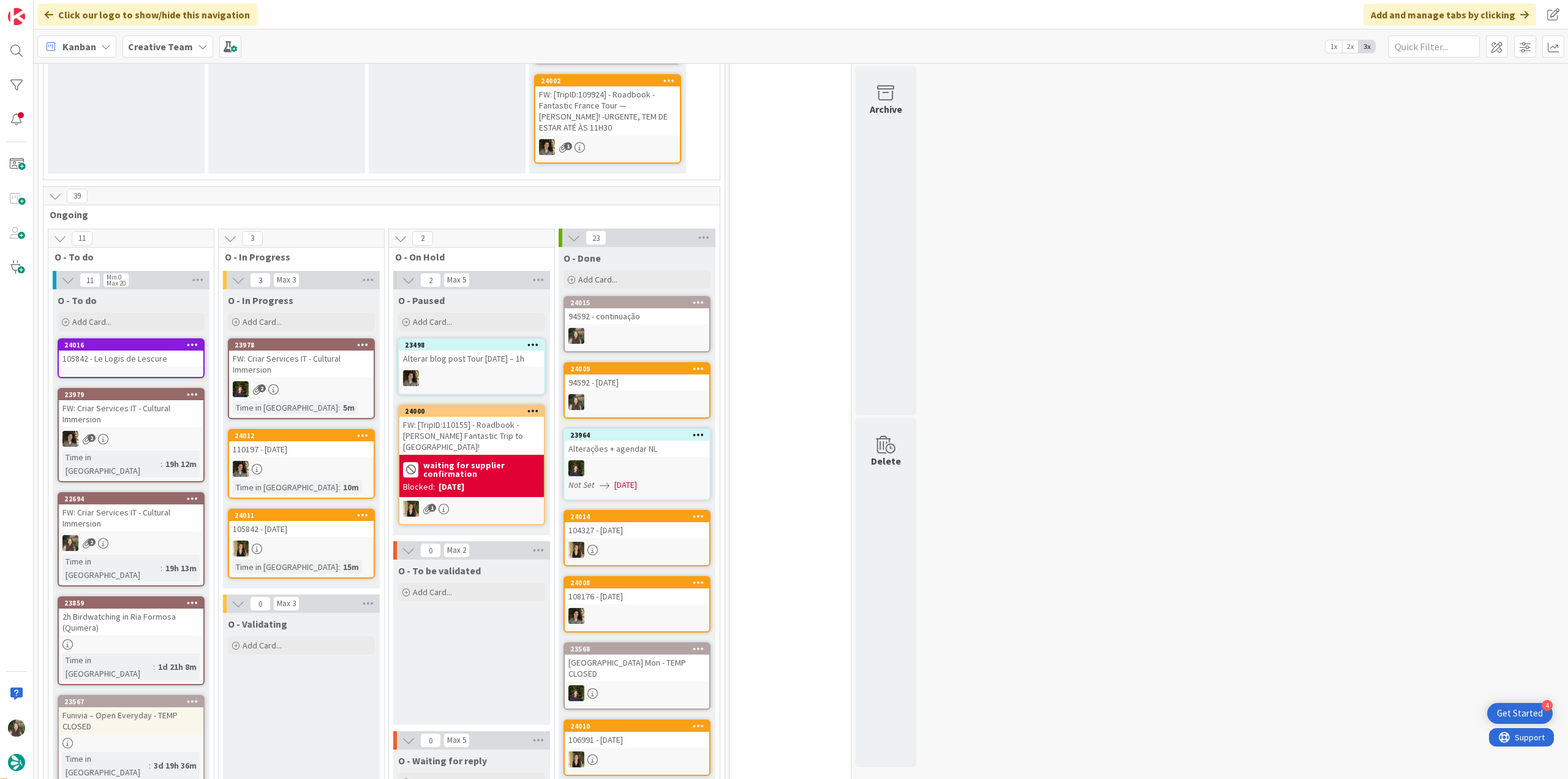
scroll to position [429, 0]
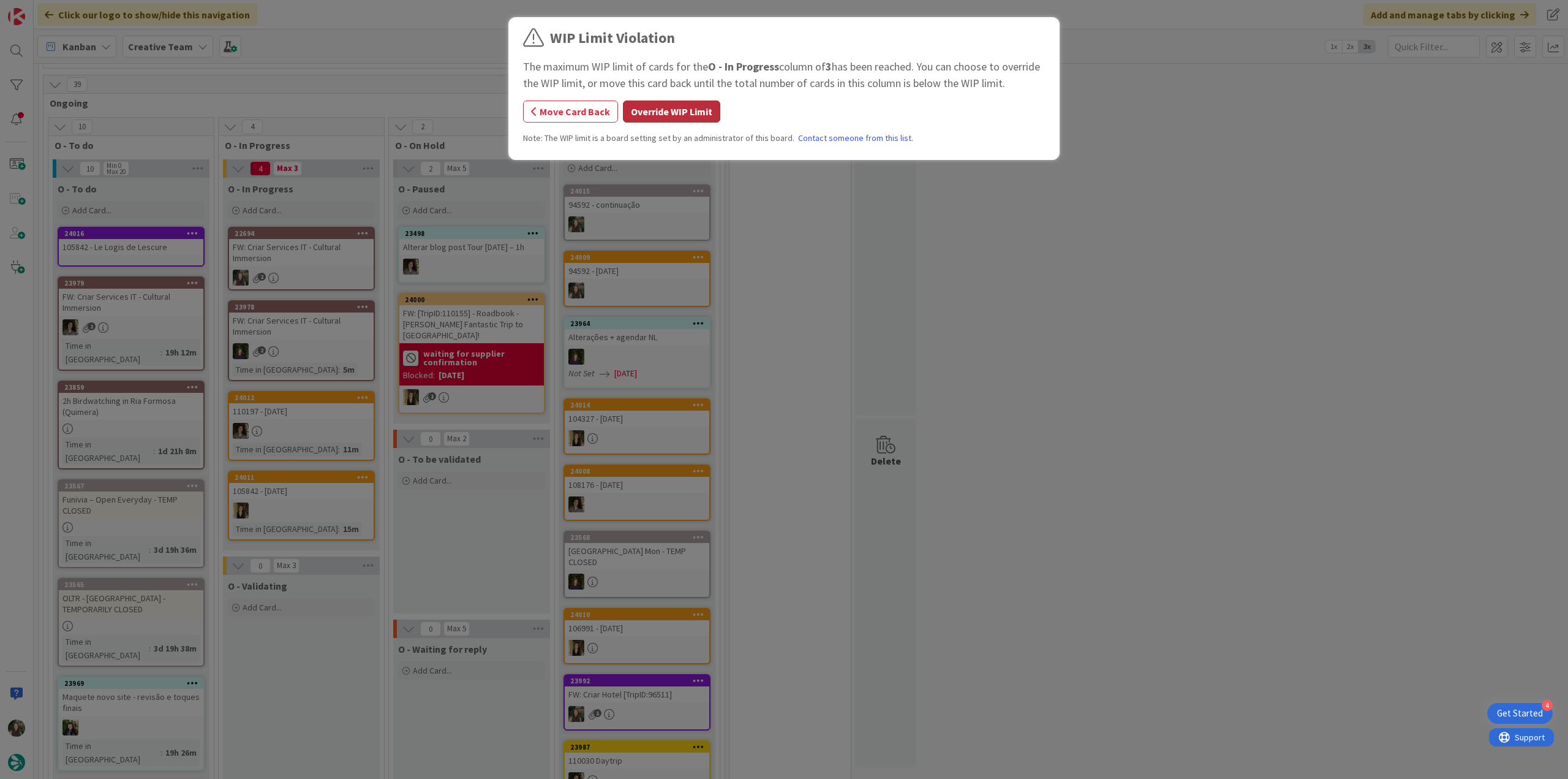
click at [664, 116] on button "Override WIP Limit" at bounding box center [671, 111] width 97 height 22
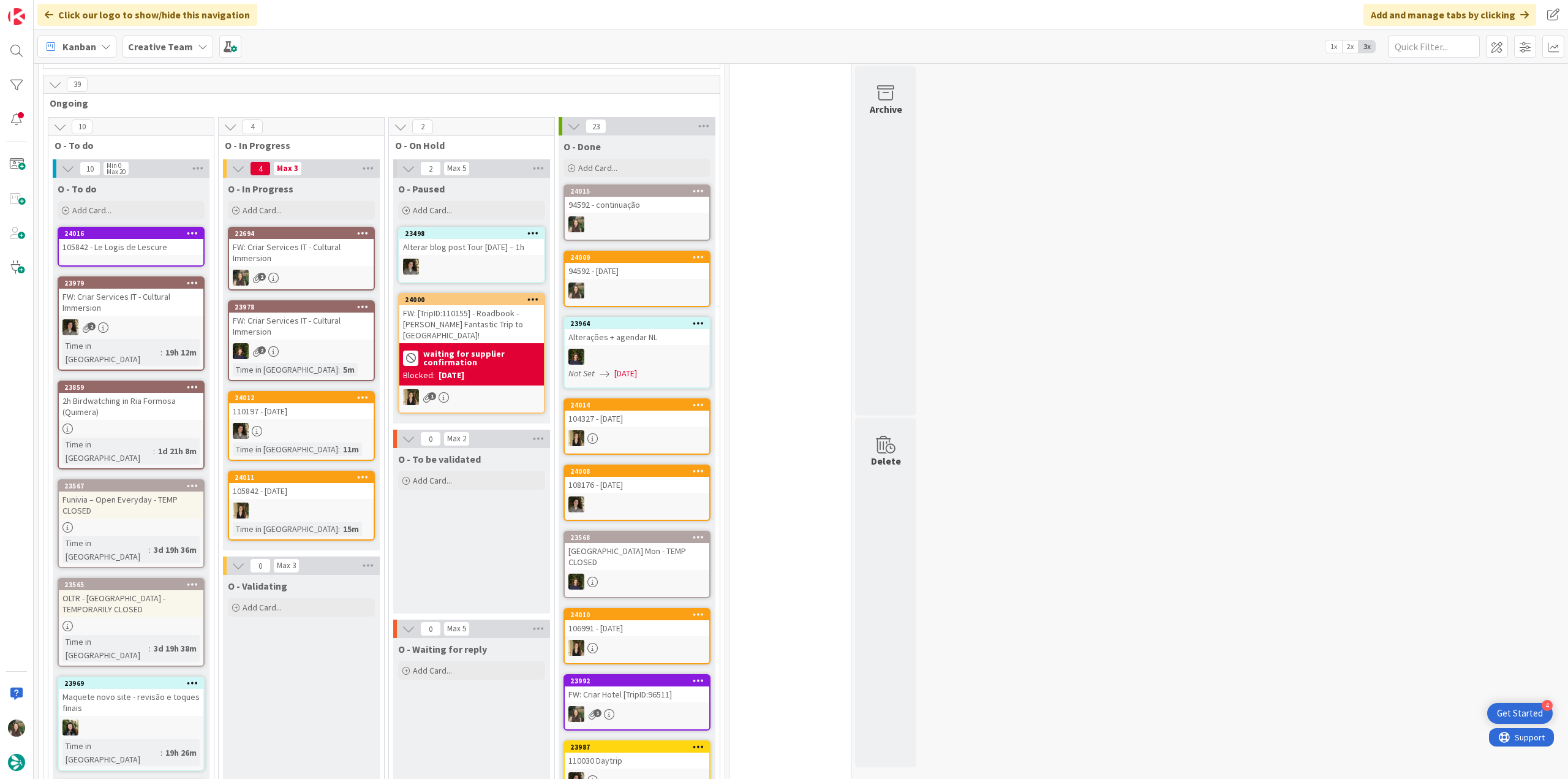
click at [309, 258] on div "FW: Criar Services IT - Cultural Immersion" at bounding box center [301, 253] width 144 height 27
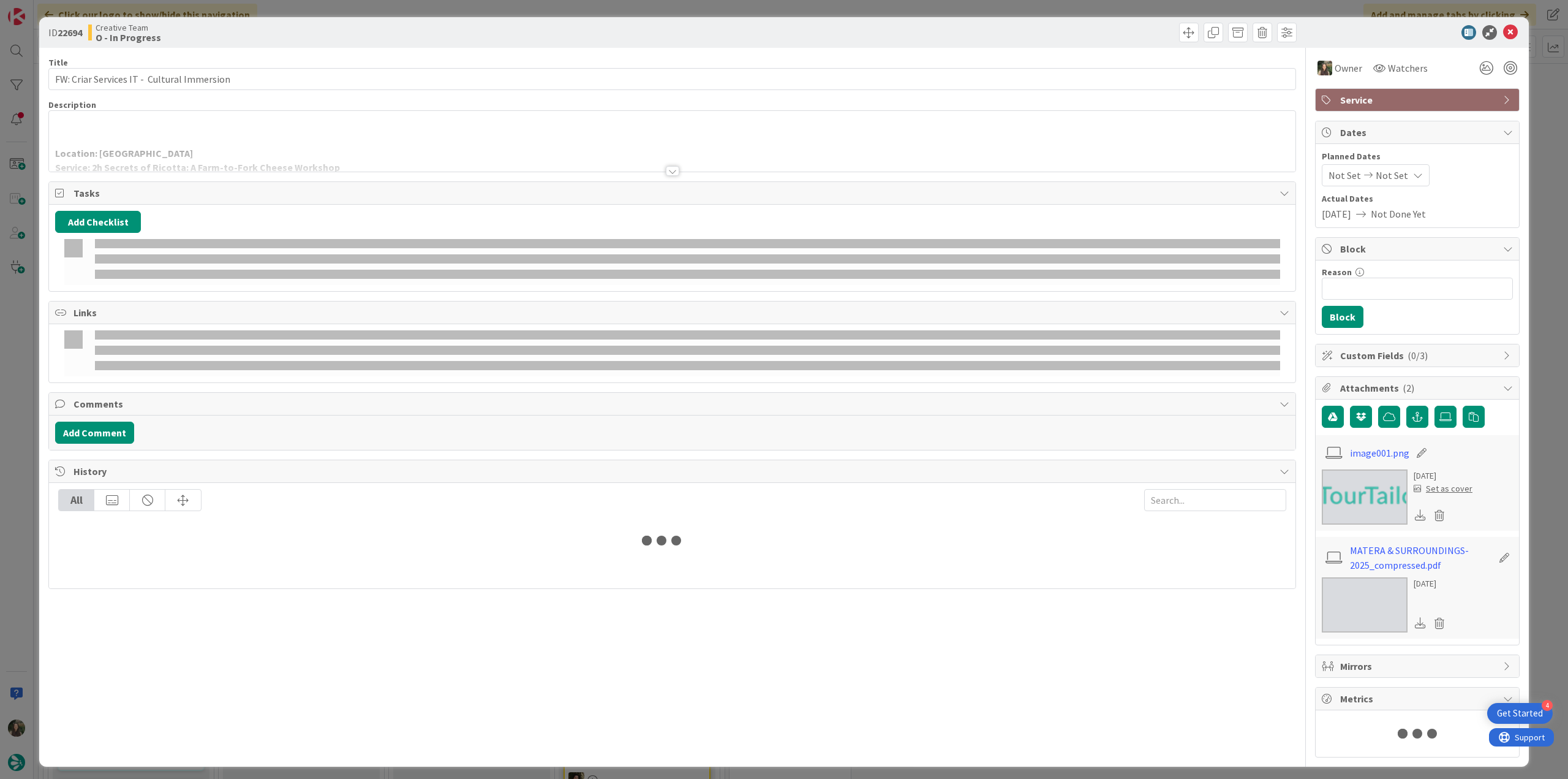
click at [245, 144] on div at bounding box center [672, 156] width 1246 height 31
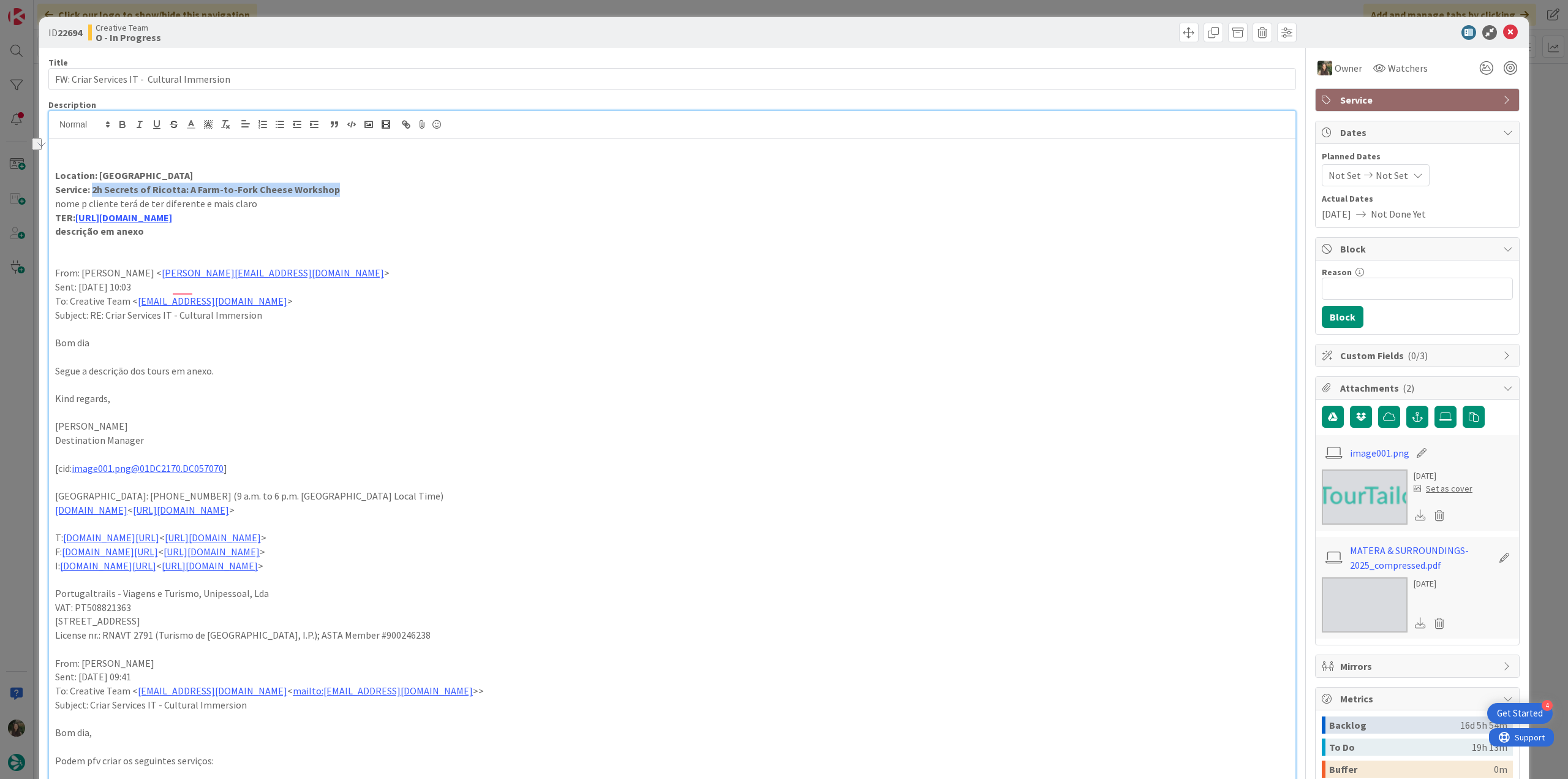
drag, startPoint x: 316, startPoint y: 190, endPoint x: 92, endPoint y: 190, distance: 224.0
click at [92, 190] on p "Service: 2h Secrets of Ricotta: A Farm-to-Fork Cheese Workshop" at bounding box center [672, 190] width 1234 height 14
click at [170, 169] on p "Location: [GEOGRAPHIC_DATA]" at bounding box center [672, 176] width 1234 height 14
click at [172, 220] on link "[URL][DOMAIN_NAME]" at bounding box center [123, 217] width 97 height 12
click at [198, 245] on link "[URL][DOMAIN_NAME]" at bounding box center [155, 241] width 84 height 16
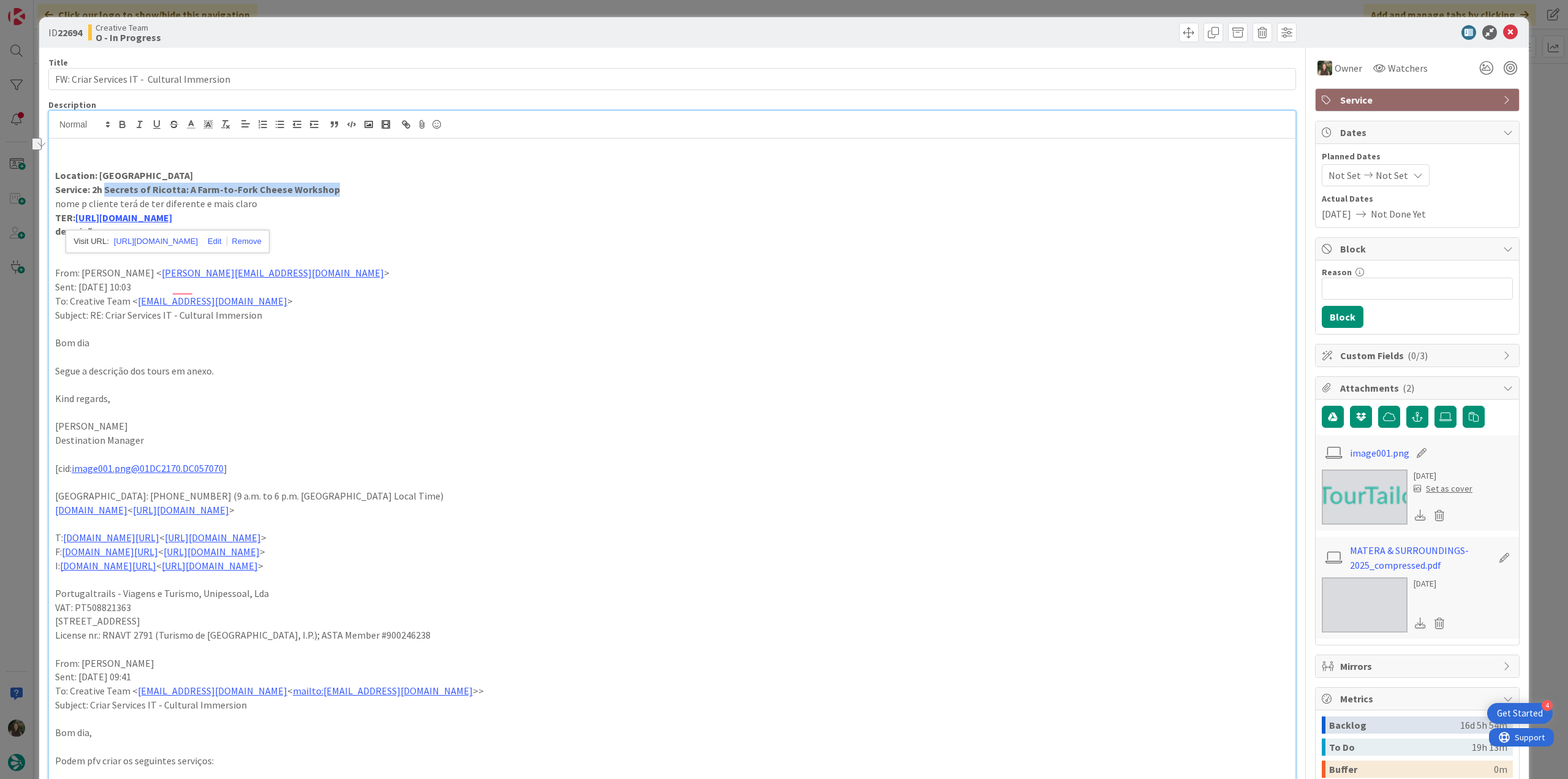
drag, startPoint x: 104, startPoint y: 187, endPoint x: 342, endPoint y: 186, distance: 238.0
click at [342, 186] on p "Service: 2h Secrets of Ricotta: A Farm-to-Fork Cheese Workshop" at bounding box center [672, 190] width 1234 height 14
copy strong "Secrets of Ricotta: A Farm-to-Fork Cheese Workshop"
click at [328, 190] on p "Service: 2h Secrets of Ricotta: A Farm-to-Fork Cheese Workshop" at bounding box center [672, 190] width 1234 height 14
click at [1529, 481] on div "ID 22694 Creative Team O - In Progress Title 43 / 128 FW: Criar Services IT - C…" at bounding box center [784, 389] width 1568 height 779
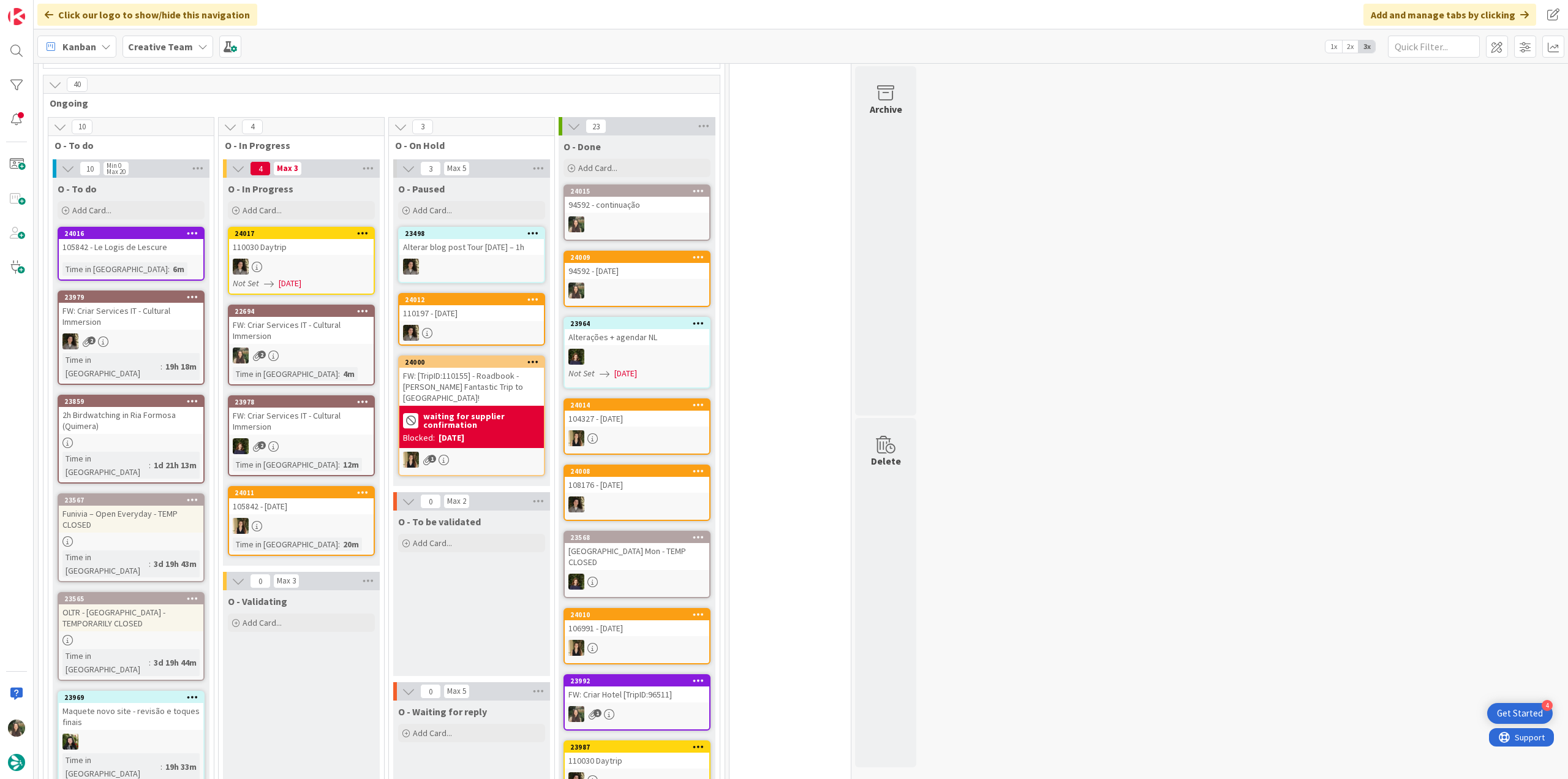
click at [333, 336] on div "FW: Criar Services IT - Cultural Immersion" at bounding box center [301, 330] width 144 height 27
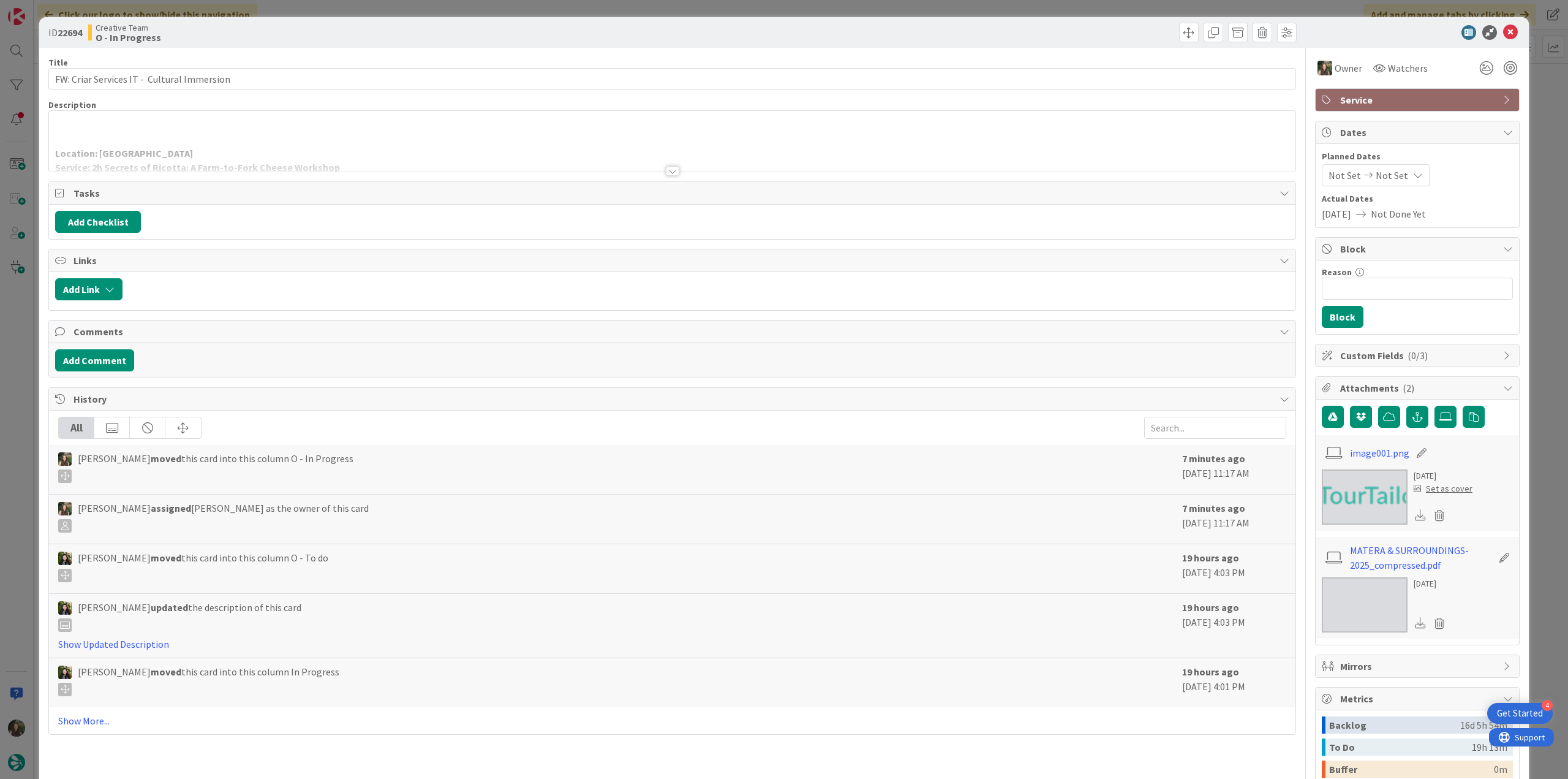
click at [269, 134] on div "Location: Alberobello Service: 2h Secrets of Ricotta: A Farm-to-Fork Cheese Wor…" at bounding box center [672, 141] width 1246 height 61
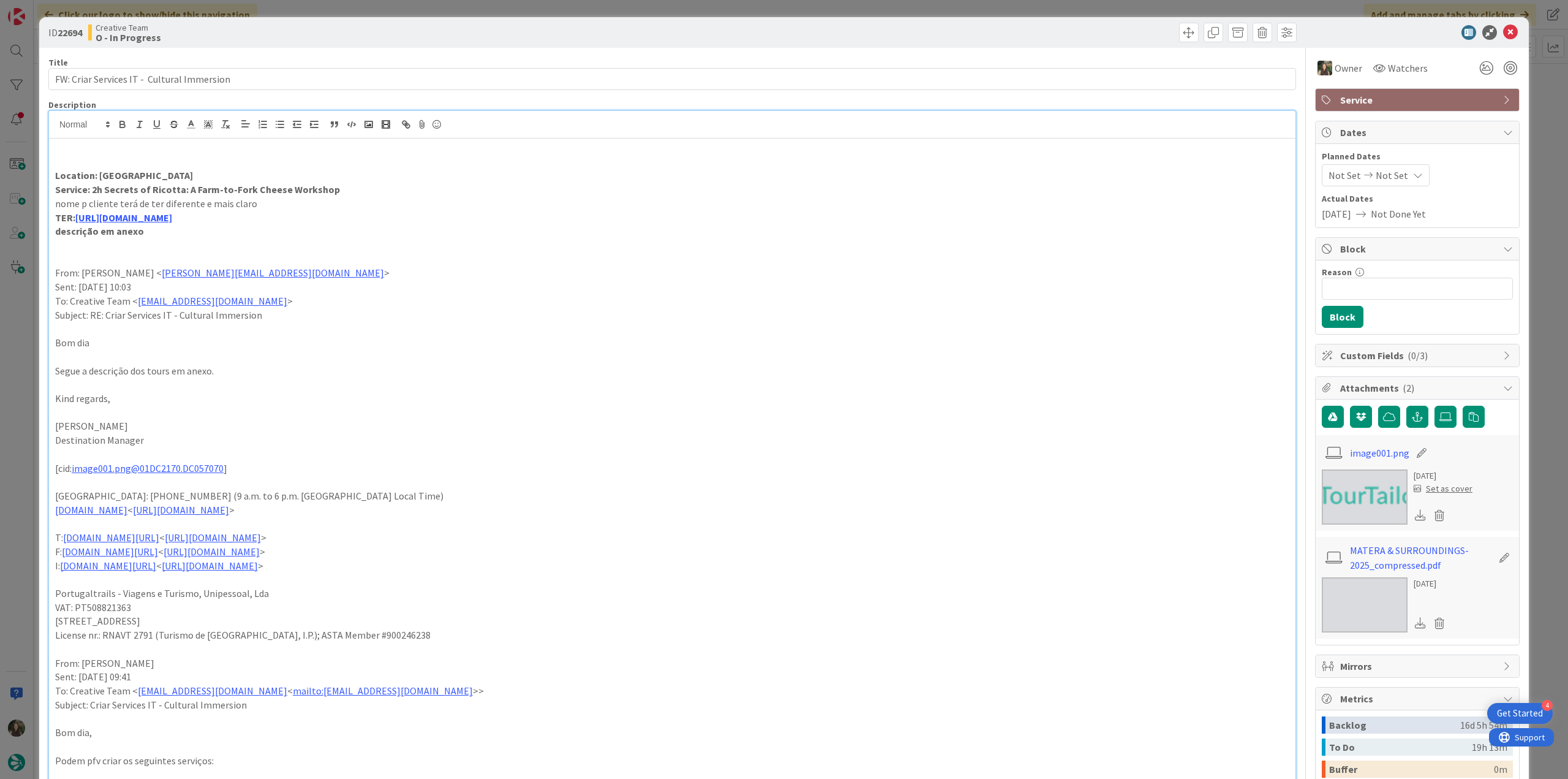
scroll to position [429, 0]
drag, startPoint x: 328, startPoint y: 188, endPoint x: 92, endPoint y: 190, distance: 236.0
click at [92, 190] on p "Service: 2h Secrets of Ricotta: A Farm-to-Fork Cheese Workshop" at bounding box center [672, 190] width 1234 height 14
copy strong "2h Secrets of Ricotta: A Farm-to-Fork Cheese Workshop"
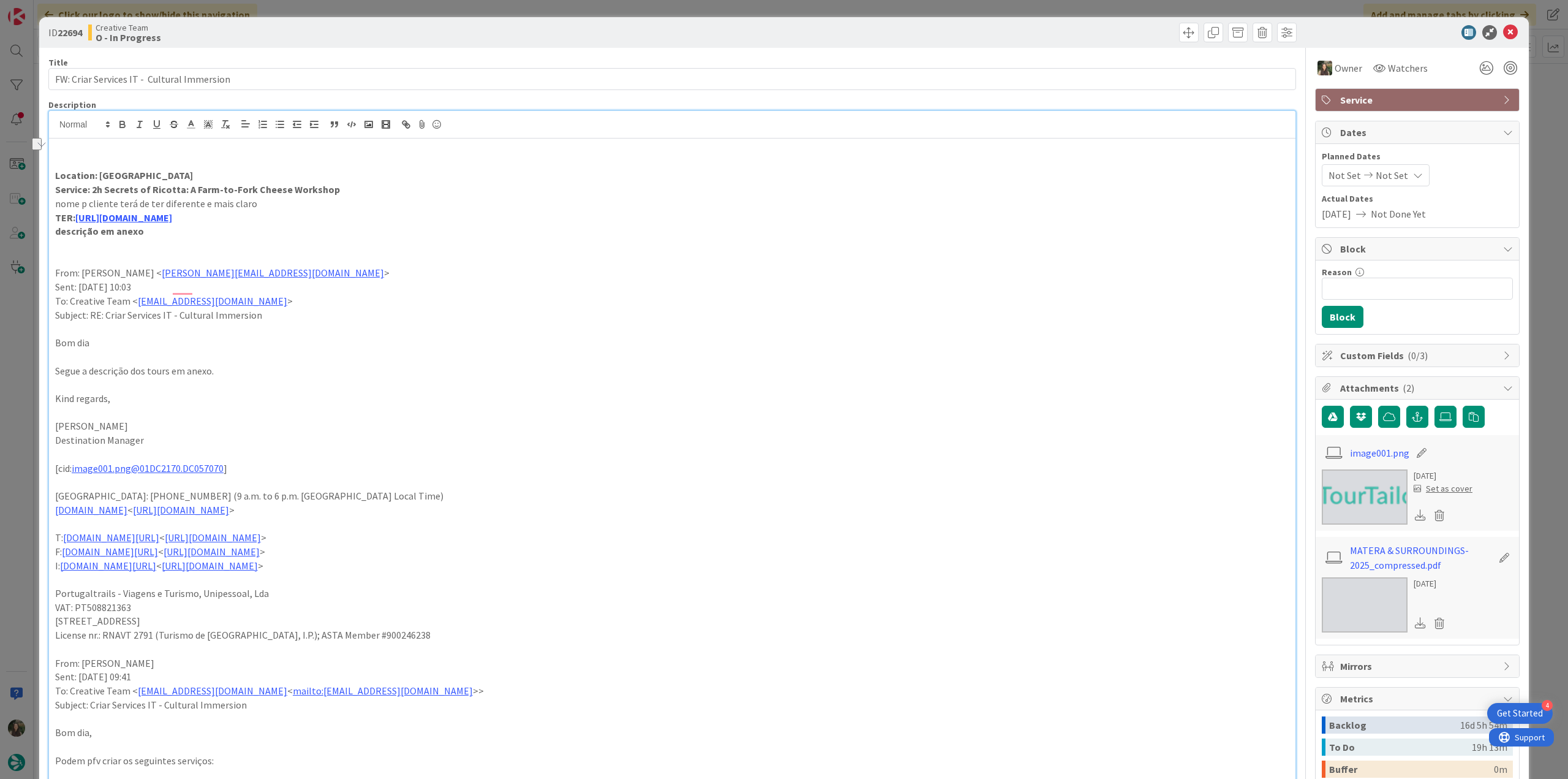
click at [3, 368] on div "ID 22694 Creative Team O - In Progress Title 43 / 128 FW: Criar Services IT - C…" at bounding box center [784, 389] width 1568 height 779
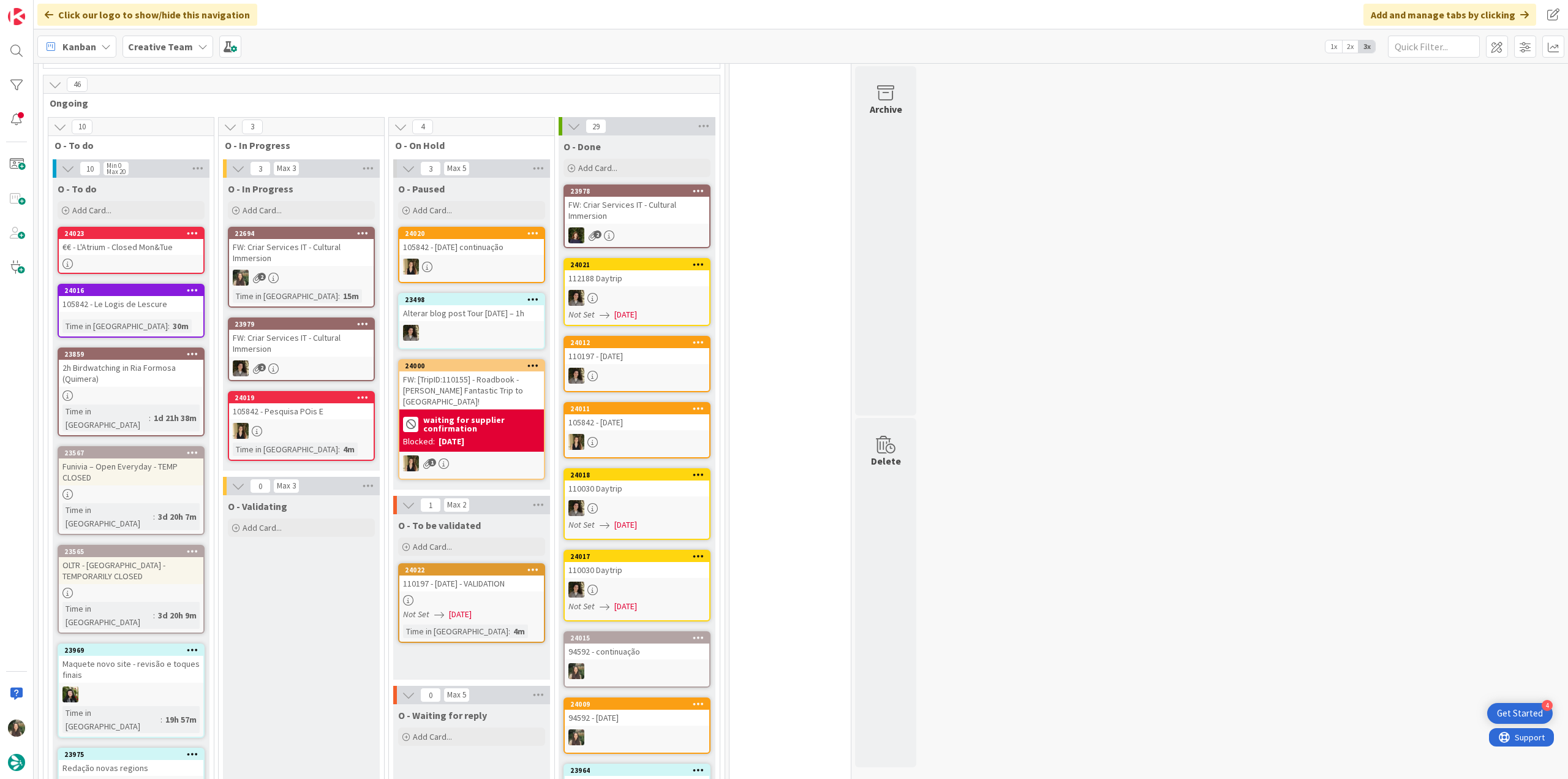
click at [337, 279] on div "2" at bounding box center [301, 278] width 144 height 16
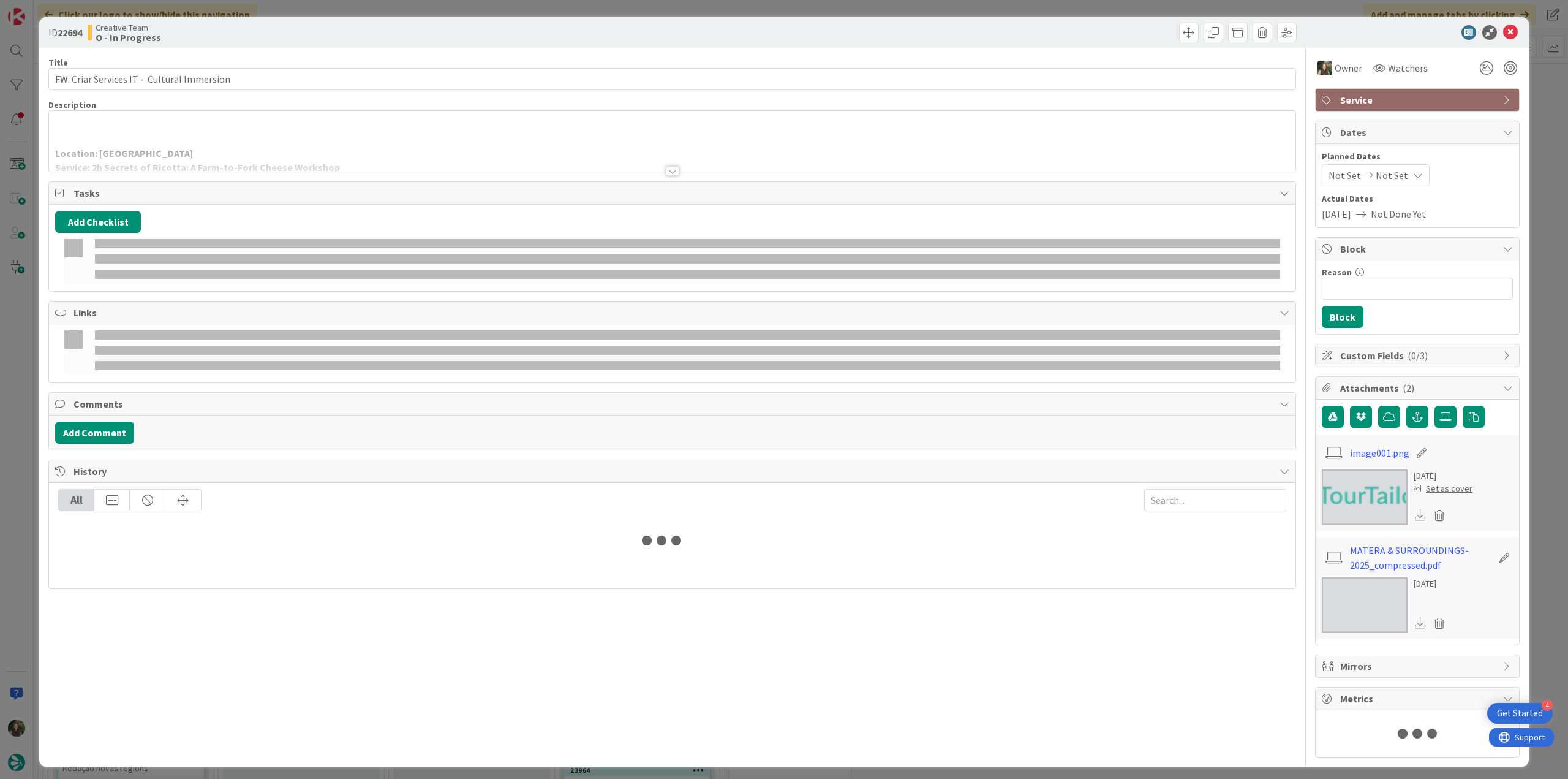
click at [345, 133] on p at bounding box center [672, 140] width 1234 height 14
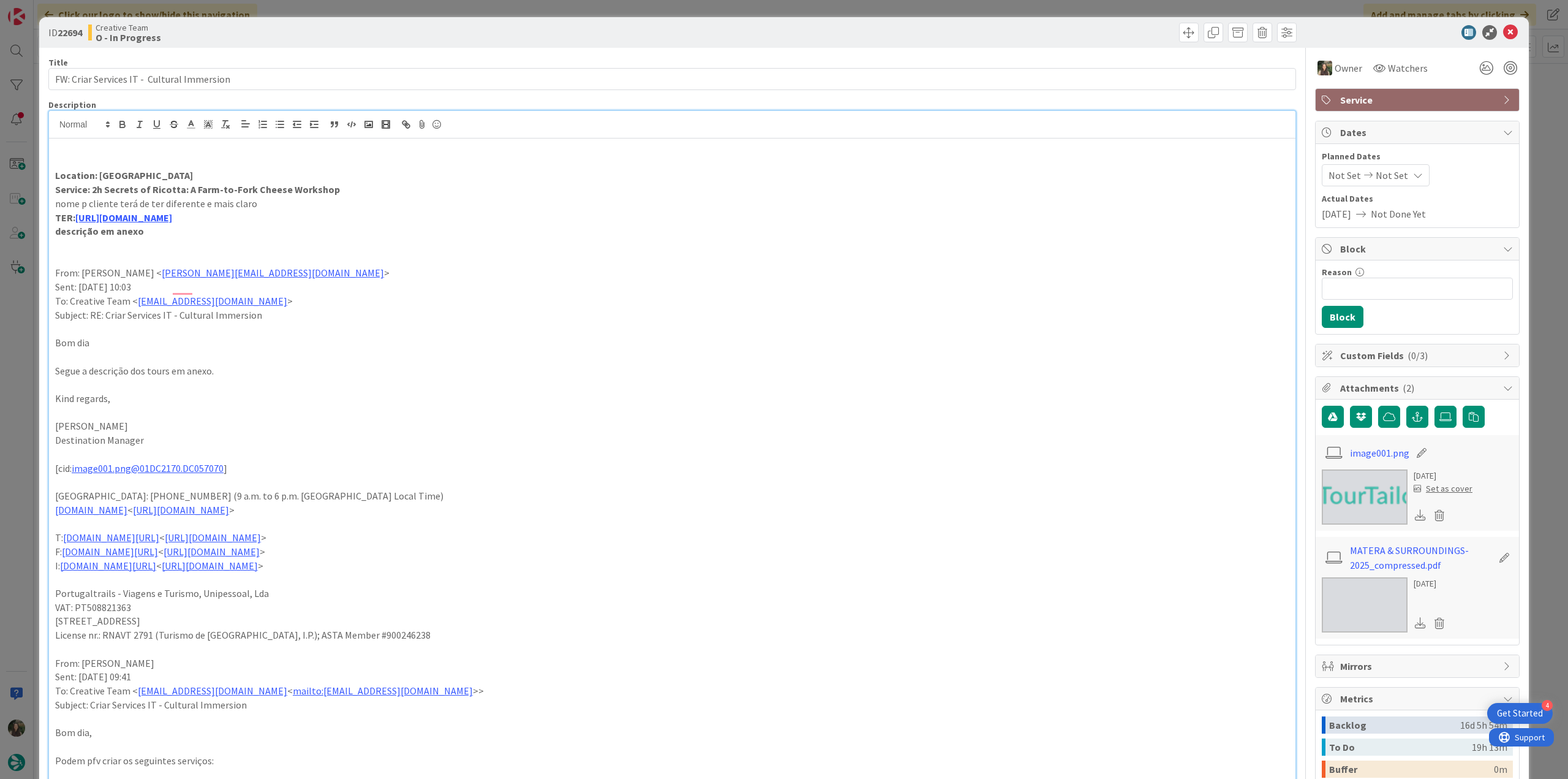
scroll to position [429, 0]
click at [132, 175] on strong "Location: Alberobello" at bounding box center [124, 175] width 138 height 12
copy strong "Alberobello"
click at [34, 343] on div "ID 22694 Creative Team O - In Progress Title 43 / 128 FW: Criar Services IT - C…" at bounding box center [784, 389] width 1568 height 779
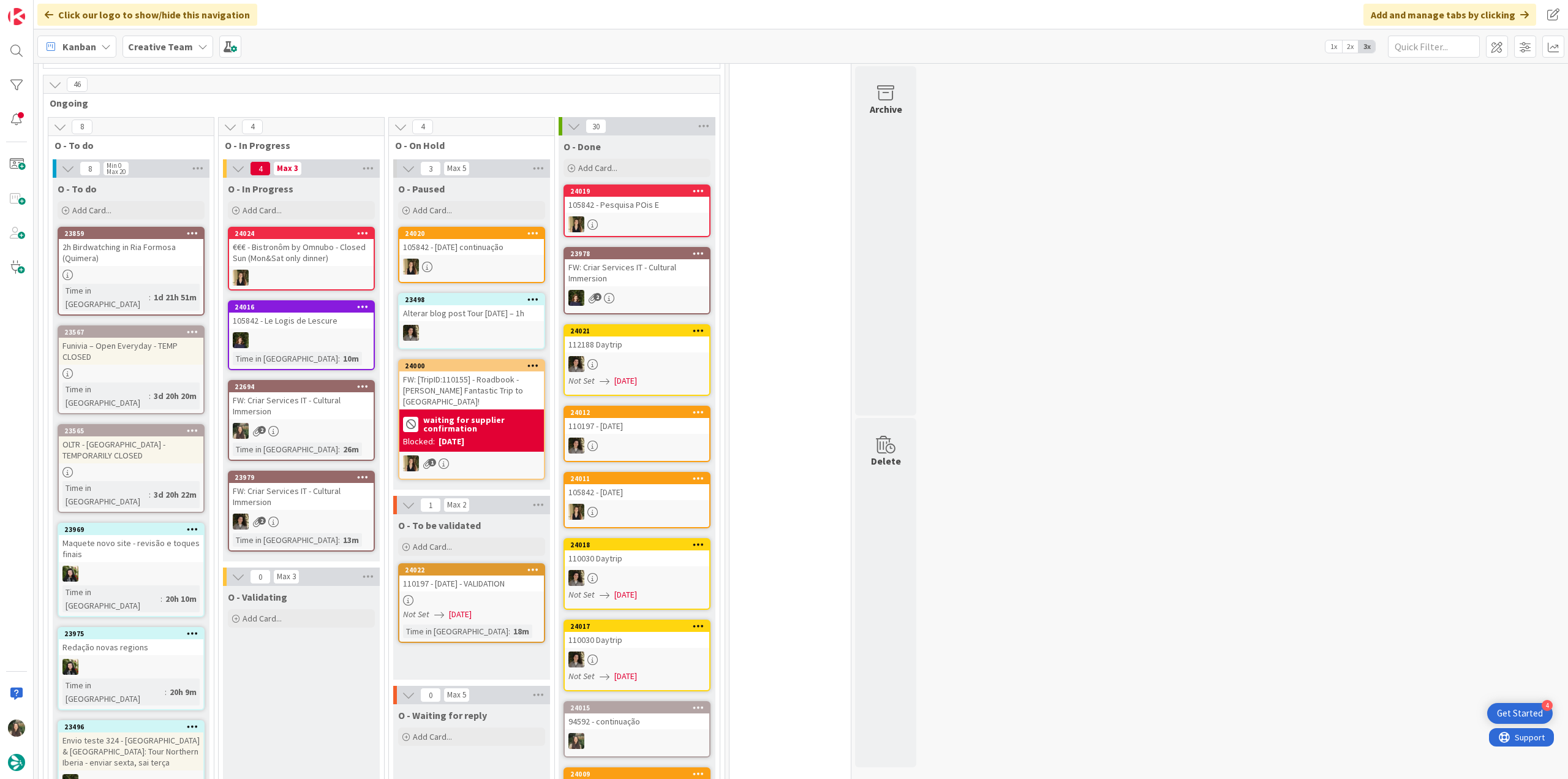
click at [333, 418] on div "22694 FW: Criar Services IT - Cultural Immersion 2 Time in Column : 26m" at bounding box center [302, 420] width 147 height 81
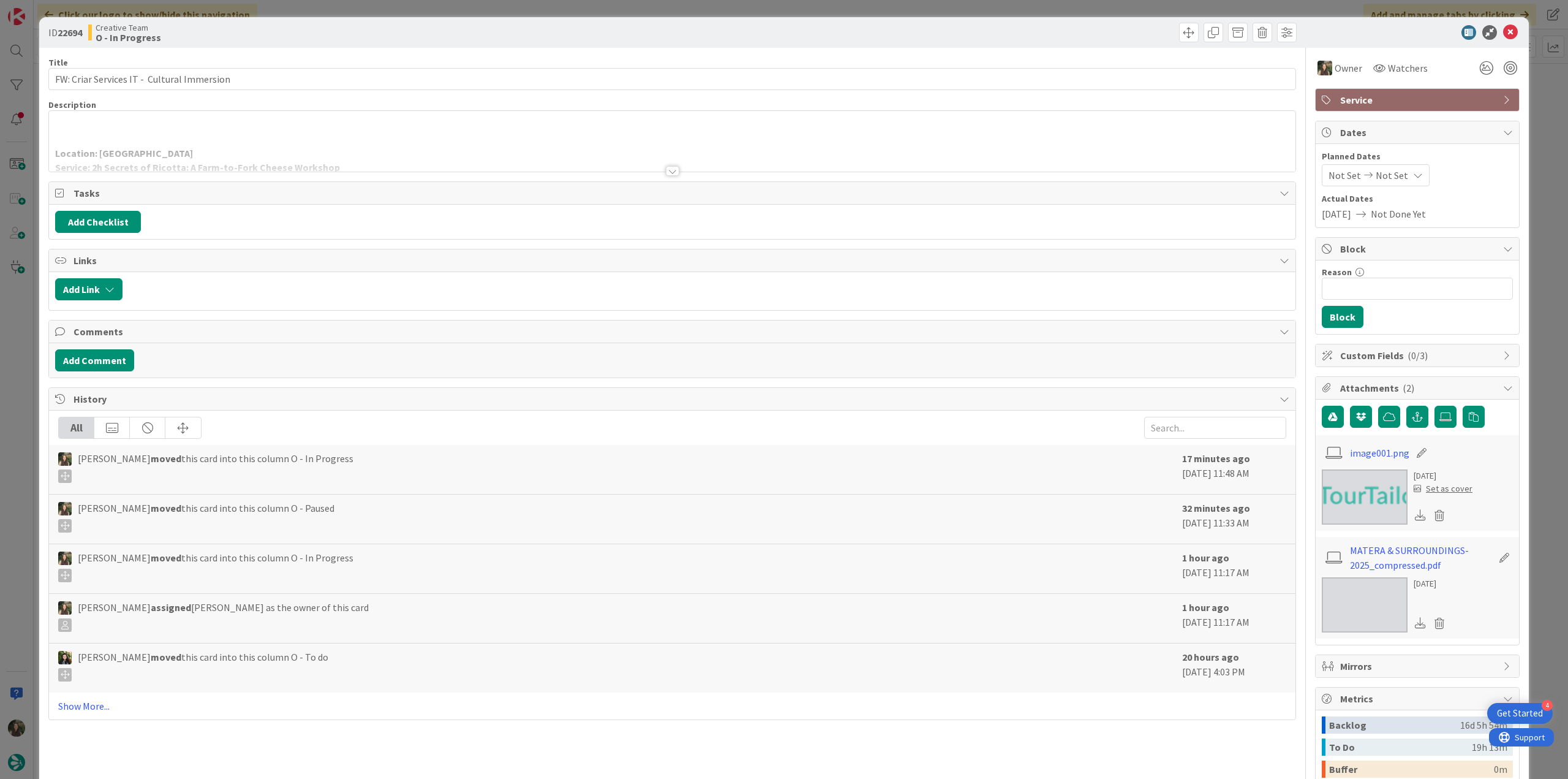
click at [1434, 102] on span "Service" at bounding box center [1418, 99] width 157 height 15
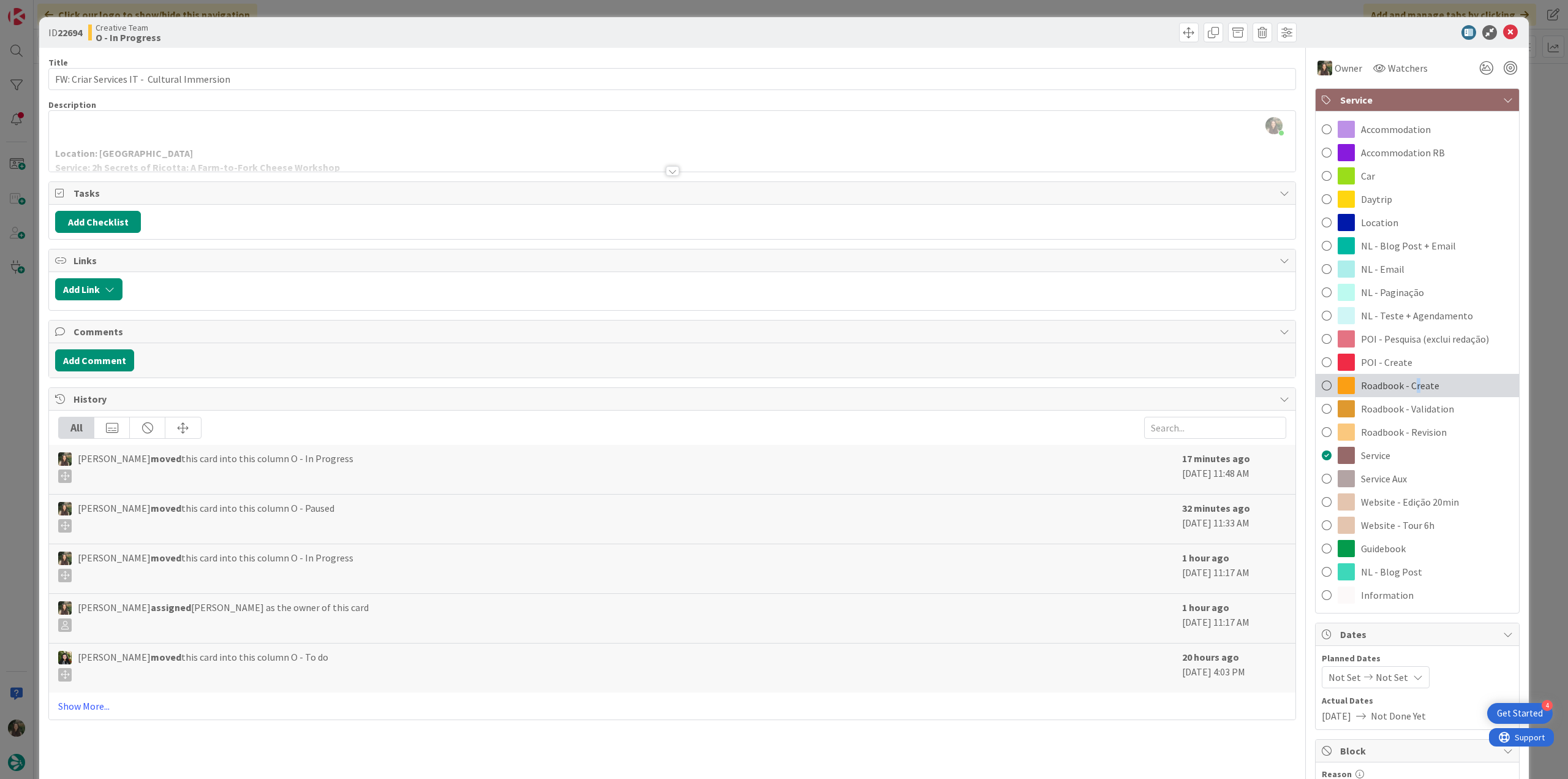
click at [1408, 383] on span "Roadbook - Create" at bounding box center [1400, 385] width 79 height 15
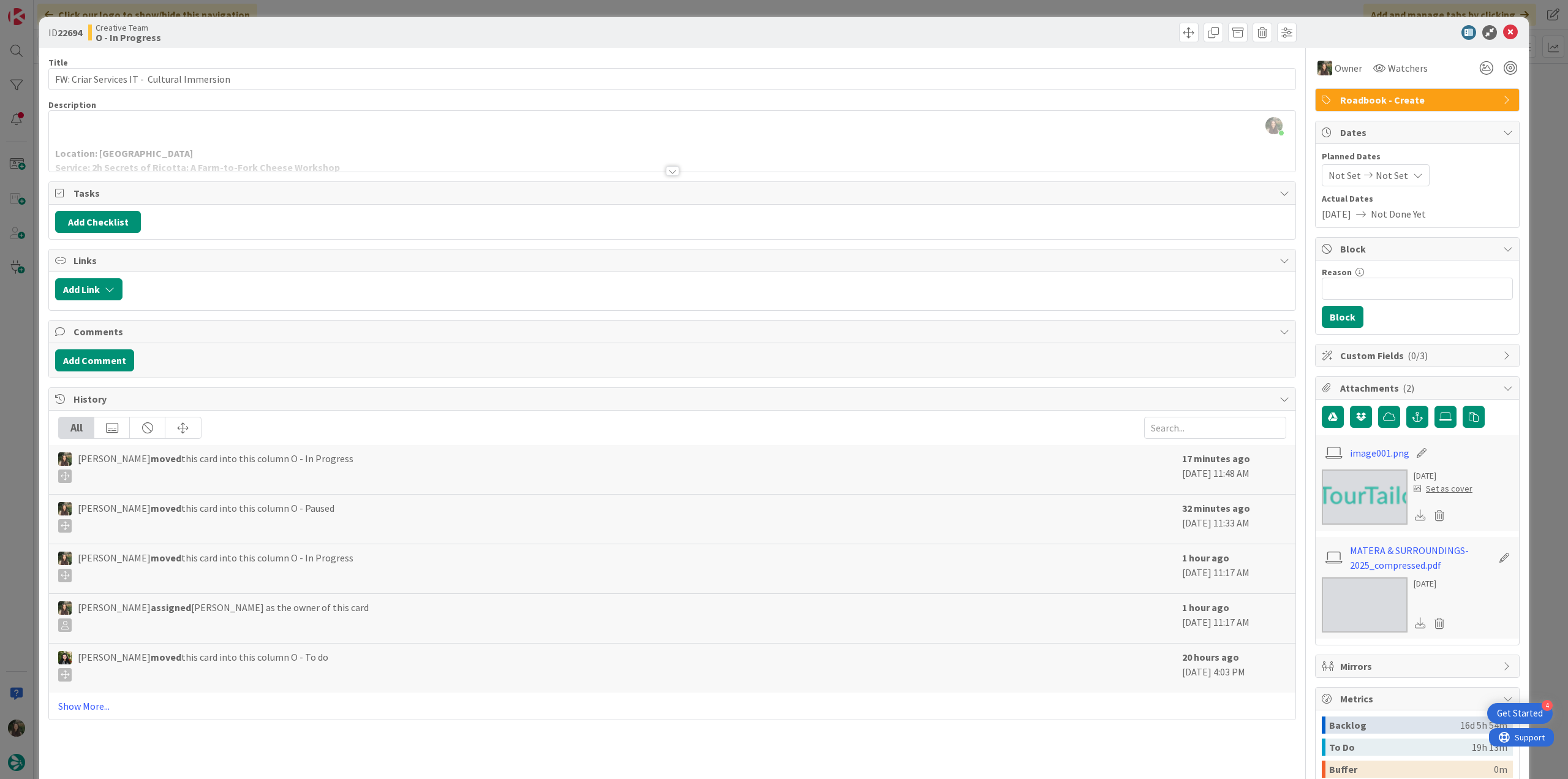
click at [1547, 290] on div "ID 22694 Creative Team O - In Progress Title 43 / 128 FW: Criar Services IT - C…" at bounding box center [784, 389] width 1568 height 779
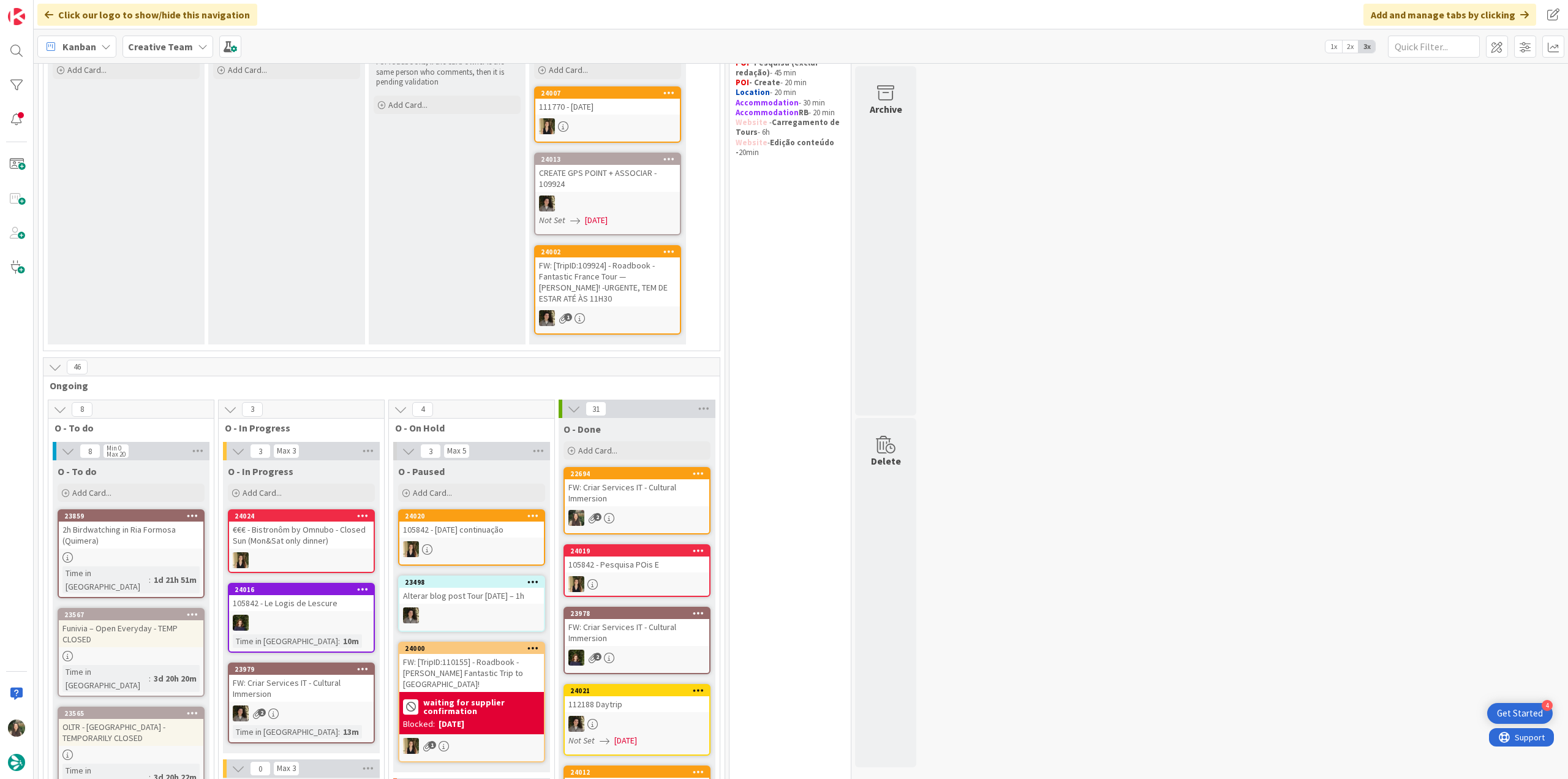
scroll to position [429, 0]
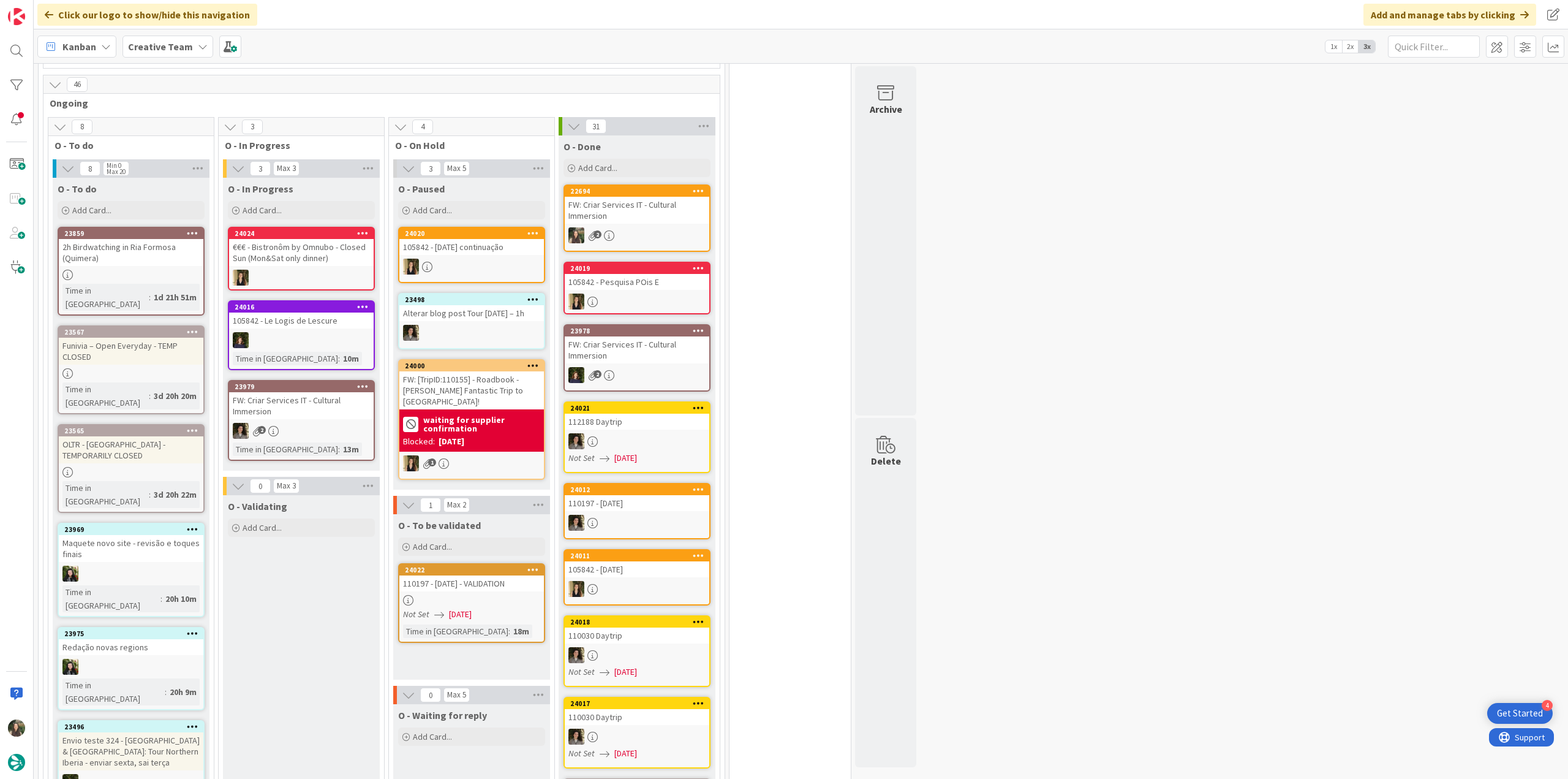
click at [182, 270] on div at bounding box center [131, 275] width 144 height 11
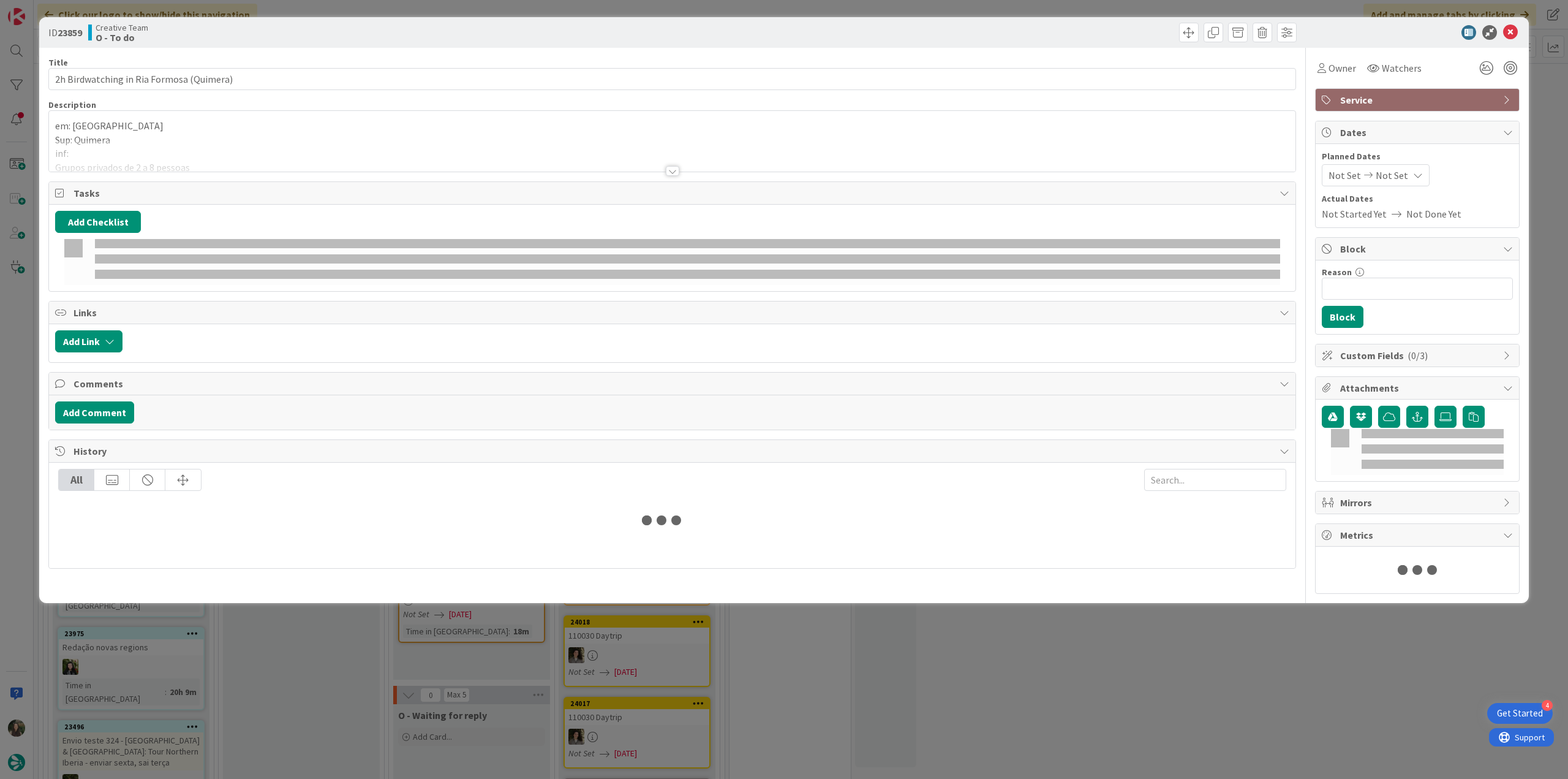
click at [177, 144] on div at bounding box center [672, 156] width 1246 height 31
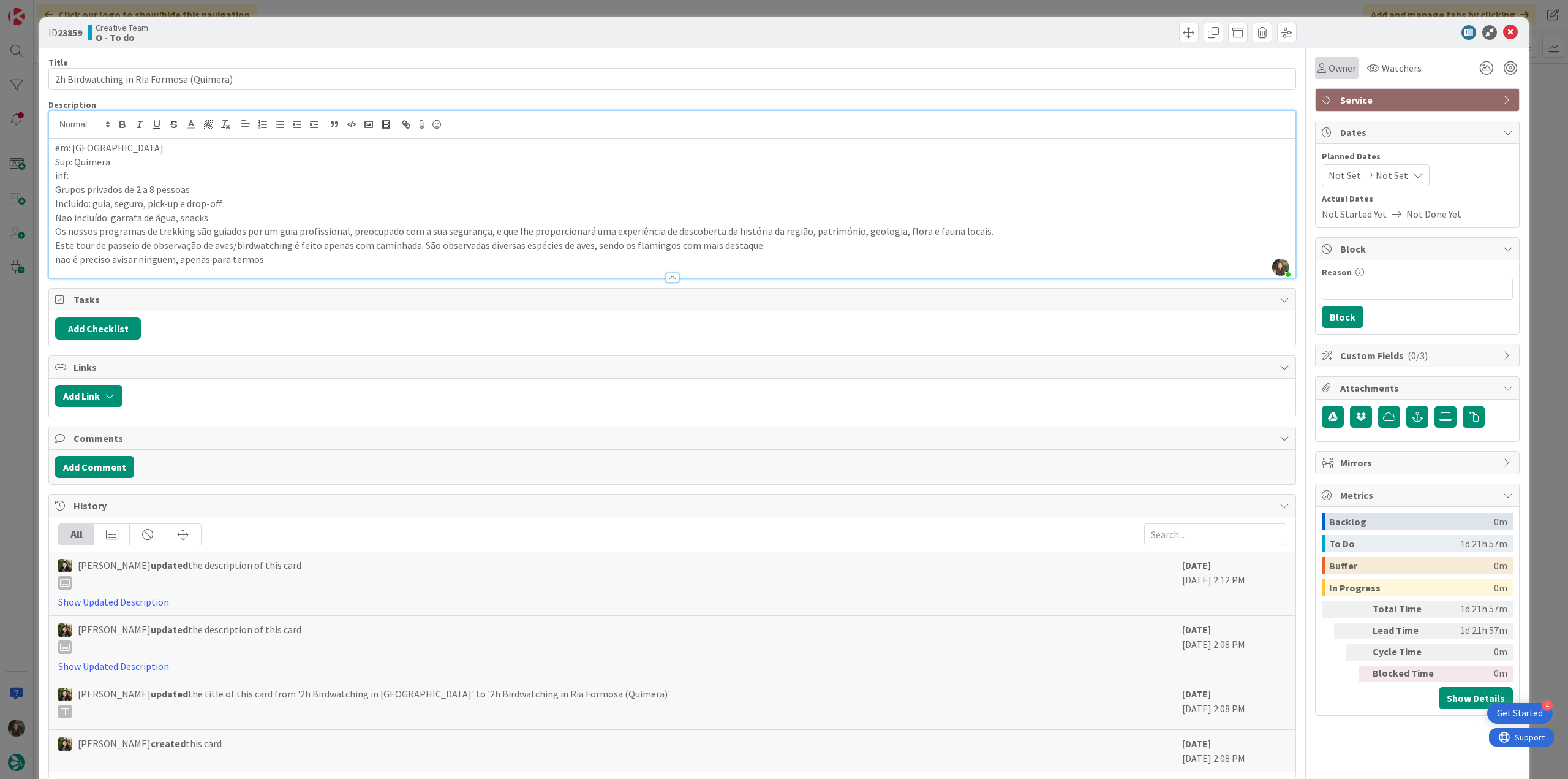
click at [1328, 72] on span "Owner" at bounding box center [1342, 68] width 28 height 15
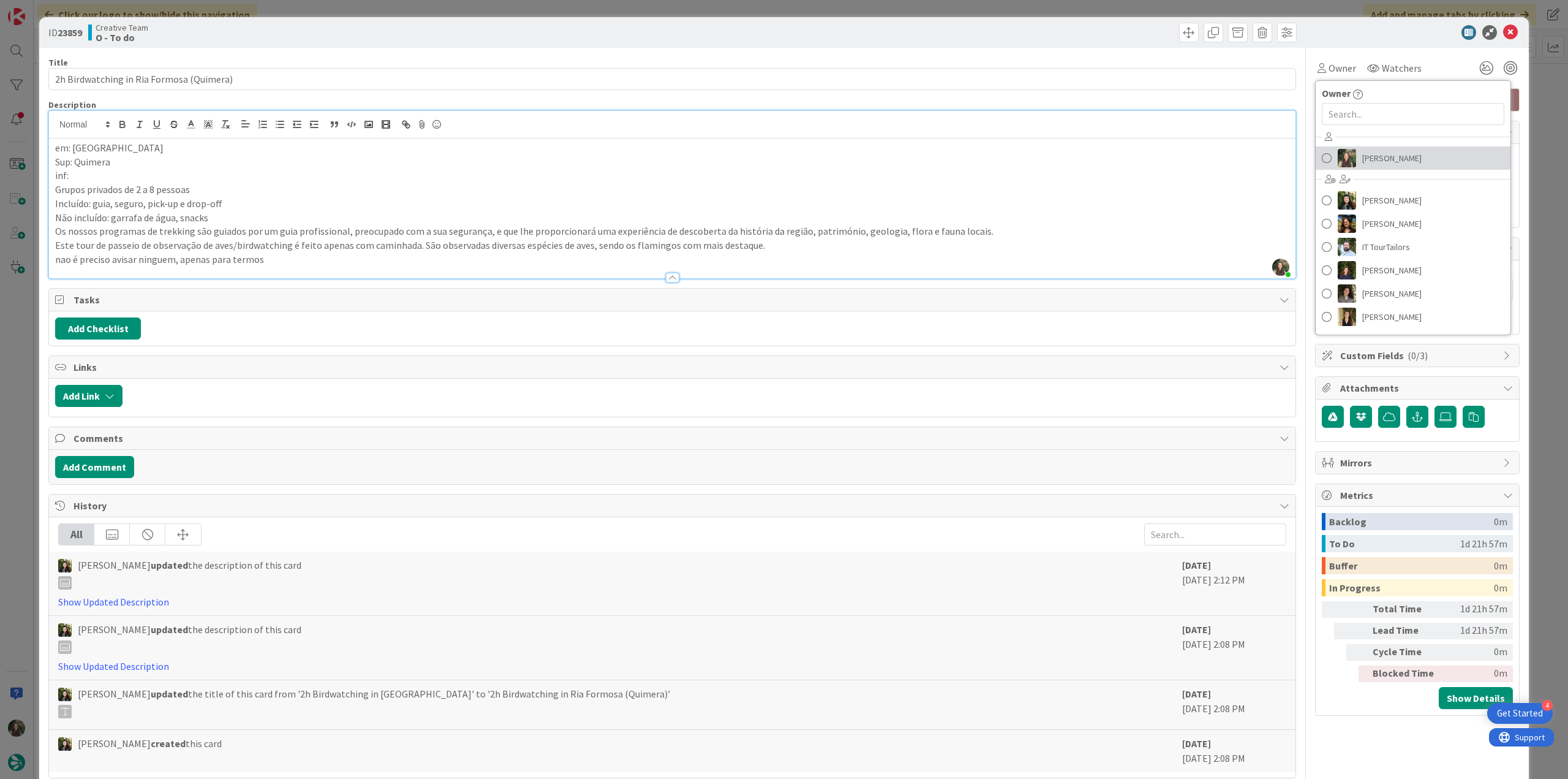
click at [1381, 160] on span "[PERSON_NAME]" at bounding box center [1391, 158] width 59 height 19
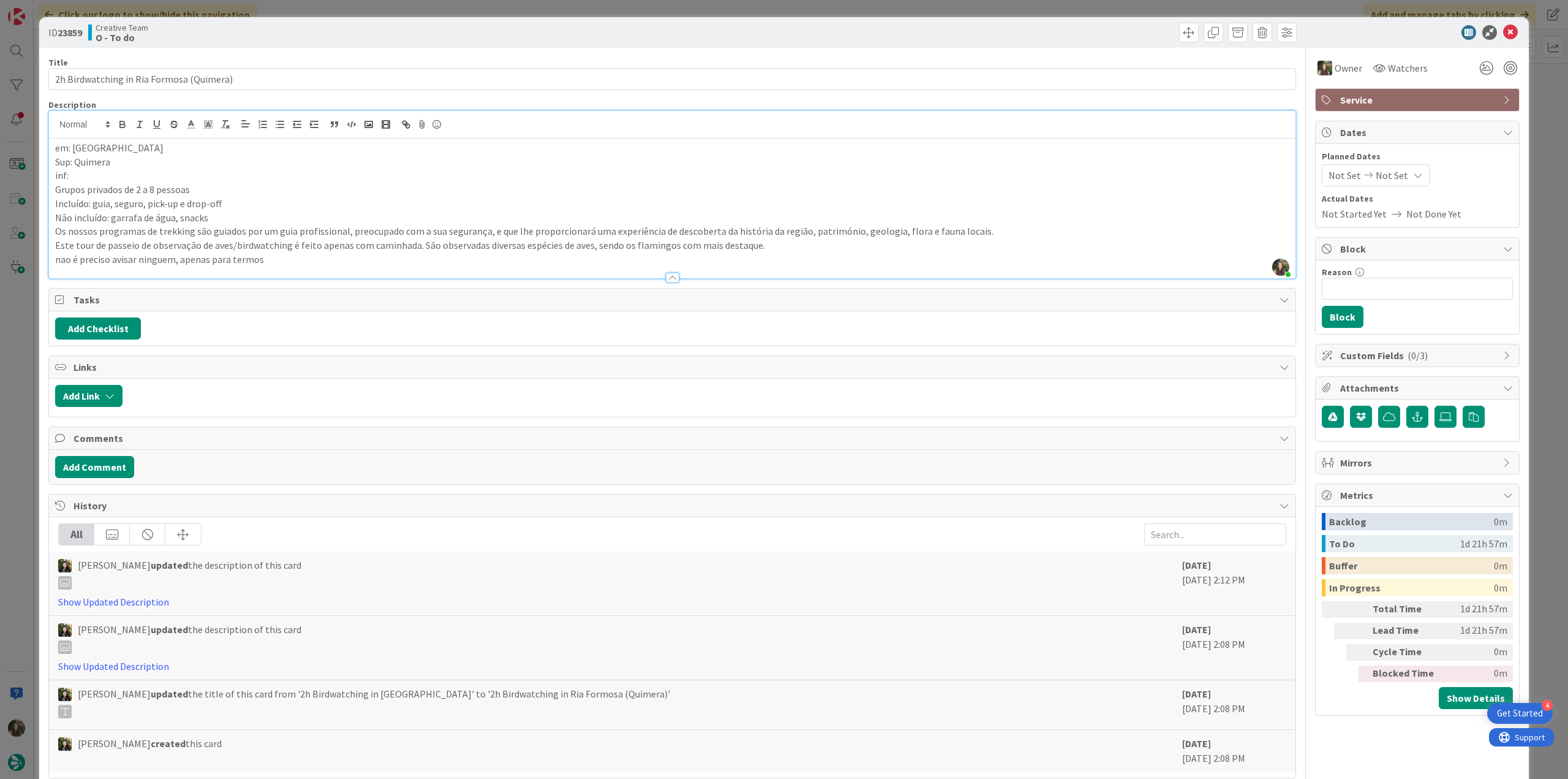
click at [1525, 134] on div "ID 23859 Creative Team O - To do Title 40 / 128 2h Birdwatching in Ria Formosa …" at bounding box center [784, 389] width 1568 height 779
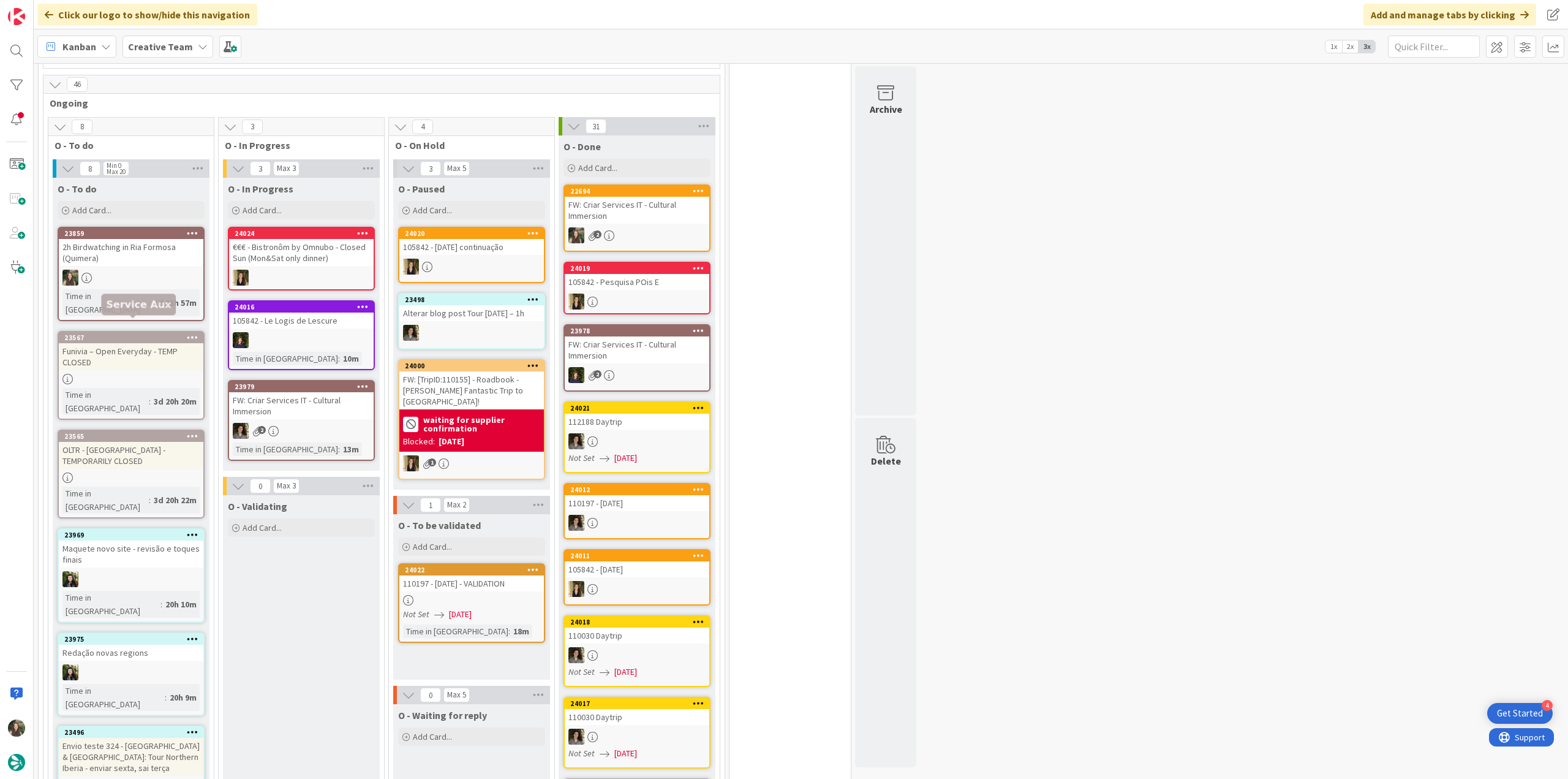
click at [154, 358] on div "23567 Funivia – Open Everyday - TEMP CLOSED Time in Column : 3d 20h 20m" at bounding box center [132, 375] width 147 height 89
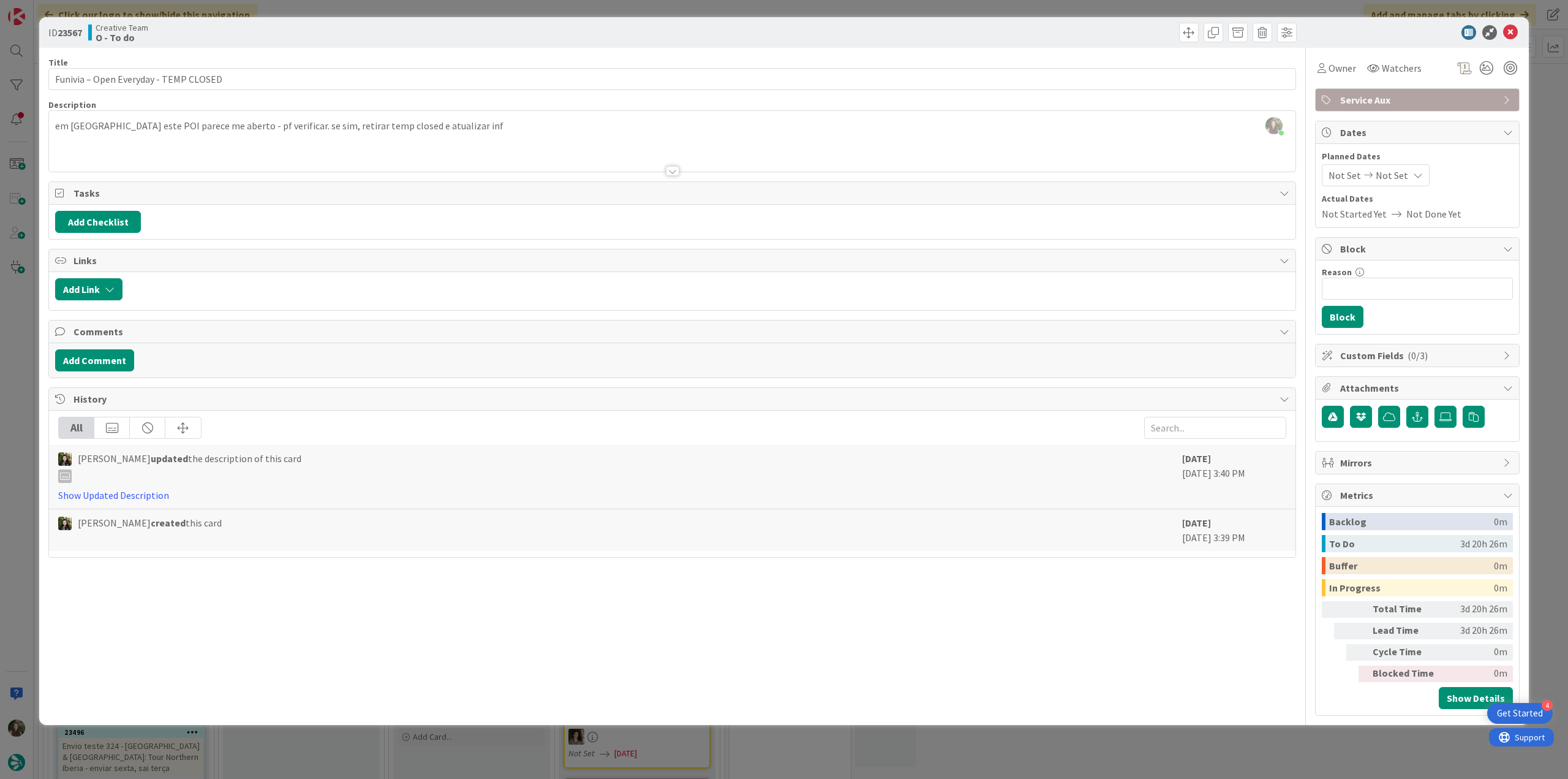
click at [10, 396] on div "ID 23567 Creative Team O - To do Title 37 / 128 Funivia – Open Everyday - TEMP …" at bounding box center [784, 389] width 1568 height 779
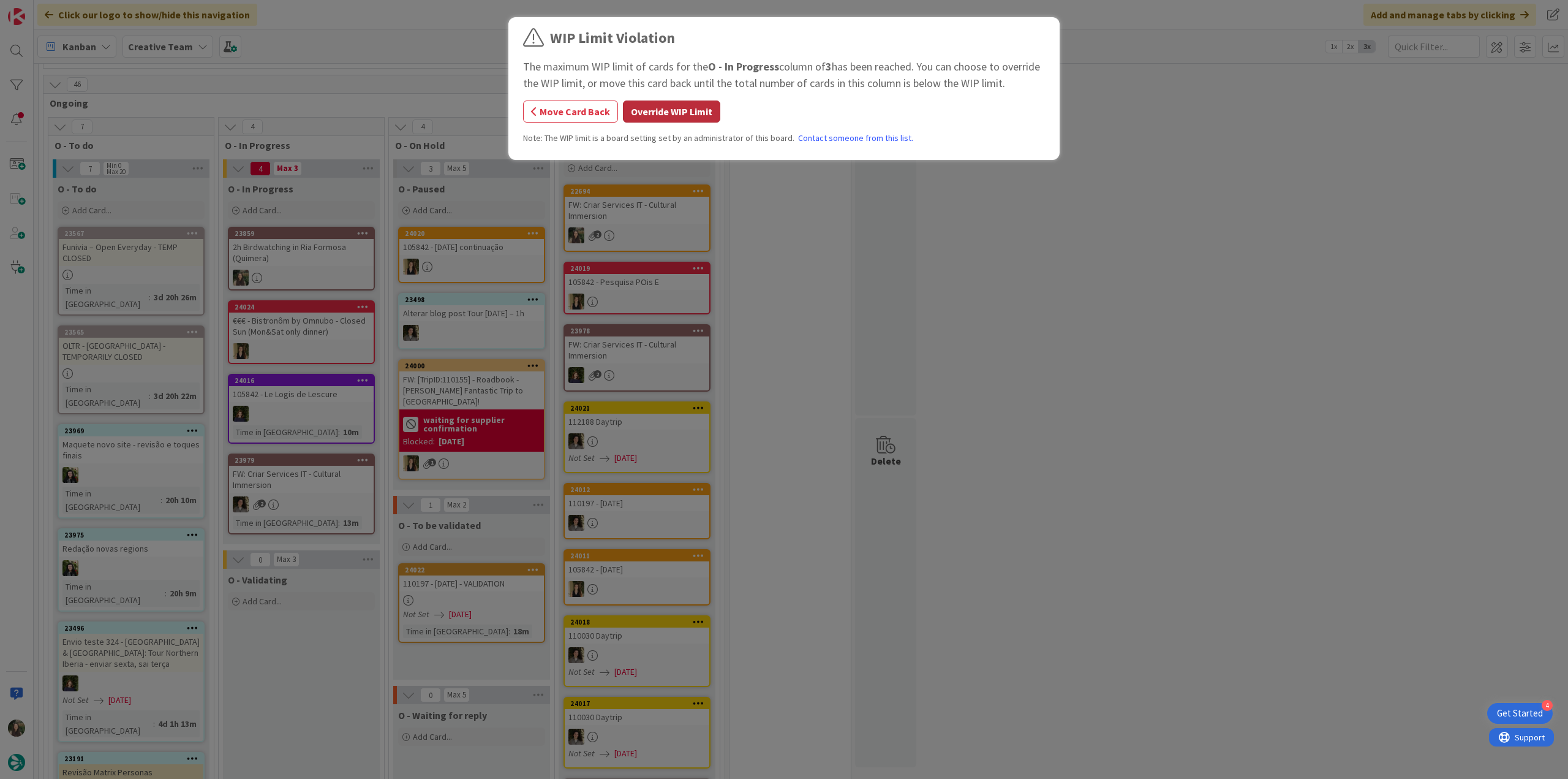
click at [663, 113] on button "Override WIP Limit" at bounding box center [671, 111] width 97 height 22
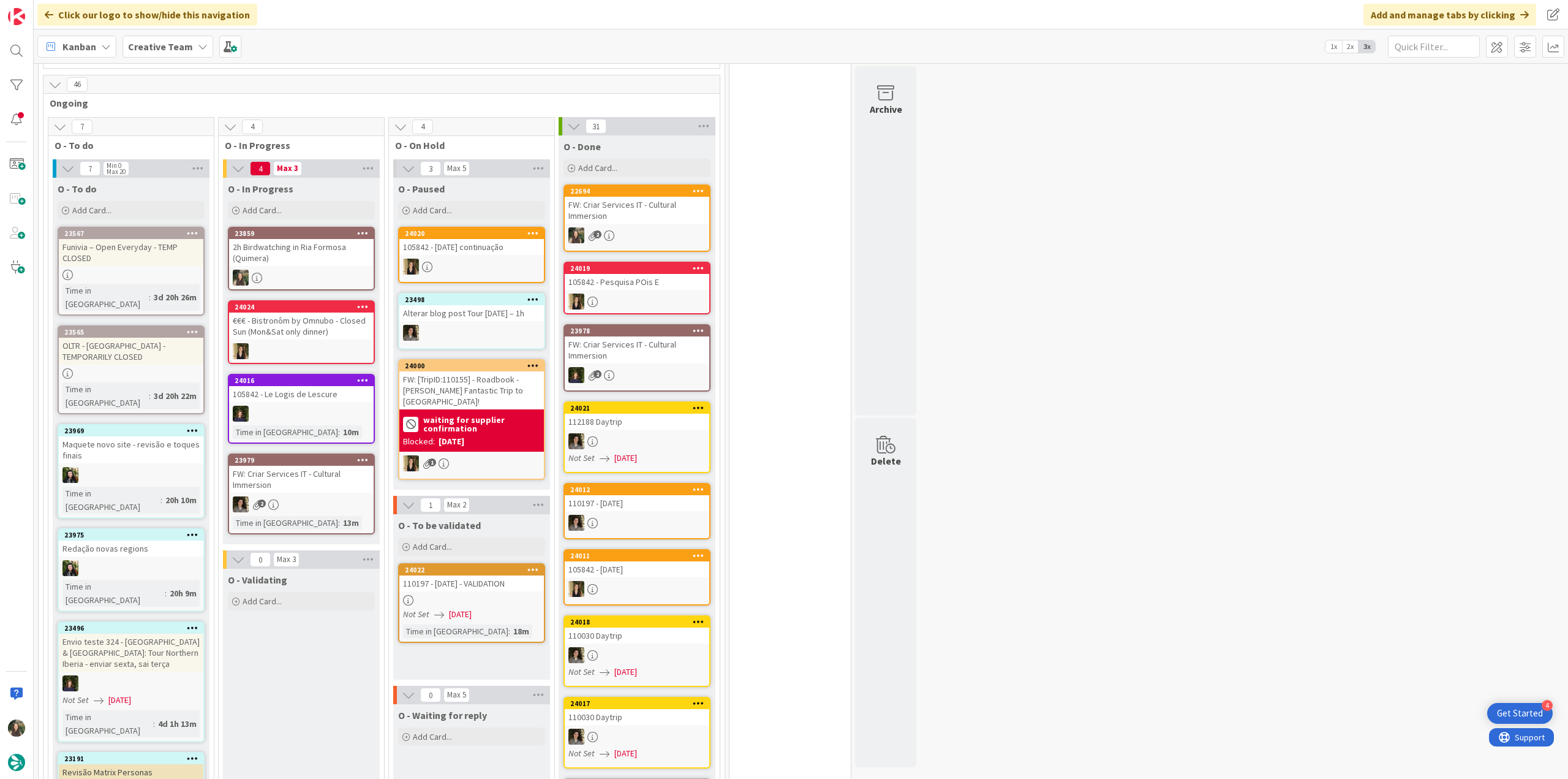
click at [476, 595] on div at bounding box center [471, 600] width 144 height 11
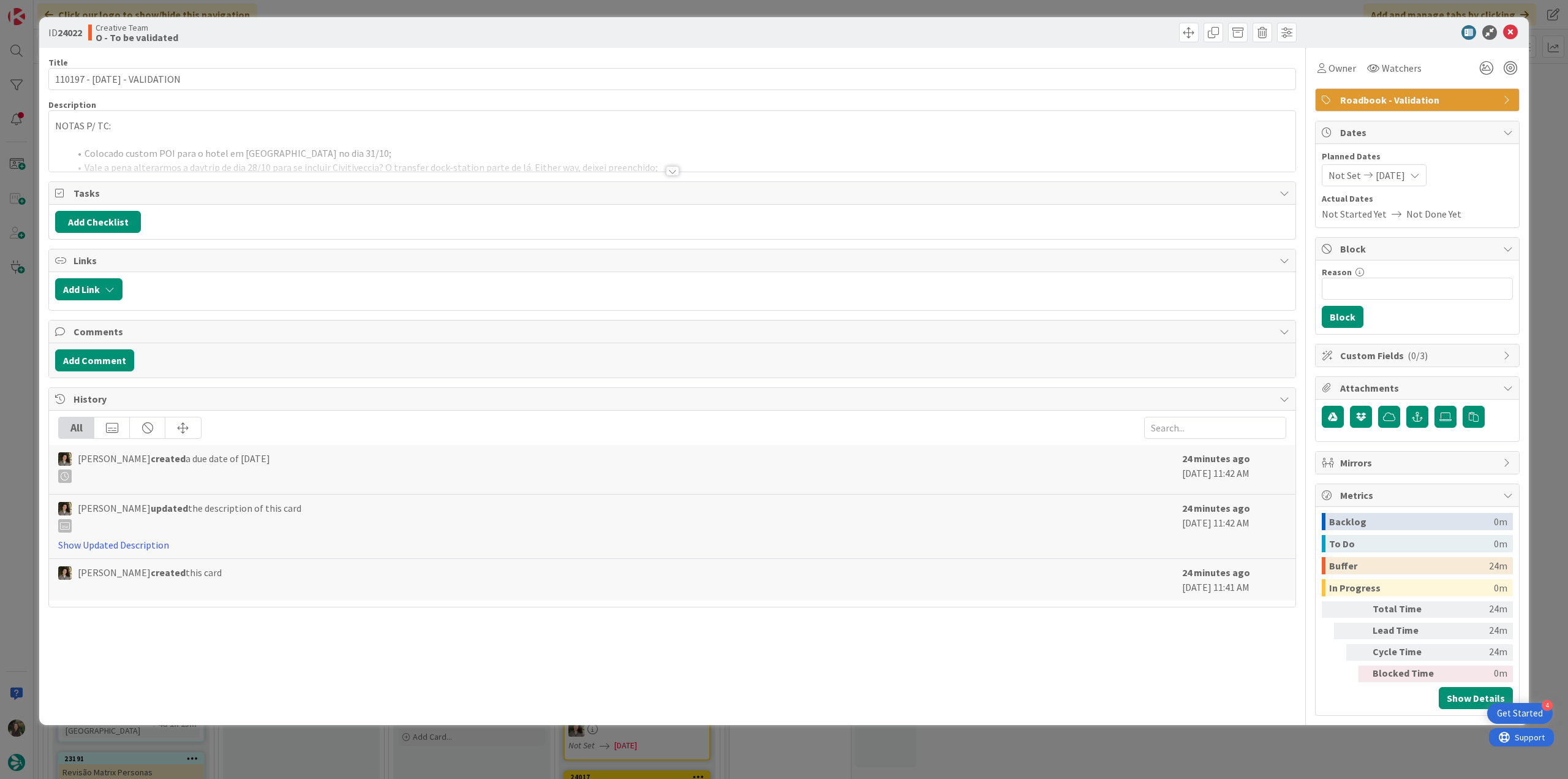
click at [232, 138] on p at bounding box center [672, 140] width 1234 height 14
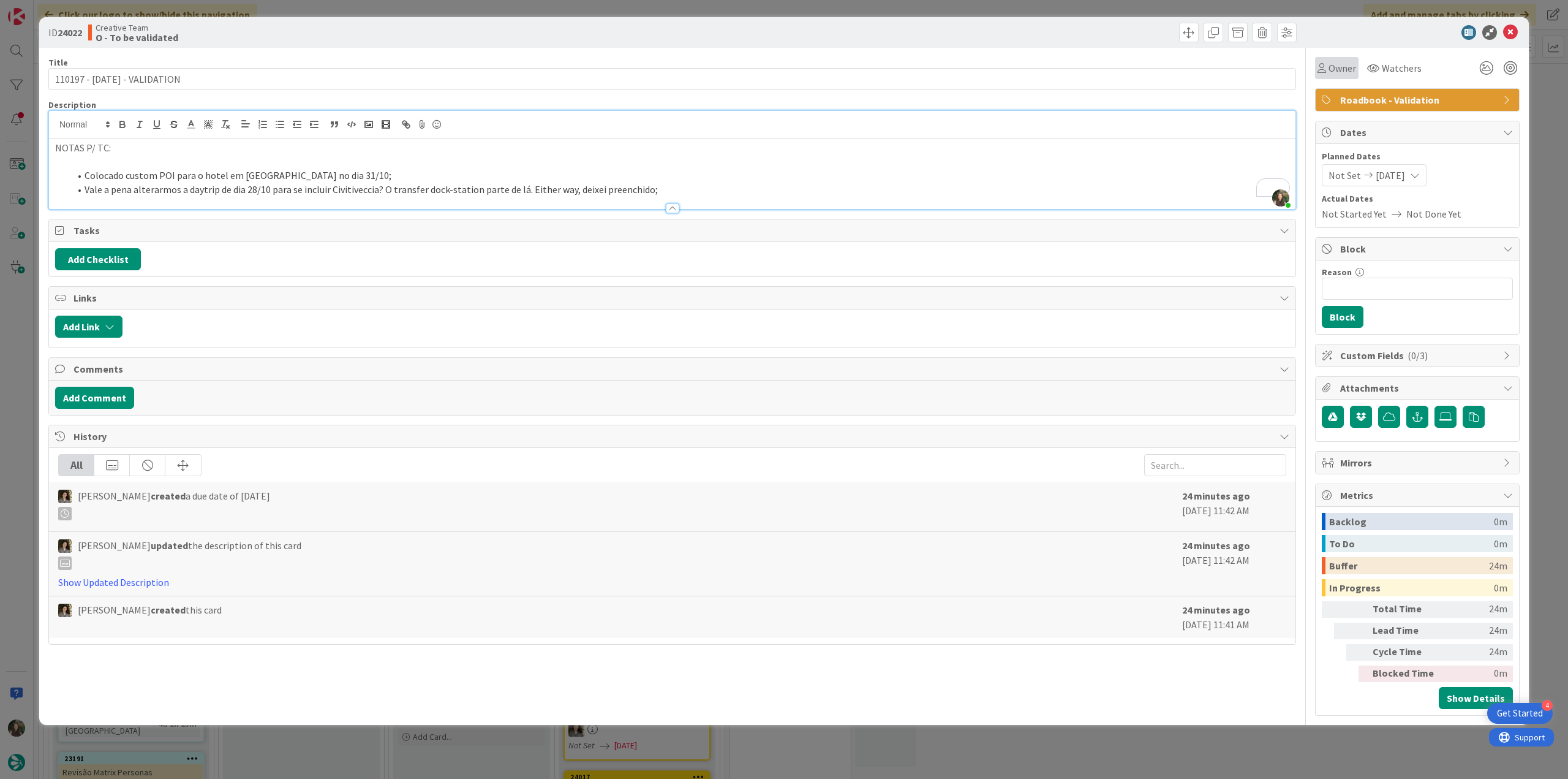
click at [1325, 67] on icon at bounding box center [1321, 68] width 9 height 10
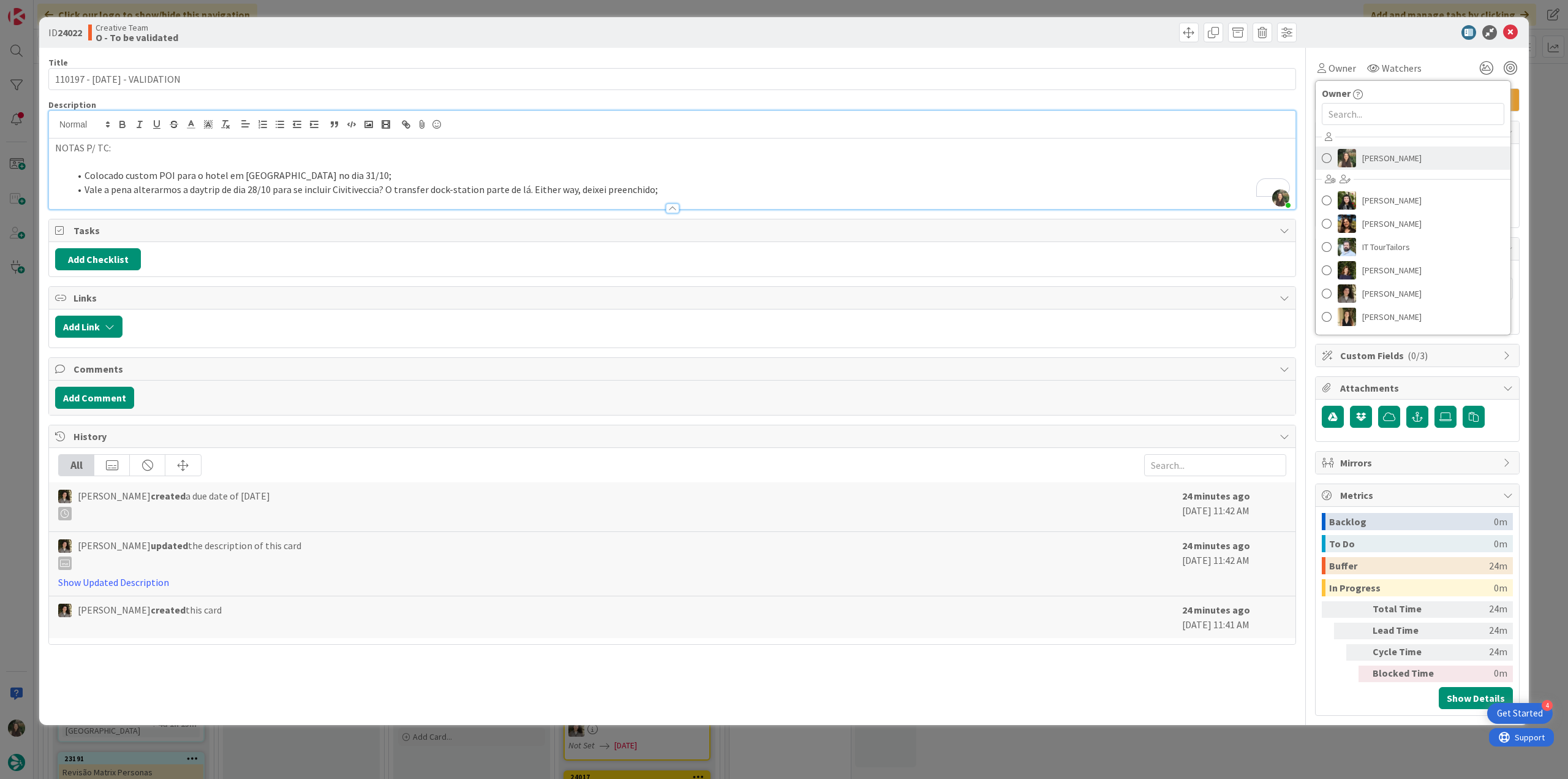
click at [1386, 160] on span "[PERSON_NAME]" at bounding box center [1391, 158] width 59 height 19
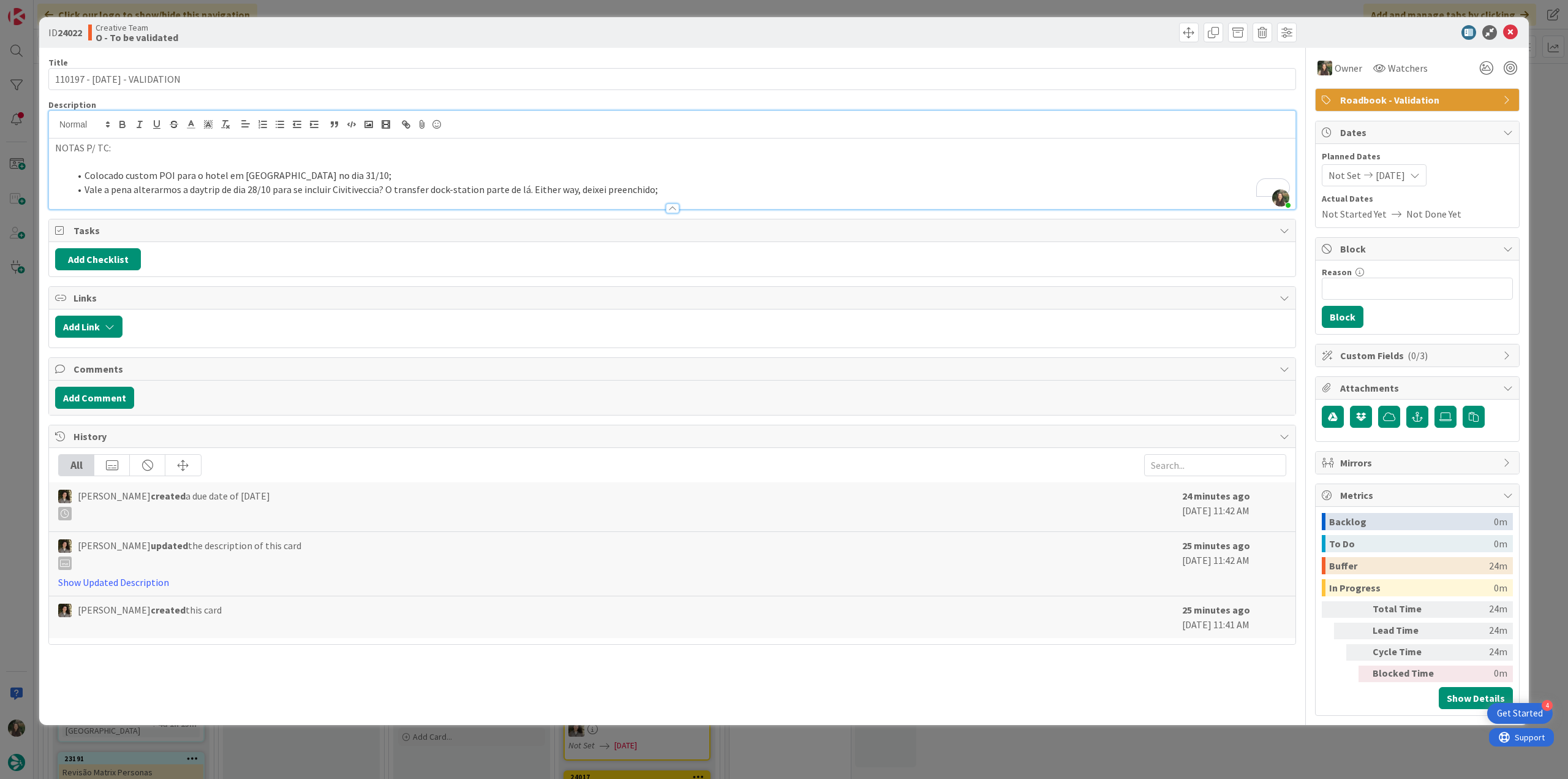
click at [1553, 122] on div "ID 24022 Creative Team O - To be validated Title 28 / 128 110197 - 28 oct - VAL…" at bounding box center [784, 389] width 1568 height 779
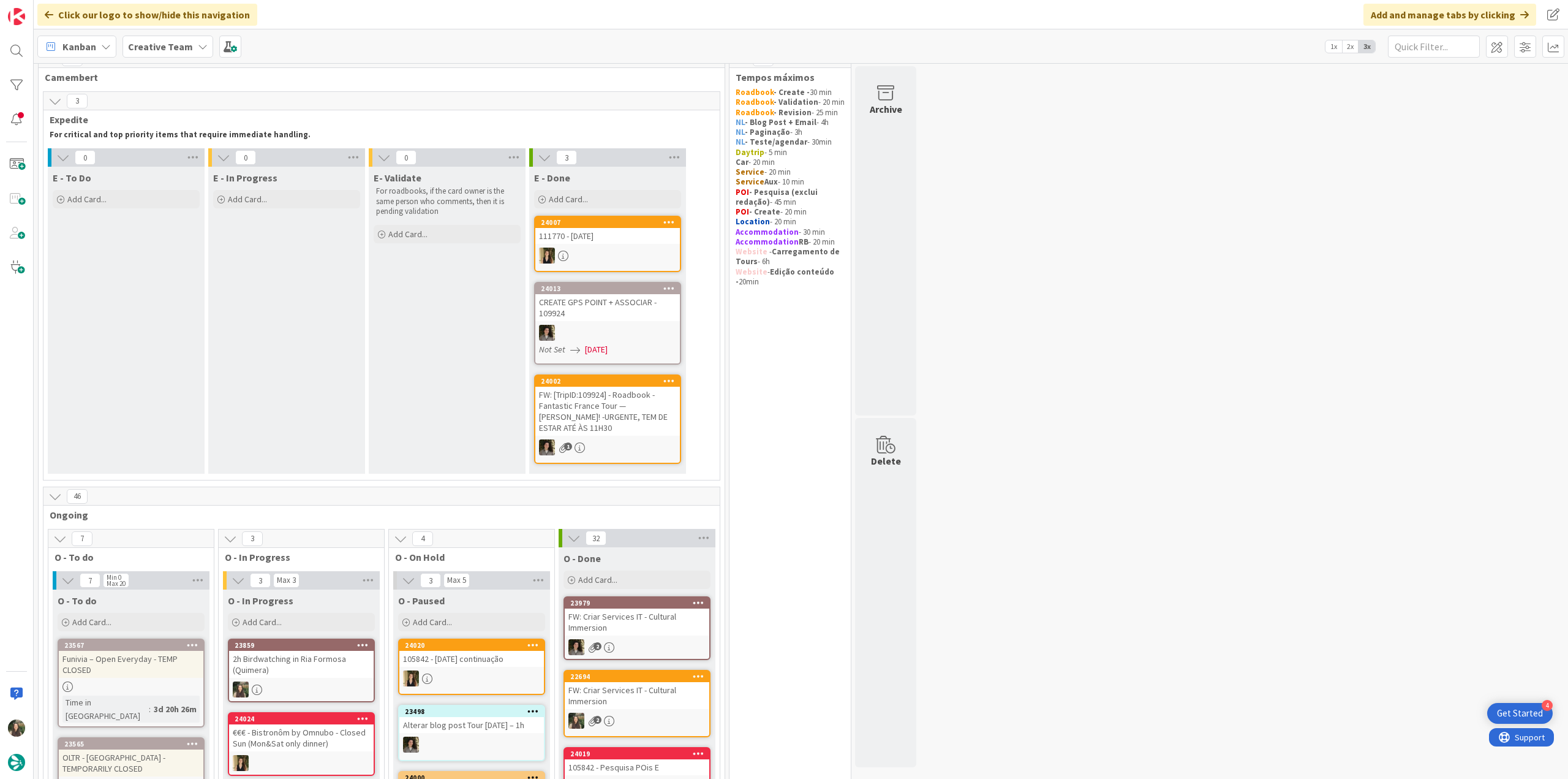
scroll to position [1, 0]
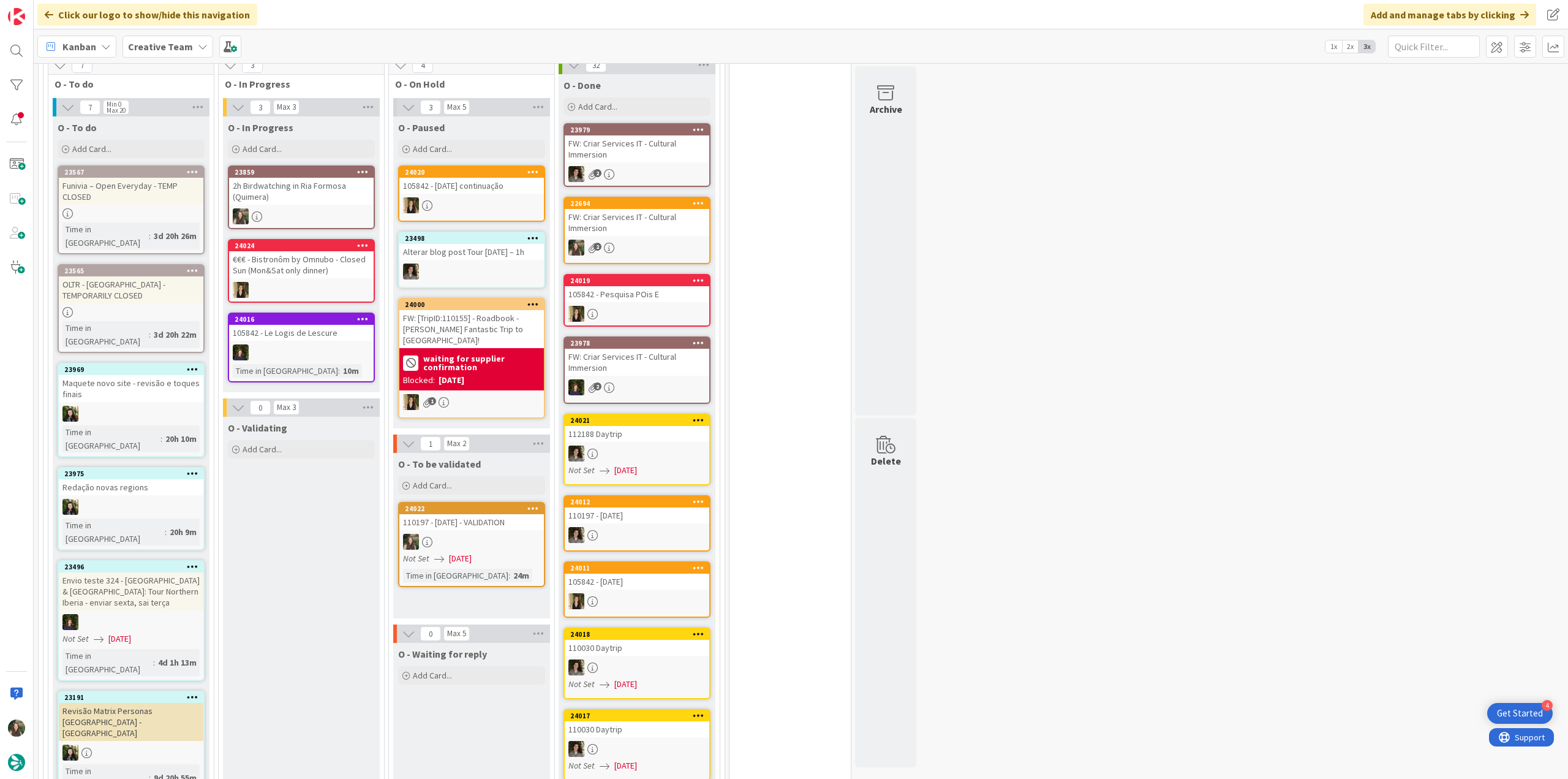
click at [294, 198] on div "2h Birdwatching in Ria Formosa (Quimera)" at bounding box center [301, 191] width 144 height 27
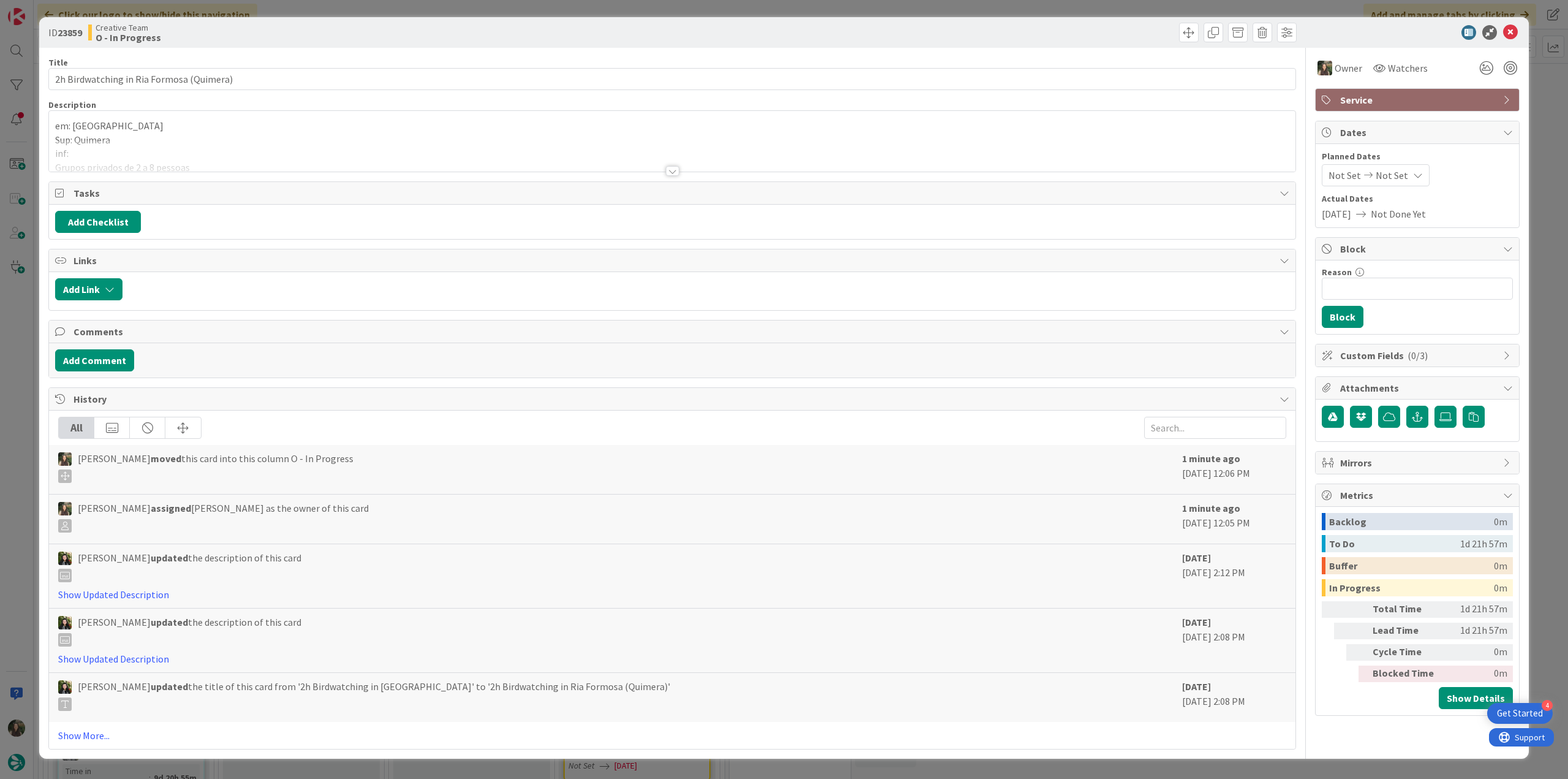
click at [185, 151] on div at bounding box center [672, 156] width 1246 height 31
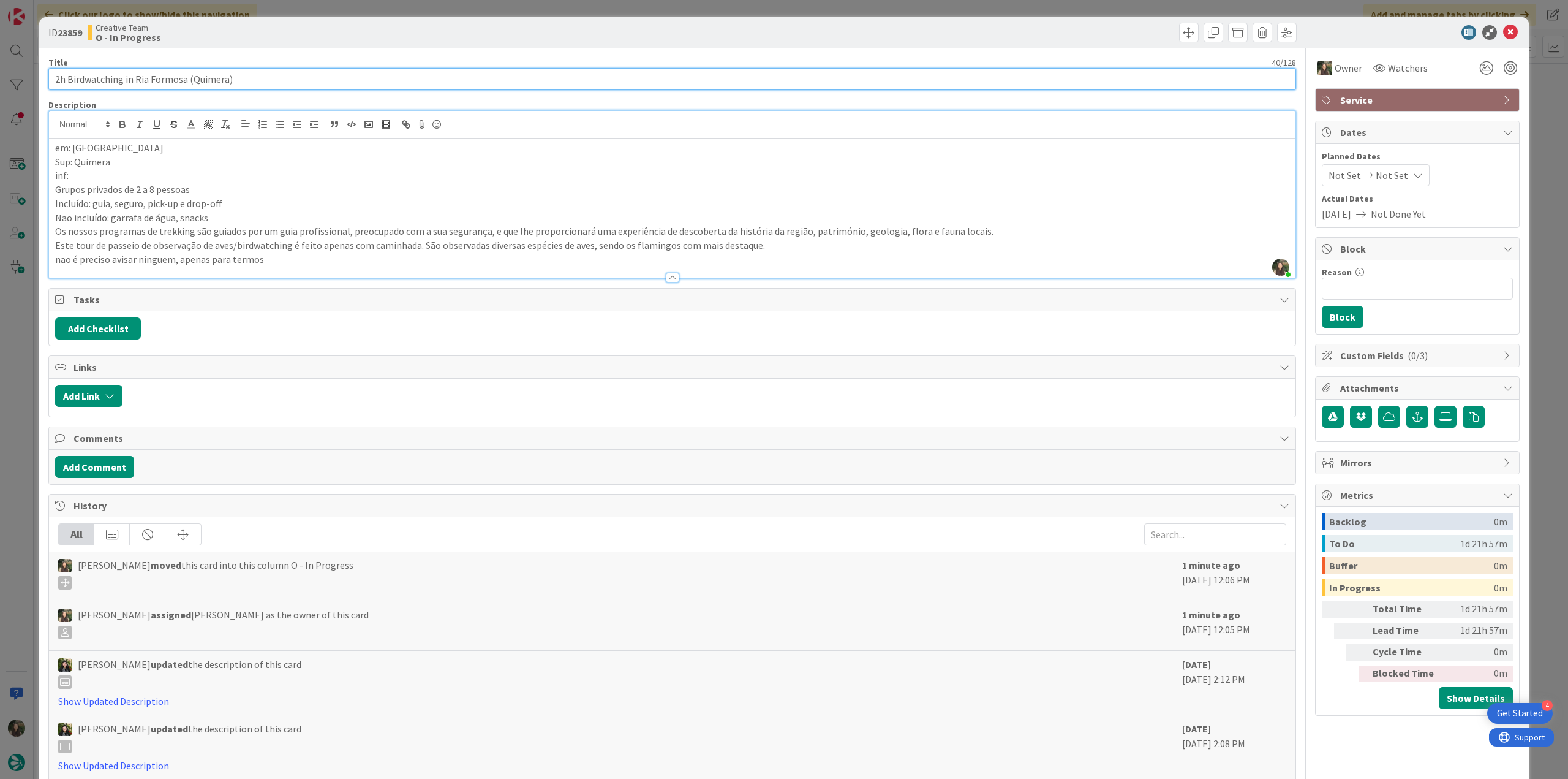
click at [203, 79] on input "2h Birdwatching in Ria Formosa (Quimera)" at bounding box center [672, 79] width 1248 height 22
click at [24, 353] on div "ID 23859 Creative Team O - In Progress Title 40 / 128 2h Birdwatching in Ria Fo…" at bounding box center [784, 389] width 1568 height 779
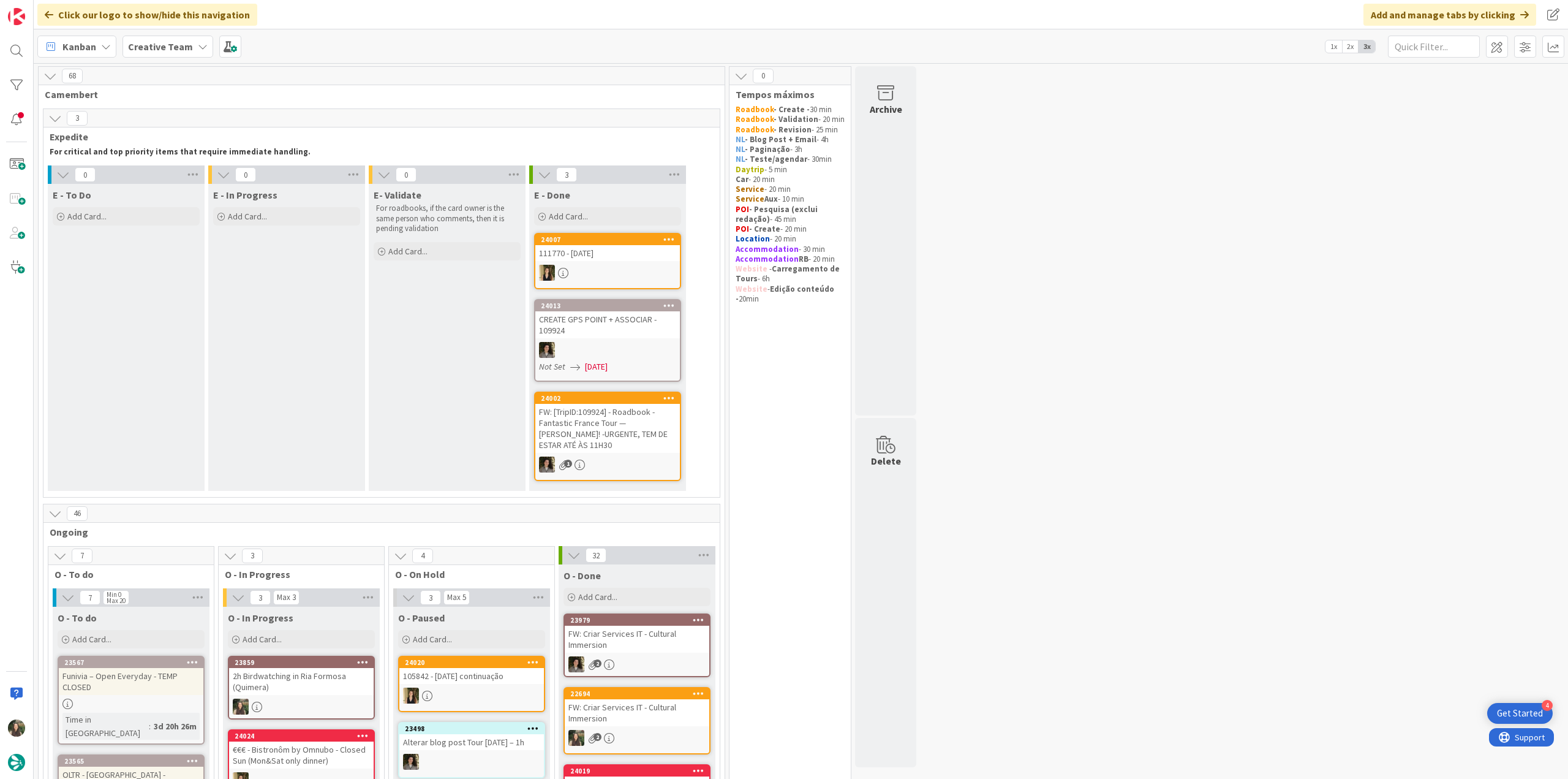
scroll to position [245, 0]
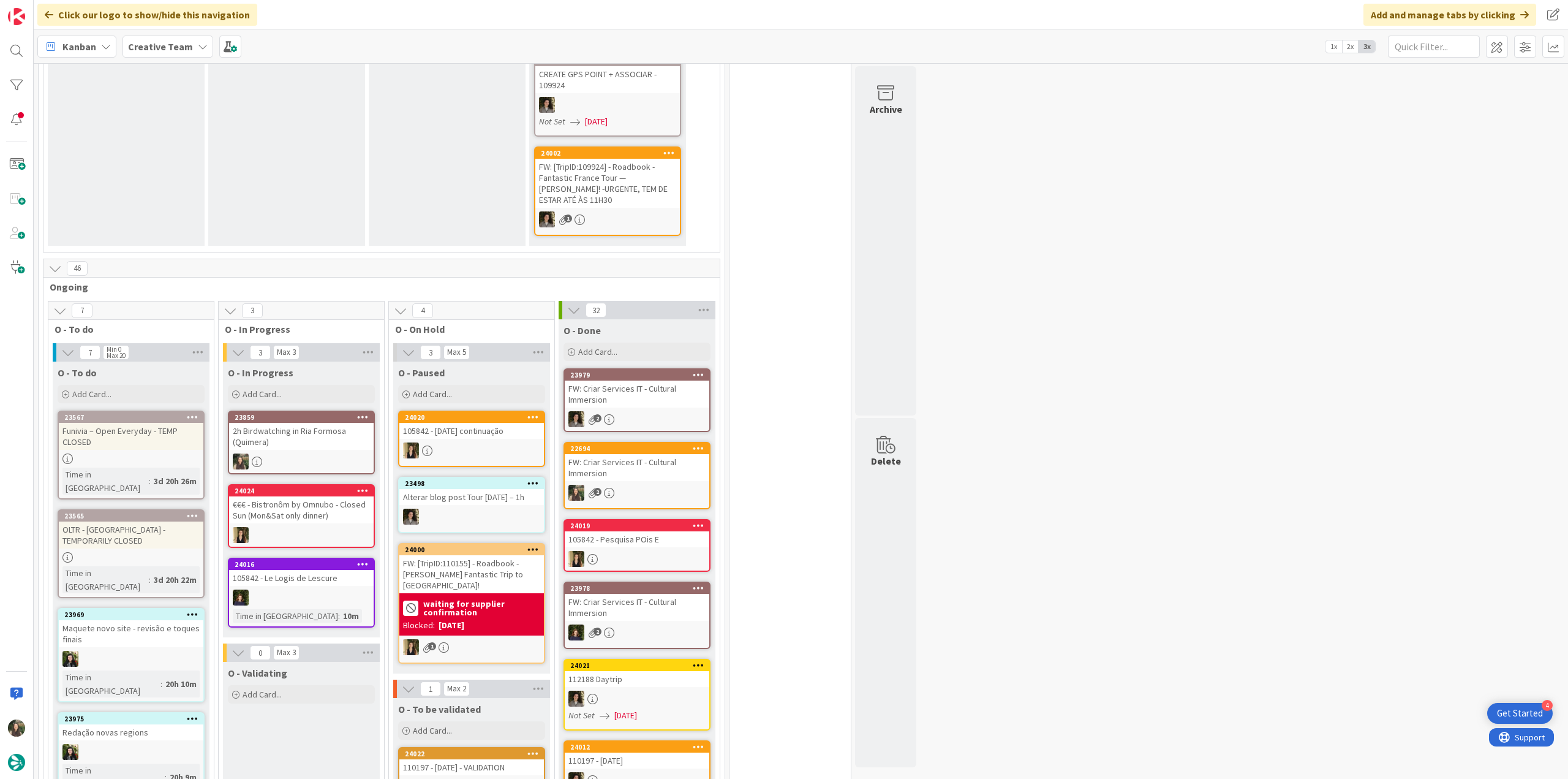
click at [346, 444] on div "2h Birdwatching in Ria Formosa (Quimera)" at bounding box center [301, 436] width 144 height 27
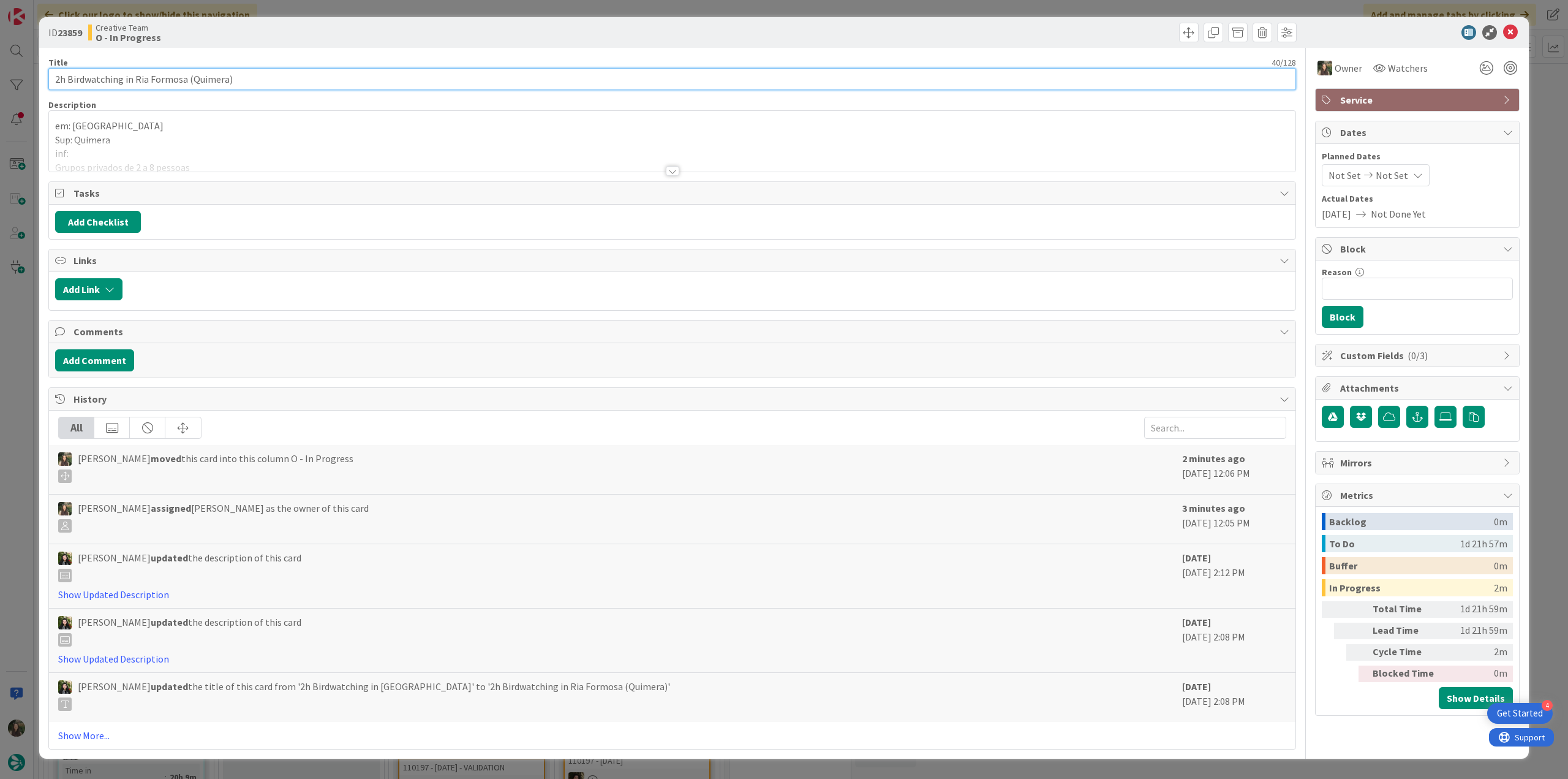
drag, startPoint x: 257, startPoint y: 81, endPoint x: 33, endPoint y: 78, distance: 224.0
click at [34, 78] on div "ID 23859 Creative Team O - In Progress Title 40 / 128 2h Birdwatching in Ria Fo…" at bounding box center [784, 389] width 1568 height 779
click at [29, 385] on div "ID 23859 Creative Team O - In Progress Title 40 / 128 2h Birdwatching in Ria Fo…" at bounding box center [784, 389] width 1568 height 779
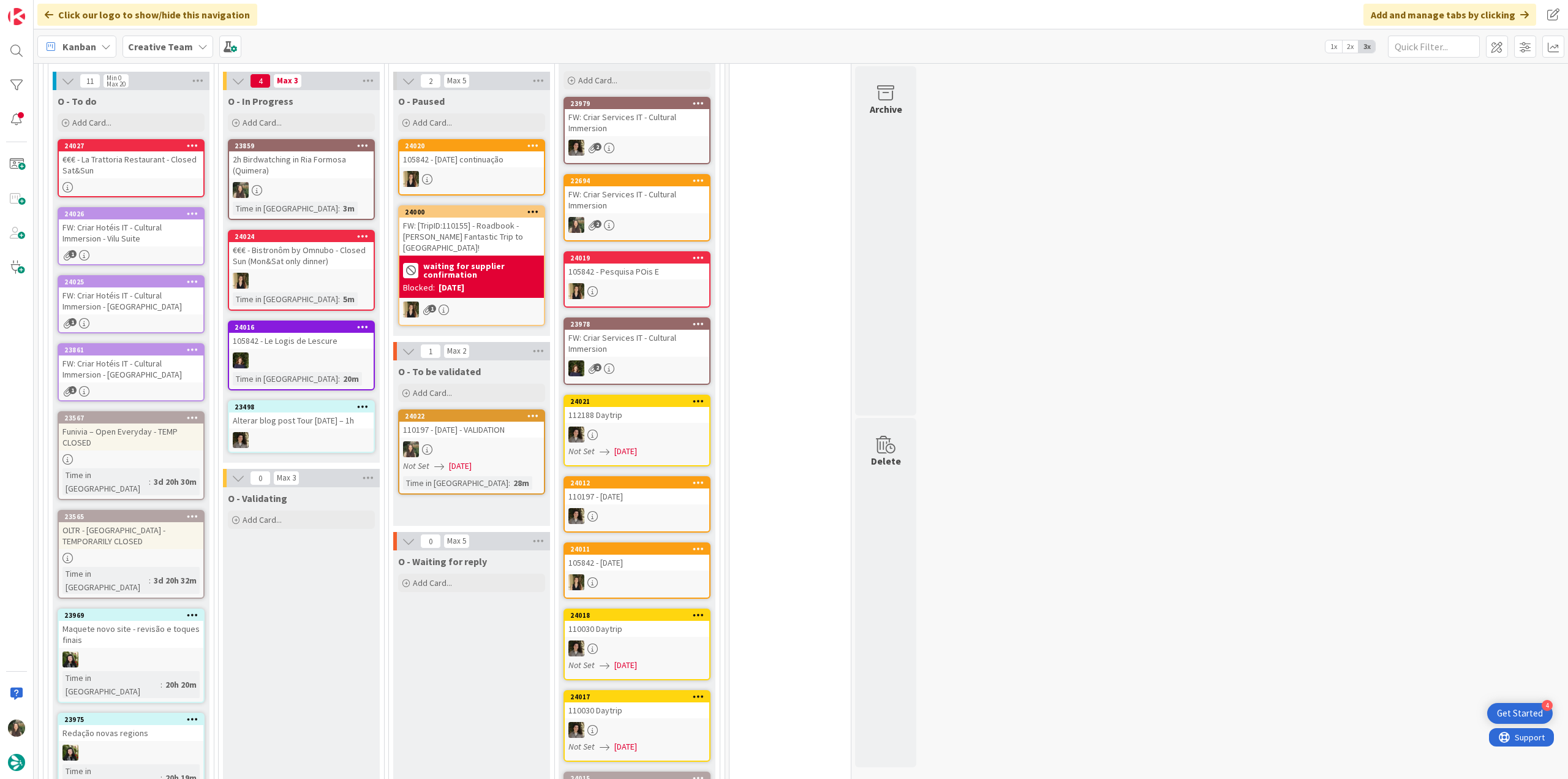
scroll to position [490, 0]
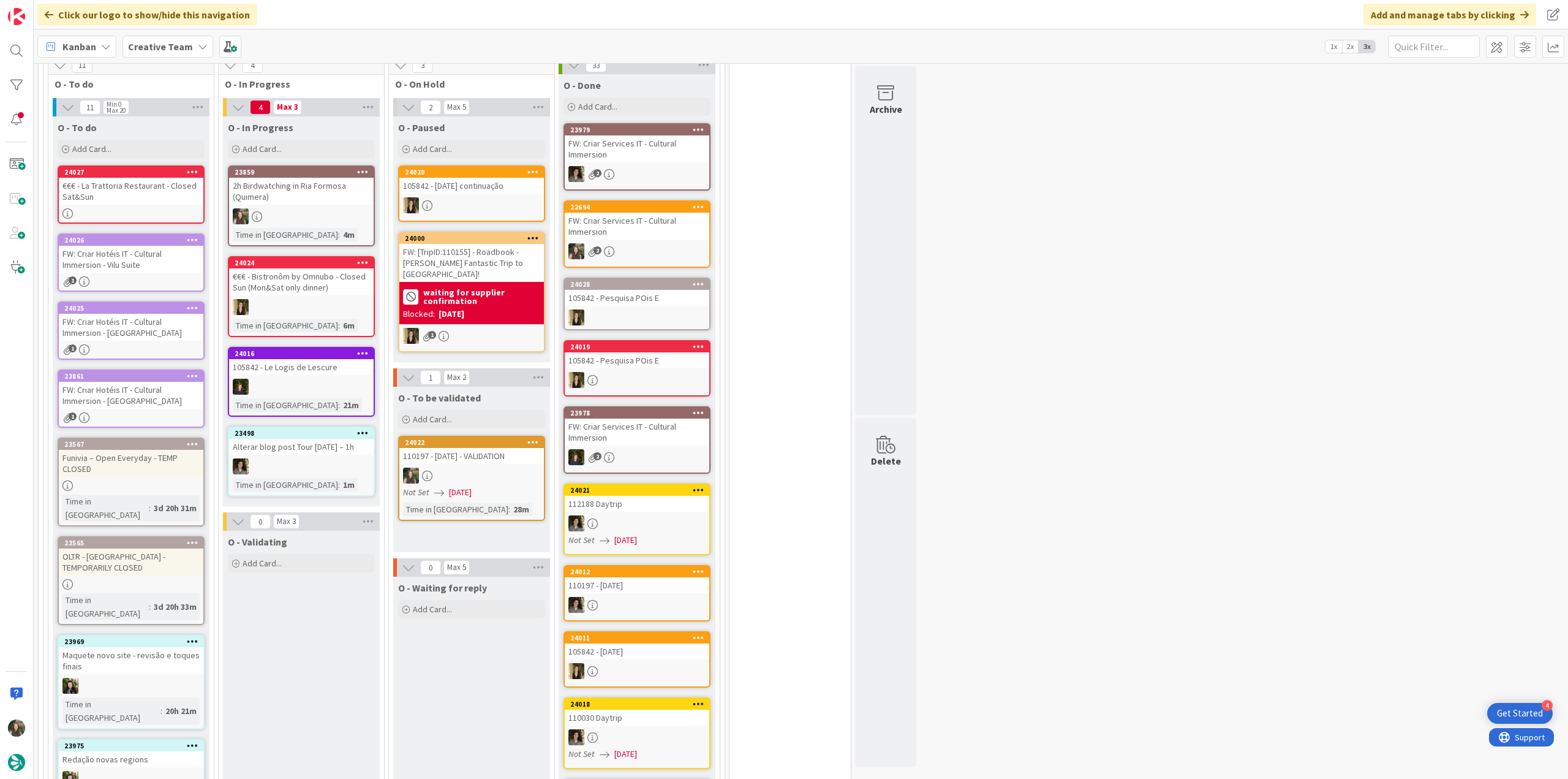
click at [342, 215] on div at bounding box center [301, 216] width 144 height 16
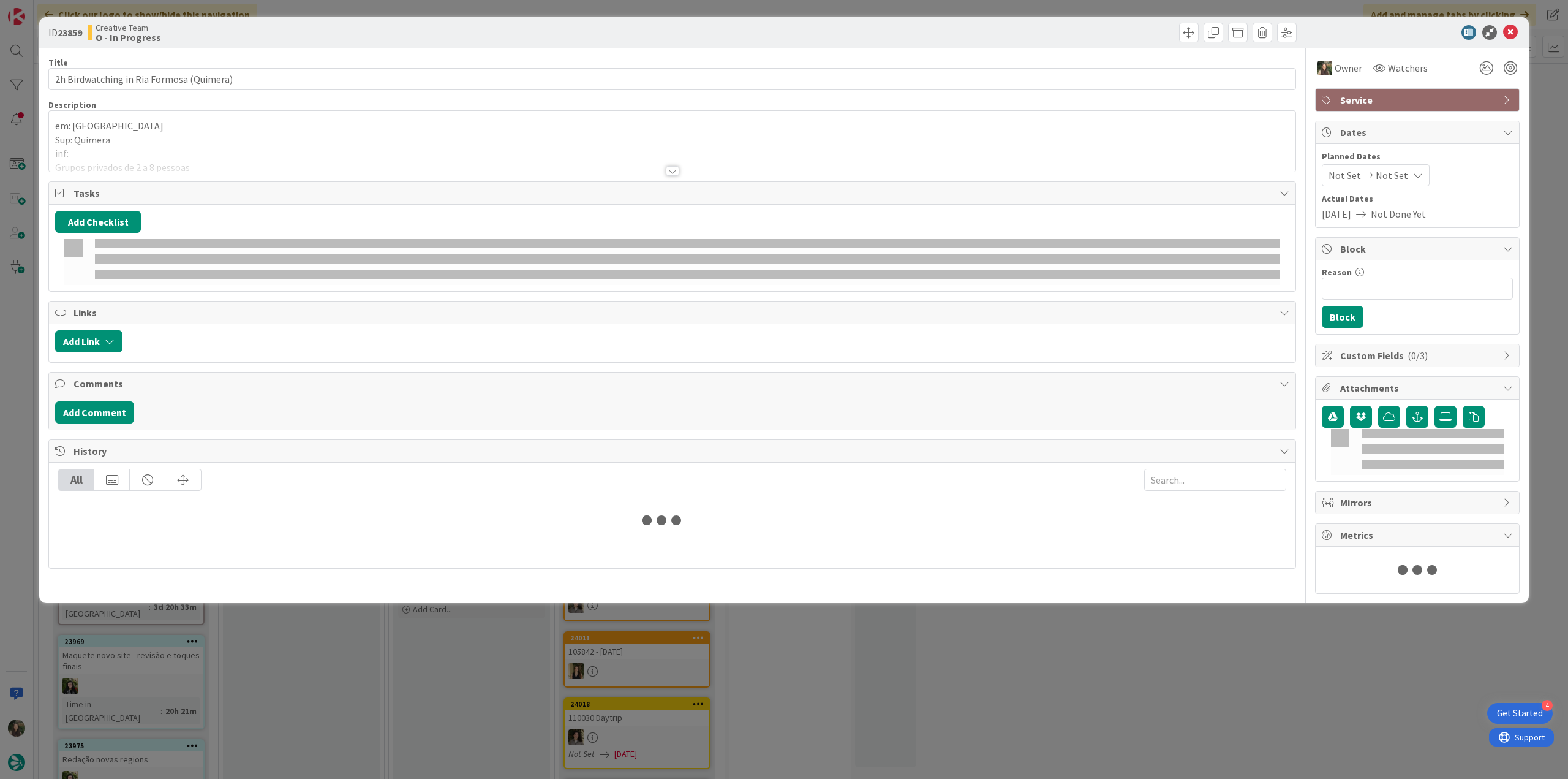
click at [168, 142] on div at bounding box center [672, 156] width 1246 height 31
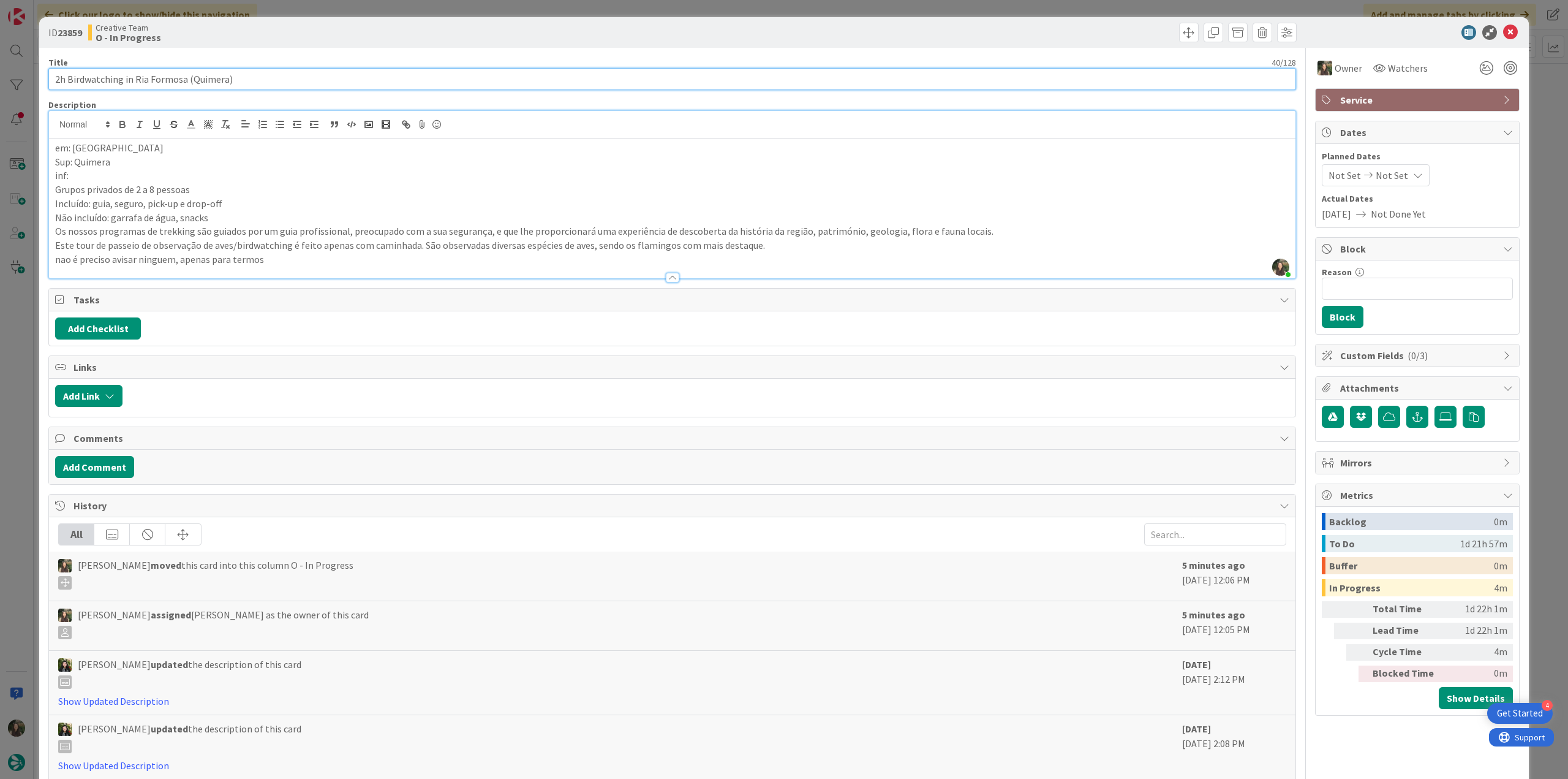
drag, startPoint x: 182, startPoint y: 78, endPoint x: 36, endPoint y: 80, distance: 146.0
click at [36, 80] on div "ID 23859 Creative Team O - In Progress Title 40 / 128 2h Birdwatching in Ria Fo…" at bounding box center [784, 389] width 1568 height 779
click at [13, 354] on div "ID 23859 Creative Team O - In Progress Title 40 / 128 2h Birdwatching in Ria Fo…" at bounding box center [784, 389] width 1568 height 779
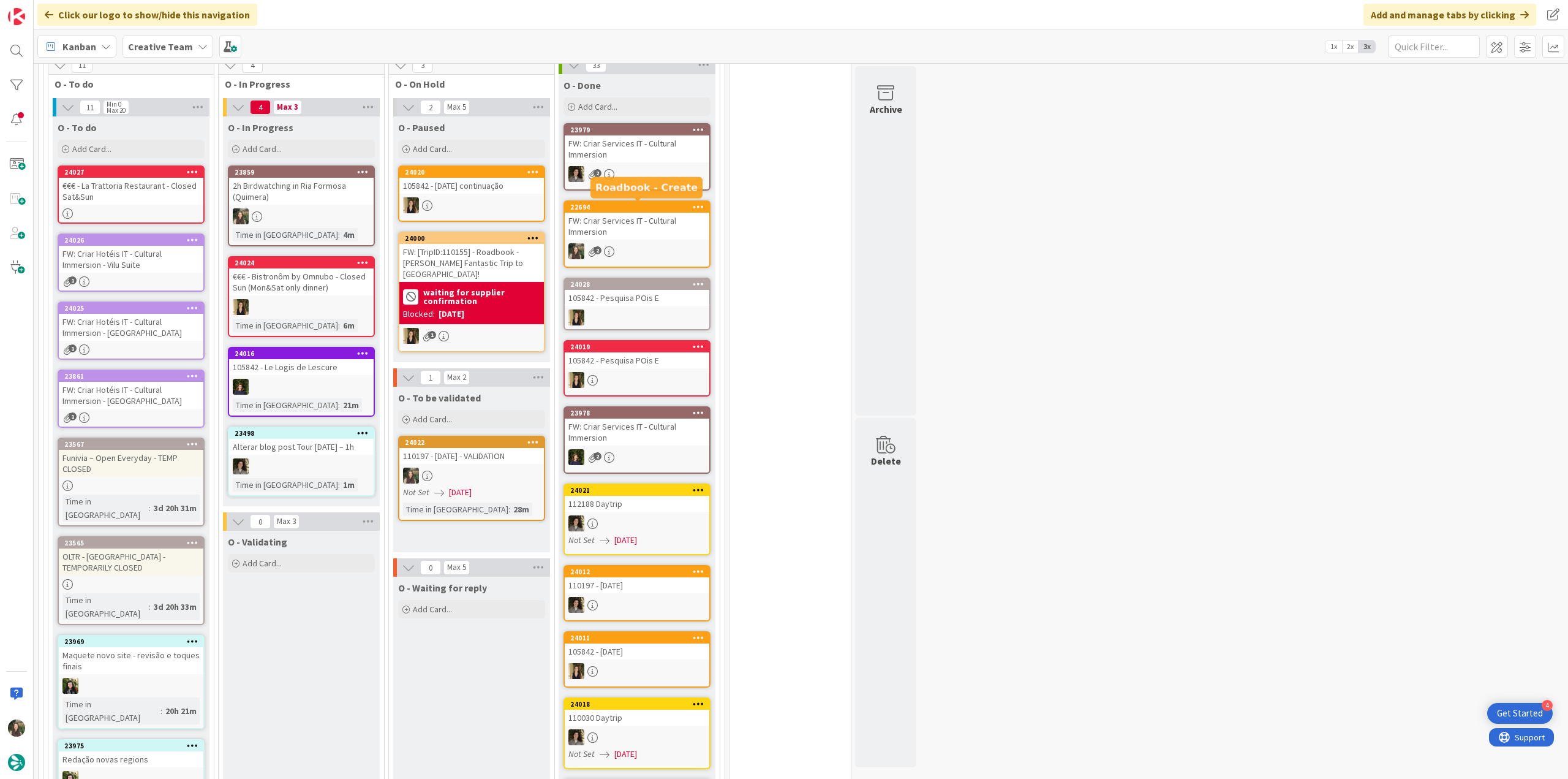
click at [653, 232] on div "FW: Criar Services IT - Cultural Immersion" at bounding box center [637, 226] width 144 height 27
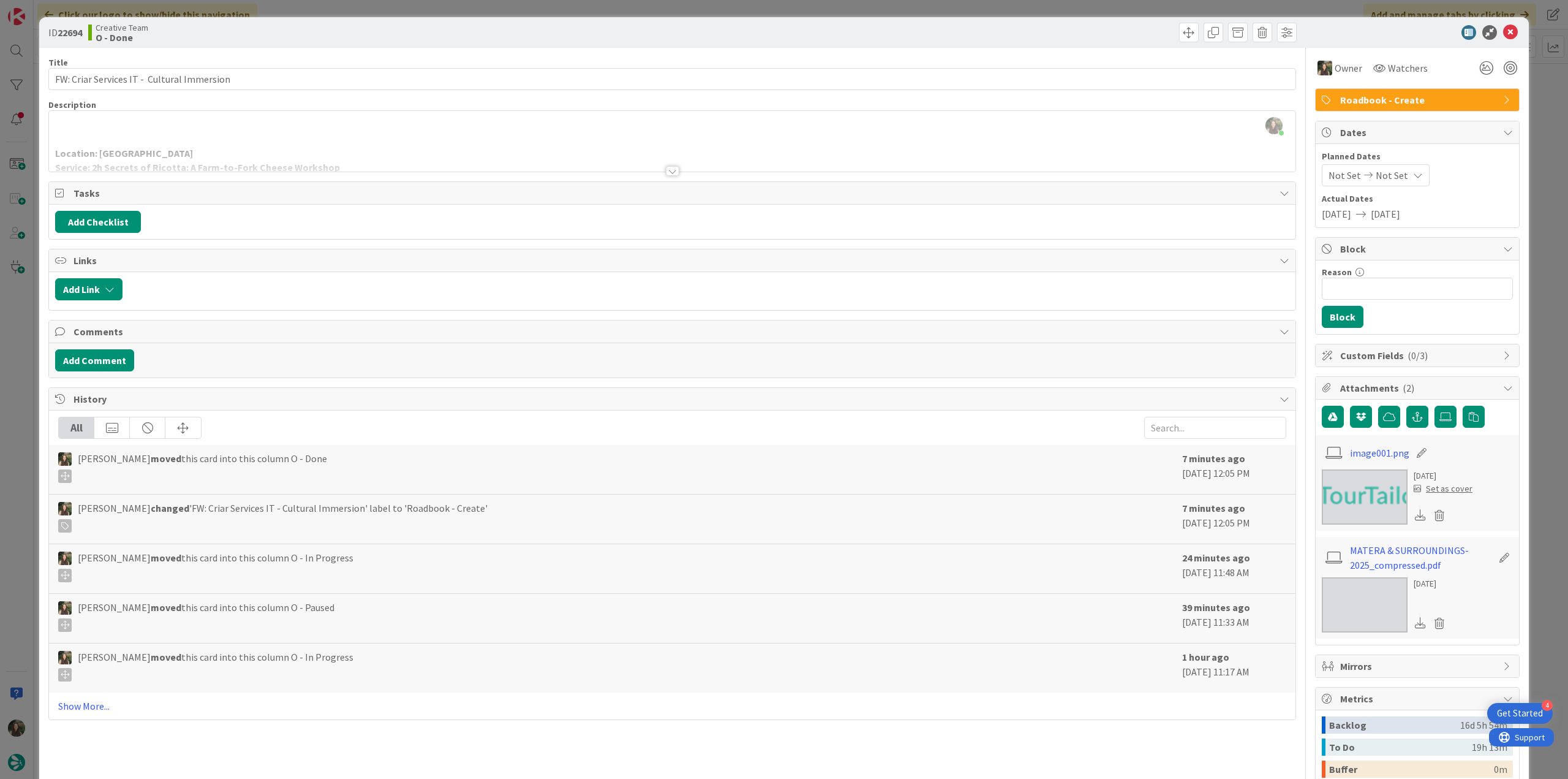
drag, startPoint x: 255, startPoint y: 149, endPoint x: 224, endPoint y: 173, distance: 39.2
click at [255, 149] on div at bounding box center [672, 156] width 1246 height 31
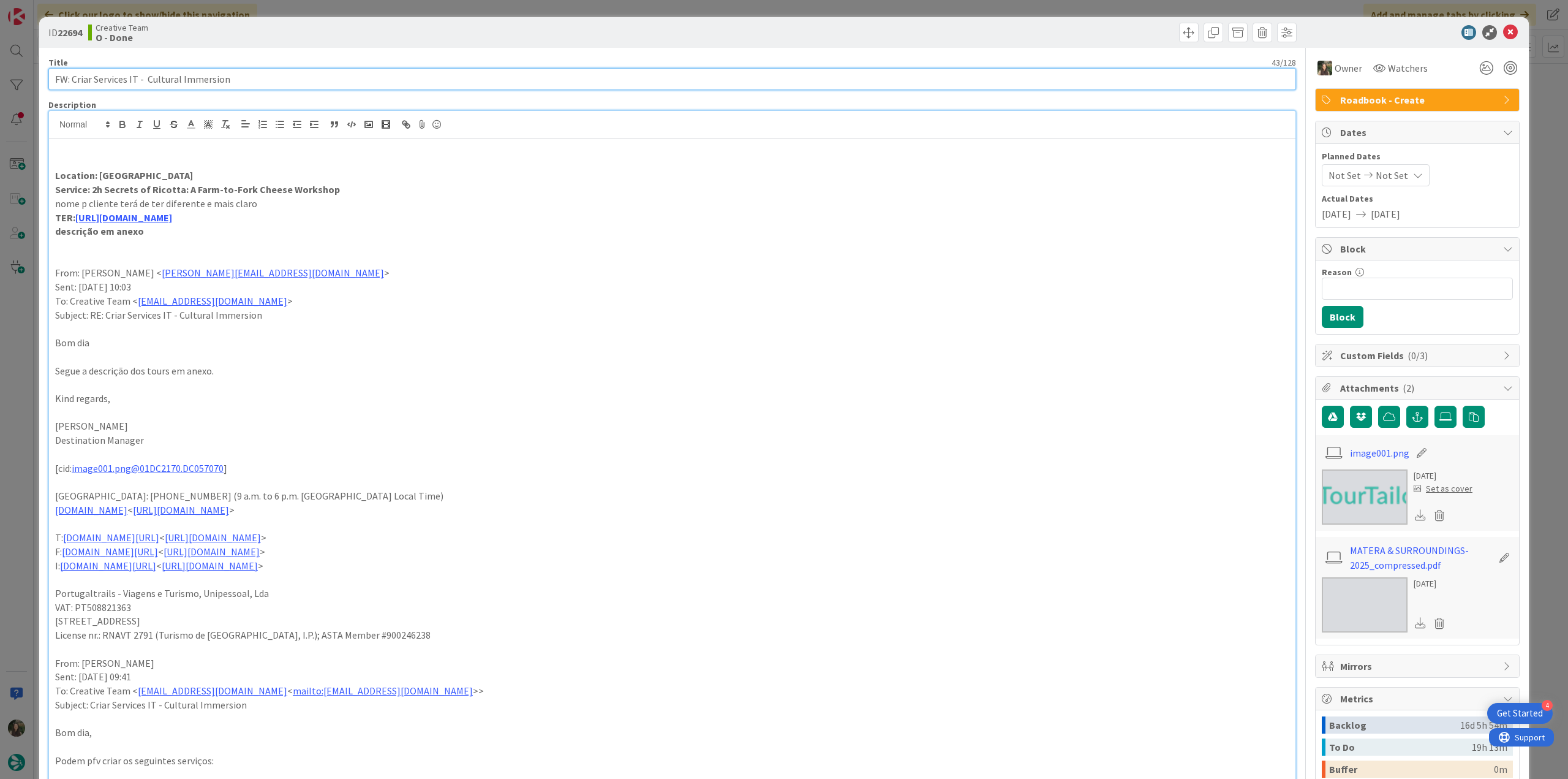
drag, startPoint x: 237, startPoint y: 80, endPoint x: -79, endPoint y: 399, distance: 449.0
click at [0, 399] on html "4 Get Started Click our logo to show/hide this navigation Add and manage tabs b…" at bounding box center [784, 389] width 1568 height 779
drag, startPoint x: 103, startPoint y: 202, endPoint x: 92, endPoint y: 190, distance: 16.3
click at [92, 190] on p "Service: 2h Secrets of Ricotta: A Farm-to-Fork Cheese Workshop" at bounding box center [672, 190] width 1234 height 14
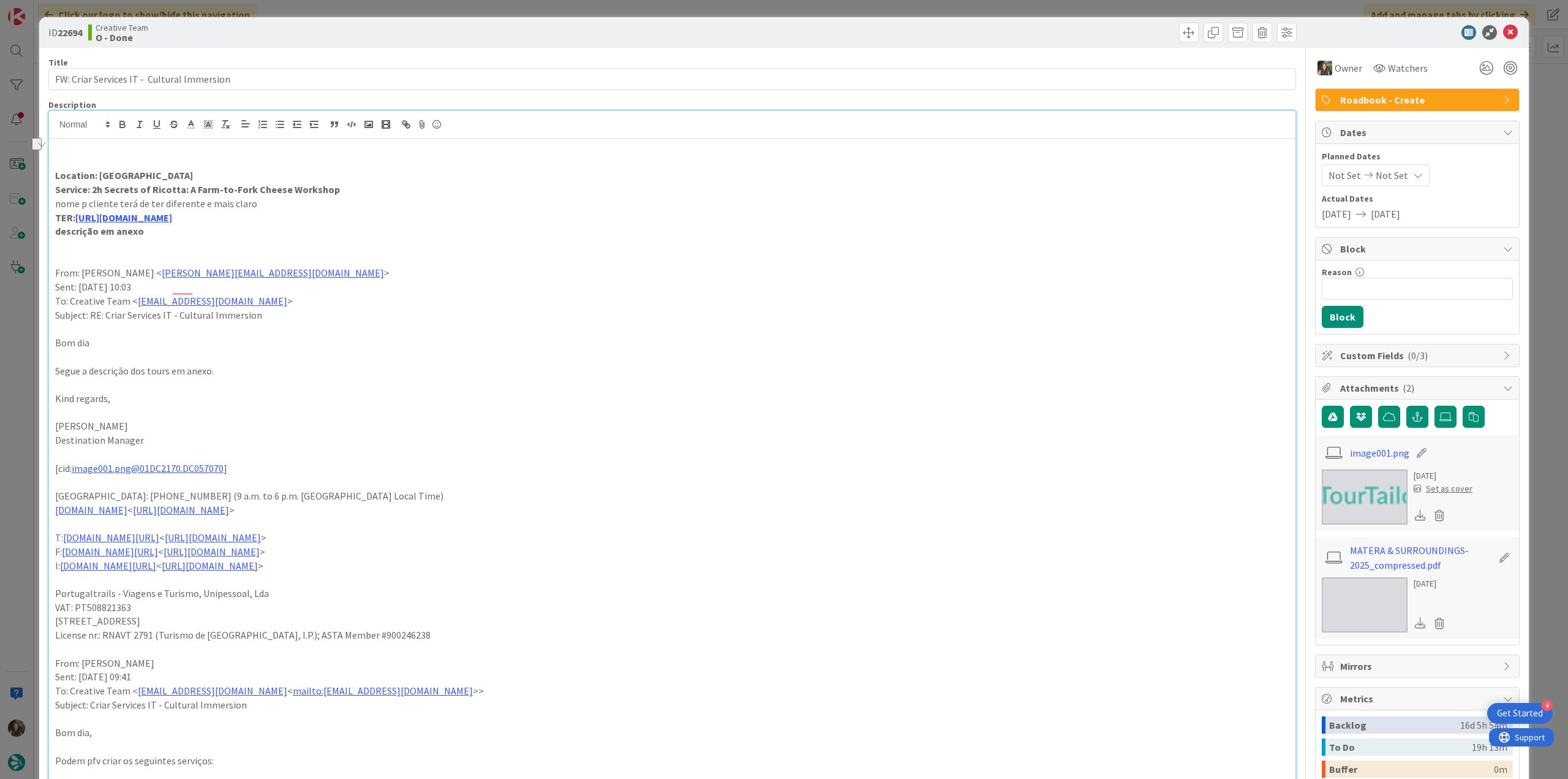
click at [30, 386] on div "ID 22694 Creative Team O - Done Title 43 / 128 FW: Criar Services IT - Cultural…" at bounding box center [784, 389] width 1568 height 779
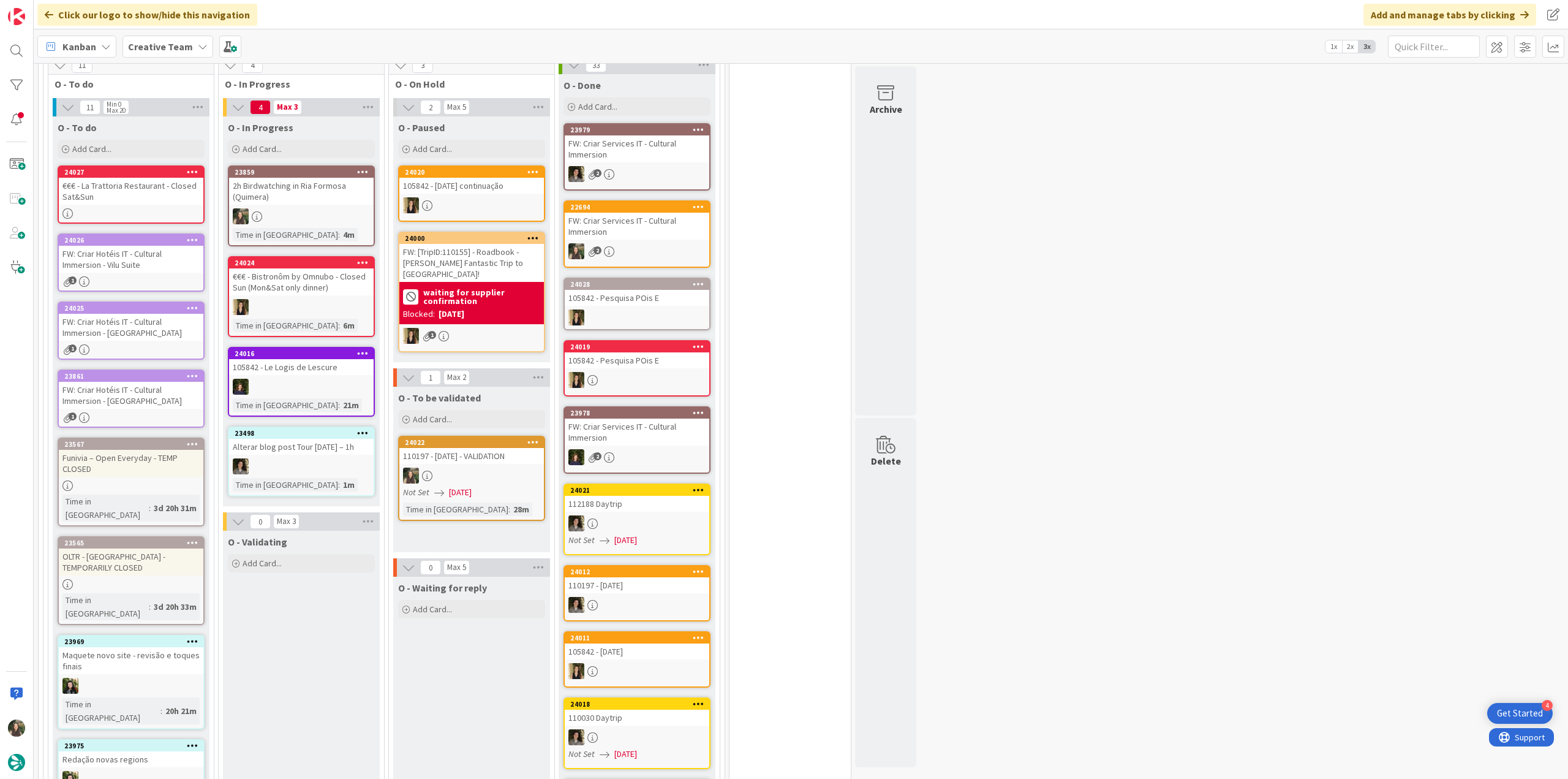
click at [291, 201] on div "2h Birdwatching in Ria Formosa (Quimera)" at bounding box center [301, 191] width 144 height 27
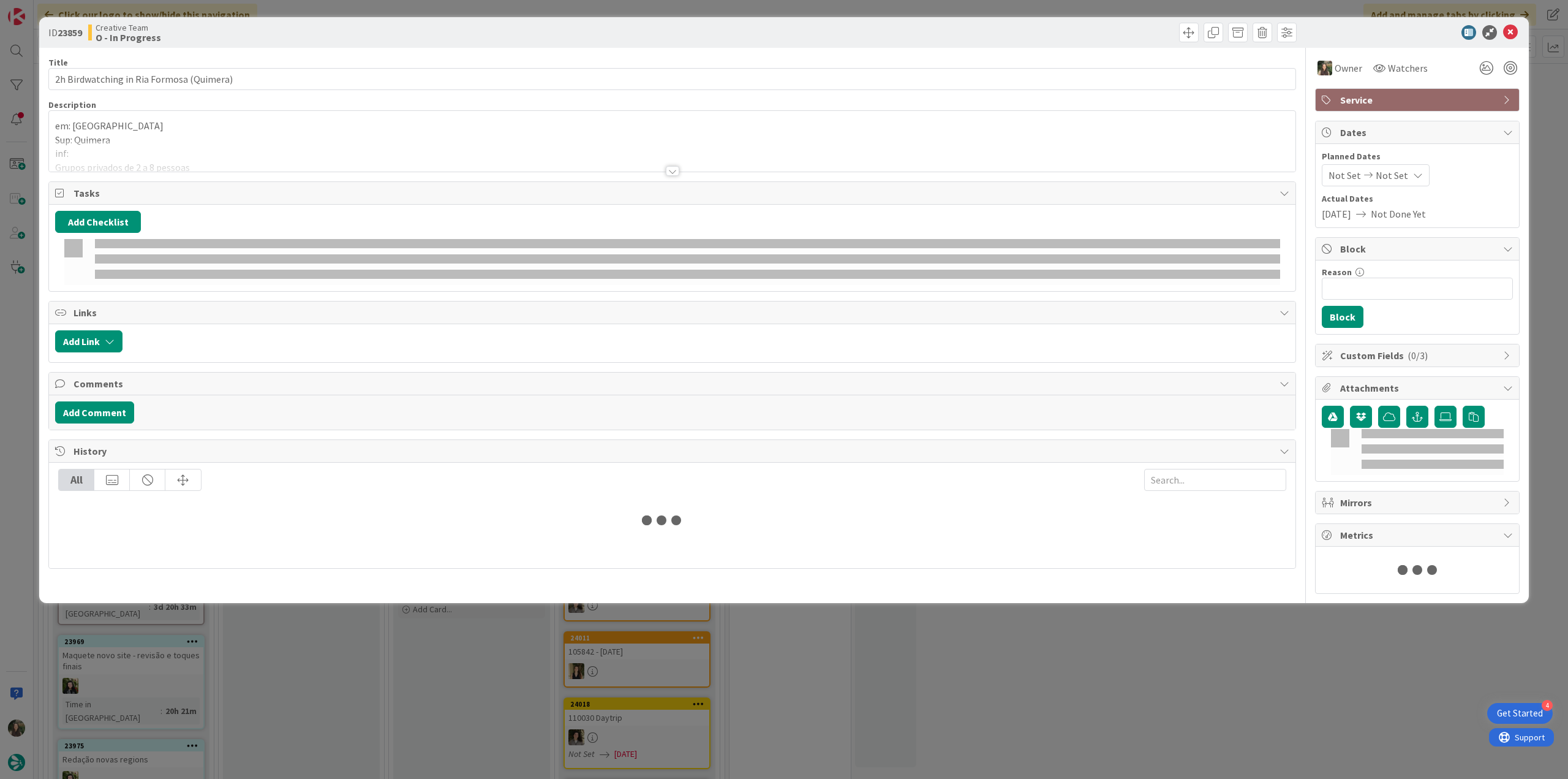
click at [260, 147] on div at bounding box center [672, 156] width 1246 height 31
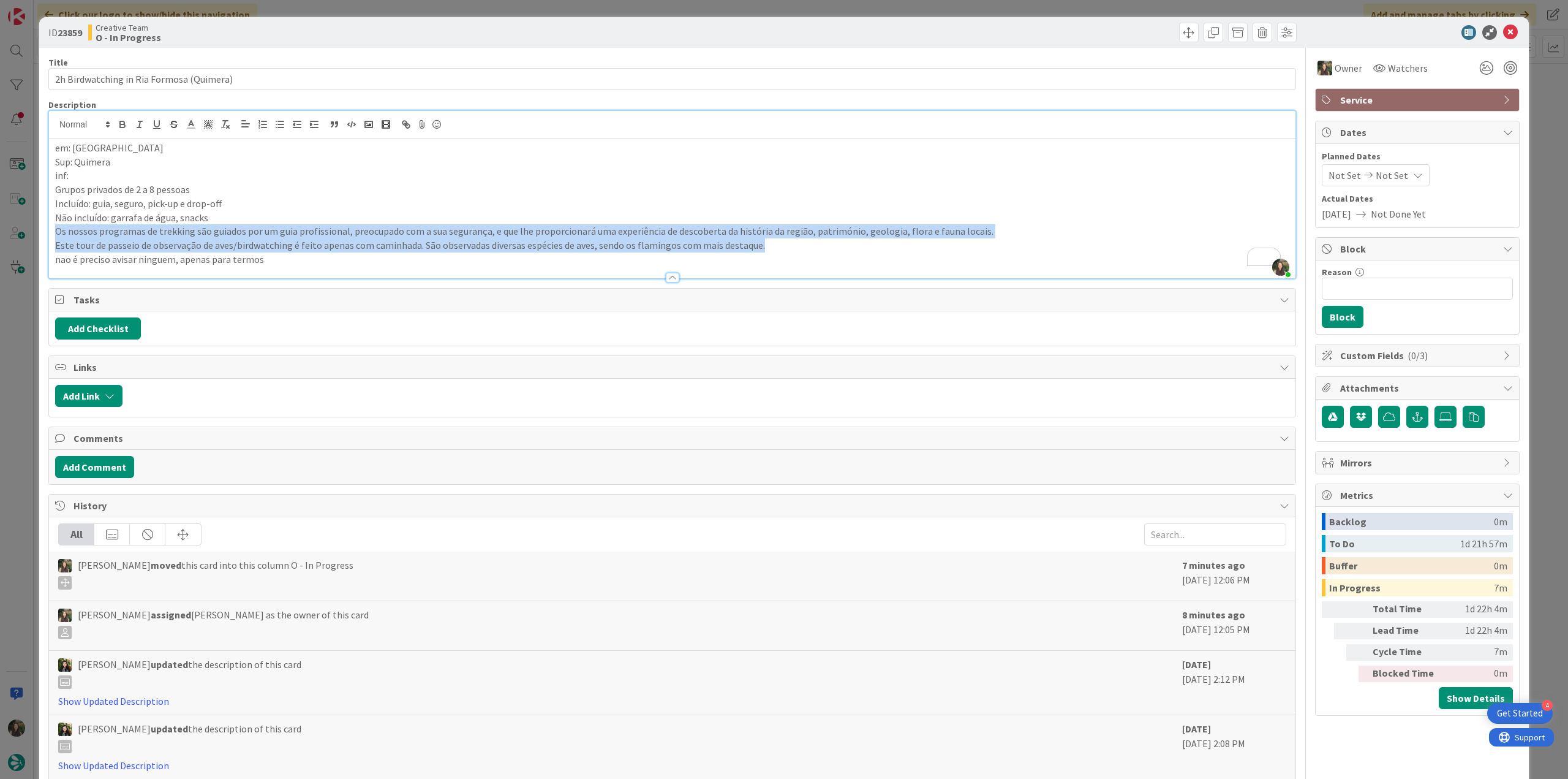
scroll to position [490, 0]
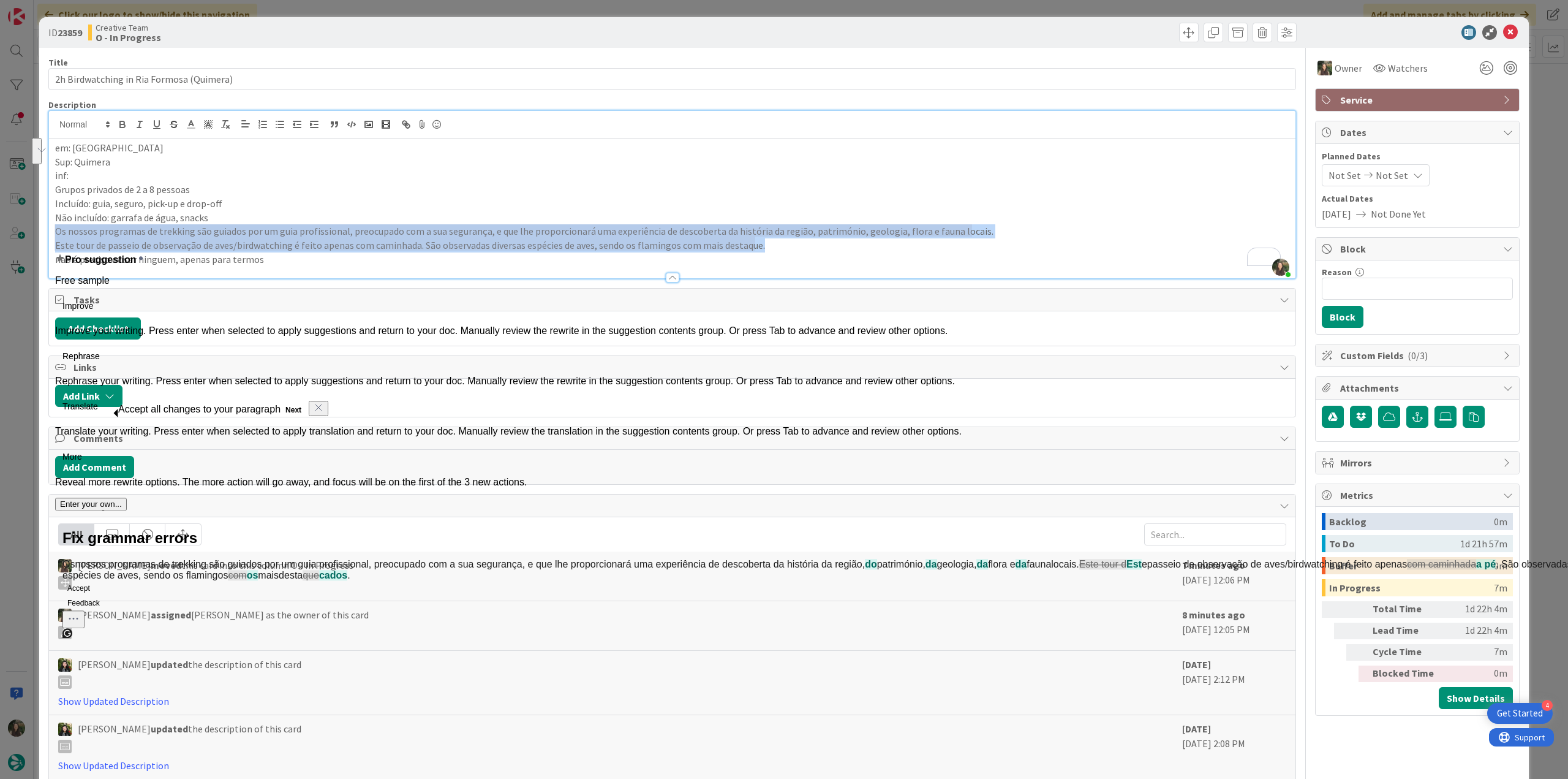
drag, startPoint x: 761, startPoint y: 242, endPoint x: 44, endPoint y: 232, distance: 717.1
click at [44, 232] on div "ID 23859 Creative Team O - In Progress Title 40 / 128 2h Birdwatching in Ria Fo…" at bounding box center [784, 389] width 1568 height 779
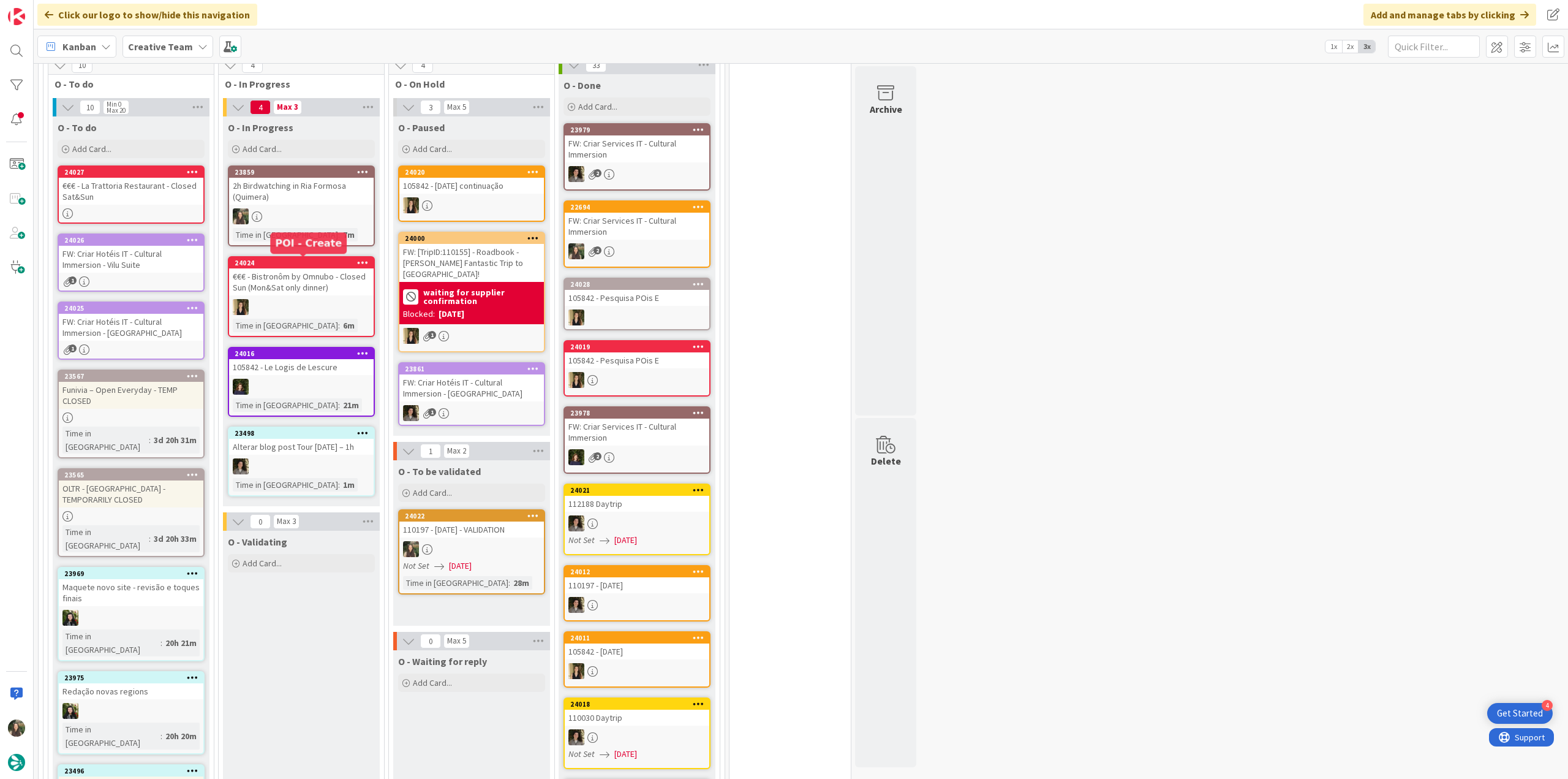
click at [300, 220] on div at bounding box center [301, 216] width 144 height 16
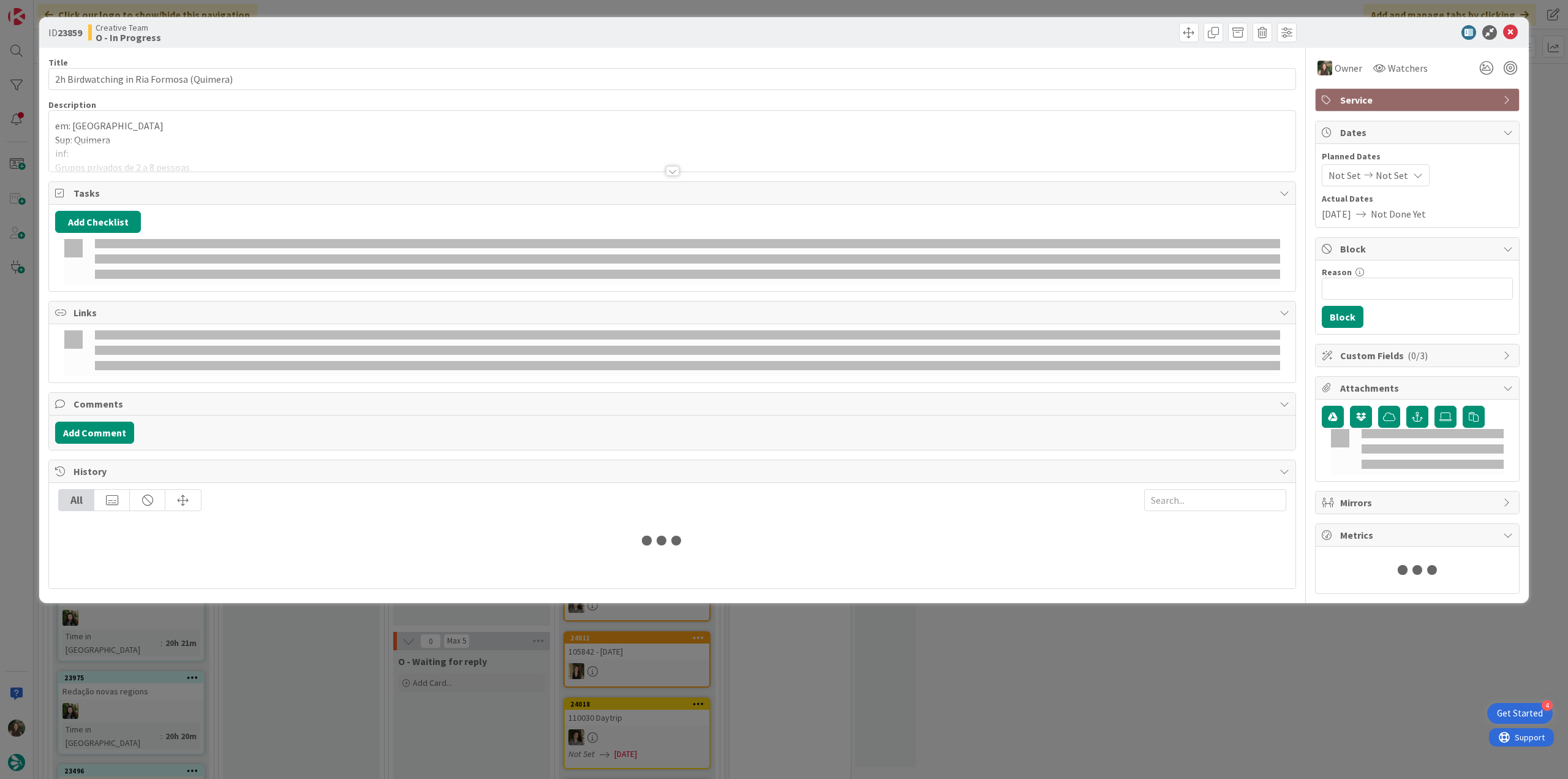
click at [186, 157] on div at bounding box center [672, 156] width 1246 height 31
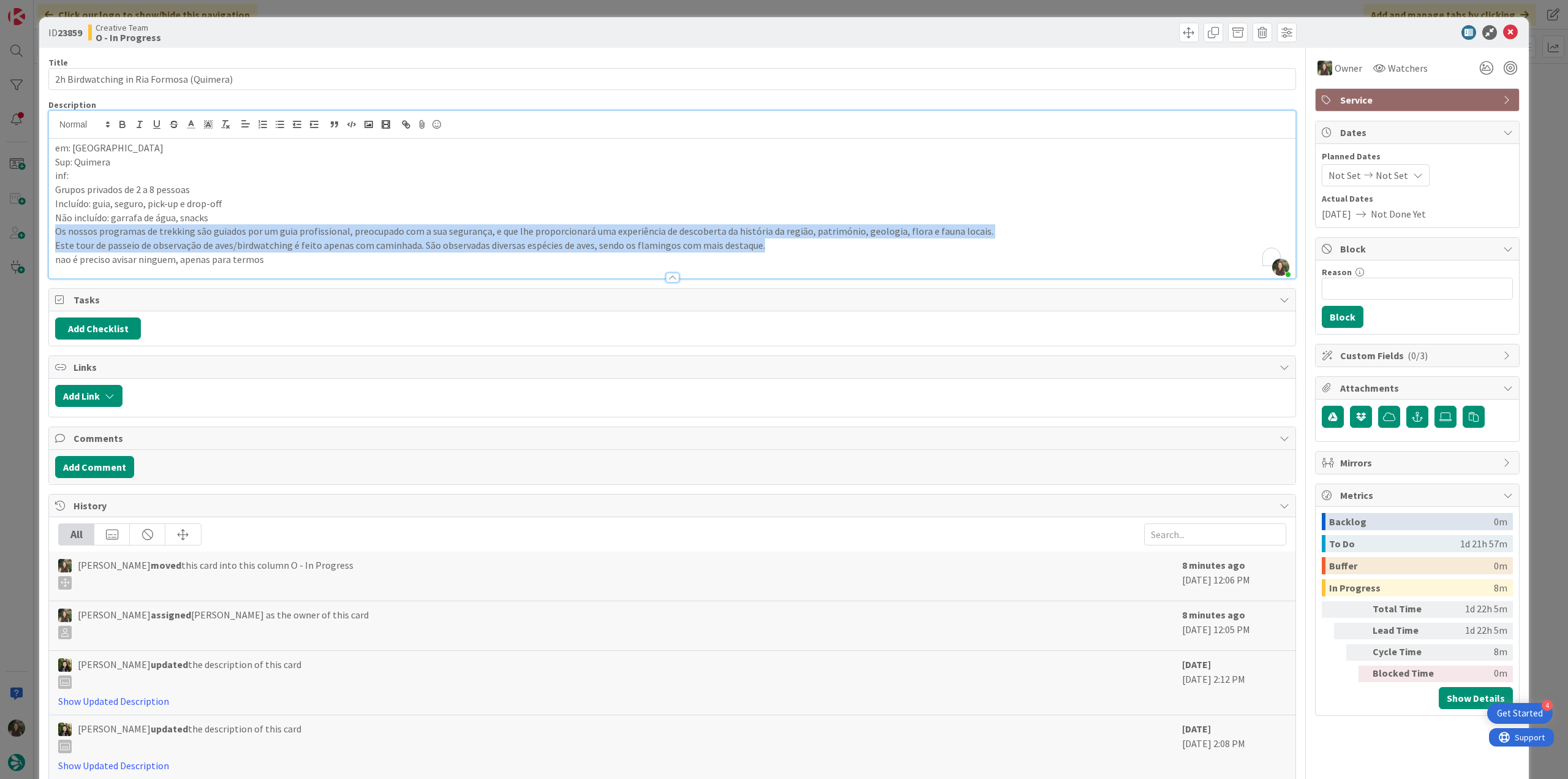
drag, startPoint x: 694, startPoint y: 243, endPoint x: 47, endPoint y: 226, distance: 647.2
click at [47, 226] on div "ID 23859 Creative Team O - In Progress Title 40 / 128 2h Birdwatching in Ria Fo…" at bounding box center [784, 441] width 1489 height 848
copy div "Os nossos programas de trekking são guiados por um guia profissional, preocupad…"
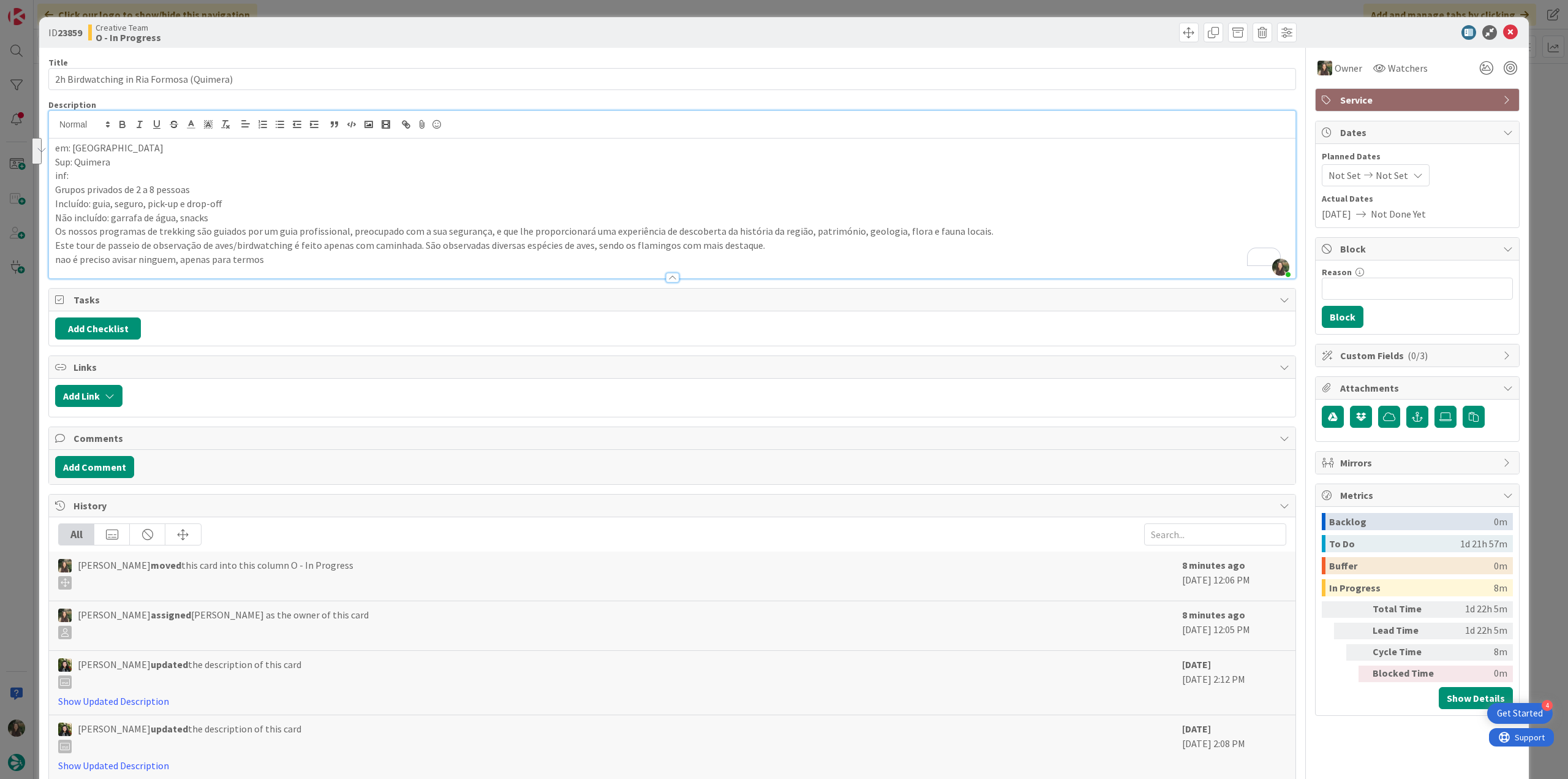
click at [21, 319] on div "ID 23859 Creative Team O - In Progress Title 40 / 128 2h Birdwatching in Ria Fo…" at bounding box center [784, 389] width 1568 height 779
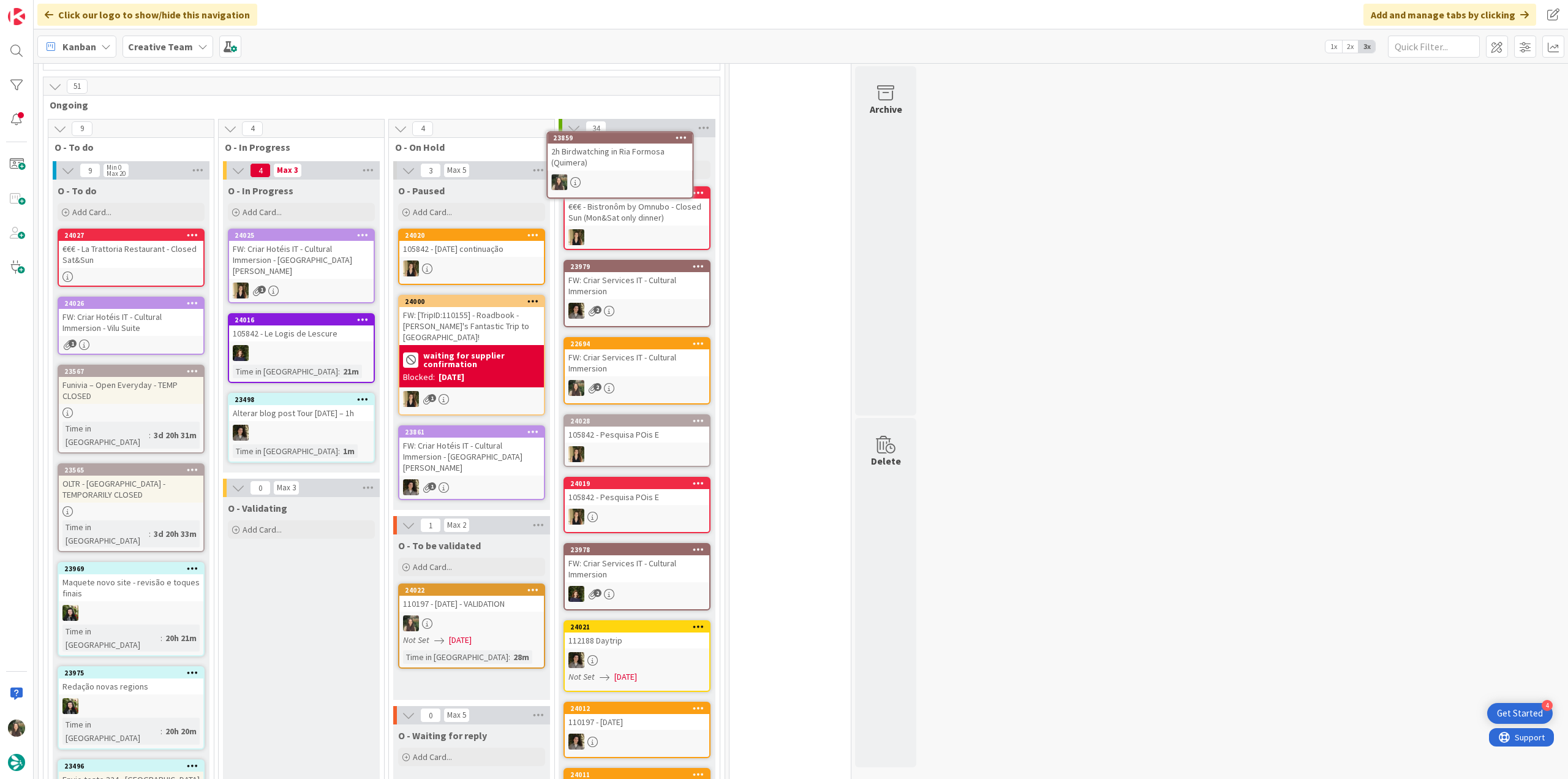
scroll to position [378, 0]
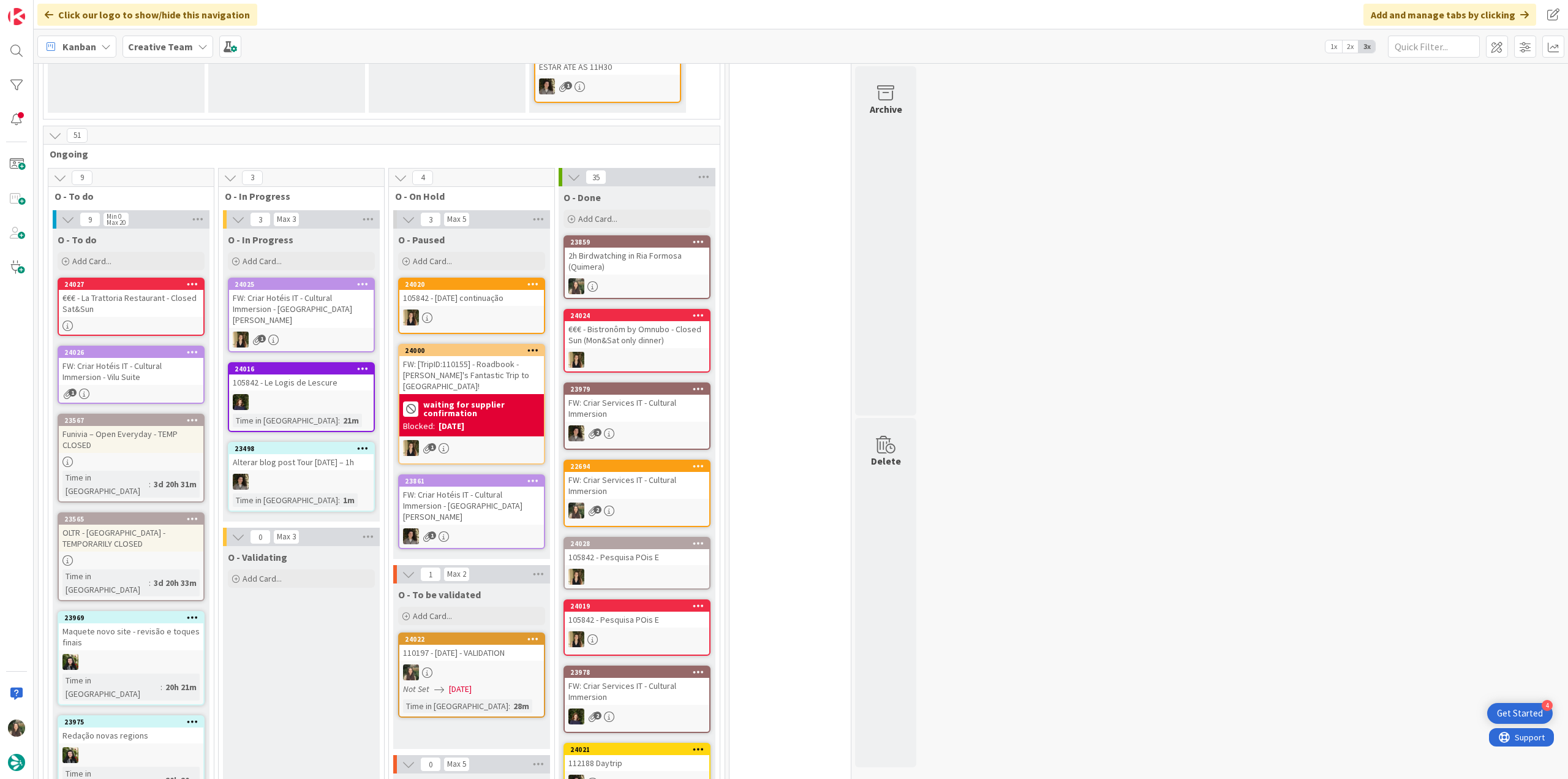
click at [663, 275] on div "23859 2h Birdwatching in Ria Formosa ([GEOGRAPHIC_DATA])" at bounding box center [637, 267] width 147 height 64
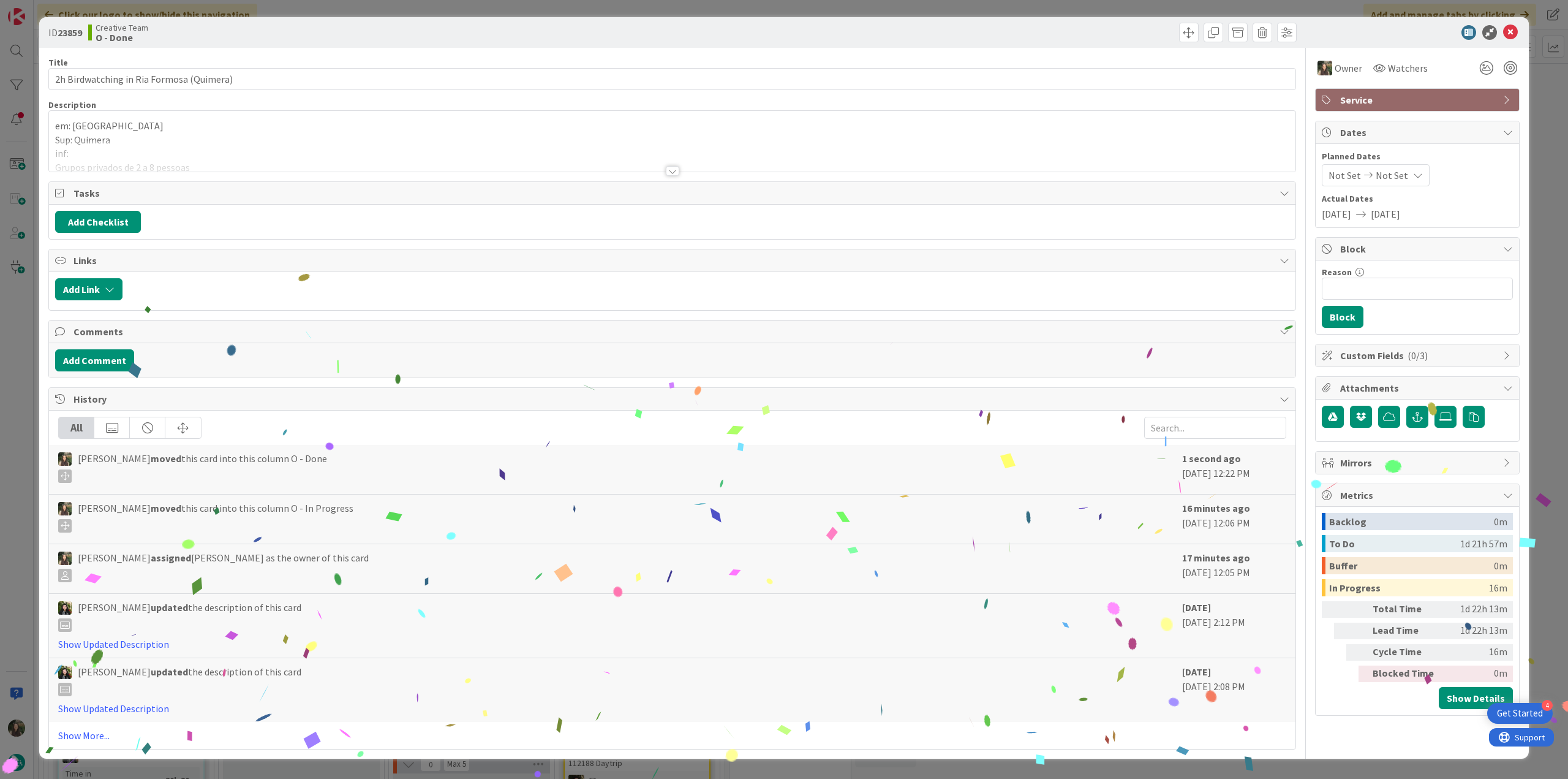
drag, startPoint x: 1546, startPoint y: 536, endPoint x: 797, endPoint y: 489, distance: 750.5
click at [1547, 536] on div "ID 23859 Creative Team O - Done Title 40 / 128 2h Birdwatching in [GEOGRAPHIC_D…" at bounding box center [784, 389] width 1568 height 779
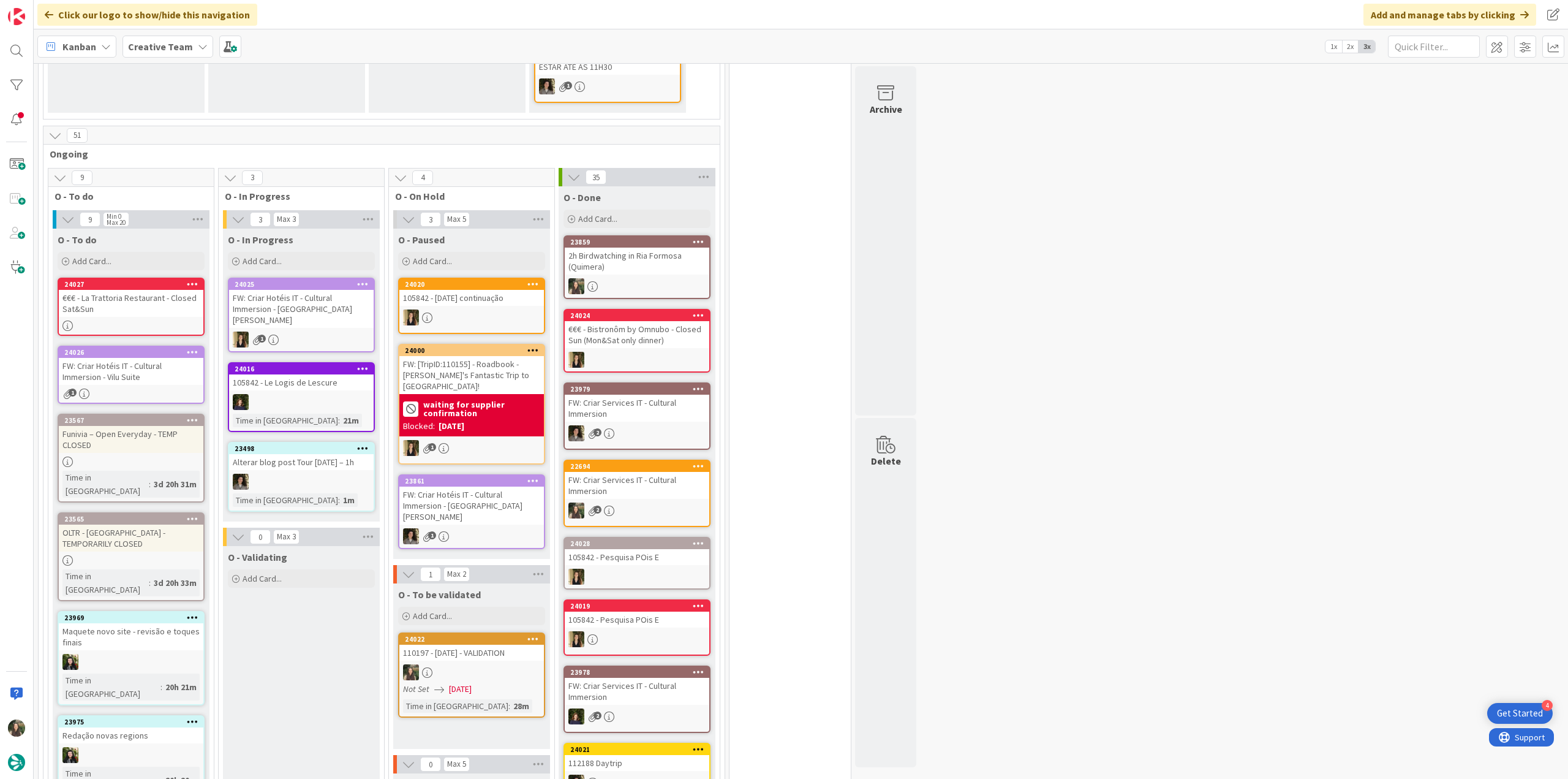
click at [153, 382] on div "FW: Criar Hotéis IT - Cultural Immersion - Vilu Suite" at bounding box center [131, 371] width 144 height 27
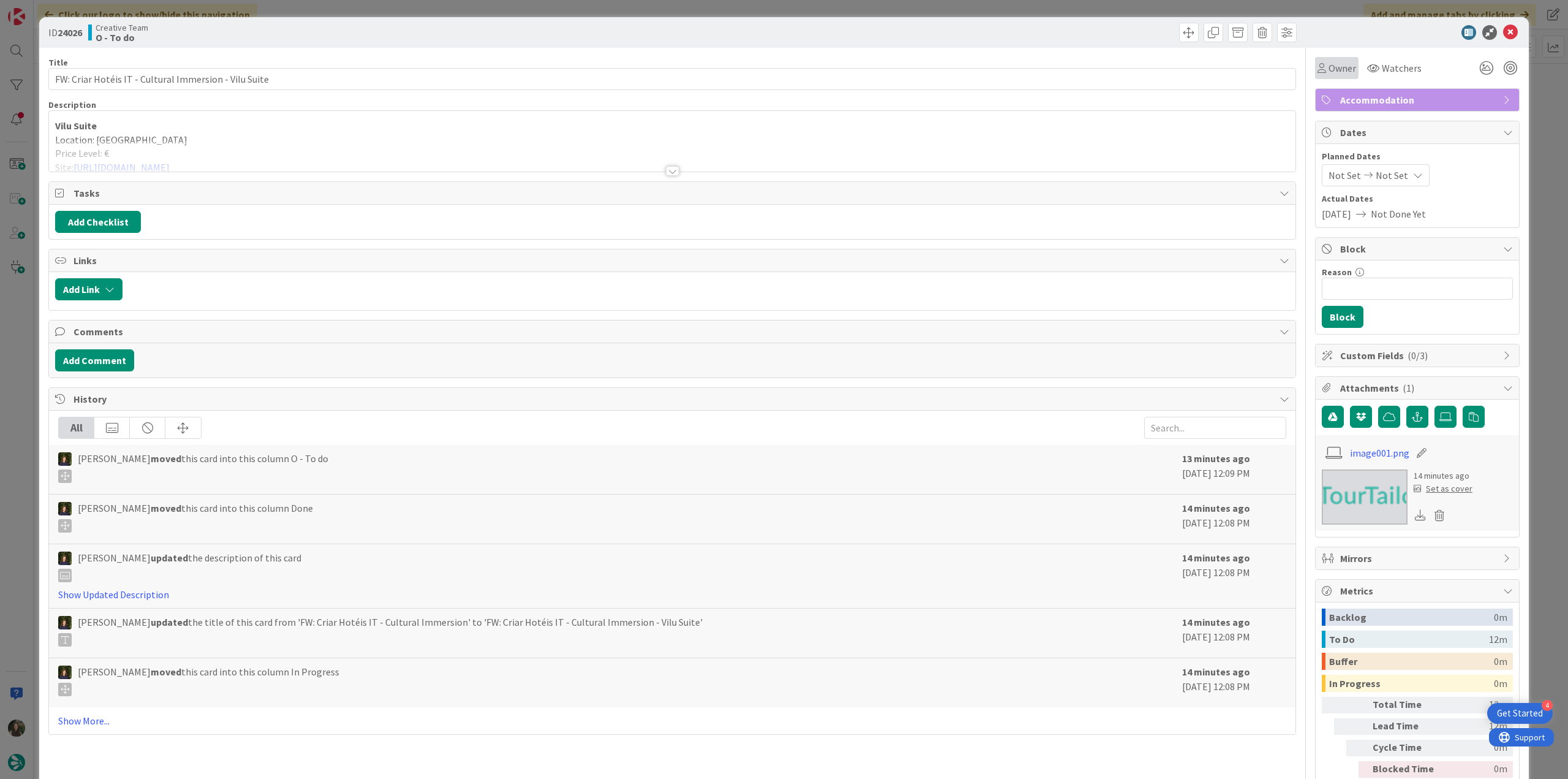
click at [1336, 75] on div "Owner" at bounding box center [1336, 68] width 44 height 22
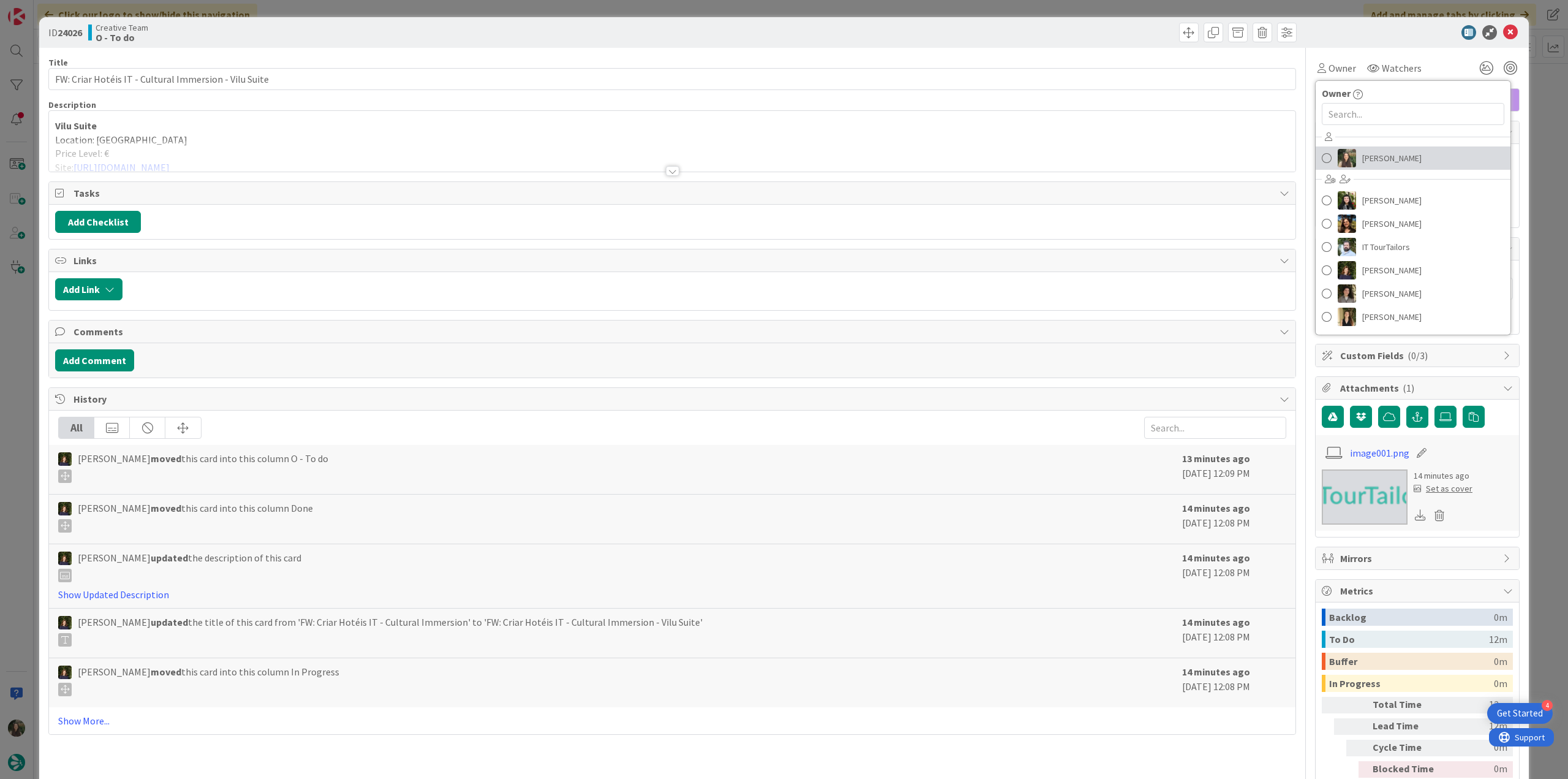
drag, startPoint x: 1355, startPoint y: 151, endPoint x: 1414, endPoint y: 157, distance: 59.3
click at [1362, 151] on span "[PERSON_NAME]" at bounding box center [1391, 158] width 59 height 19
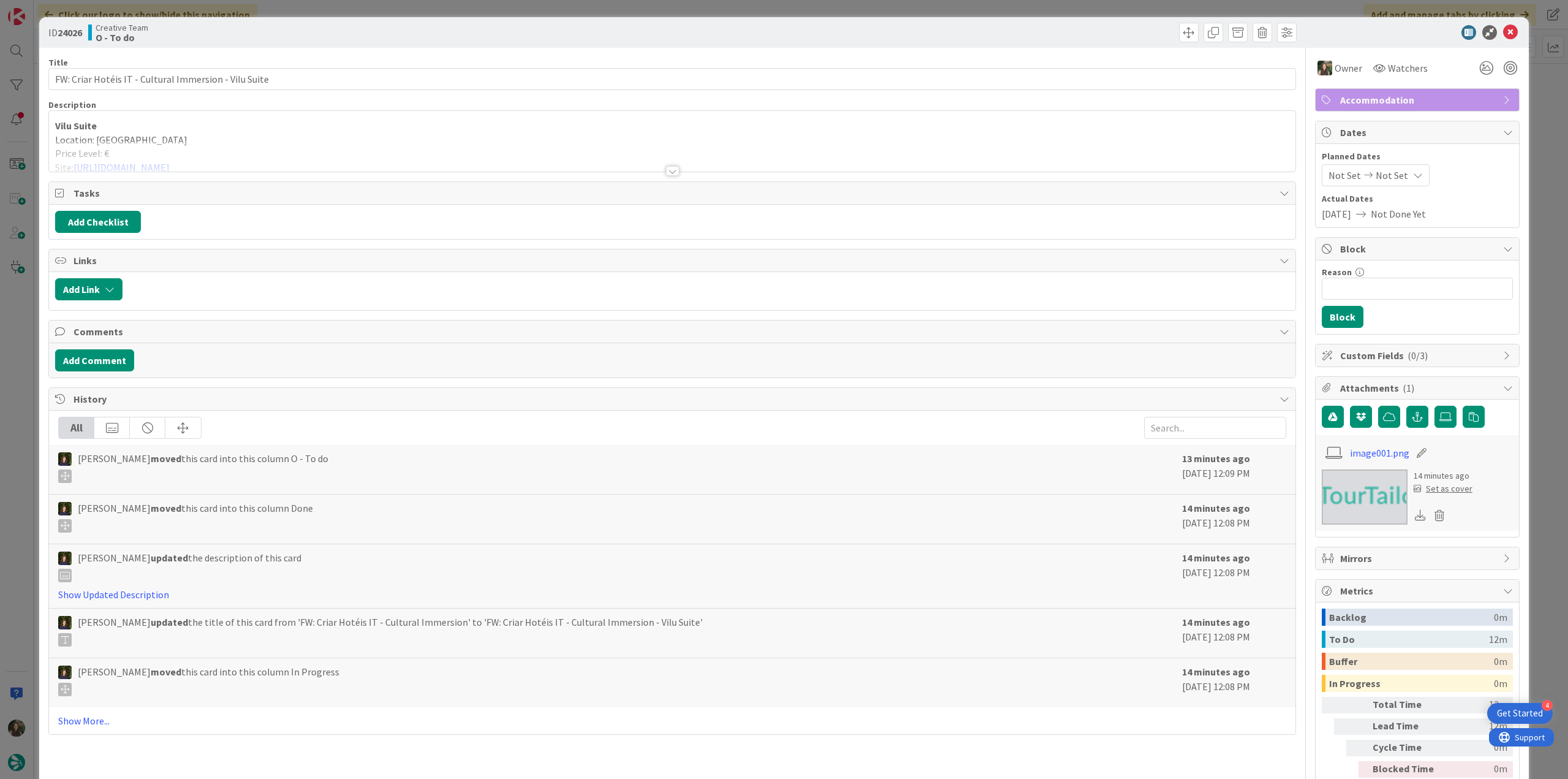
click at [1540, 126] on div "ID 24026 Creative Team O - To do Title 53 / 128 FW: Criar Hotéis IT - Cultural …" at bounding box center [784, 389] width 1568 height 779
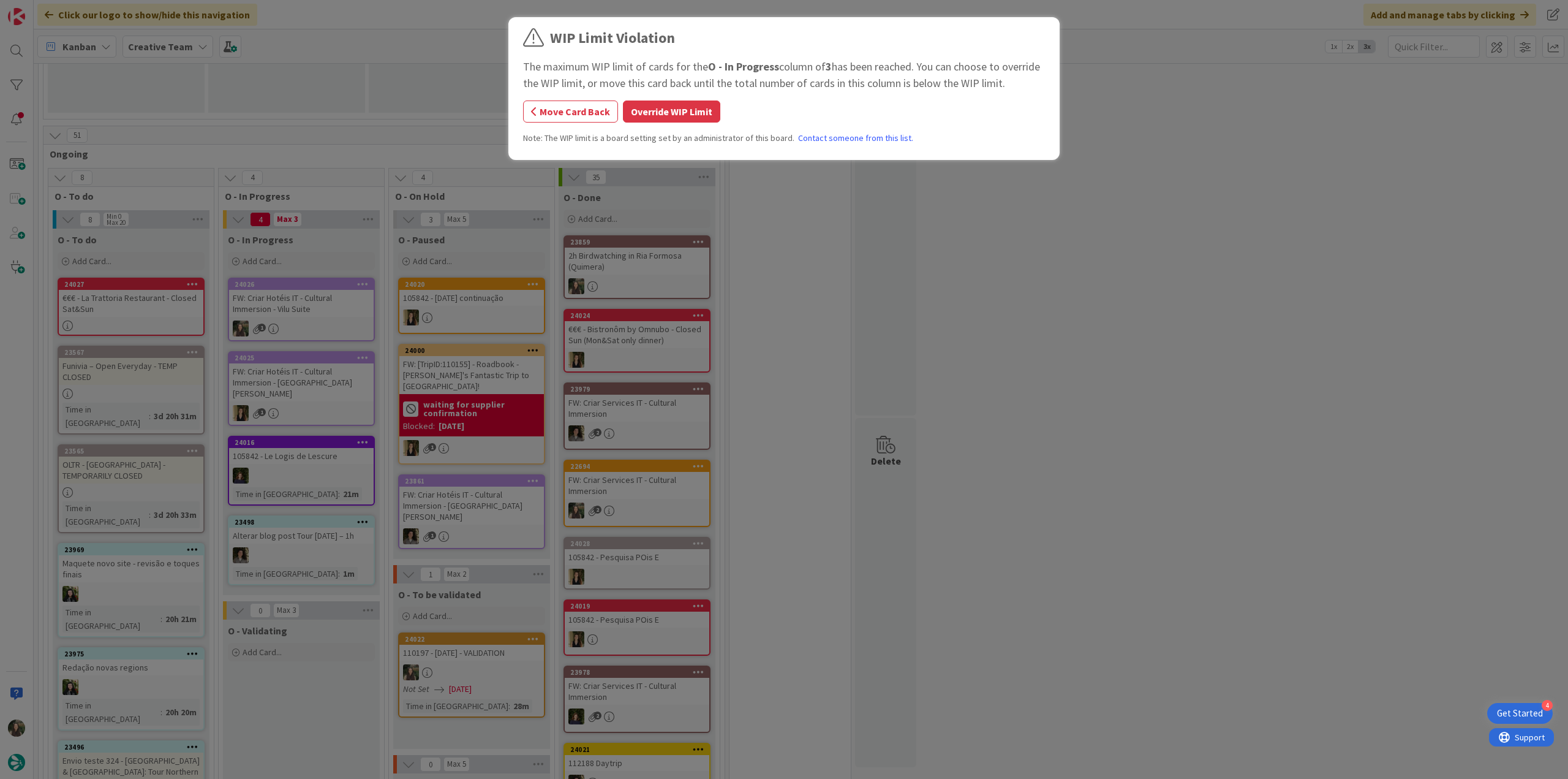
click at [678, 106] on button "Override WIP Limit" at bounding box center [671, 111] width 97 height 22
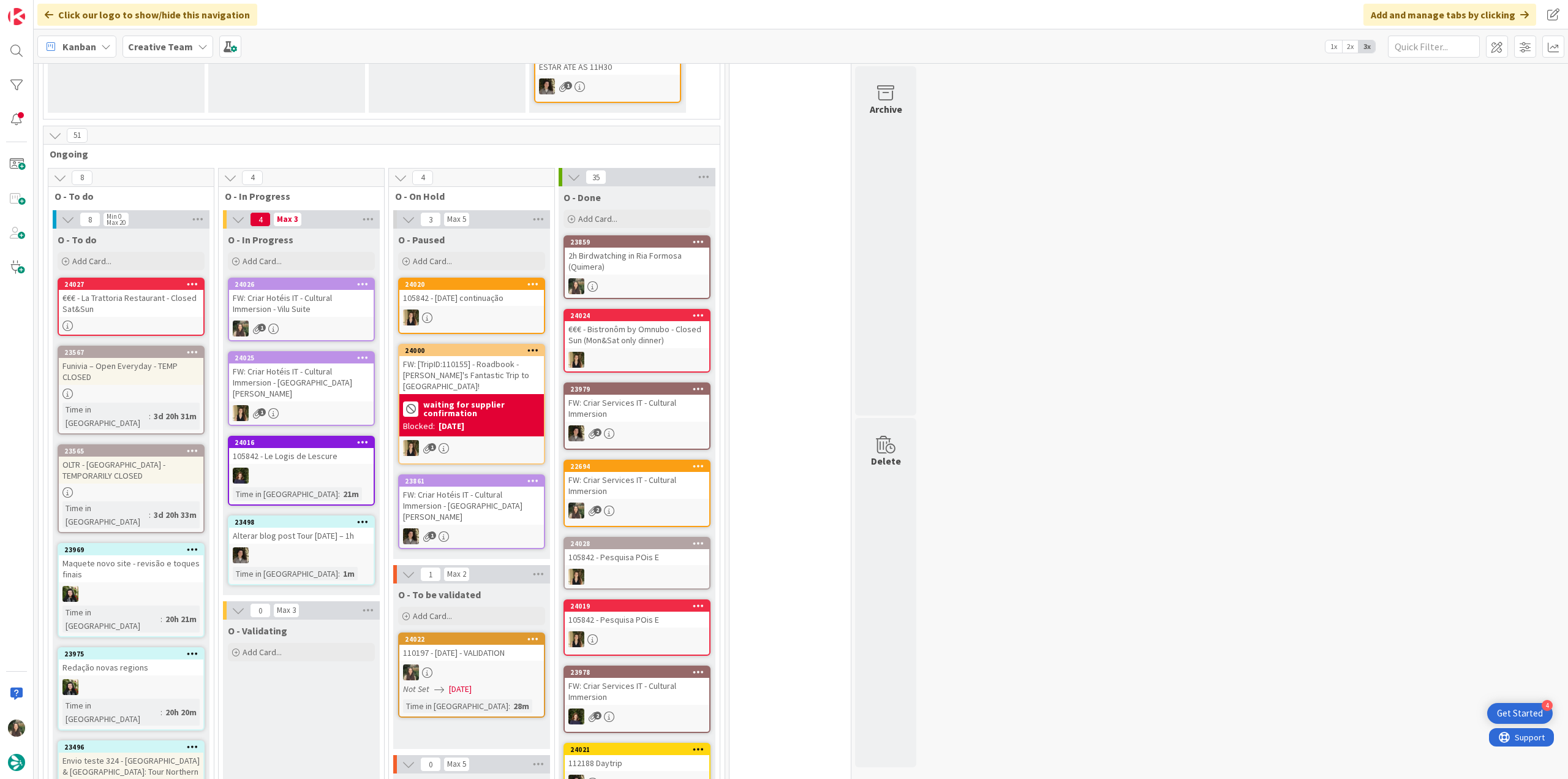
click at [320, 313] on div "FW: Criar Hotéis IT - Cultural Immersion - Vilu Suite" at bounding box center [301, 303] width 144 height 27
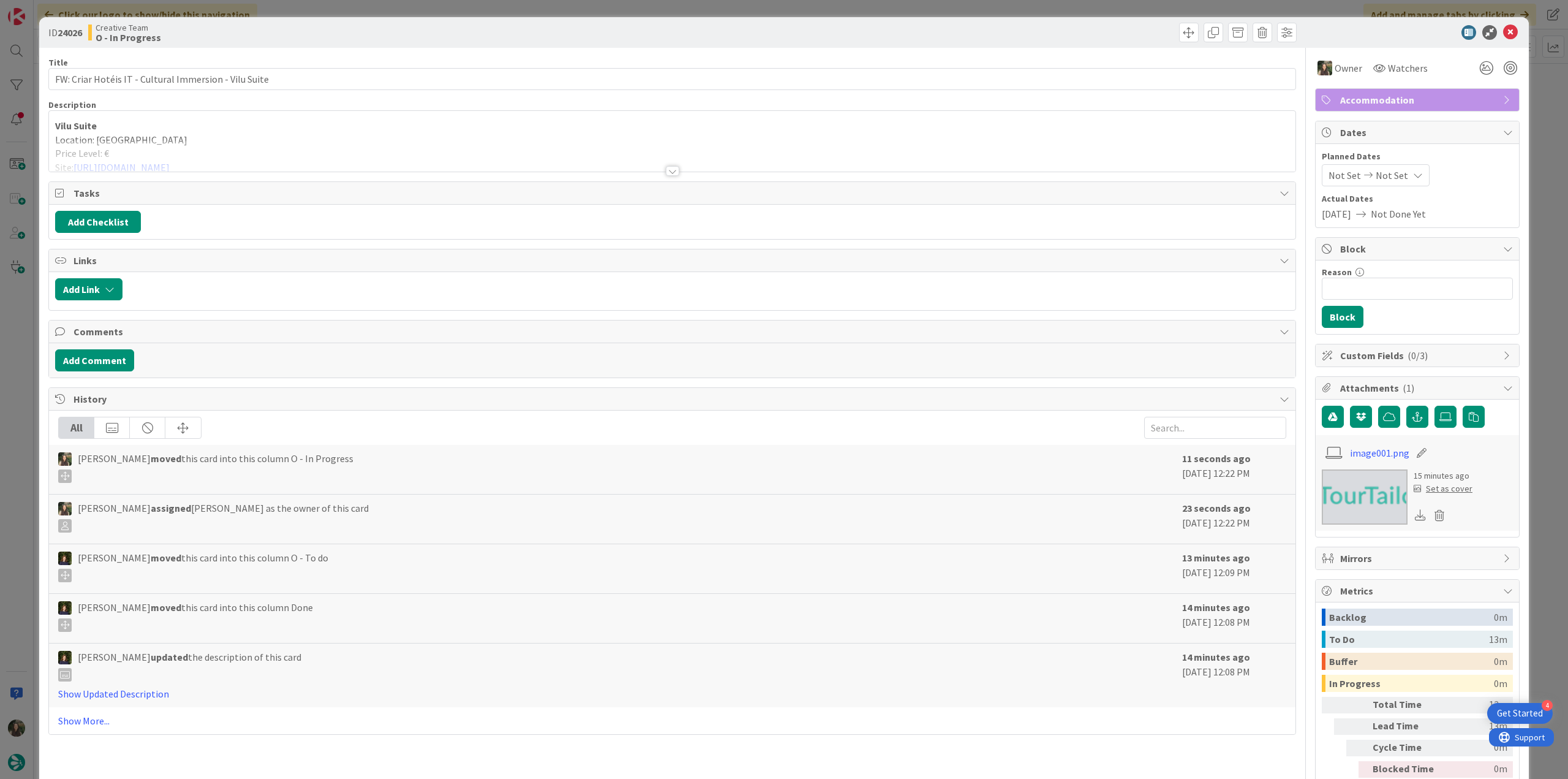
click at [270, 142] on div at bounding box center [672, 156] width 1246 height 31
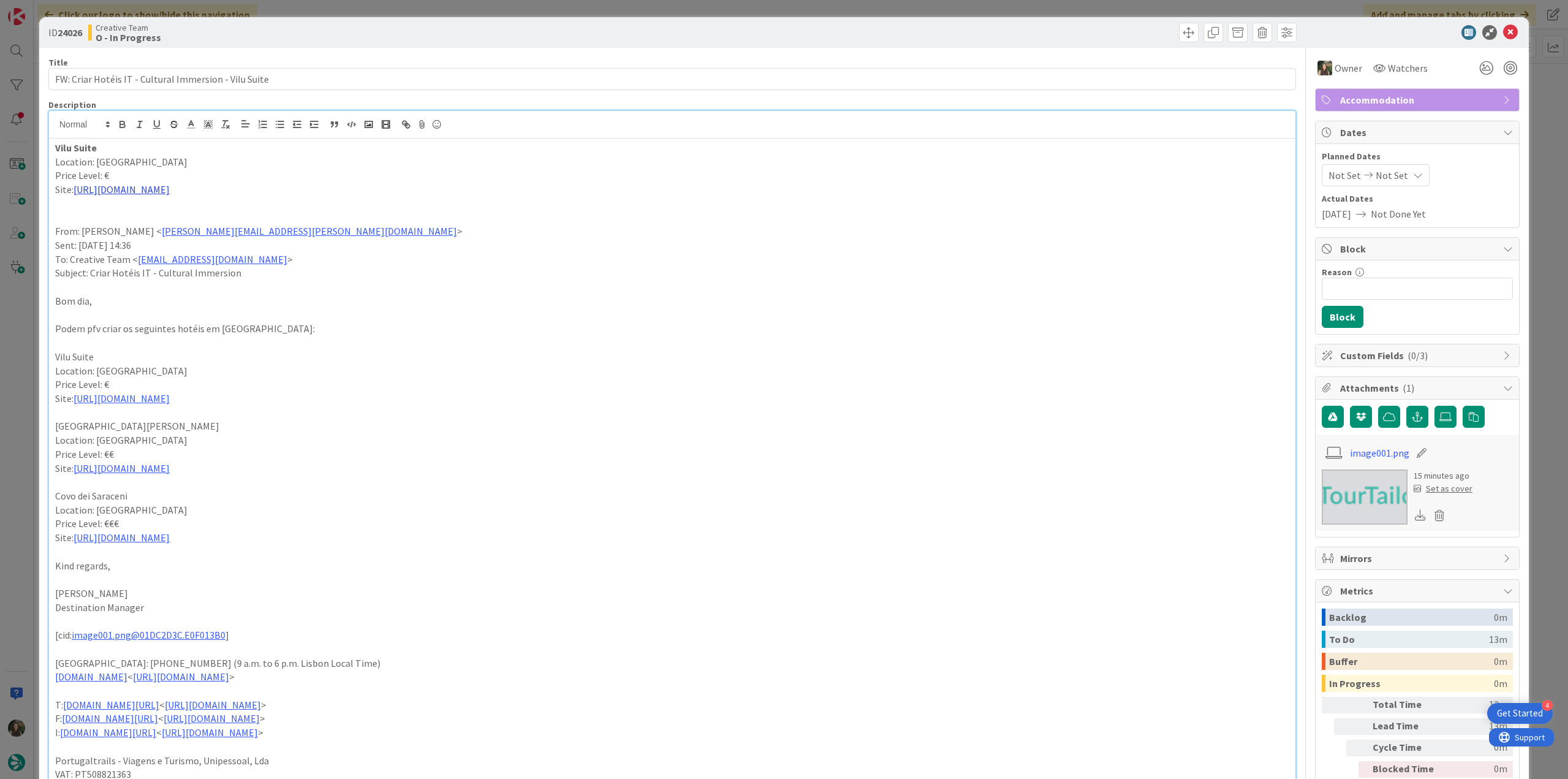
click at [111, 192] on link "[URL][DOMAIN_NAME]" at bounding box center [122, 189] width 96 height 12
click at [107, 214] on link "[URL][DOMAIN_NAME]" at bounding box center [113, 213] width 84 height 16
click at [19, 375] on div "ID 24026 Creative Team O - In Progress Title 53 / 128 FW: Criar Hotéis IT - Cul…" at bounding box center [784, 389] width 1568 height 779
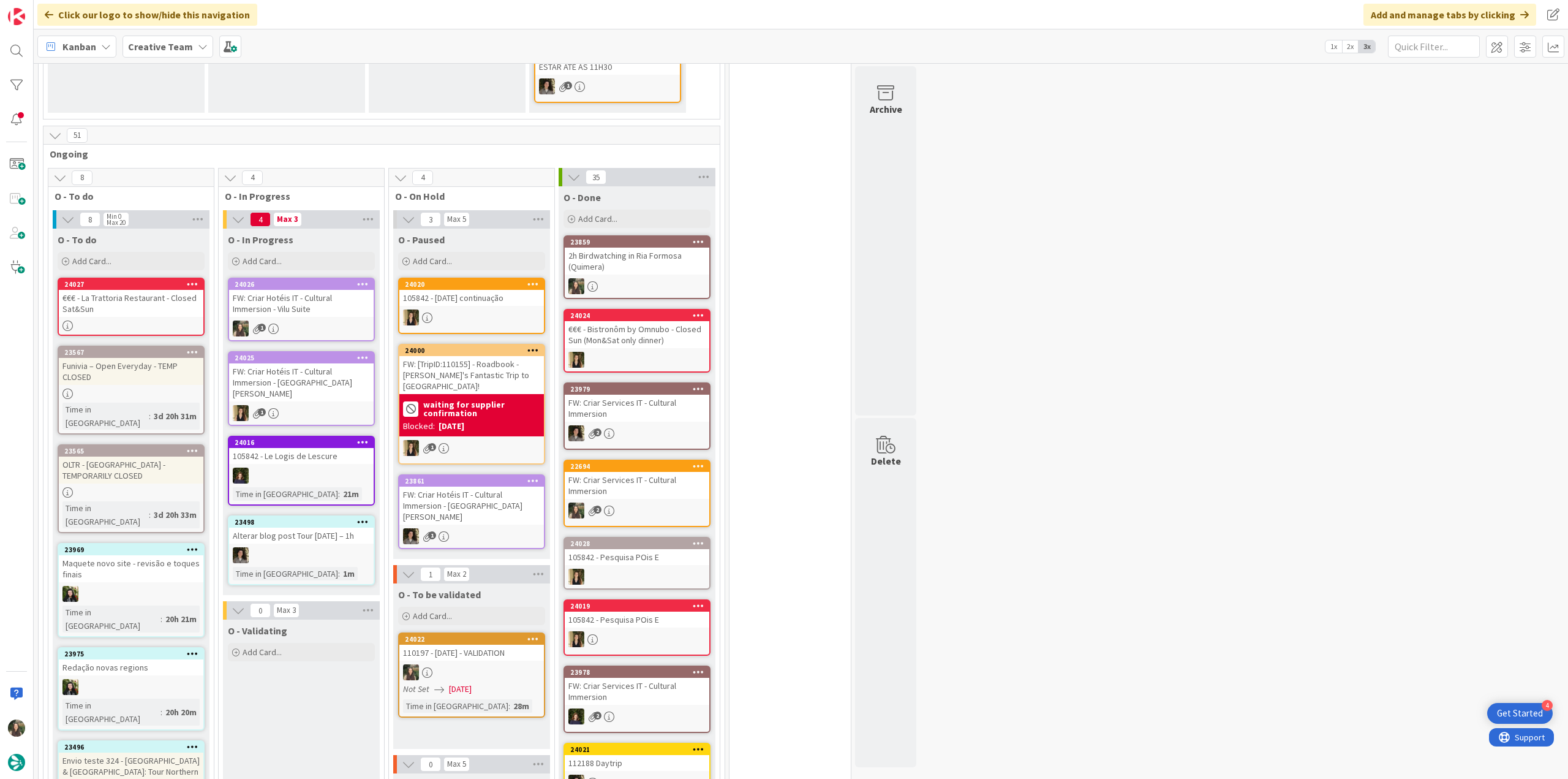
click at [321, 305] on div "FW: Criar Hotéis IT - Cultural Immersion - Vilu Suite" at bounding box center [301, 303] width 144 height 27
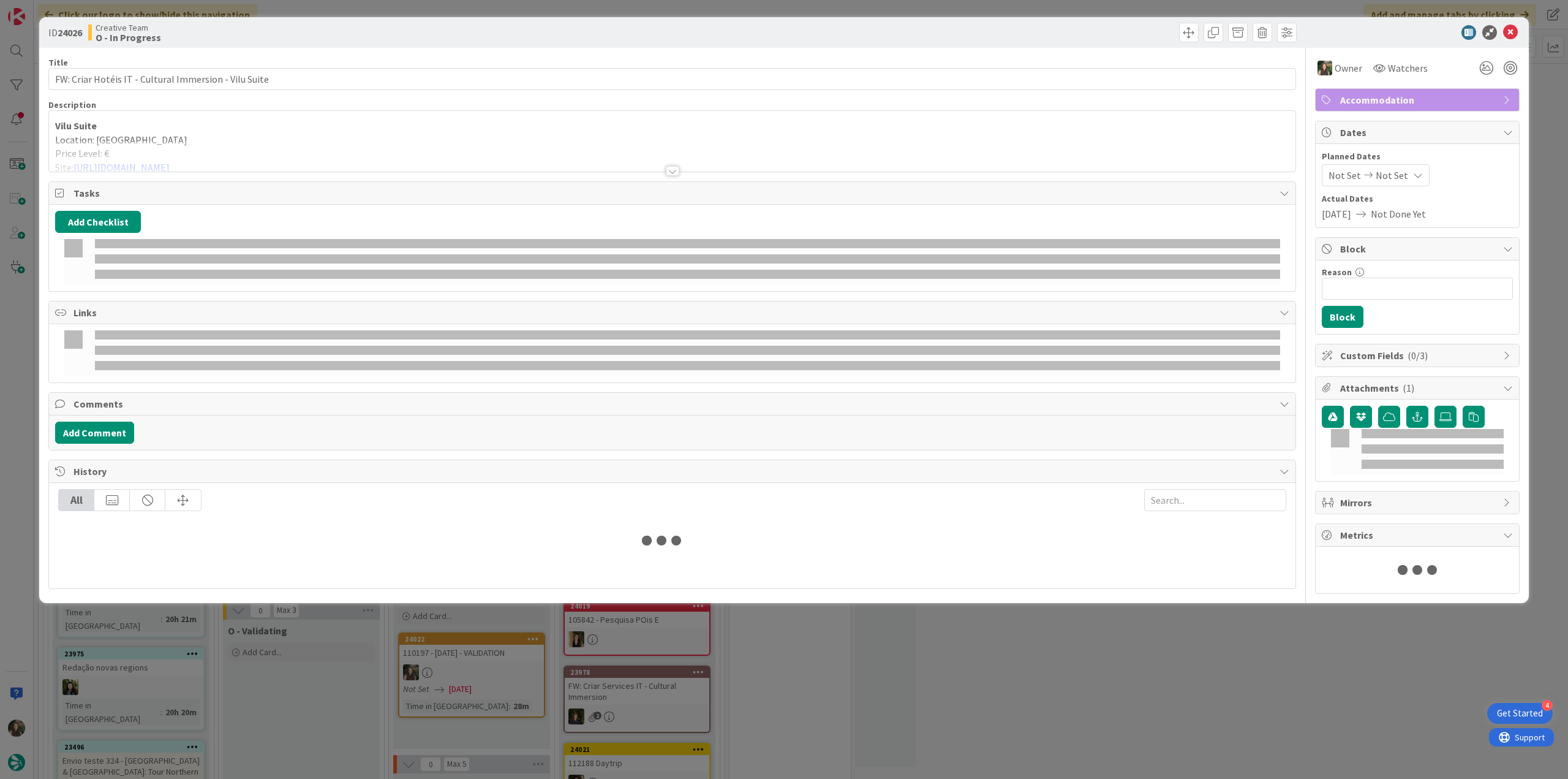
click at [241, 154] on div at bounding box center [672, 156] width 1246 height 31
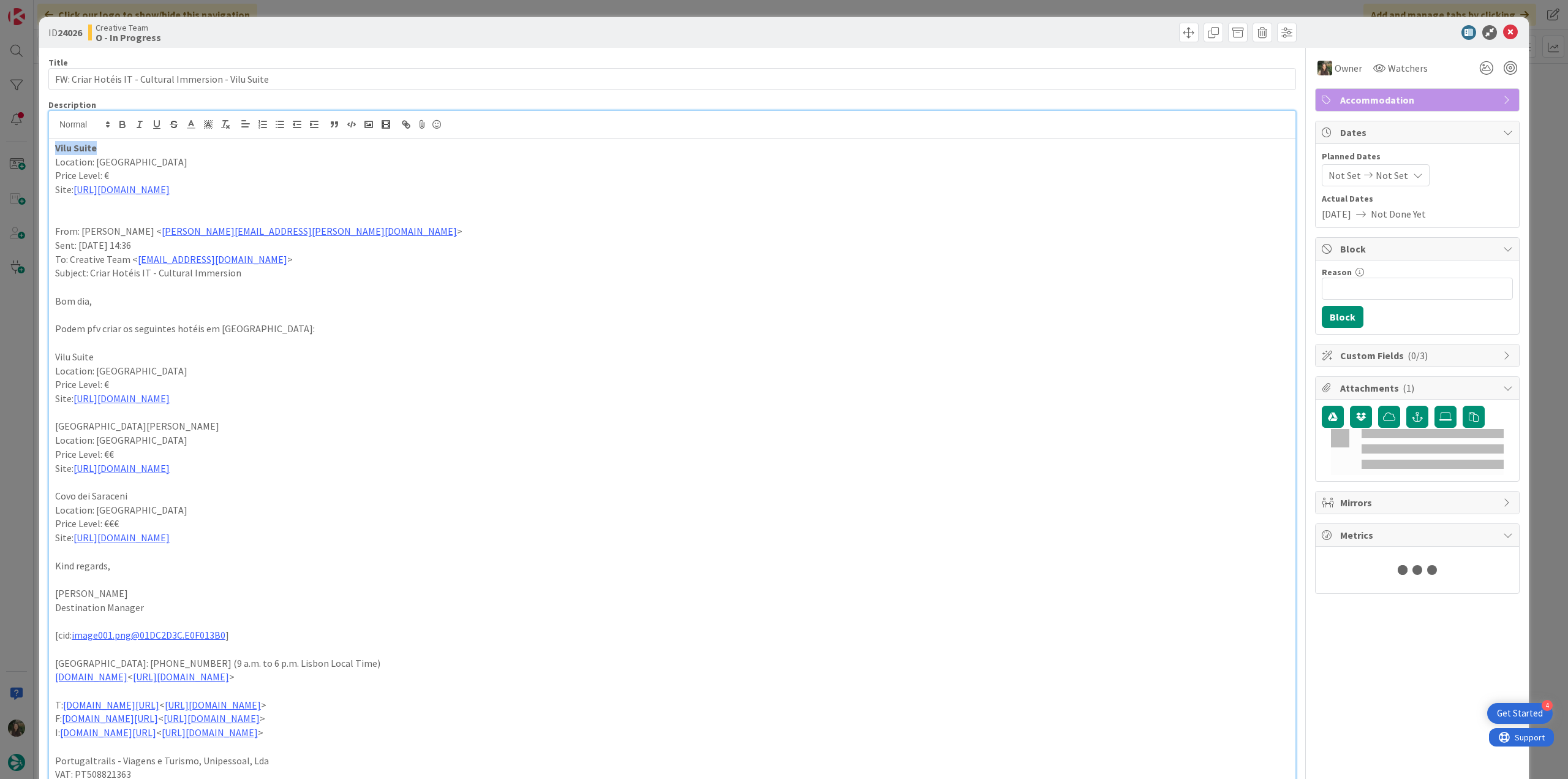
drag, startPoint x: 96, startPoint y: 145, endPoint x: 165, endPoint y: 154, distance: 69.6
click at [46, 145] on div "ID 24026 Creative Team O - In Progress Title 53 / 128 FW: Criar Hotéis IT - Cul…" at bounding box center [784, 632] width 1489 height 1231
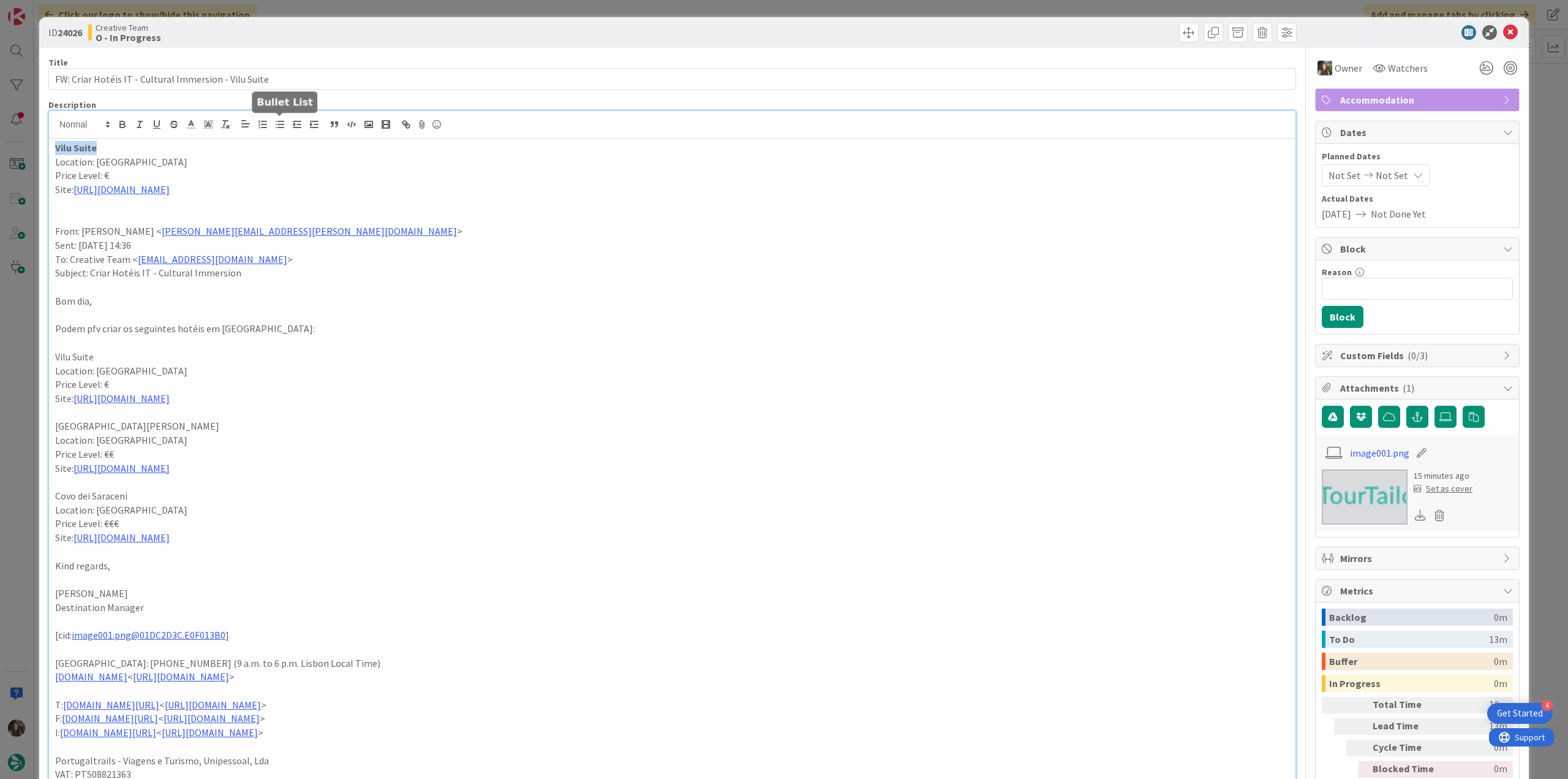
copy strong "Vilu Suite"
drag, startPoint x: 173, startPoint y: 163, endPoint x: 96, endPoint y: 161, distance: 77.0
click at [96, 161] on p "Location: [GEOGRAPHIC_DATA]" at bounding box center [672, 162] width 1234 height 14
copy p "Polignano a Mare"
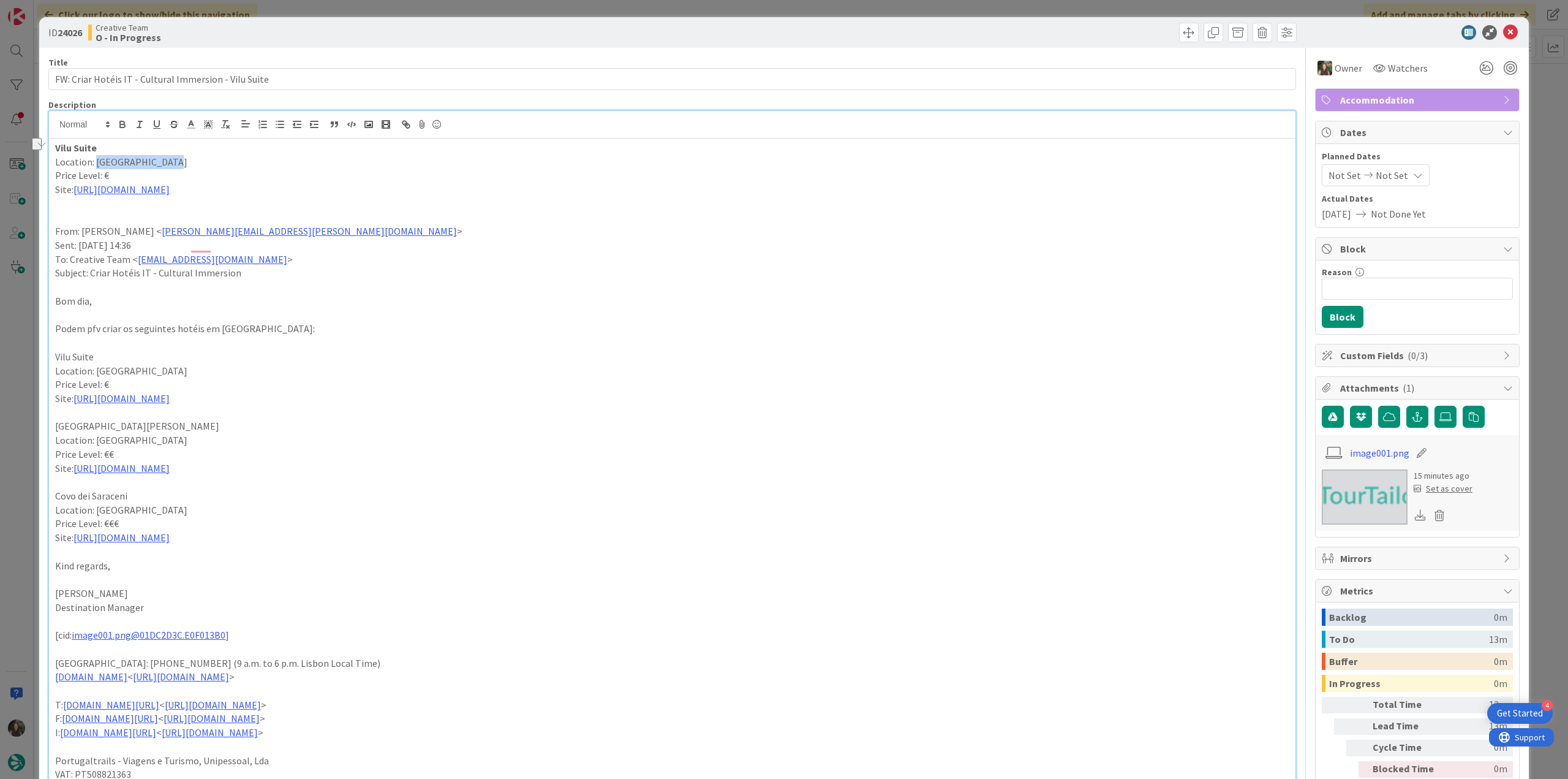
click at [24, 363] on div "ID 24026 Creative Team O - In Progress Title 53 / 128 FW: Criar Hotéis IT - Cul…" at bounding box center [784, 389] width 1568 height 779
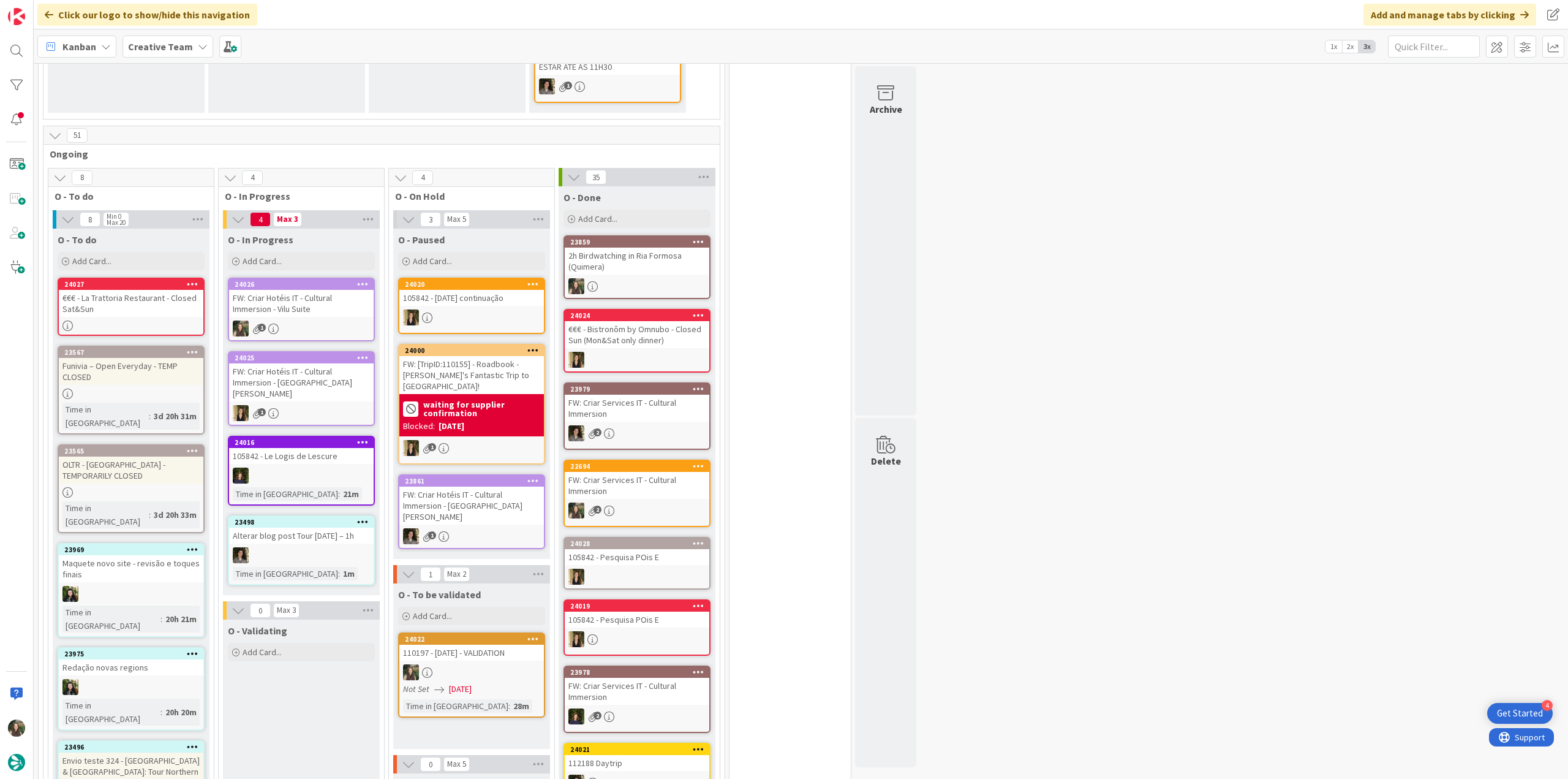
click at [325, 325] on div "1" at bounding box center [301, 328] width 144 height 16
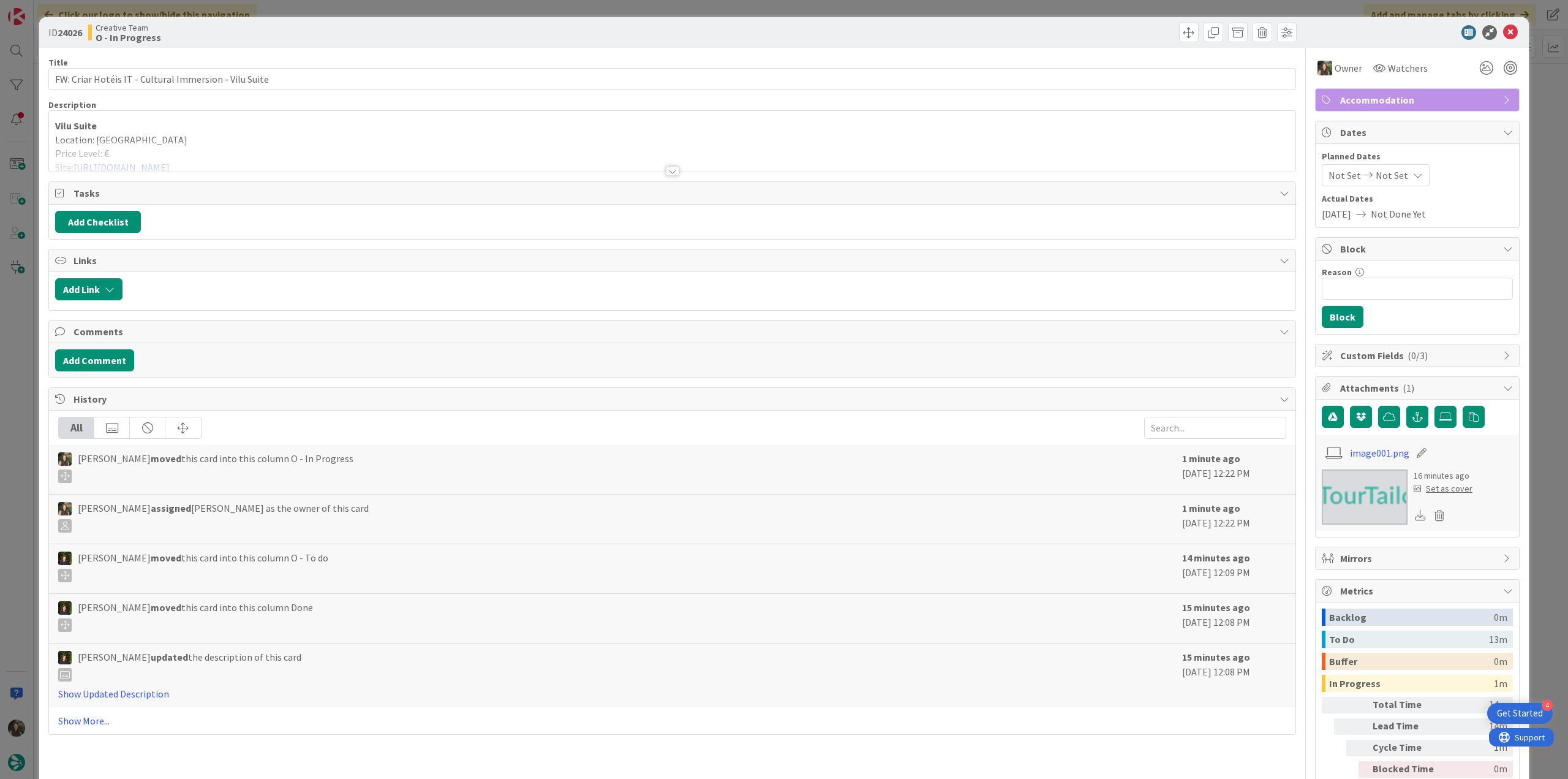
click at [222, 152] on div at bounding box center [672, 156] width 1246 height 31
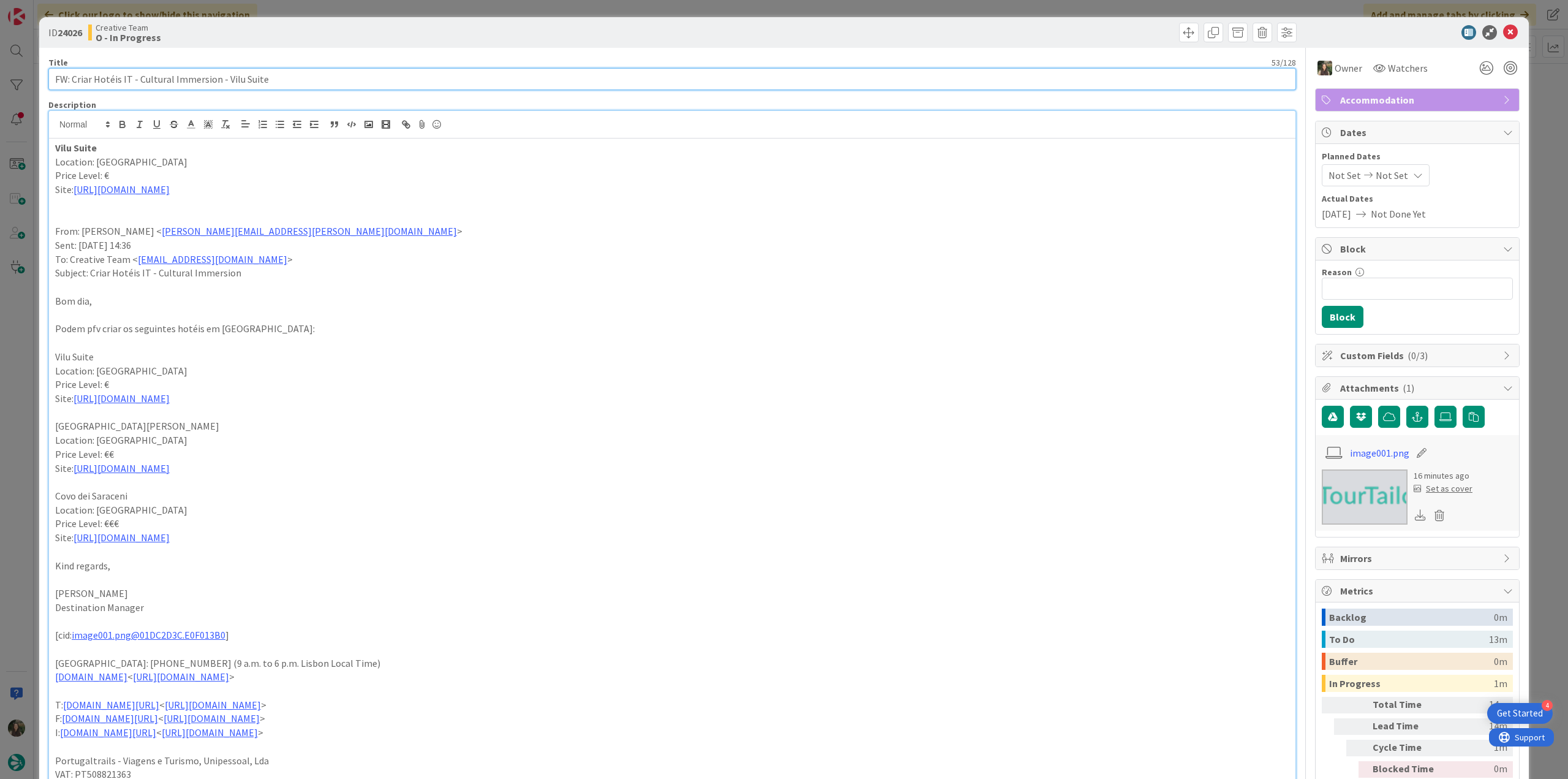
drag, startPoint x: 270, startPoint y: 78, endPoint x: 221, endPoint y: 78, distance: 49.0
click at [221, 78] on input "FW: Criar Hotéis IT - Cultural Immersion - Vilu Suite" at bounding box center [672, 79] width 1248 height 22
click at [107, 190] on link "[URL][DOMAIN_NAME]" at bounding box center [122, 189] width 96 height 12
click at [115, 212] on link "[URL][DOMAIN_NAME]" at bounding box center [113, 213] width 84 height 16
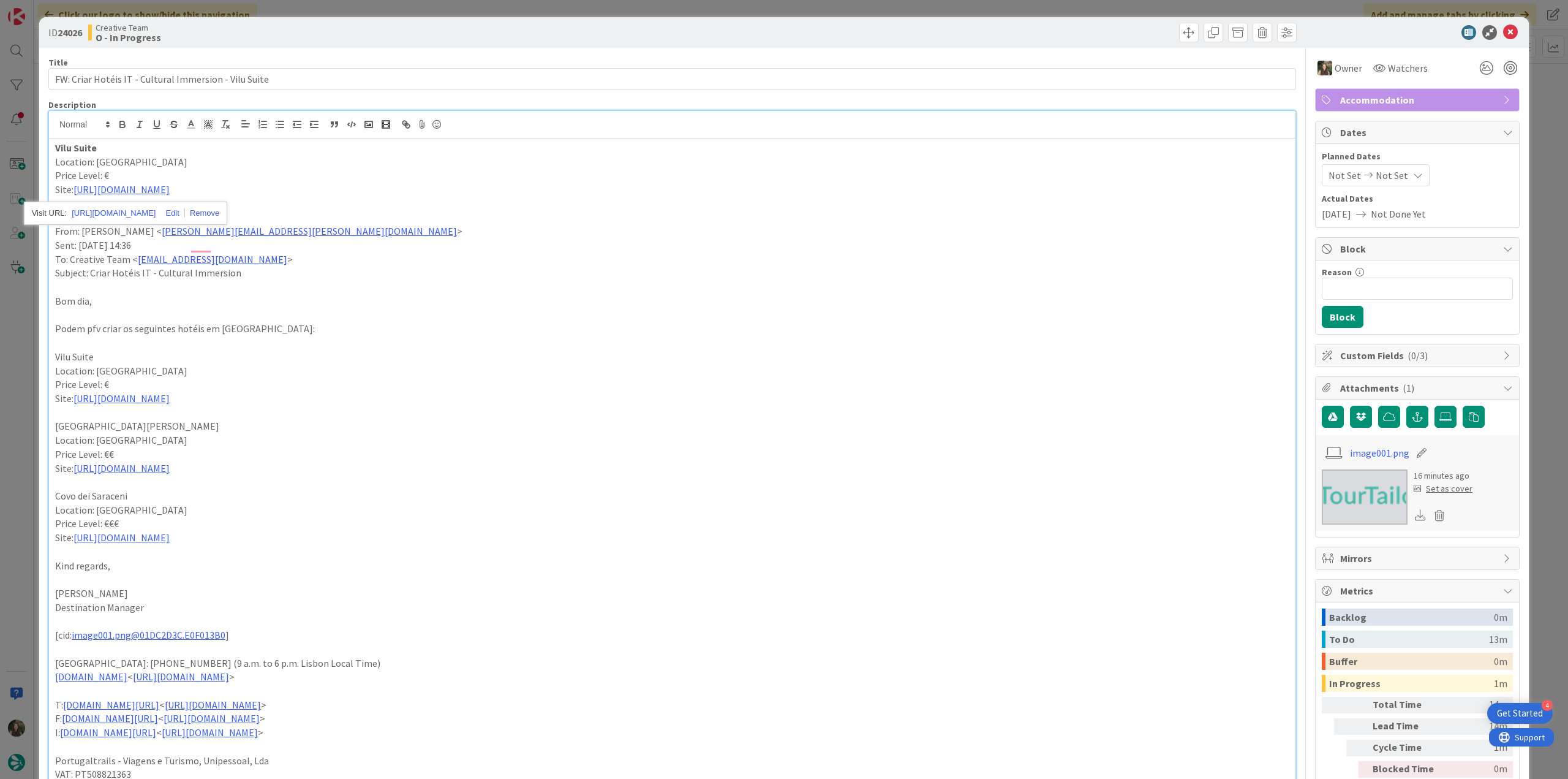
click at [17, 350] on div "ID 24026 Creative Team O - In Progress Title 53 / 128 FW: Criar Hotéis IT - Cul…" at bounding box center [784, 389] width 1568 height 779
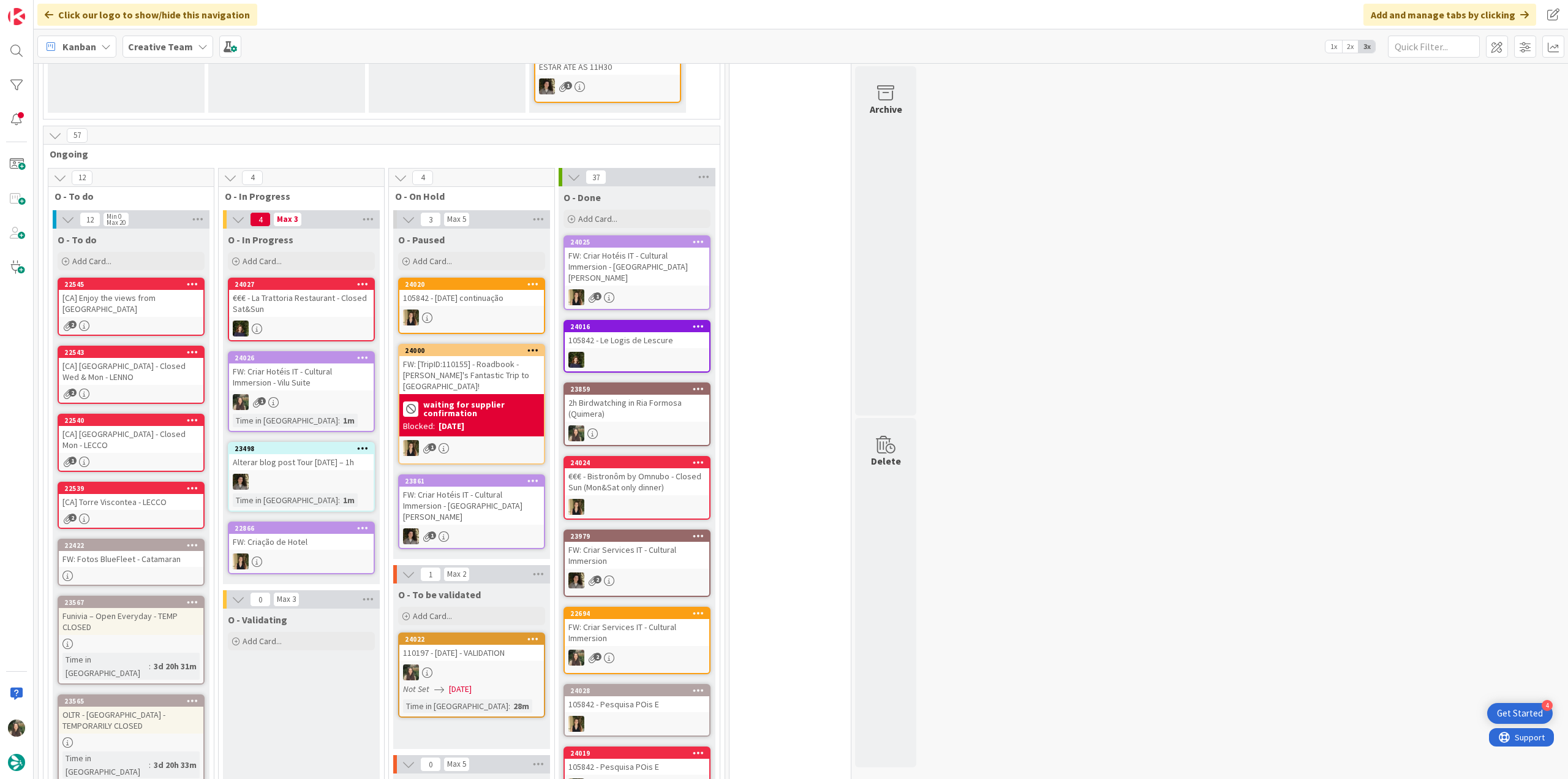
click at [355, 394] on div "1" at bounding box center [301, 402] width 144 height 16
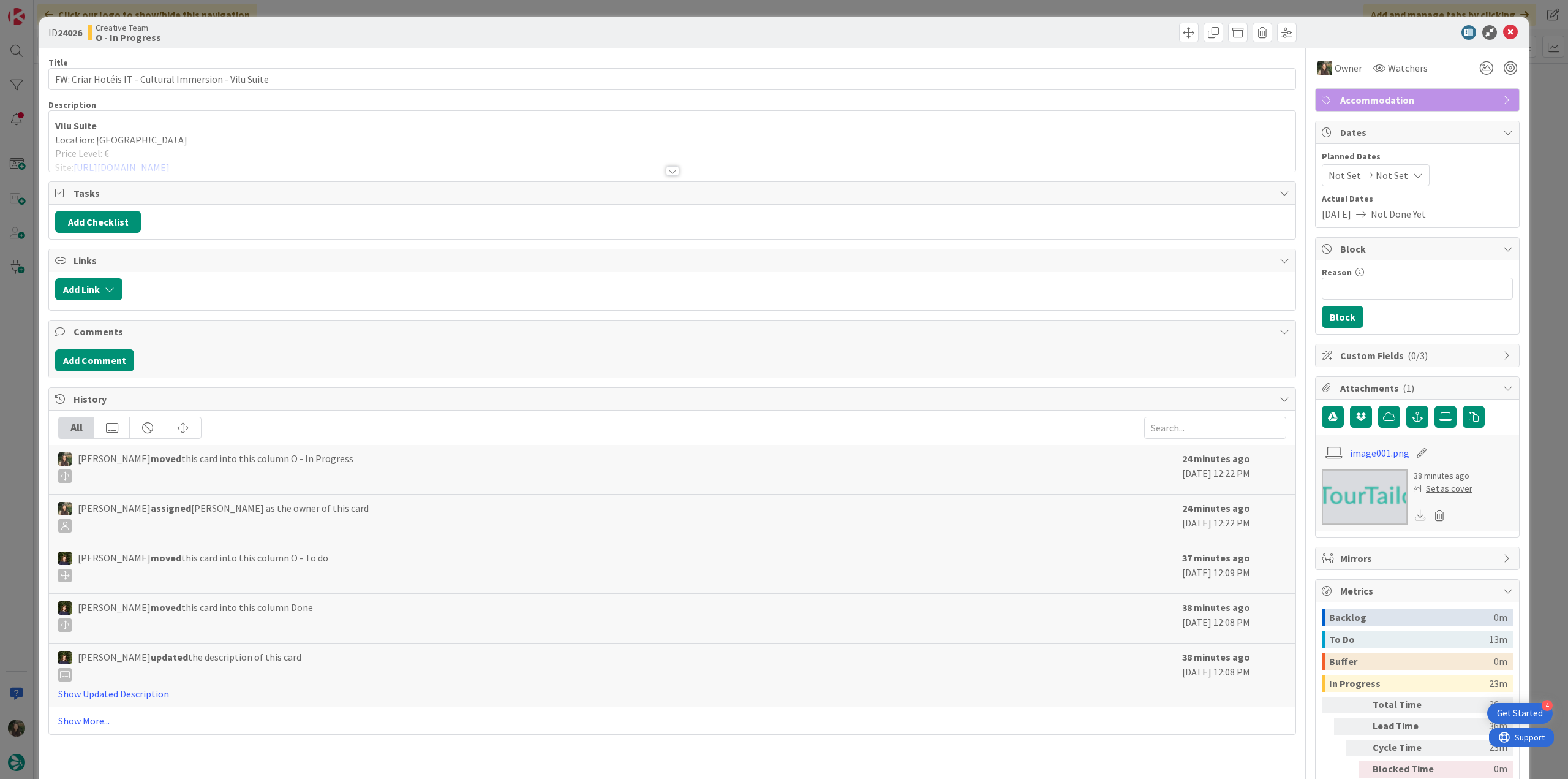
click at [272, 126] on div "Vilu Suite Location: [GEOGRAPHIC_DATA] Price Level: € Site: [URL][DOMAIN_NAME] …" at bounding box center [672, 141] width 1246 height 61
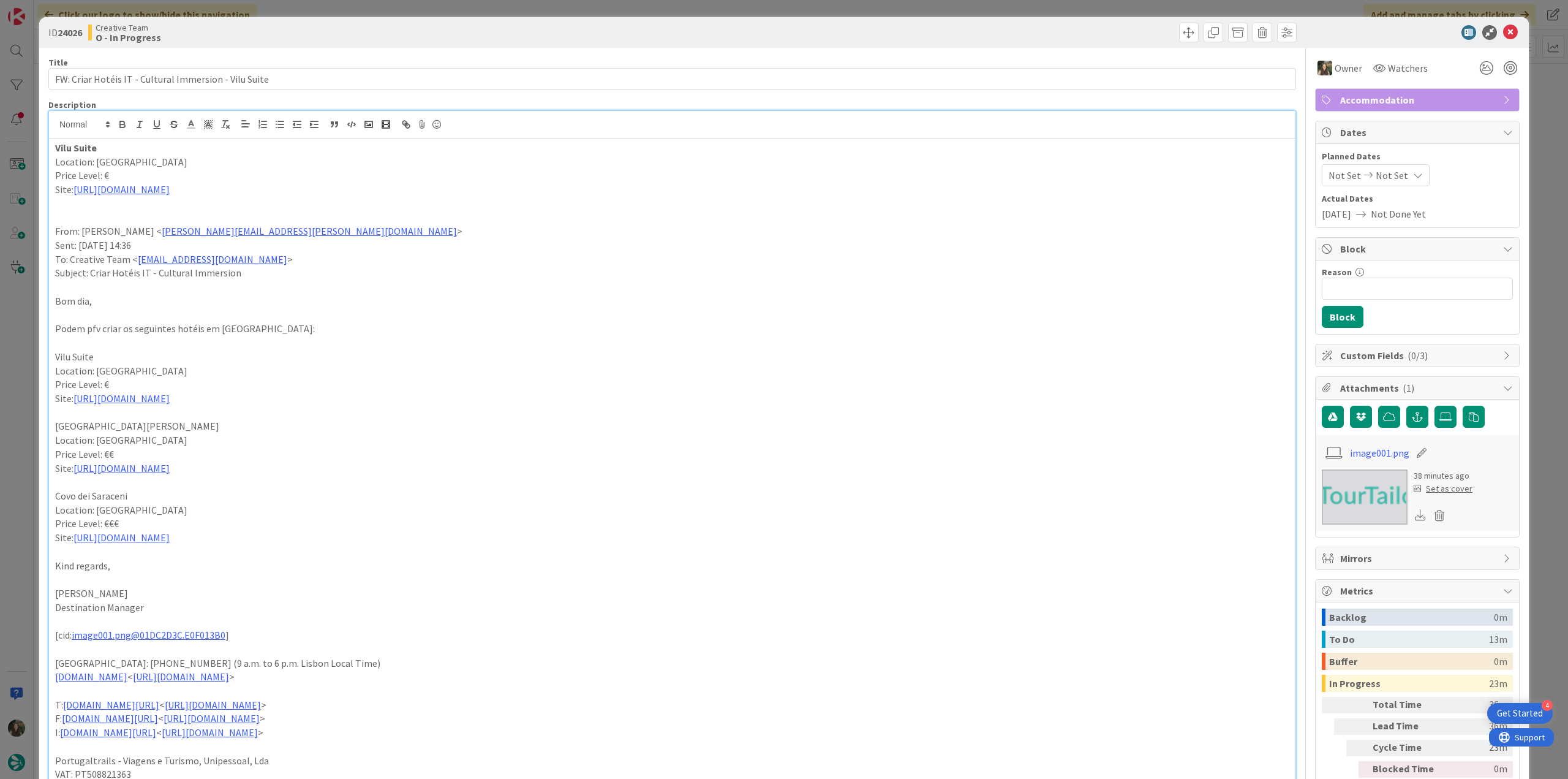
scroll to position [378, 0]
click at [1526, 336] on div "ID 24026 Creative Team O - In Progress Title 53 / 128 FW: Criar Hotéis IT - Cul…" at bounding box center [784, 389] width 1568 height 779
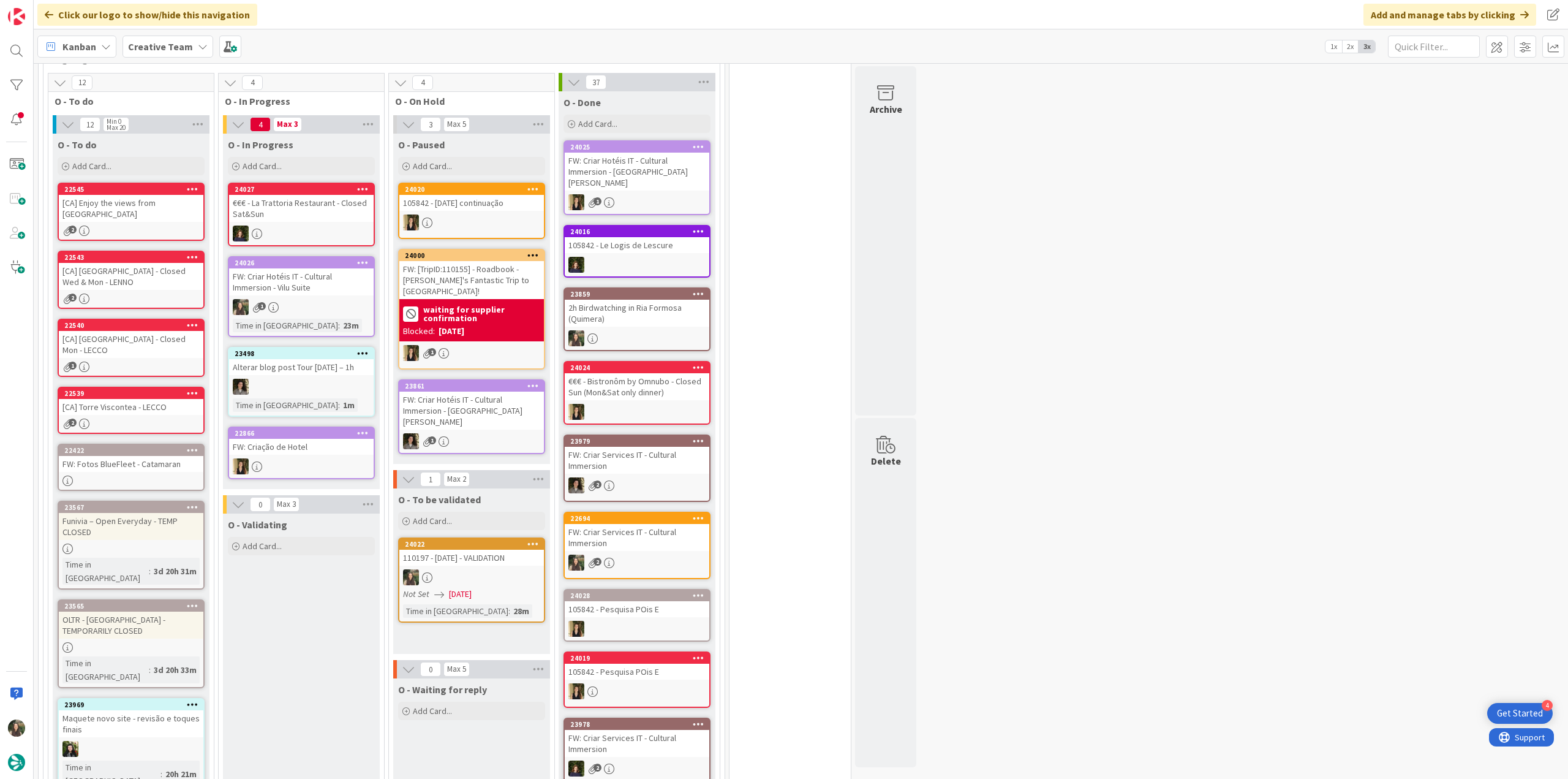
scroll to position [552, 0]
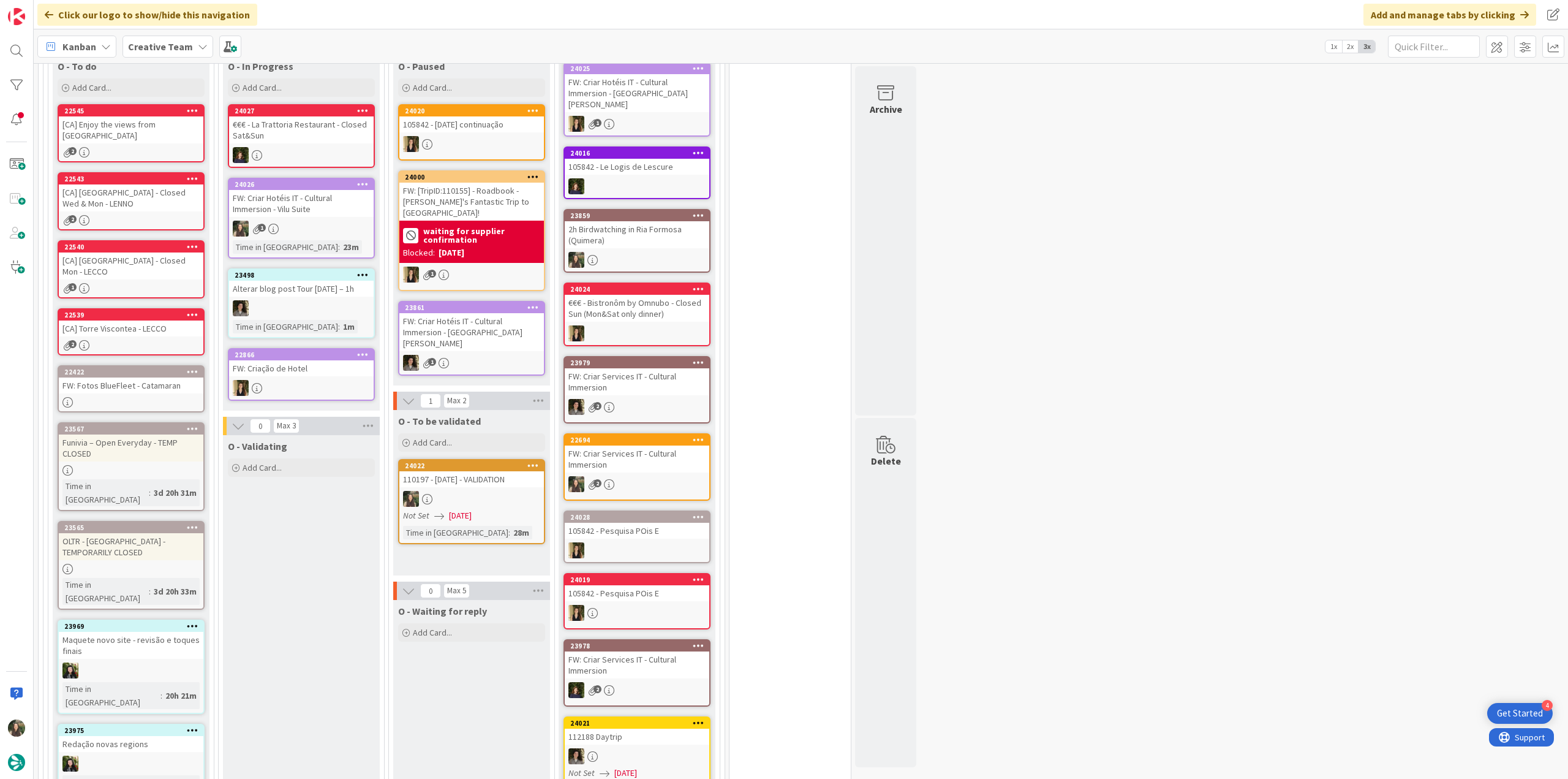
click at [312, 220] on div "1" at bounding box center [301, 228] width 144 height 16
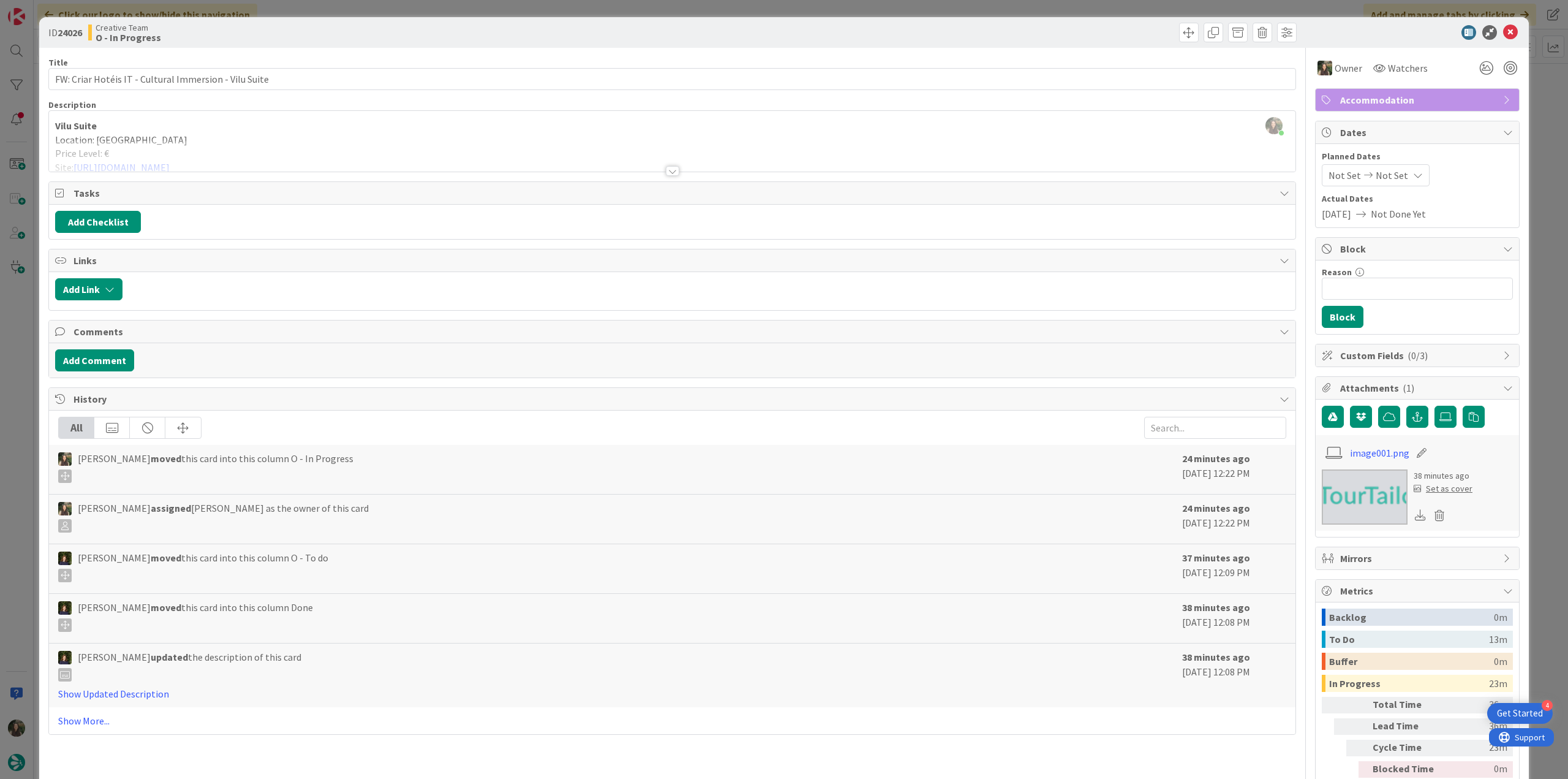
click at [231, 157] on div at bounding box center [672, 156] width 1246 height 31
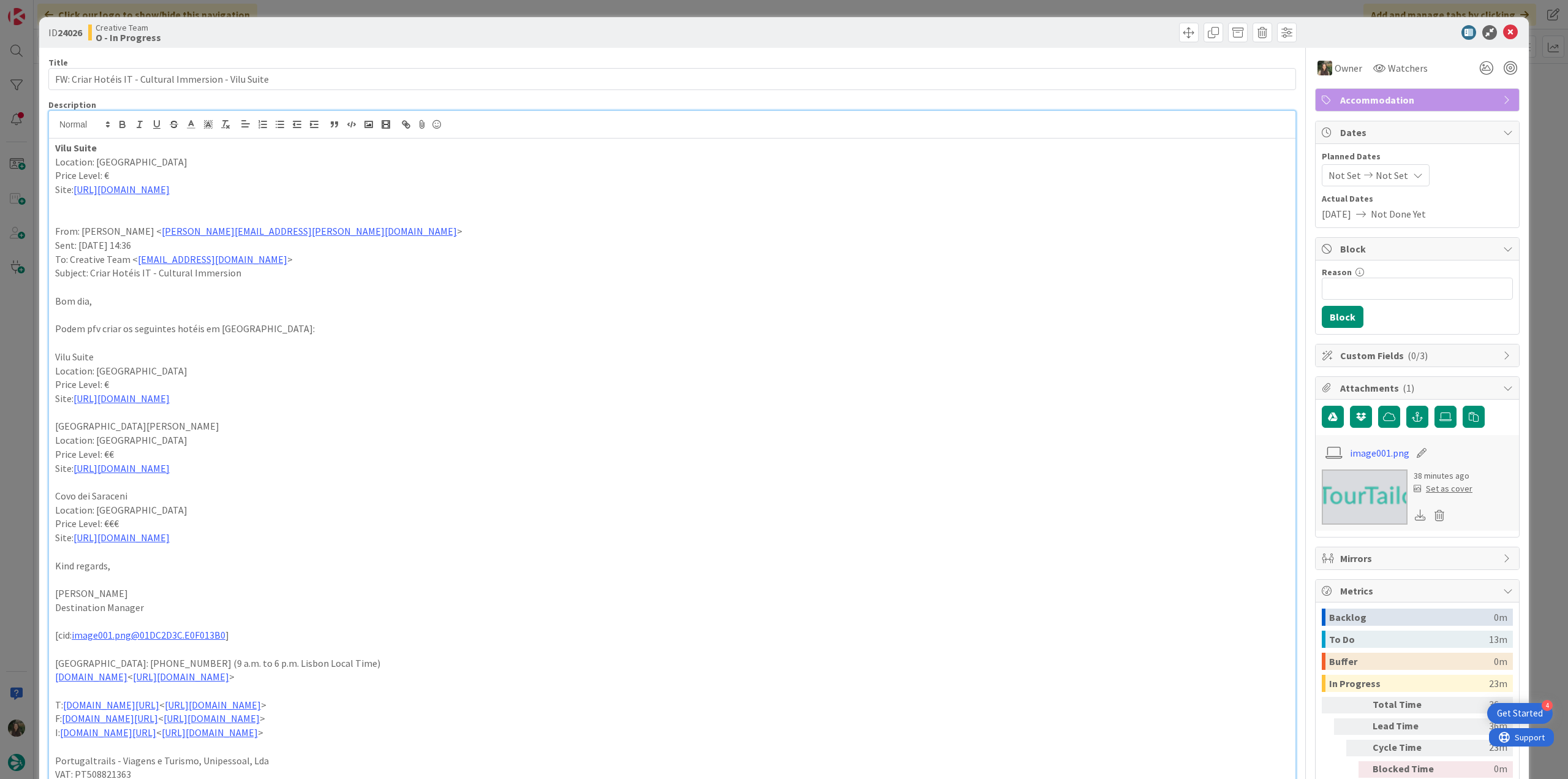
click at [13, 323] on div "ID 24026 Creative Team O - In Progress Title 53 / 128 FW: Criar Hotéis IT - Cul…" at bounding box center [784, 389] width 1568 height 779
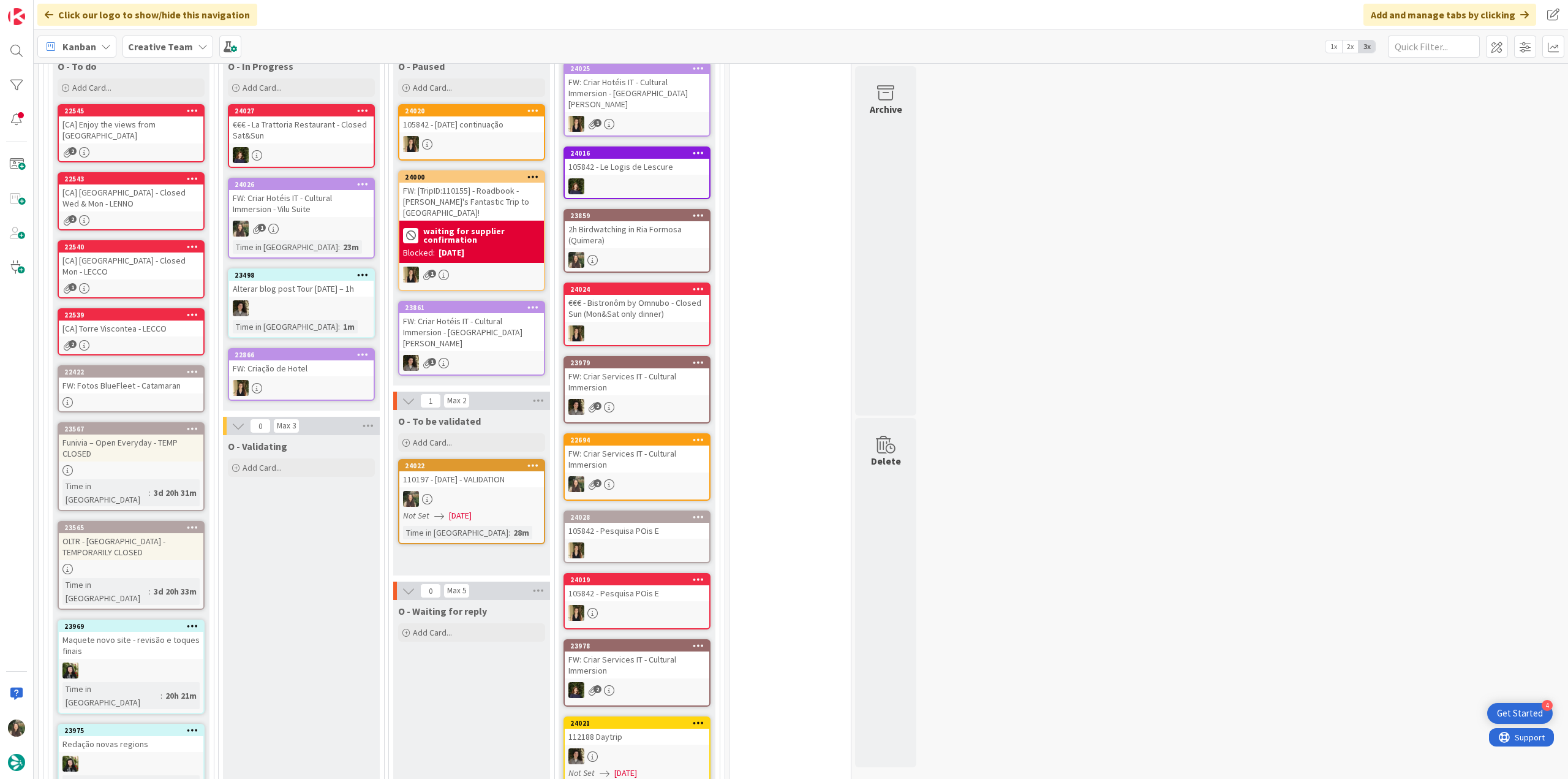
click at [315, 225] on div "1" at bounding box center [301, 228] width 144 height 16
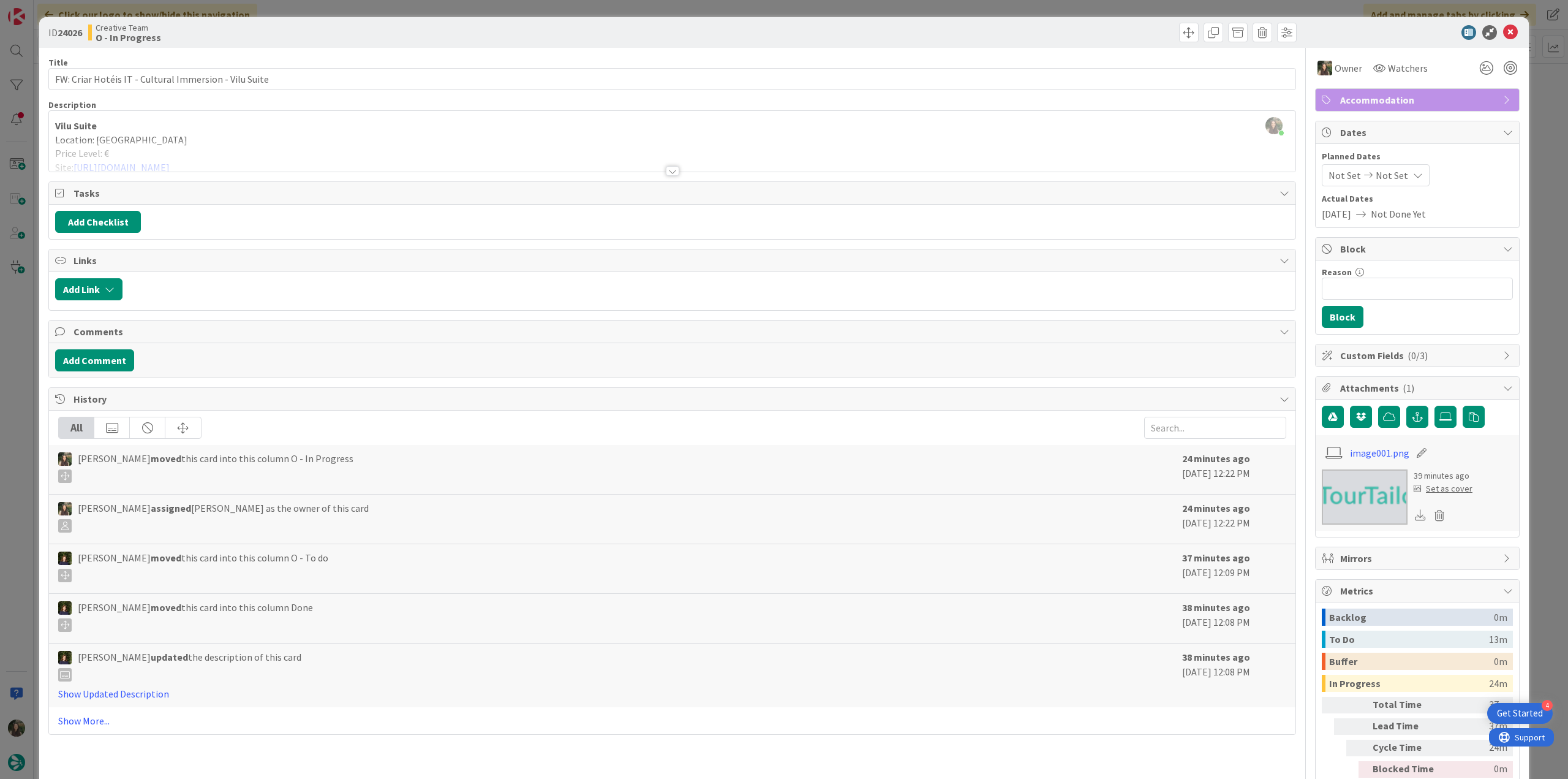
click at [300, 132] on div "Inês Gonçalves just joined Vilu Suite Location: Polignano a Mare Price Level: €…" at bounding box center [672, 141] width 1246 height 61
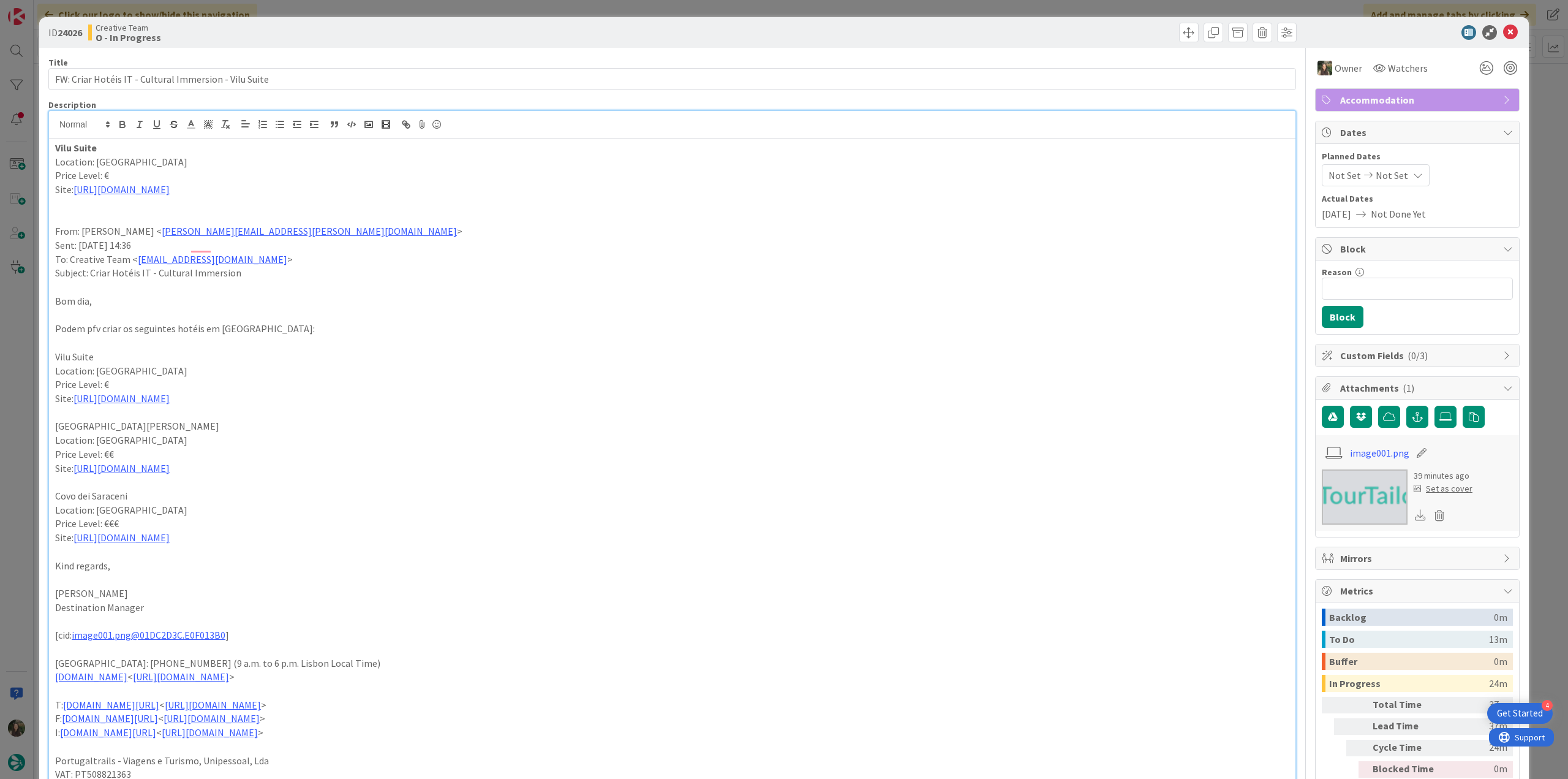
scroll to position [552, 0]
drag, startPoint x: 25, startPoint y: 368, endPoint x: 32, endPoint y: 373, distance: 8.6
click at [26, 368] on div "ID 24026 Creative Team O - In Progress Title 53 / 128 FW: Criar Hotéis IT - Cul…" at bounding box center [784, 389] width 1568 height 779
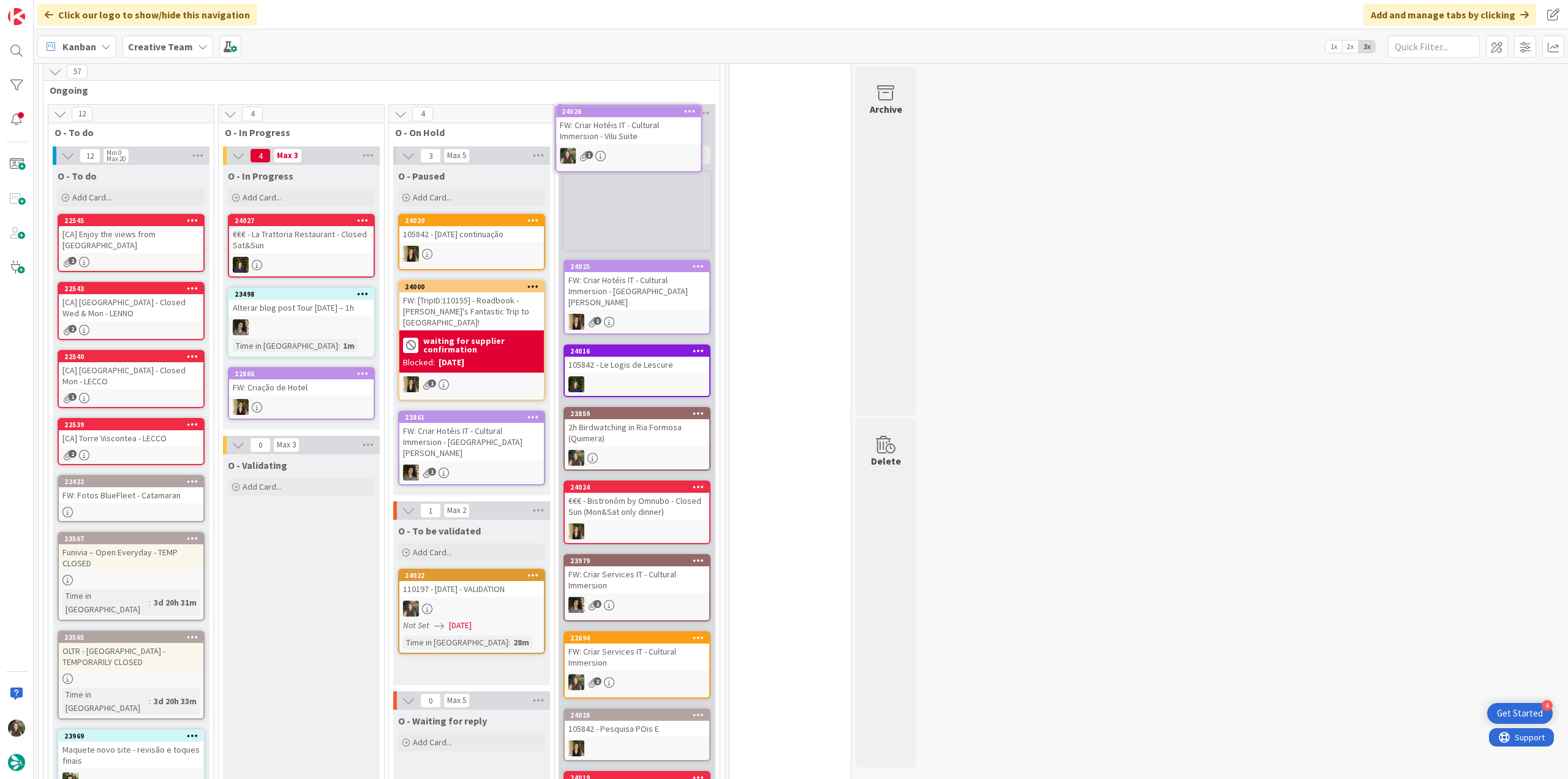
scroll to position [429, 0]
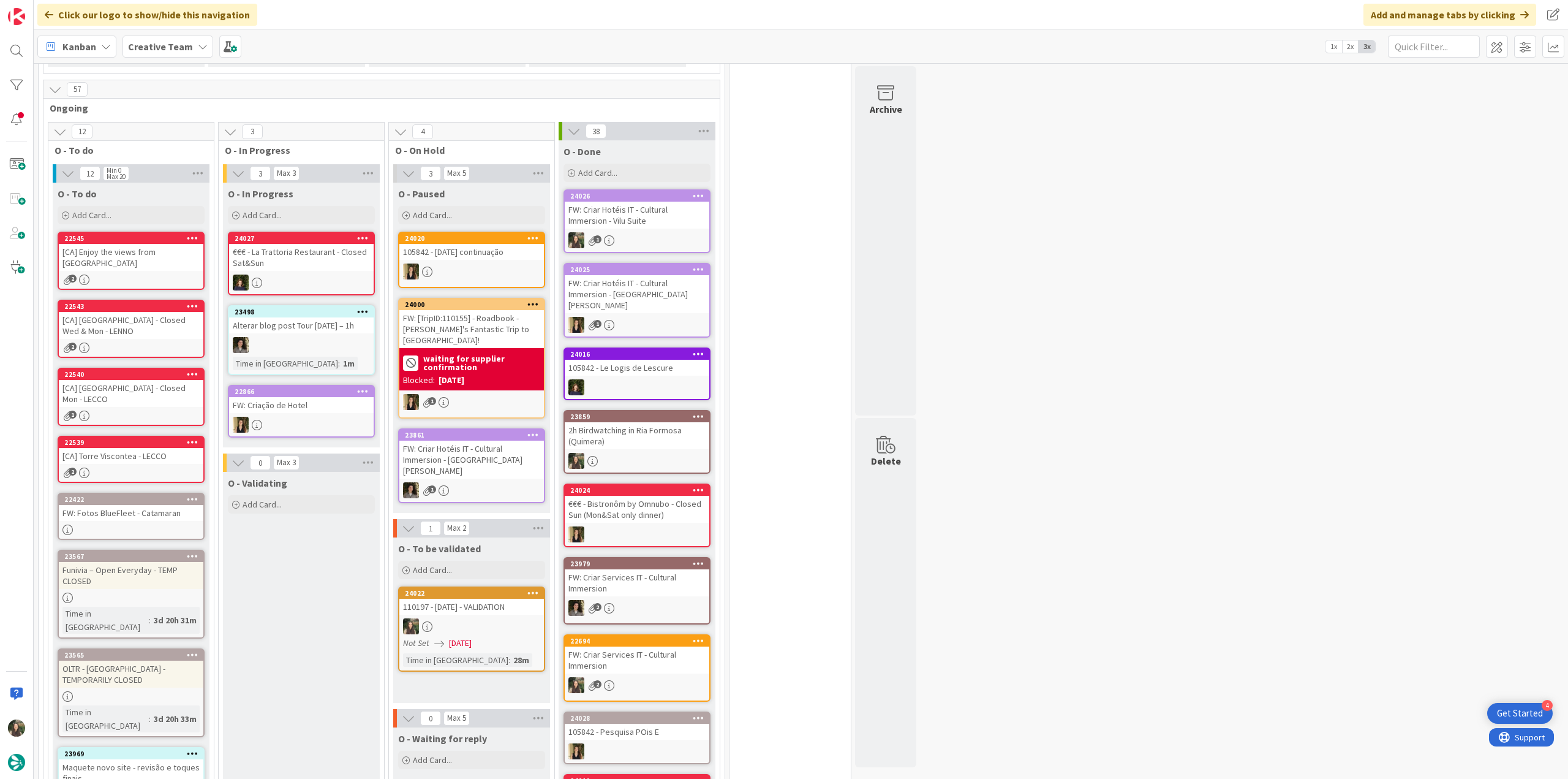
click at [453, 618] on div at bounding box center [471, 626] width 144 height 16
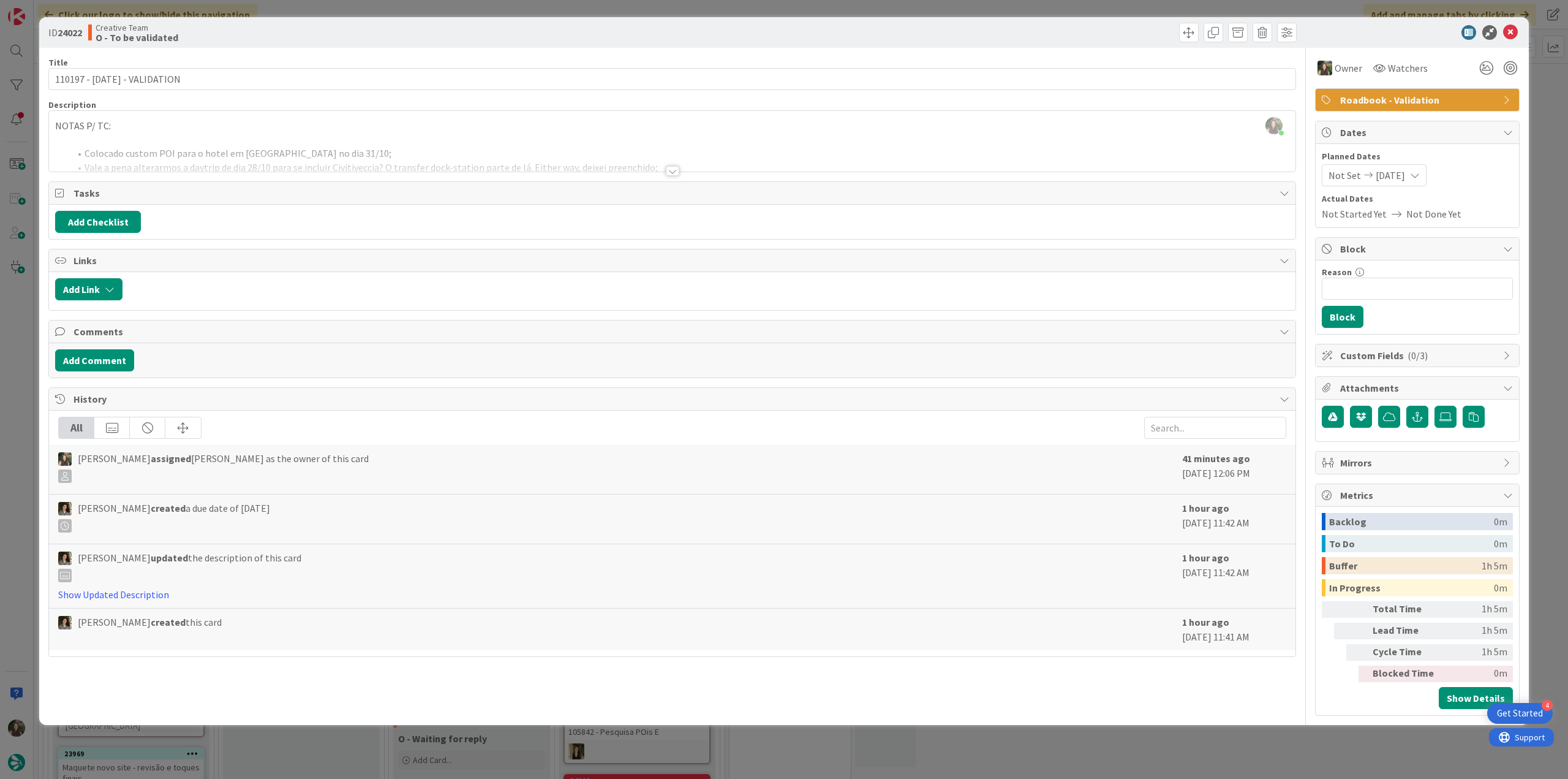
drag, startPoint x: 14, startPoint y: 333, endPoint x: 50, endPoint y: 365, distance: 48.2
click at [15, 333] on div "ID 24022 Creative Team O - To be validated Title 28 / 128 110197 - [DATE] - VAL…" at bounding box center [784, 389] width 1568 height 779
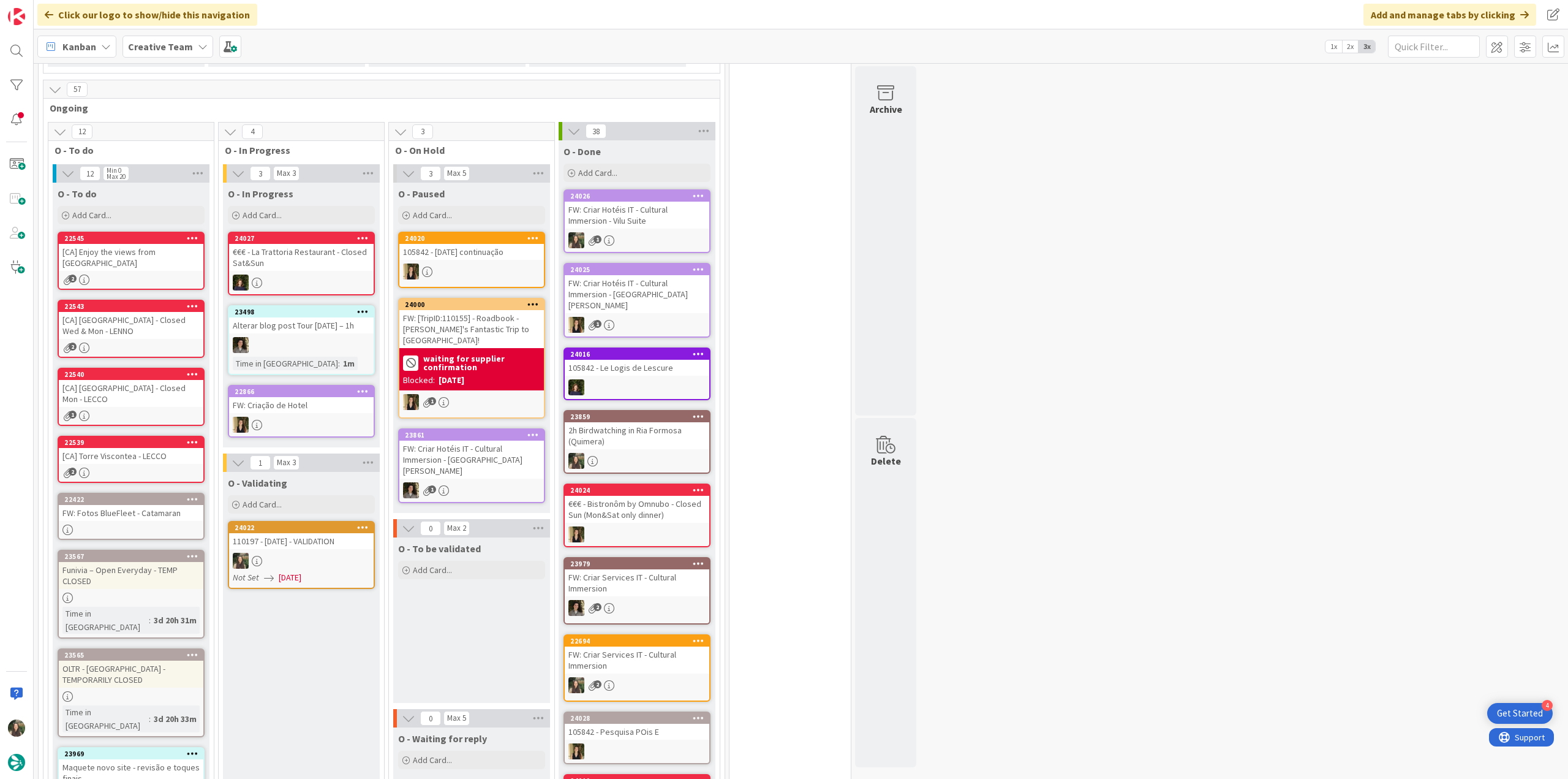
click at [319, 546] on div "110197 - [DATE] - VALIDATION" at bounding box center [301, 541] width 144 height 16
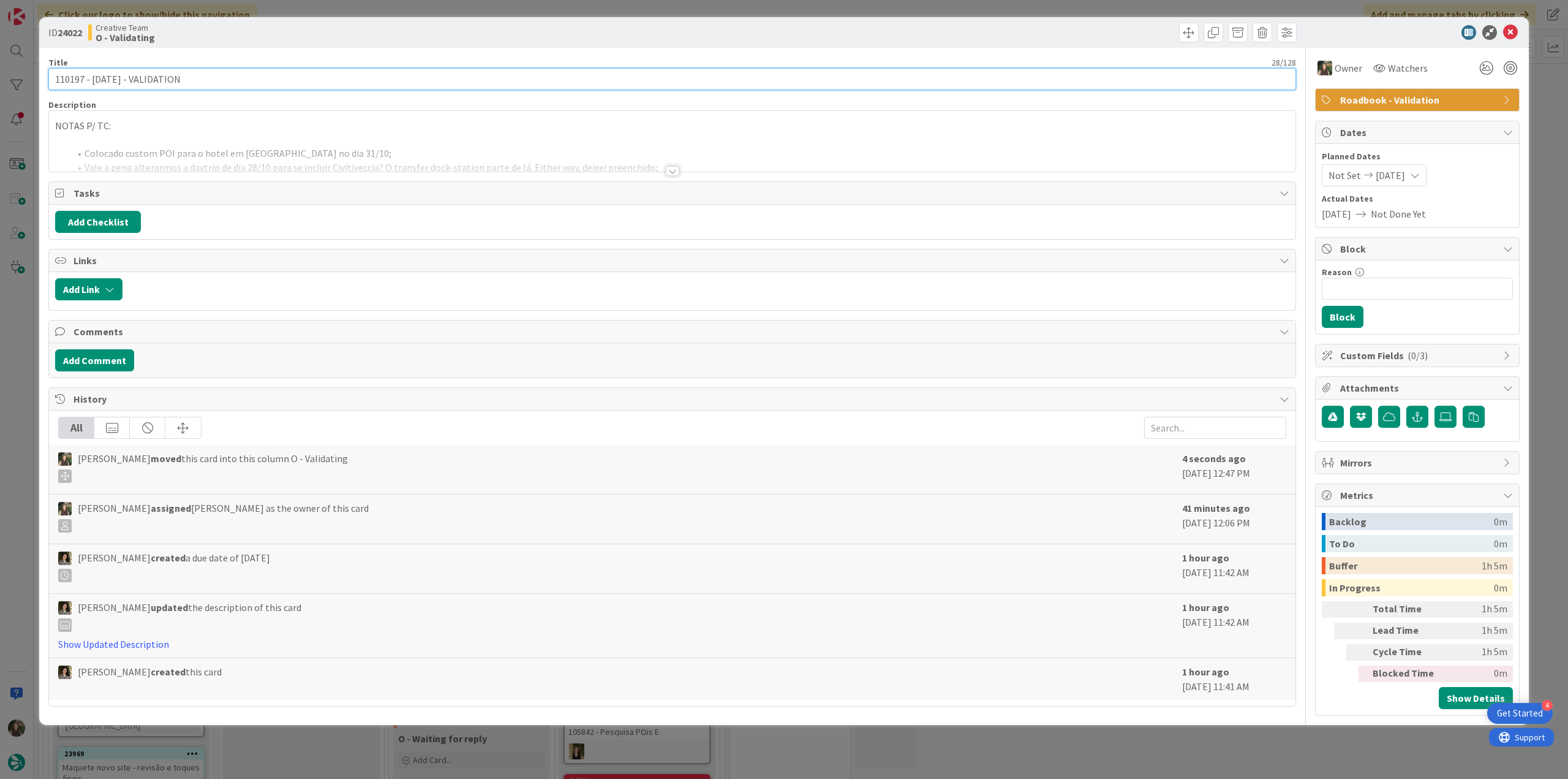
click at [70, 73] on input "110197 - [DATE] - VALIDATION" at bounding box center [672, 79] width 1248 height 22
click at [262, 140] on div at bounding box center [672, 156] width 1246 height 31
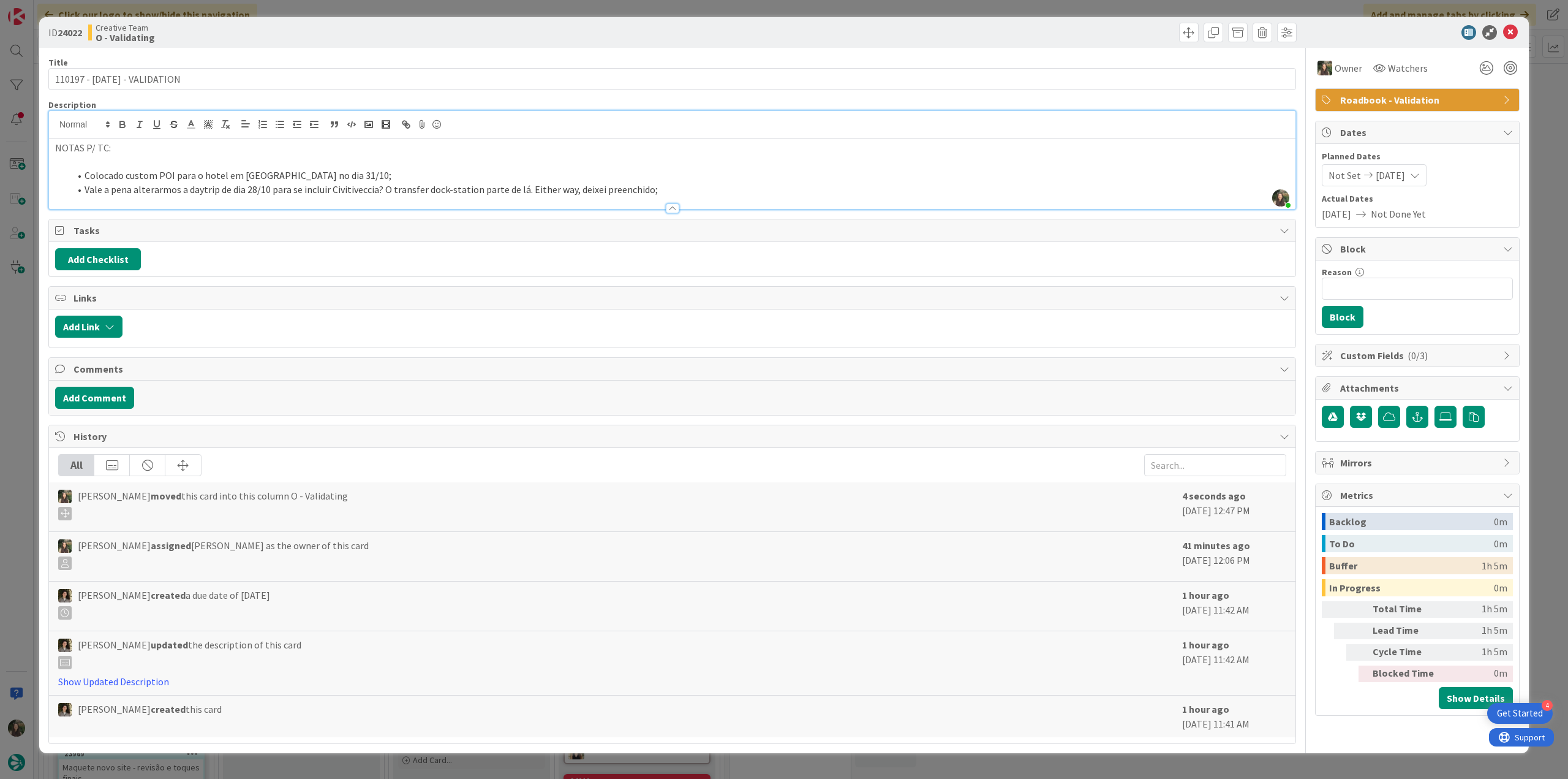
click at [24, 320] on div "ID 24022 Creative Team O - Validating Title 28 / 128 110197 - [DATE] - VALIDATI…" at bounding box center [784, 389] width 1568 height 779
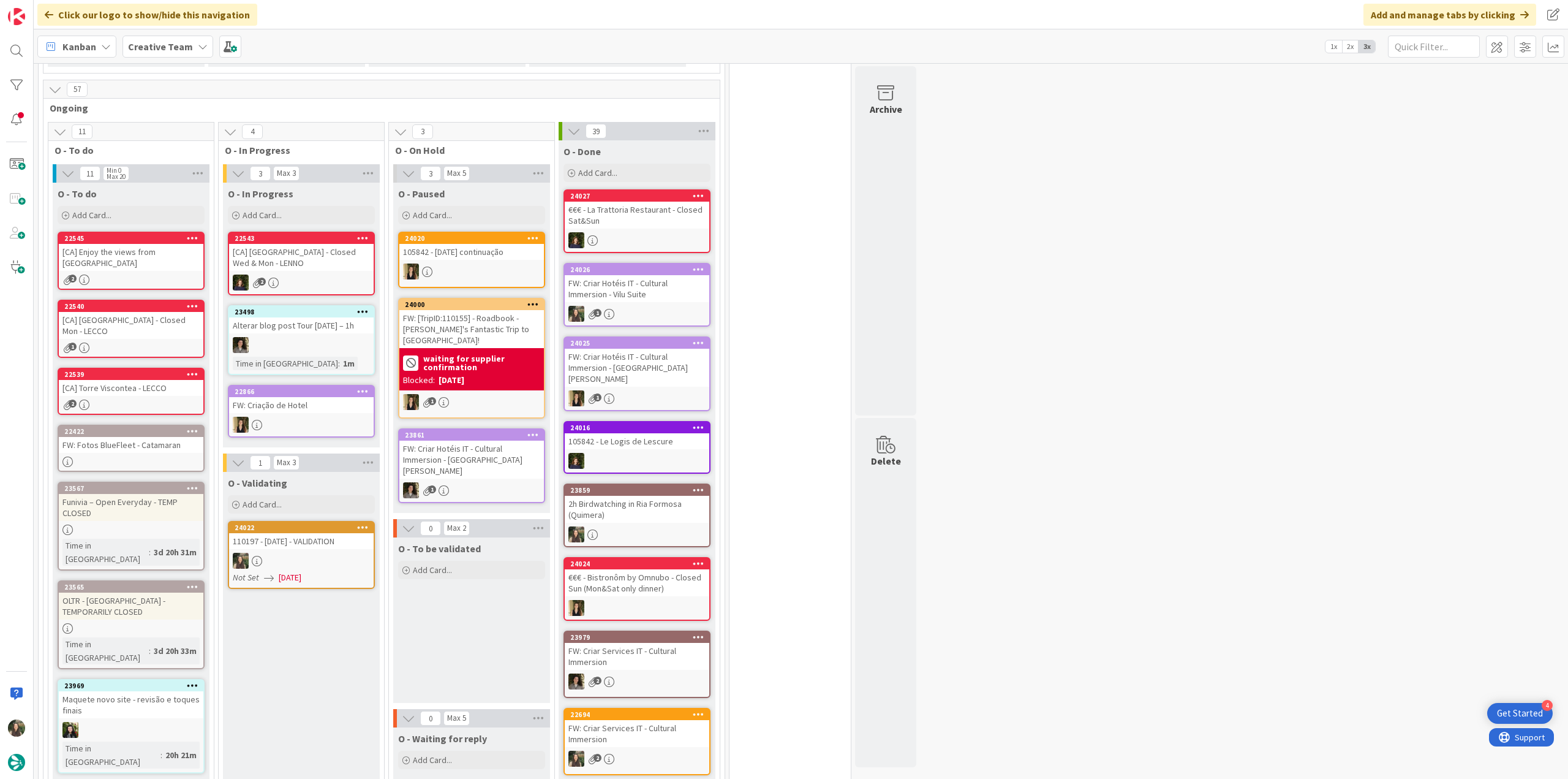
click at [323, 562] on div at bounding box center [301, 561] width 144 height 16
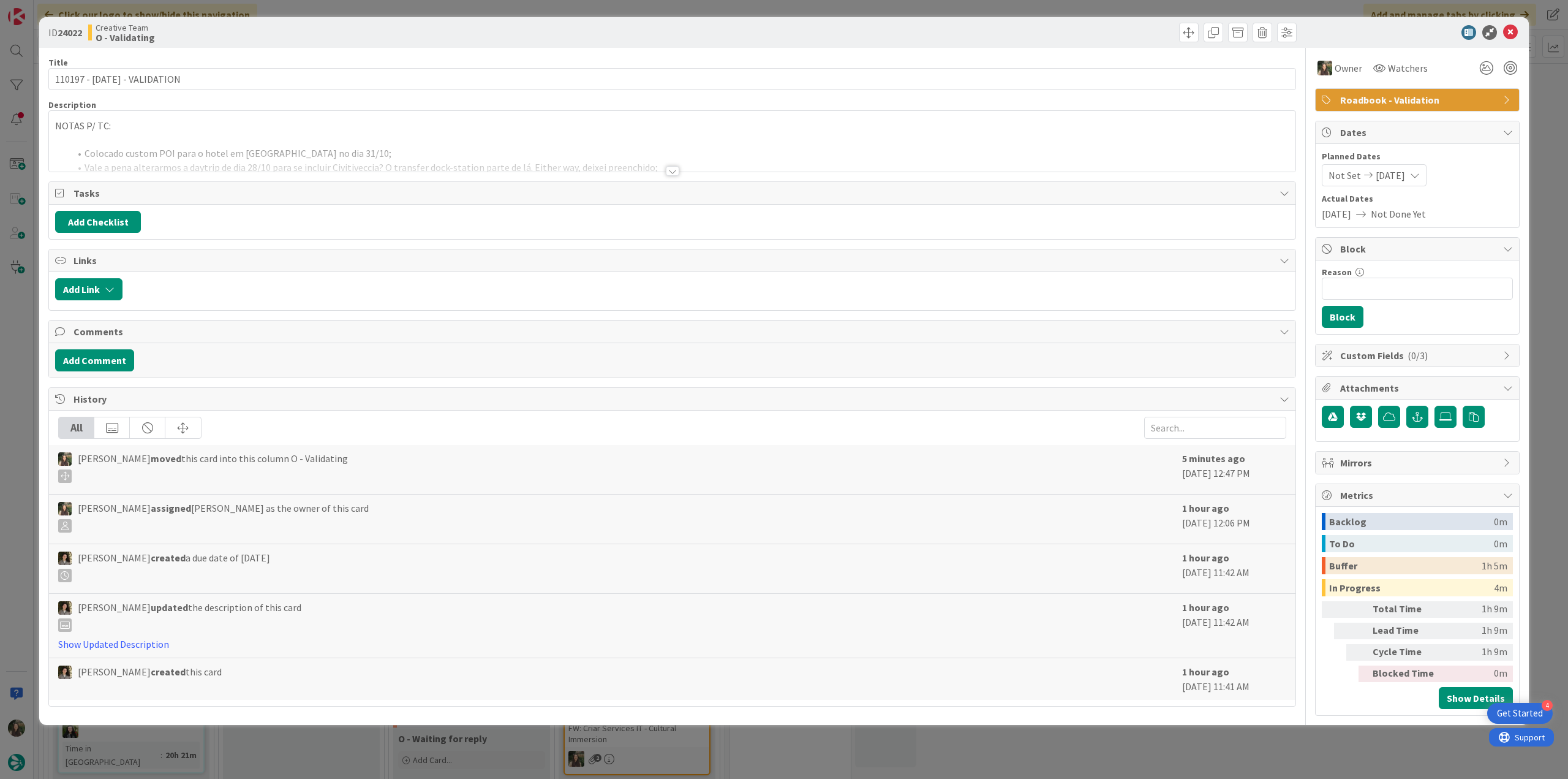
click at [220, 137] on p at bounding box center [672, 140] width 1234 height 14
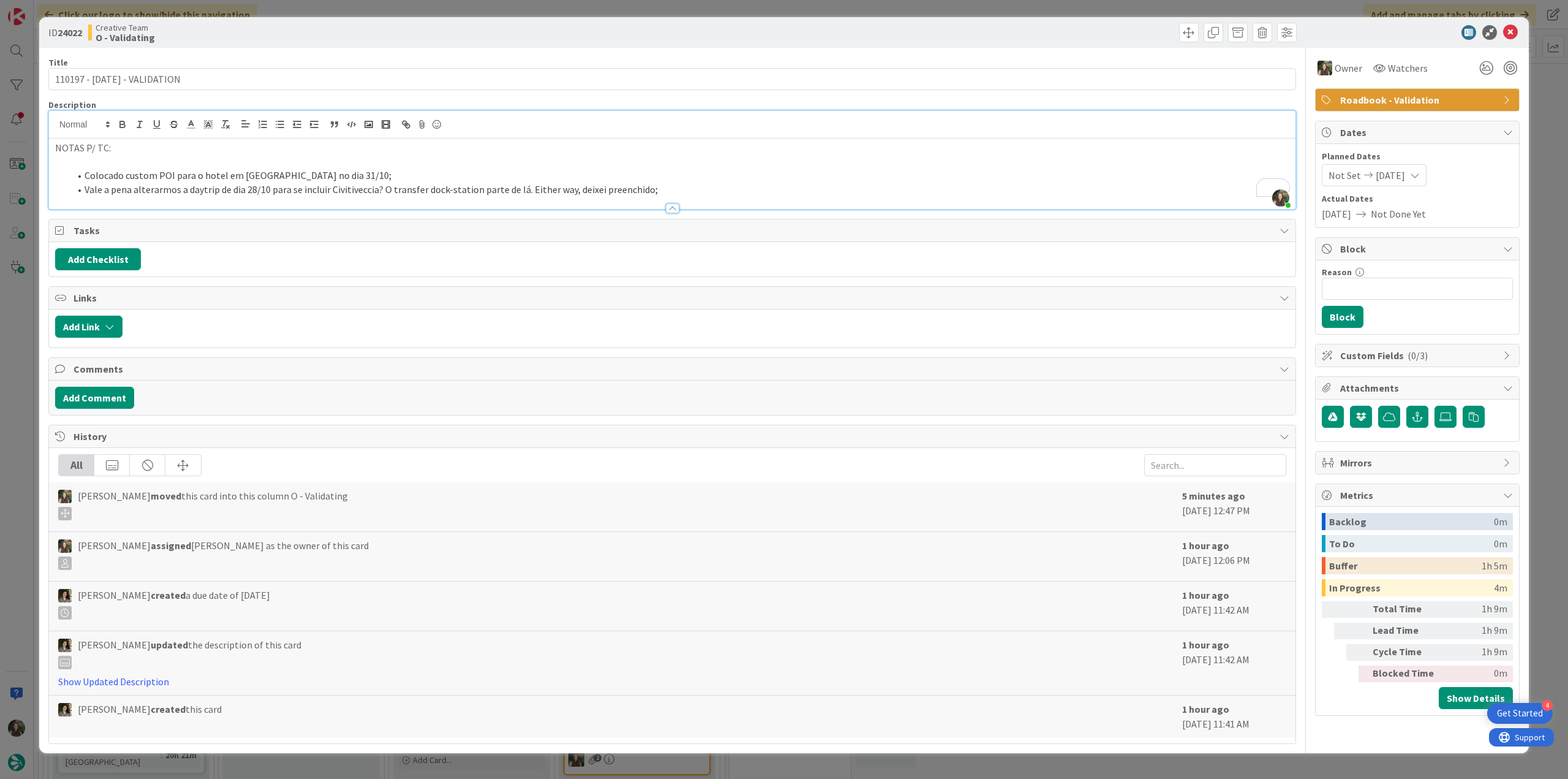
scroll to position [424, 0]
click at [26, 358] on div "ID 24022 Creative Team O - Validating Title 28 / 128 110197 - [DATE] - VALIDATI…" at bounding box center [784, 389] width 1568 height 779
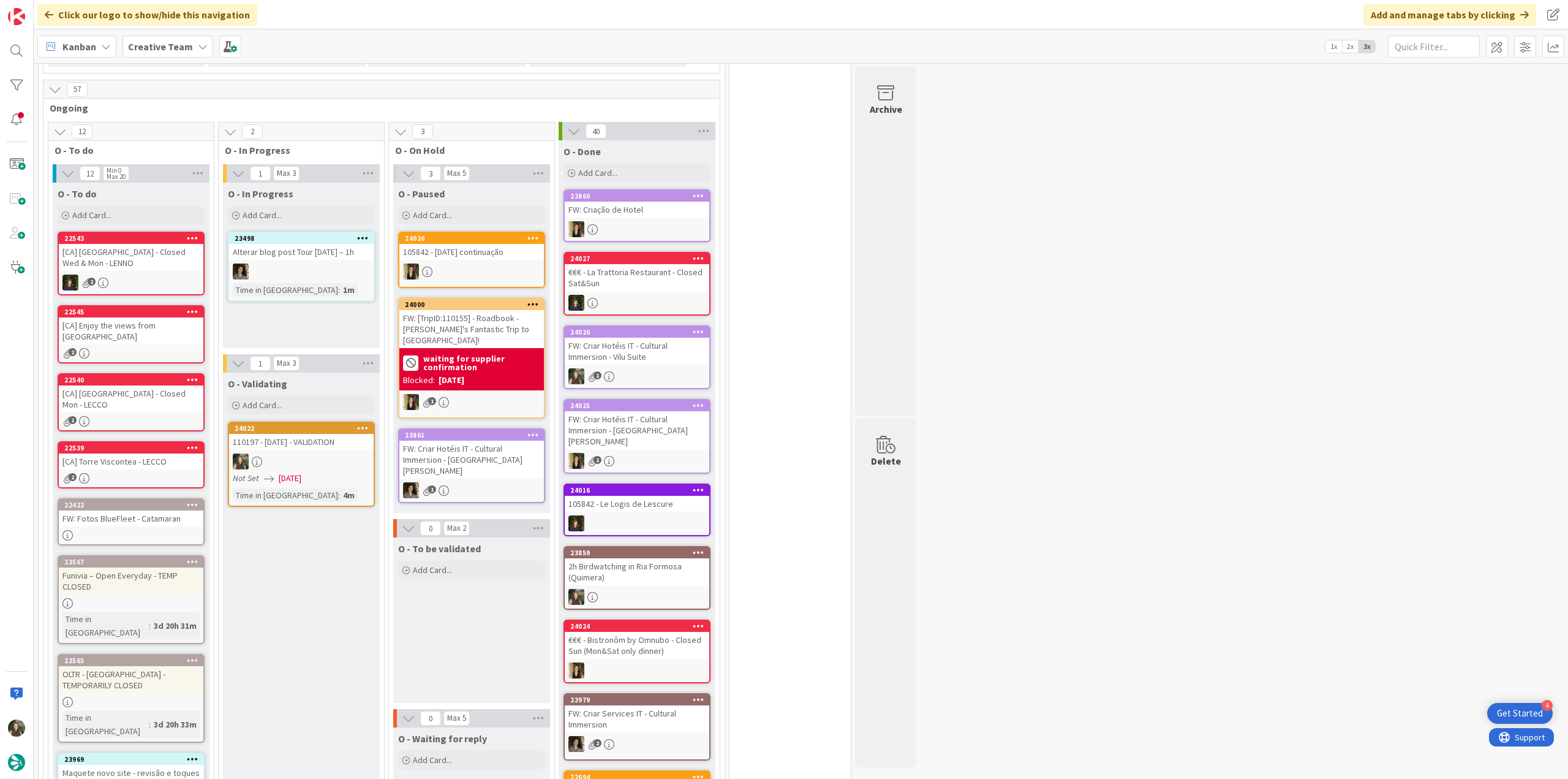
scroll to position [424, 0]
click at [328, 486] on div "24022 110197 - [DATE] - VALIDATION Not Set [DATE] Time in [GEOGRAPHIC_DATA] : 4m" at bounding box center [302, 464] width 147 height 85
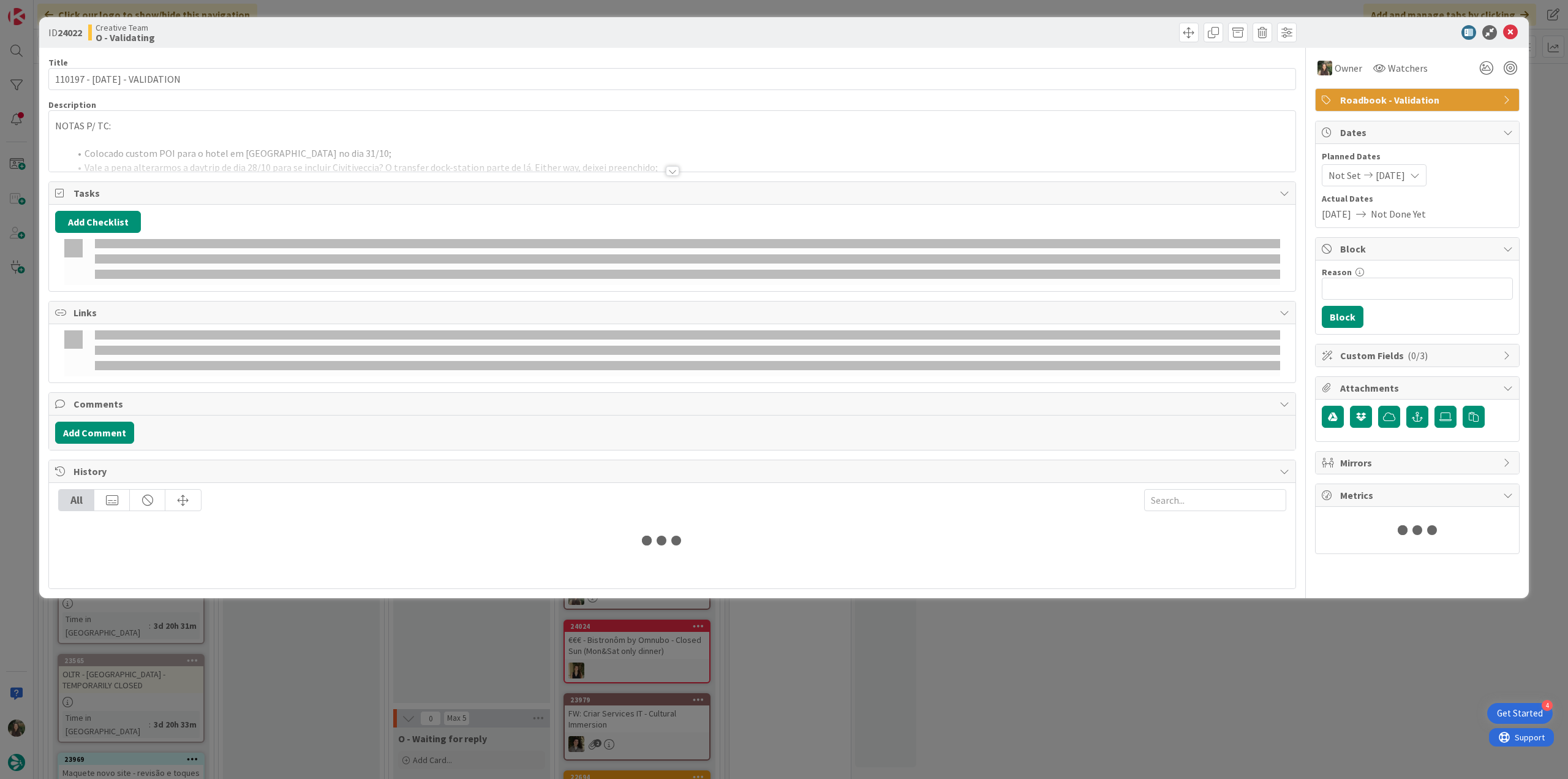
click at [160, 133] on p at bounding box center [672, 140] width 1234 height 14
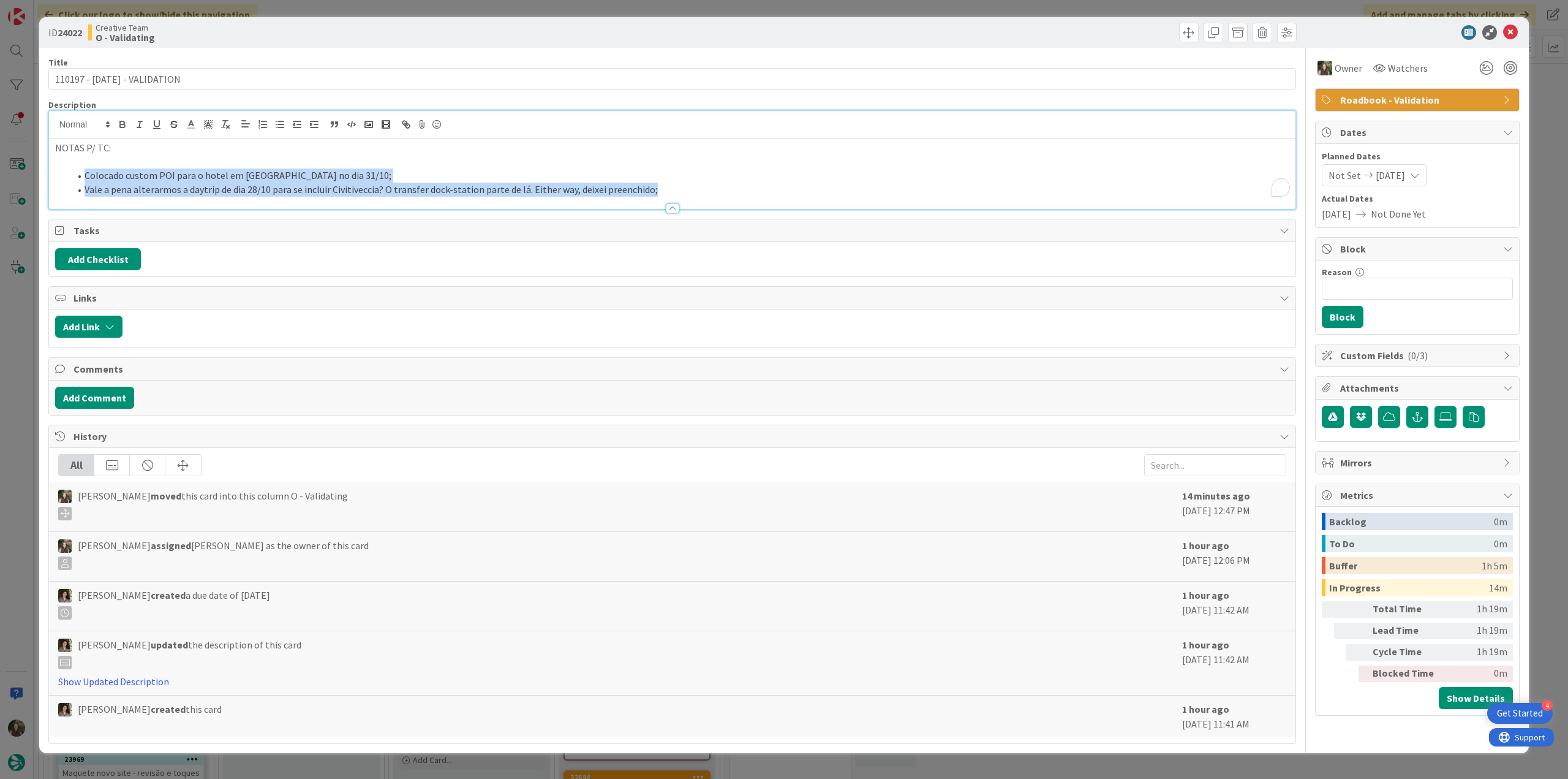
drag, startPoint x: 524, startPoint y: 183, endPoint x: 62, endPoint y: 180, distance: 462.0
click at [62, 180] on ol "Colocado custom POI para o hotel em [GEOGRAPHIC_DATA] no dia 31/10; Vale a [PER…" at bounding box center [672, 182] width 1234 height 28
copy ol "Colocado custom POI para o hotel em [GEOGRAPHIC_DATA] no dia 31/10; Vale a [PER…"
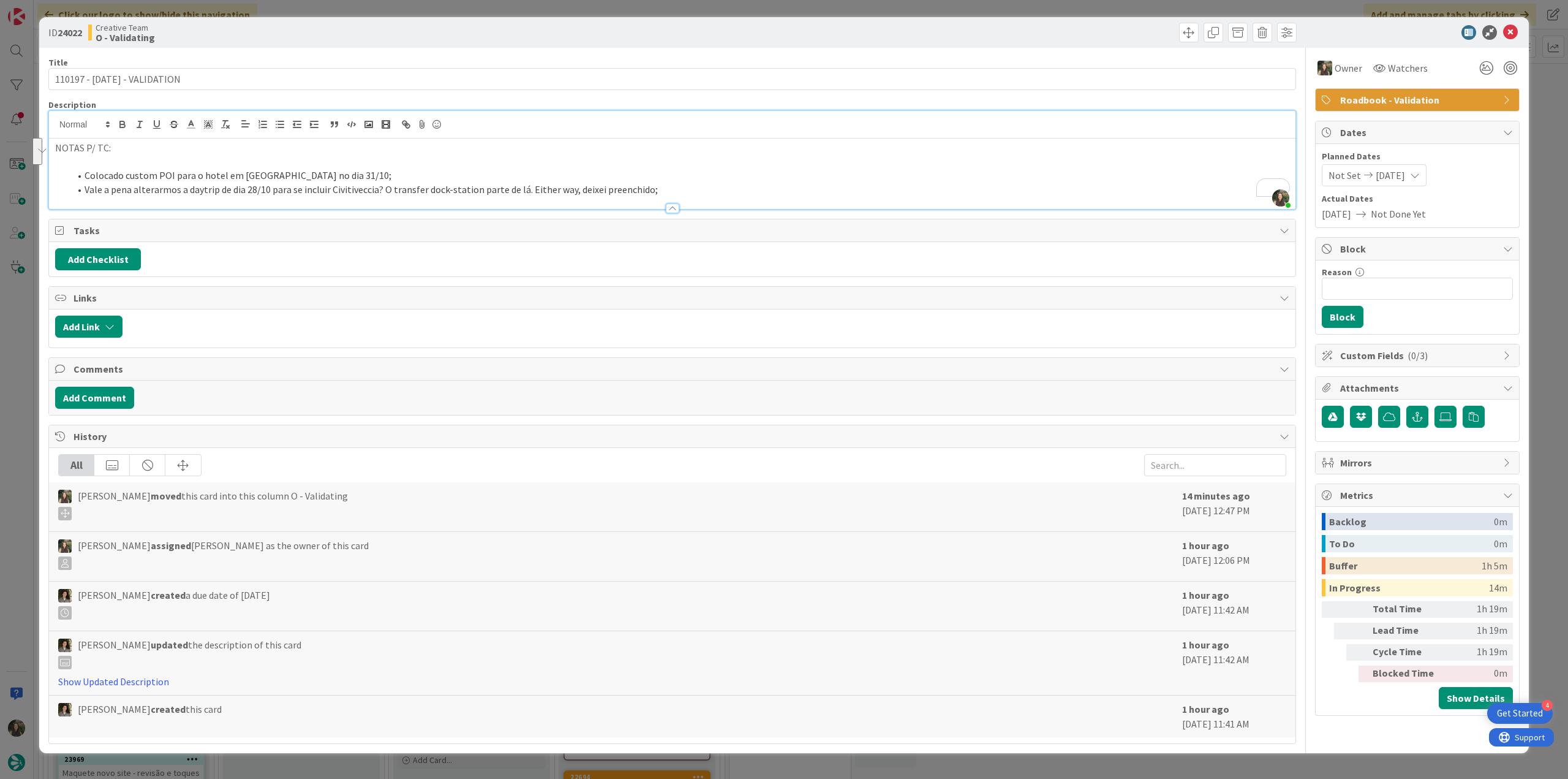
click at [17, 393] on div "ID 24022 Creative Team O - Validating Title 28 / 128 110197 - [DATE] - VALIDATI…" at bounding box center [784, 389] width 1568 height 779
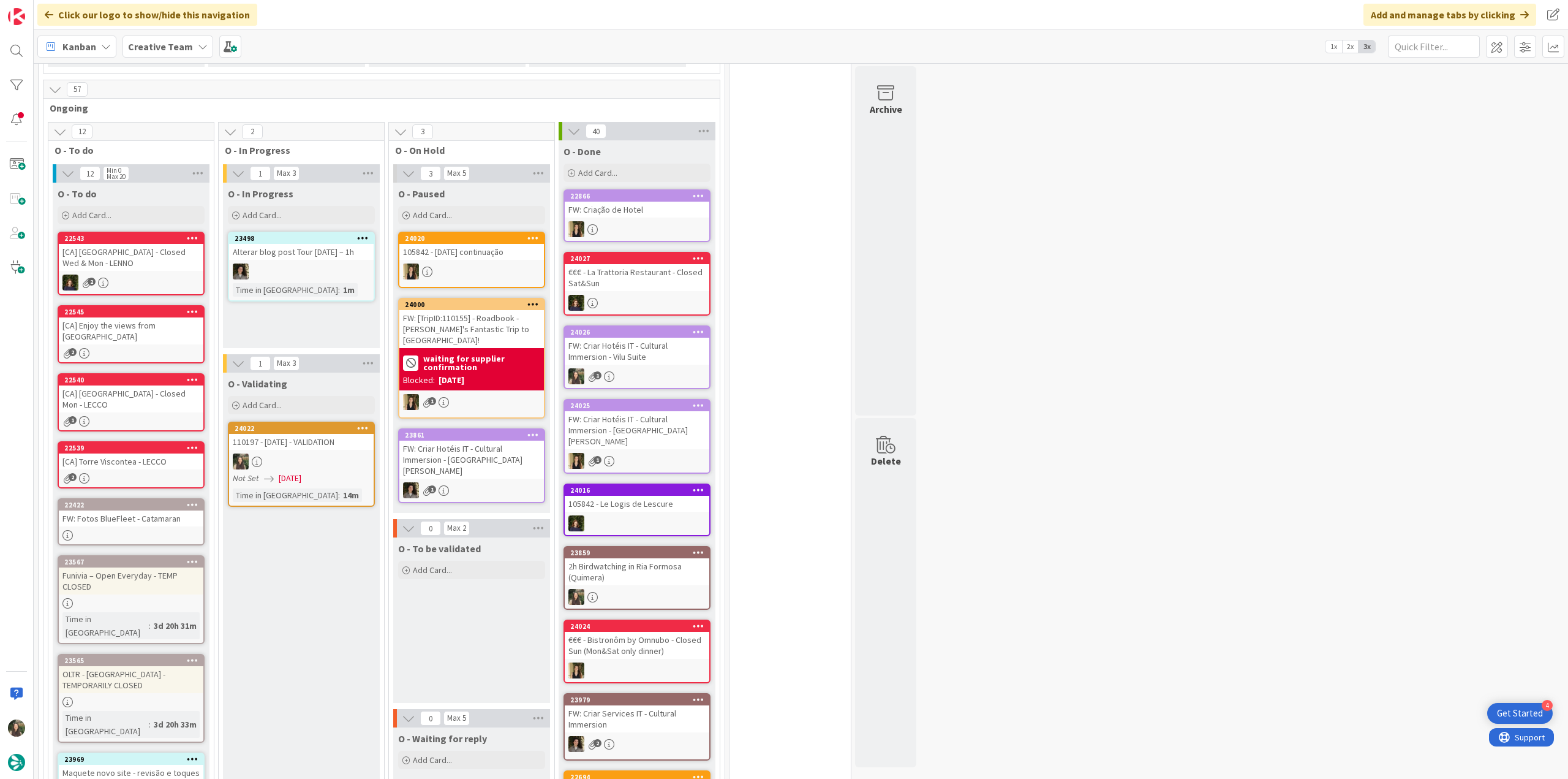
click at [318, 459] on div at bounding box center [301, 461] width 144 height 16
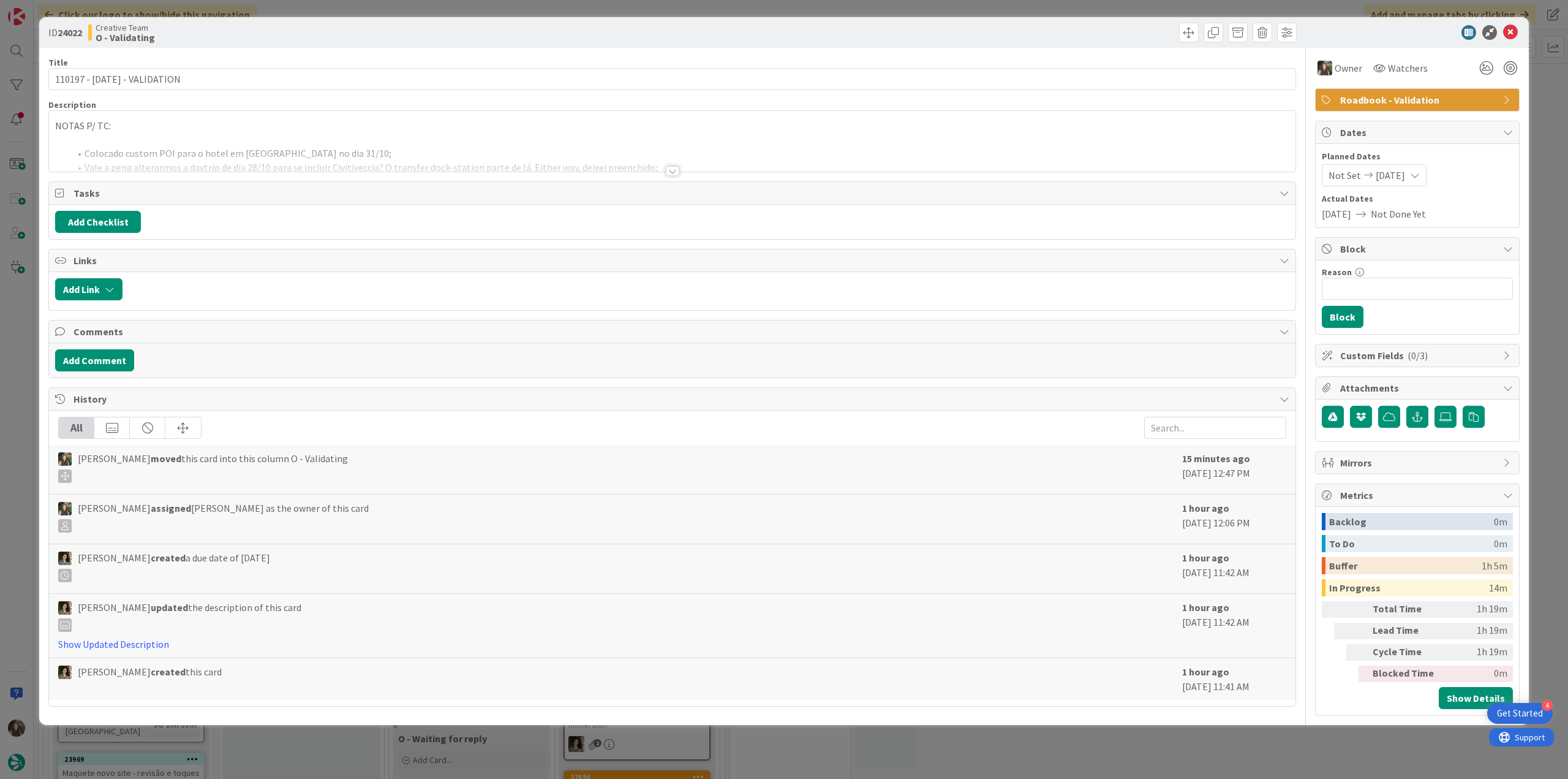
click at [1313, 742] on div "ID 24022 Creative Team O - Validating Title 28 / 128 110197 - [DATE] - VALIDATI…" at bounding box center [784, 389] width 1568 height 779
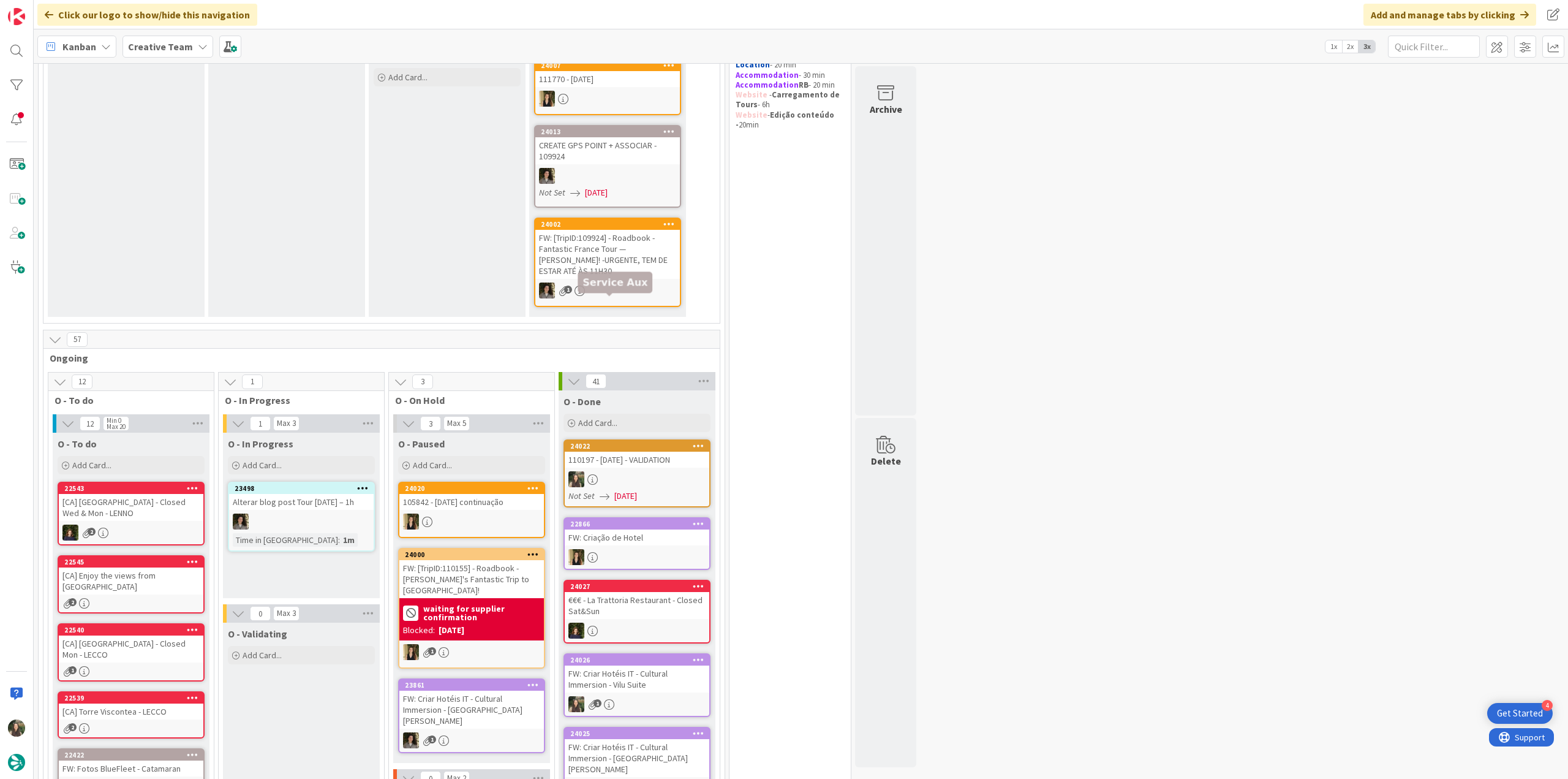
scroll to position [429, 0]
